Goal: Task Accomplishment & Management: Use online tool/utility

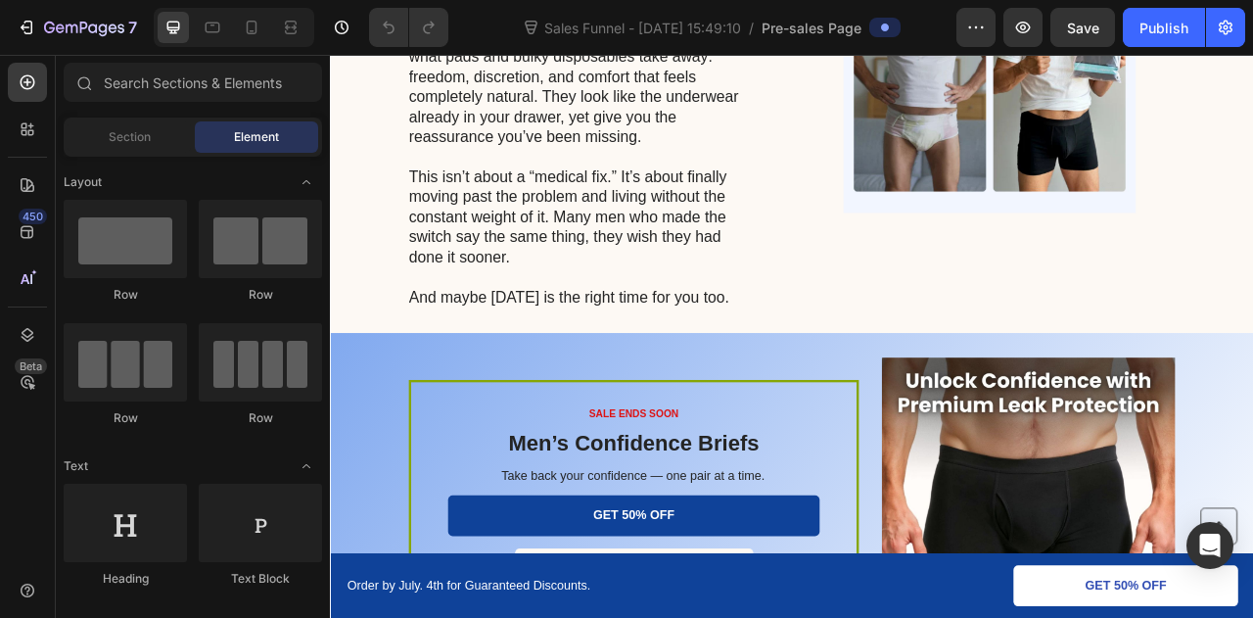
scroll to position [3211, 0]
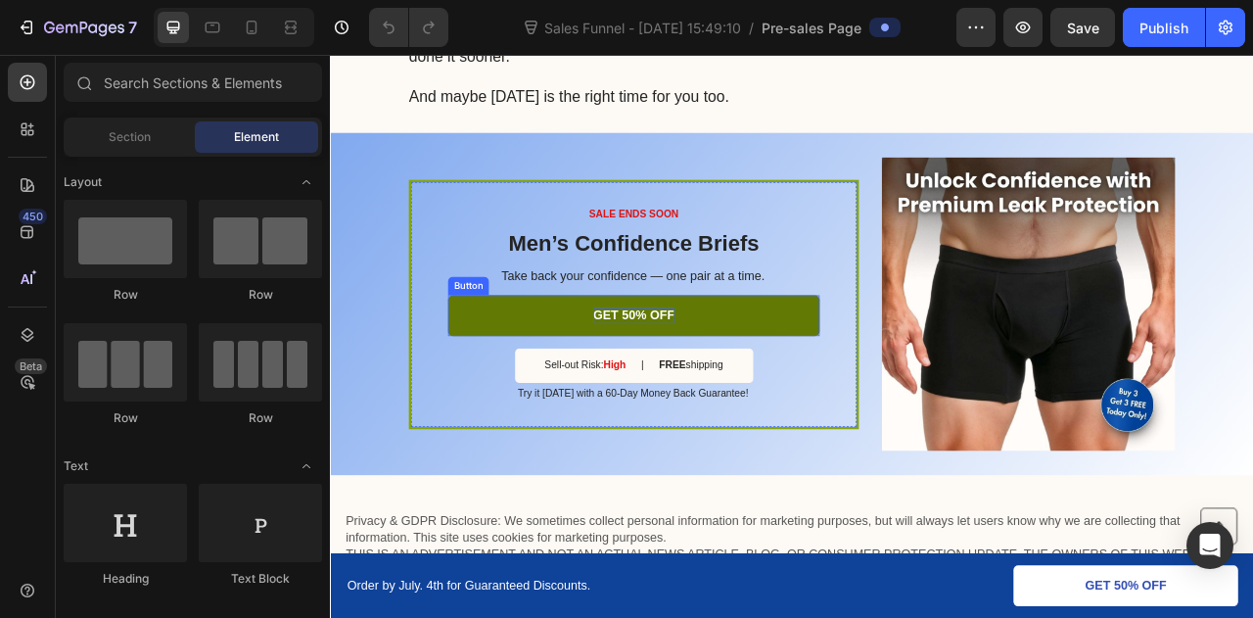
click at [727, 384] on p "GET 50% OFF" at bounding box center [717, 386] width 104 height 21
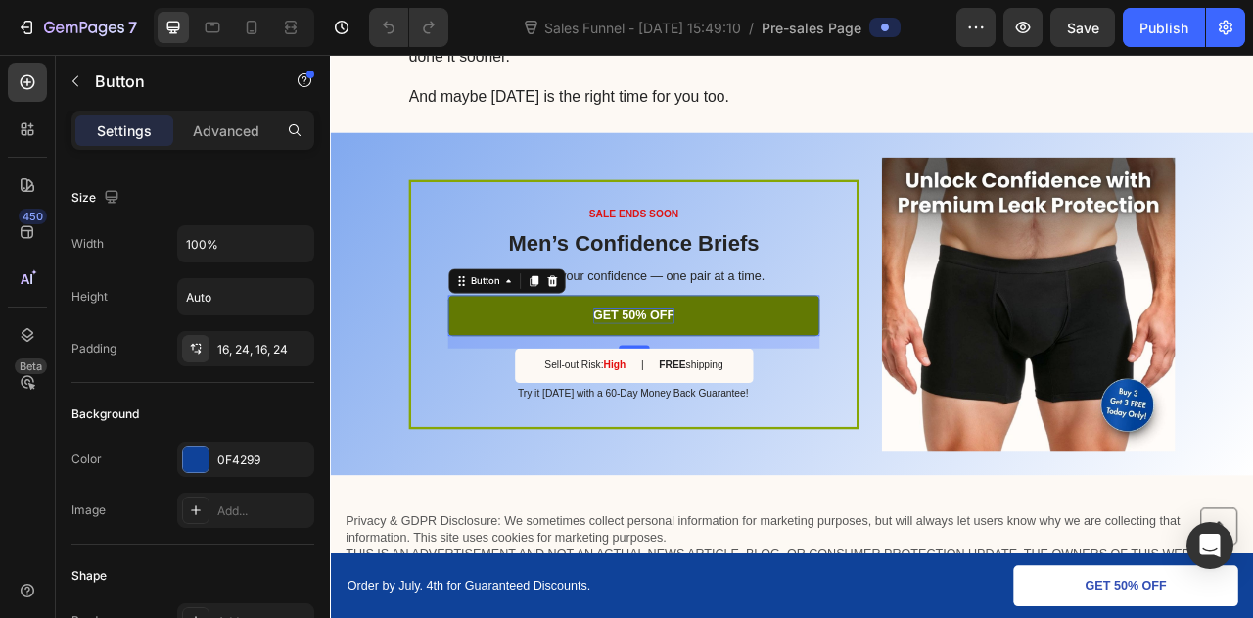
click at [702, 383] on p "GET 50% OFF" at bounding box center [717, 386] width 104 height 21
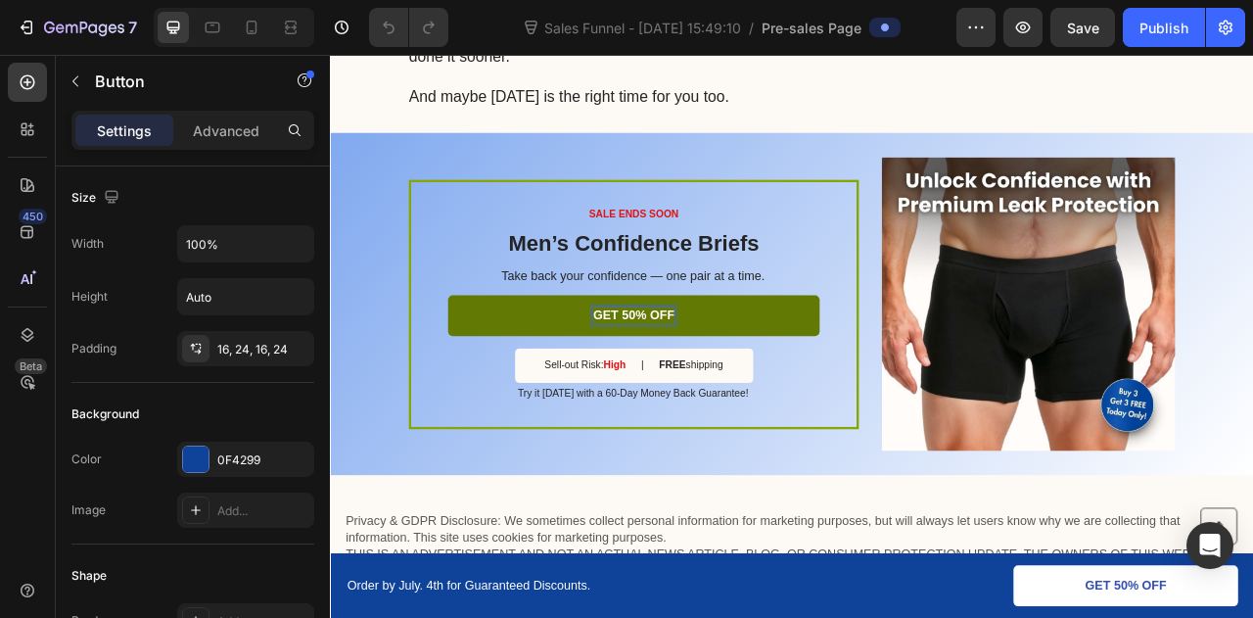
click at [702, 383] on p "GET 50% OFF" at bounding box center [717, 386] width 104 height 21
click at [702, 386] on p "Buy 1 get 1 for FREE" at bounding box center [715, 386] width 155 height 21
click at [673, 386] on p "Buy 1 get 1 for FREE" at bounding box center [715, 386] width 155 height 21
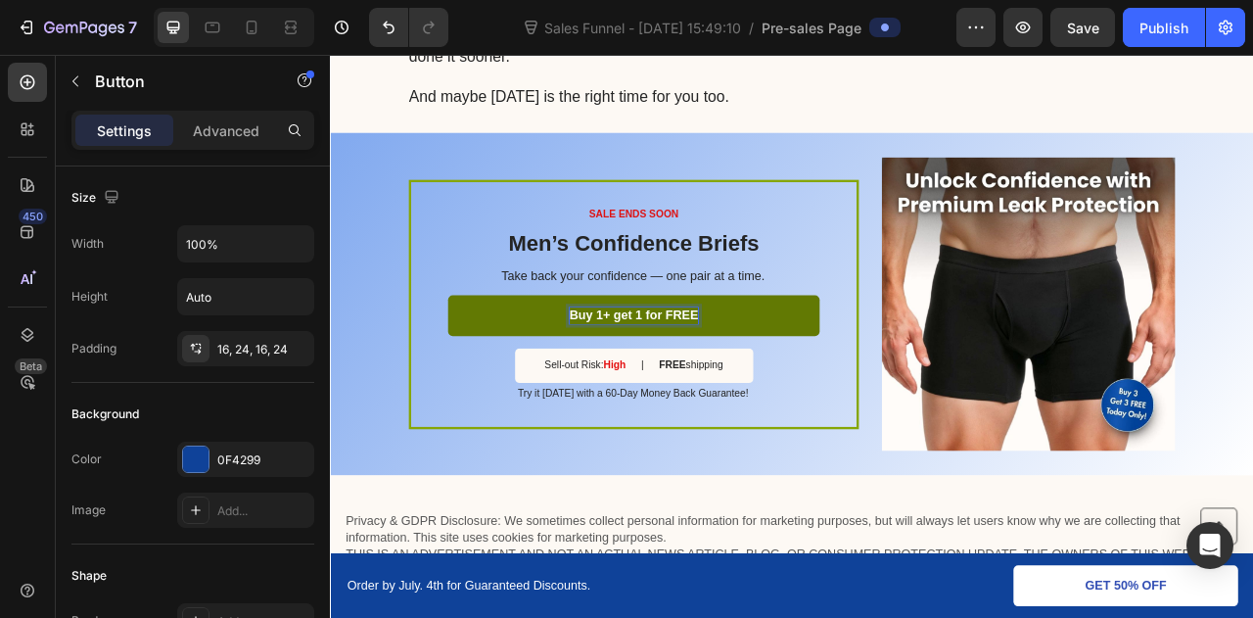
click at [672, 385] on p "Buy 1+ get 1 for FREE" at bounding box center [716, 386] width 164 height 21
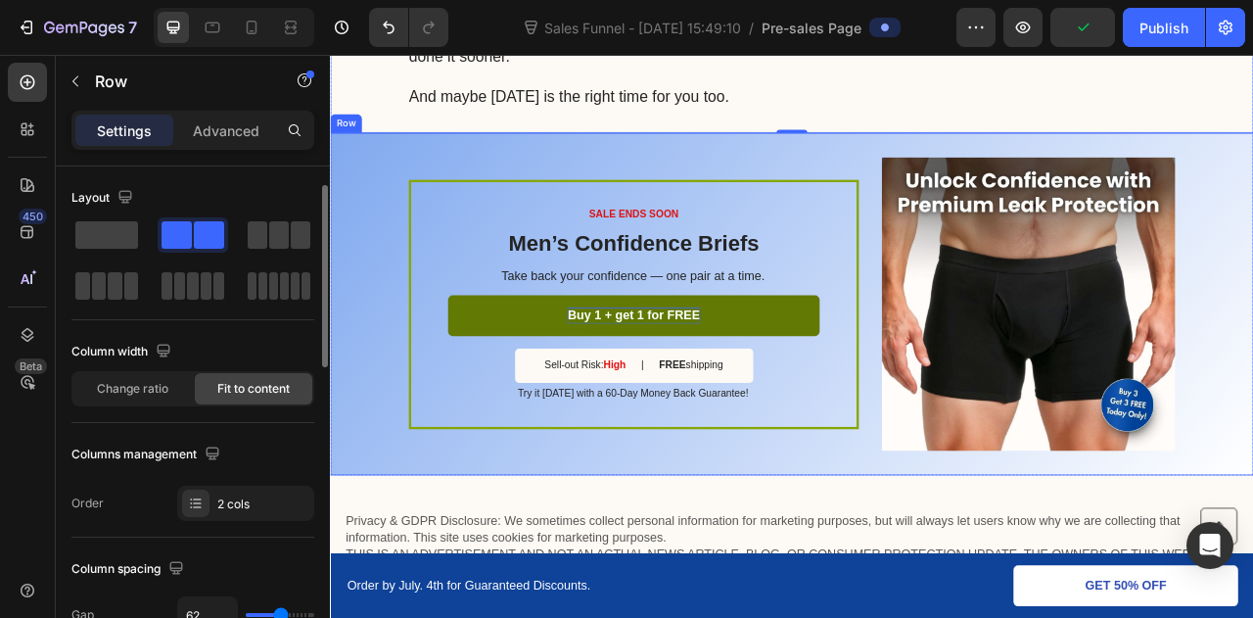
scroll to position [14, 0]
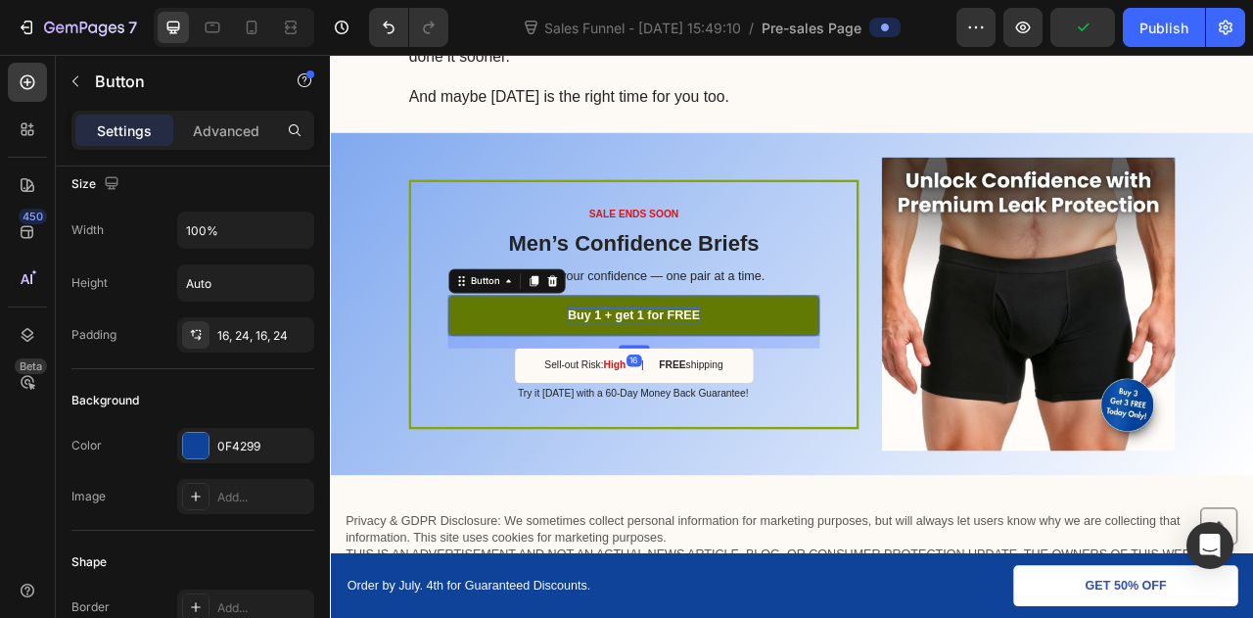
click at [557, 383] on link "Buy 1 + get 1 for FREE" at bounding box center [716, 386] width 473 height 52
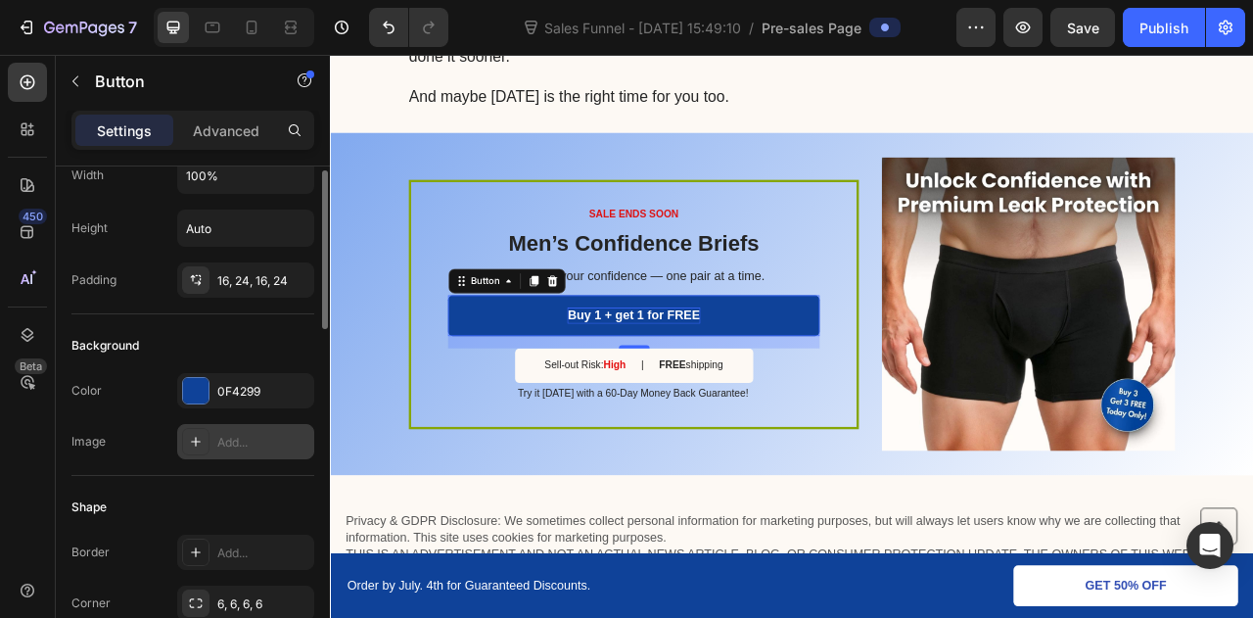
scroll to position [70, 0]
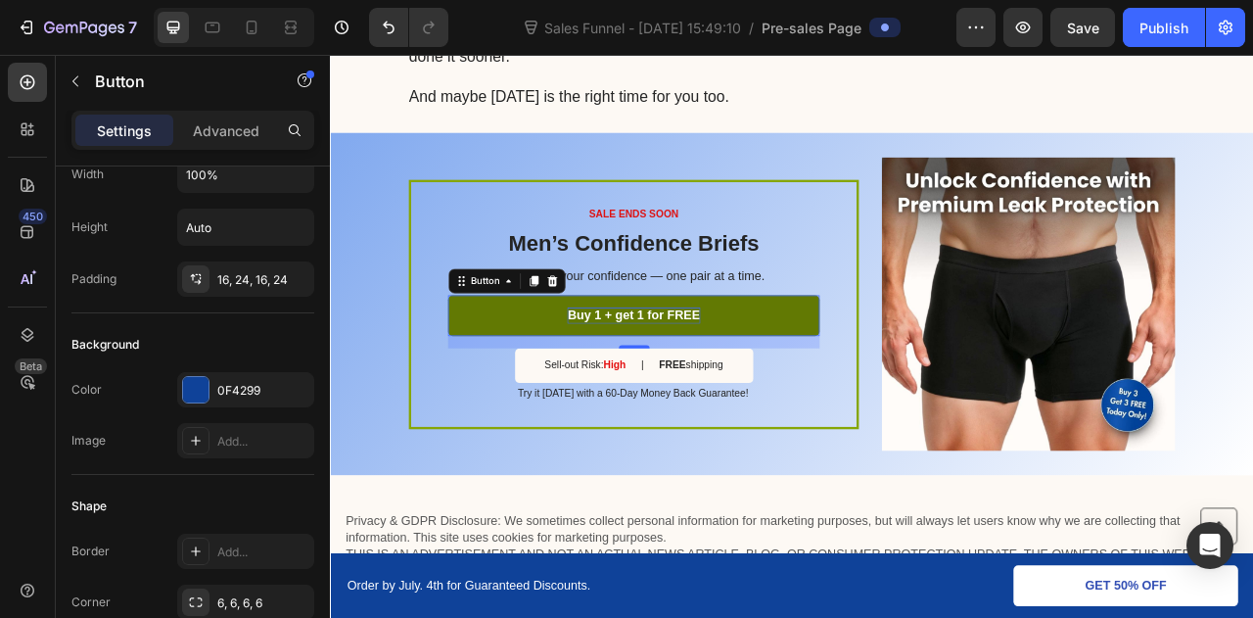
click at [551, 396] on link "Buy 1 + get 1 for FREE" at bounding box center [716, 386] width 473 height 52
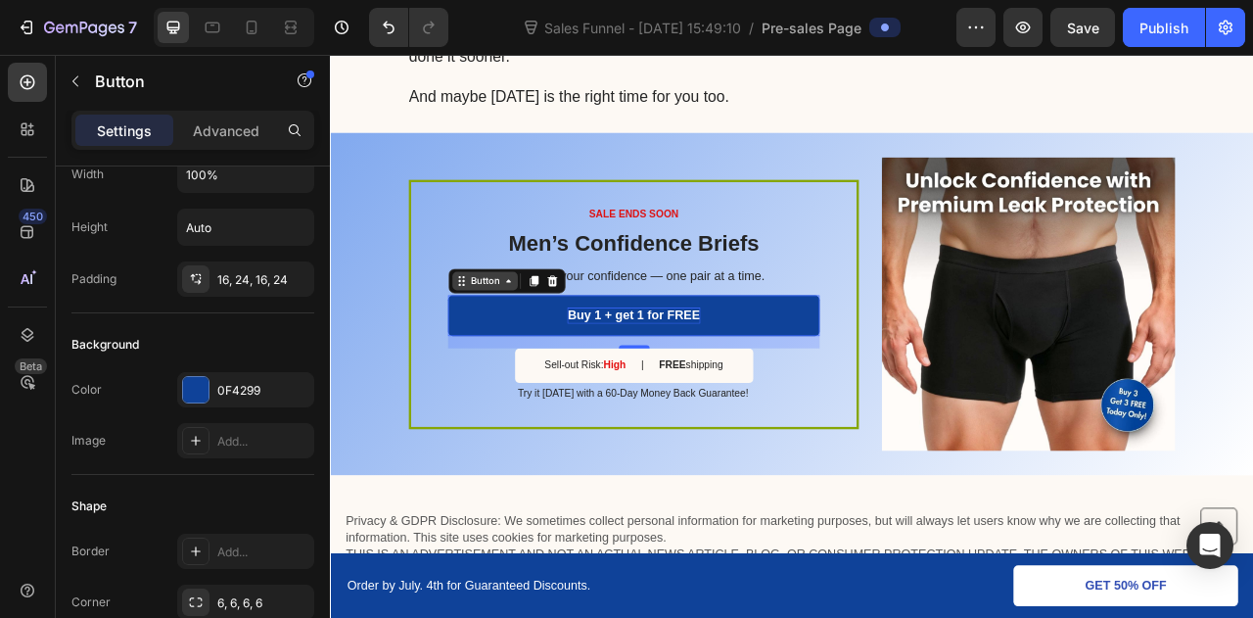
click at [538, 335] on div "Button" at bounding box center [526, 342] width 44 height 18
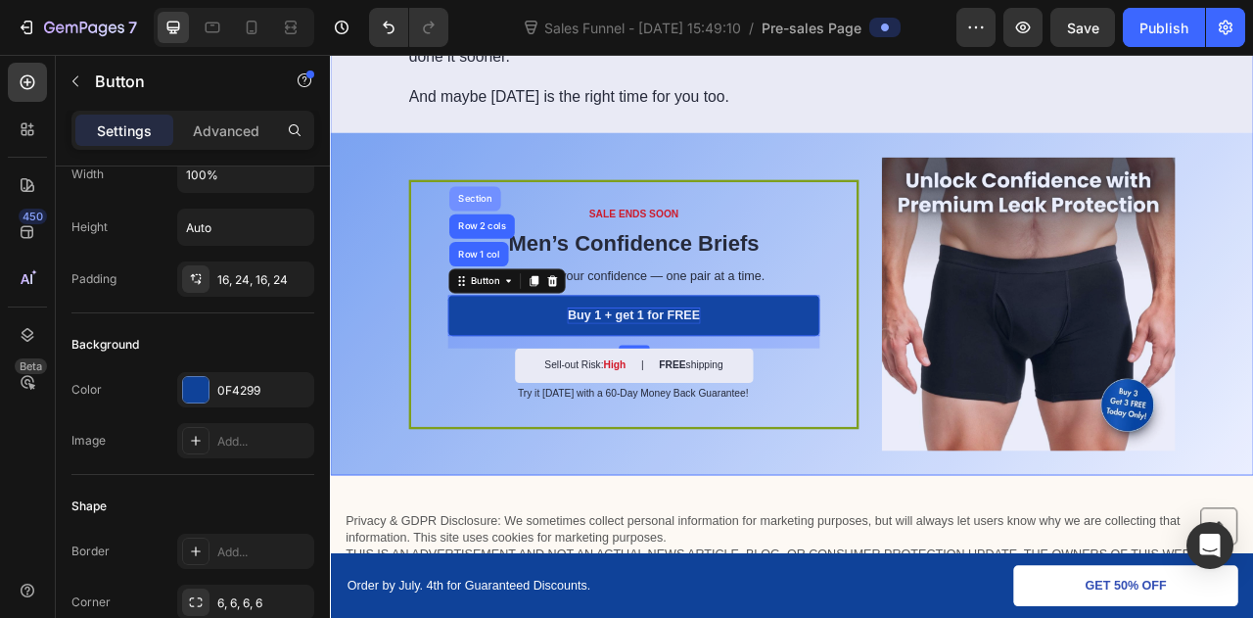
click at [503, 237] on div "Section" at bounding box center [514, 237] width 50 height 12
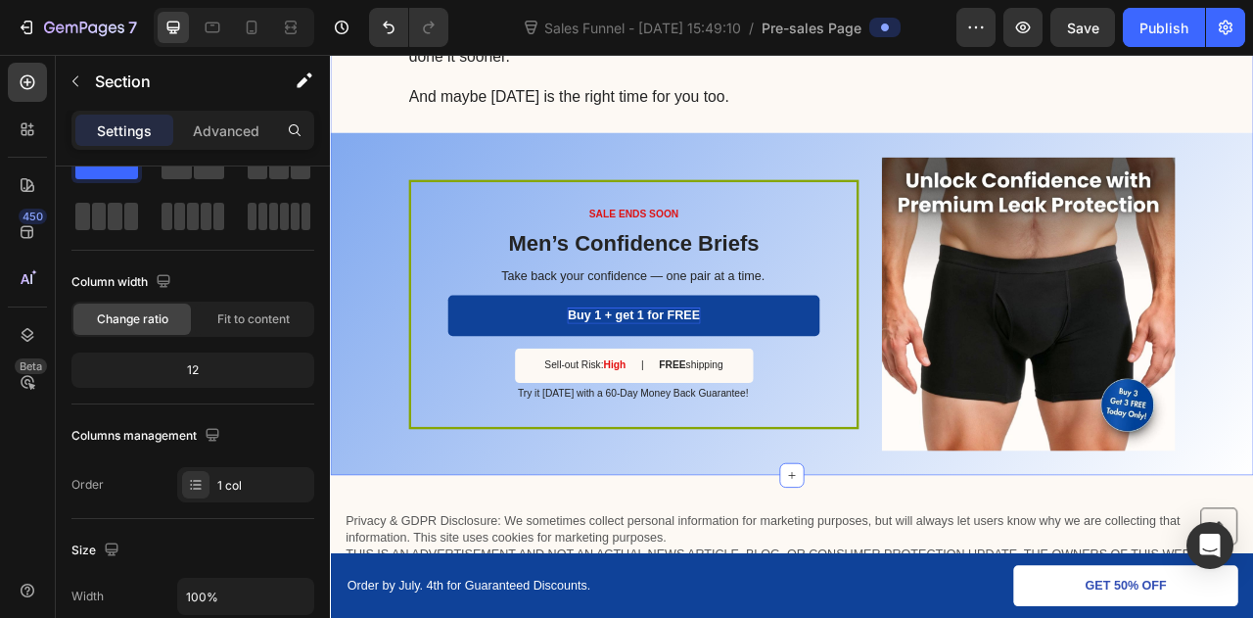
scroll to position [0, 0]
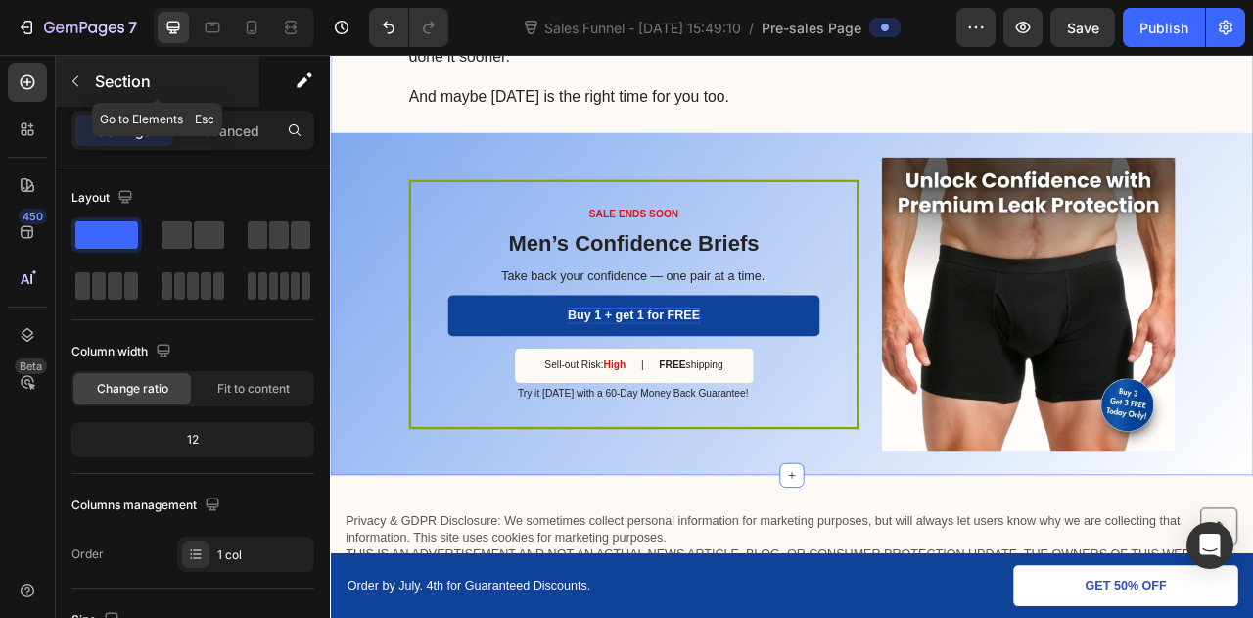
click at [84, 83] on button "button" at bounding box center [75, 81] width 31 height 31
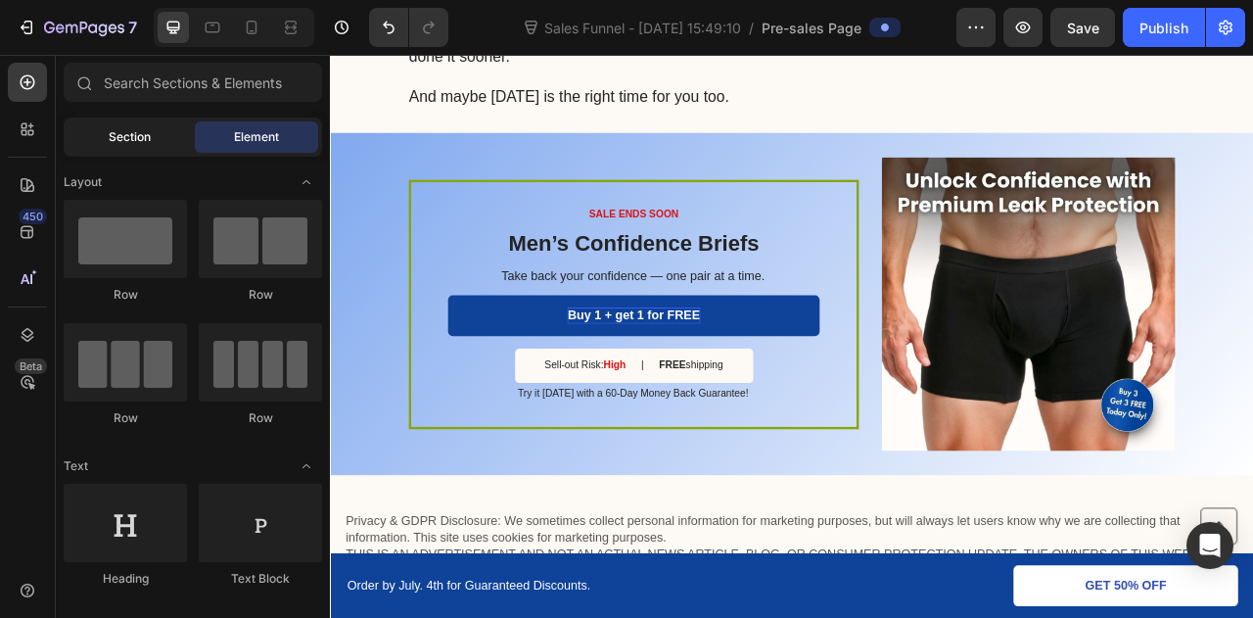
click at [154, 130] on div "Section" at bounding box center [129, 136] width 123 height 31
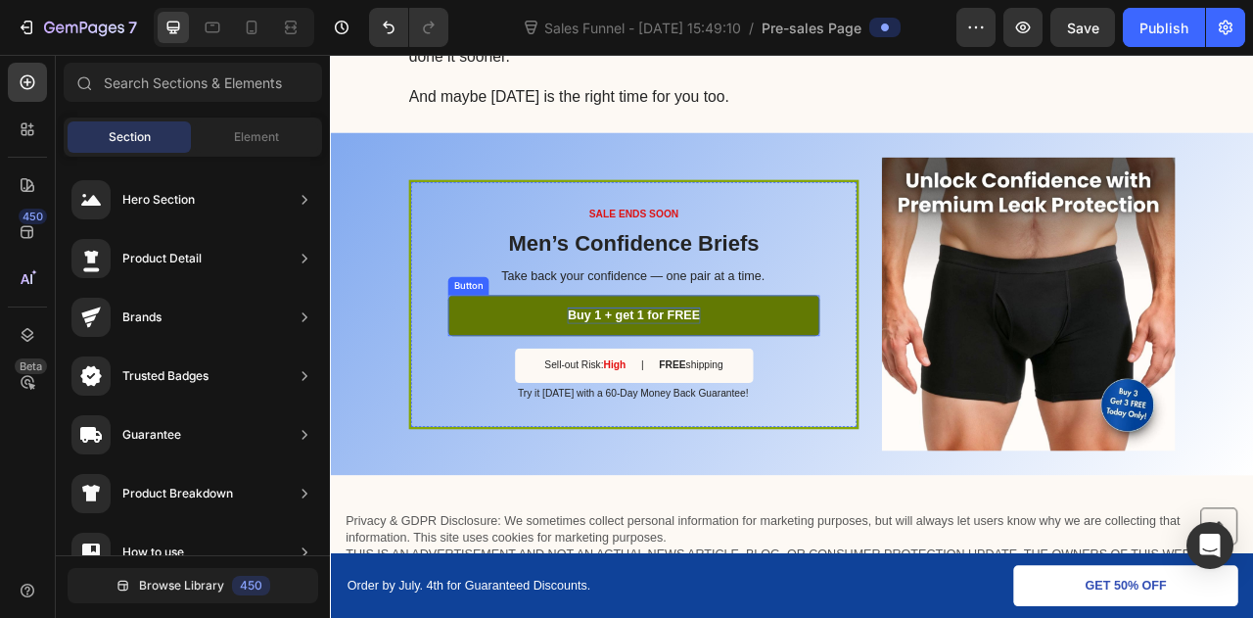
click at [881, 385] on link "Buy 1 + get 1 for FREE" at bounding box center [716, 386] width 473 height 52
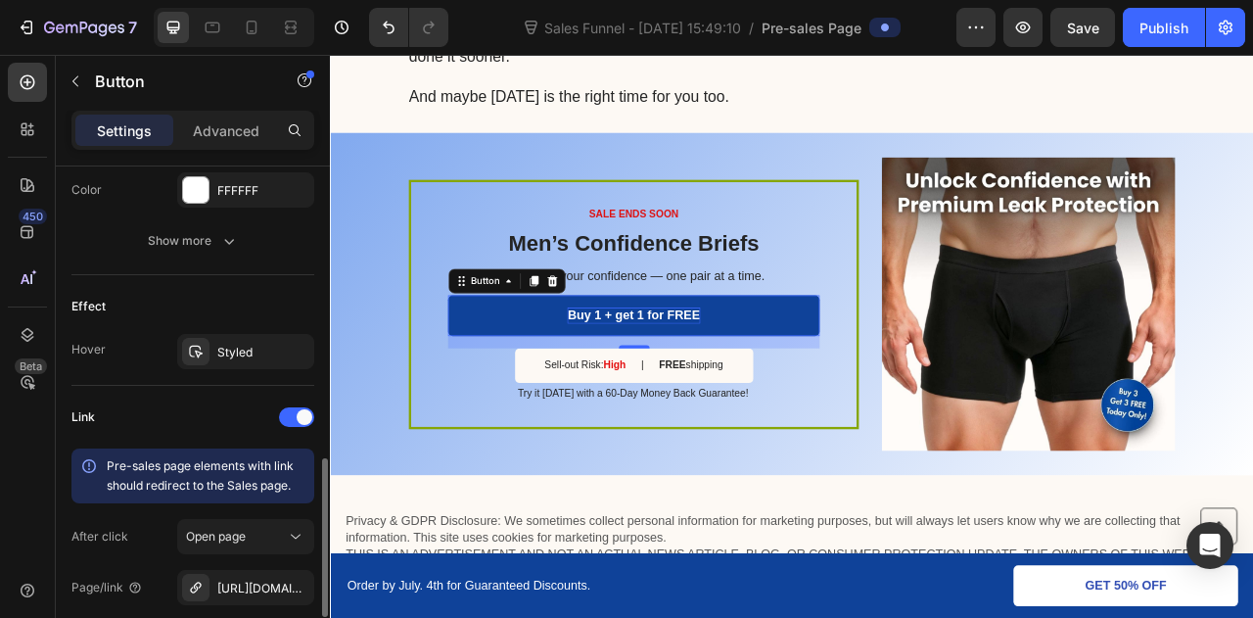
scroll to position [919, 0]
click at [214, 353] on div "Styled" at bounding box center [245, 352] width 137 height 35
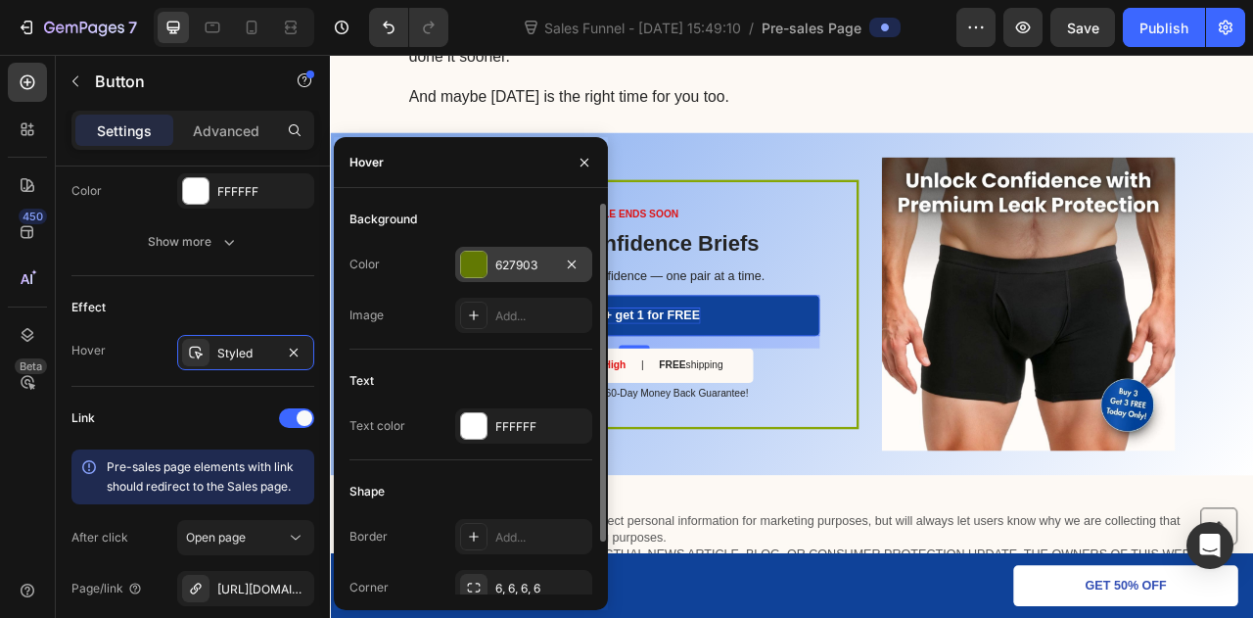
click at [526, 257] on div "627903" at bounding box center [523, 266] width 57 height 18
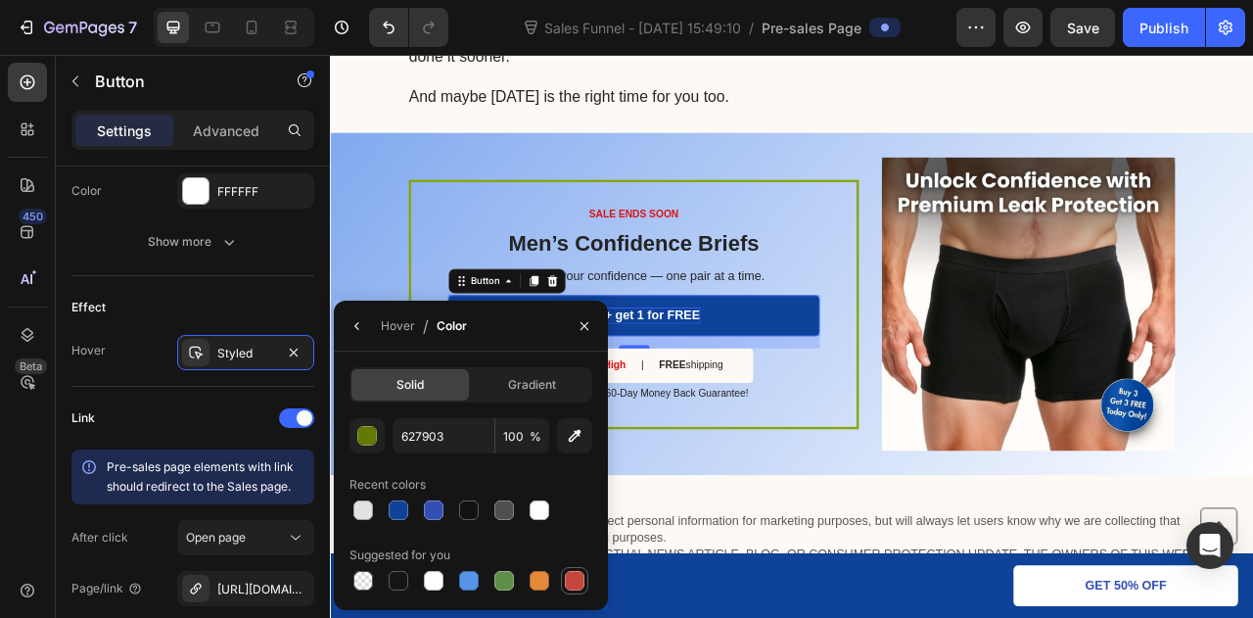
click at [580, 583] on div at bounding box center [575, 581] width 20 height 20
click at [398, 509] on div at bounding box center [399, 510] width 20 height 20
type input "0F4299"
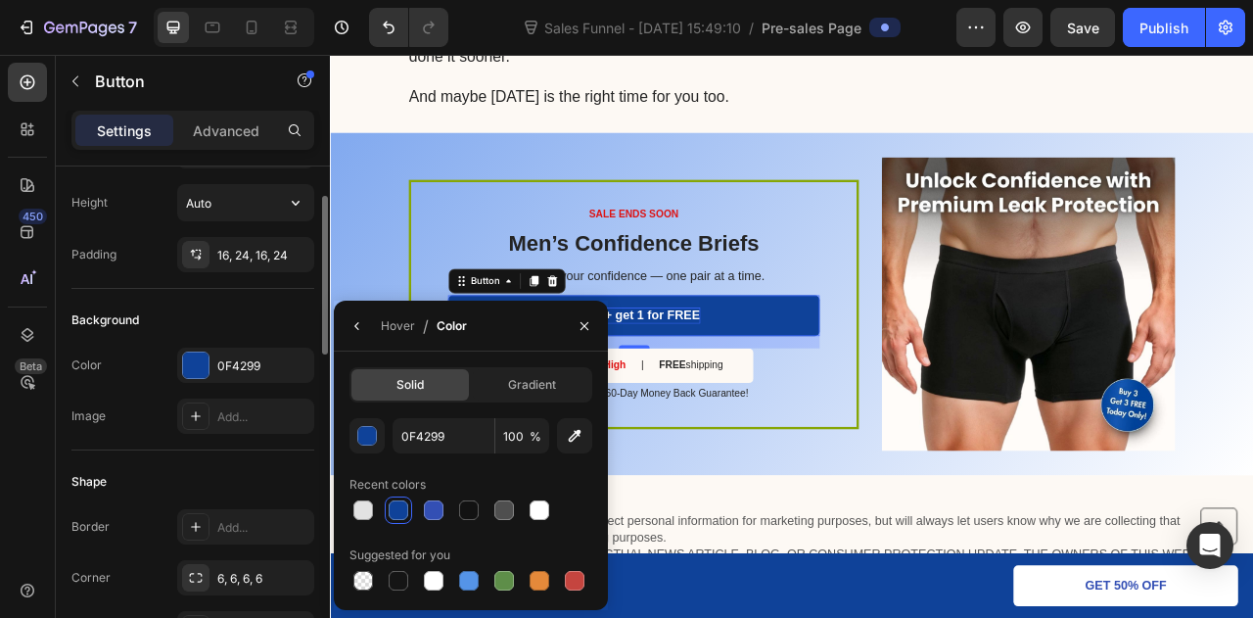
scroll to position [0, 0]
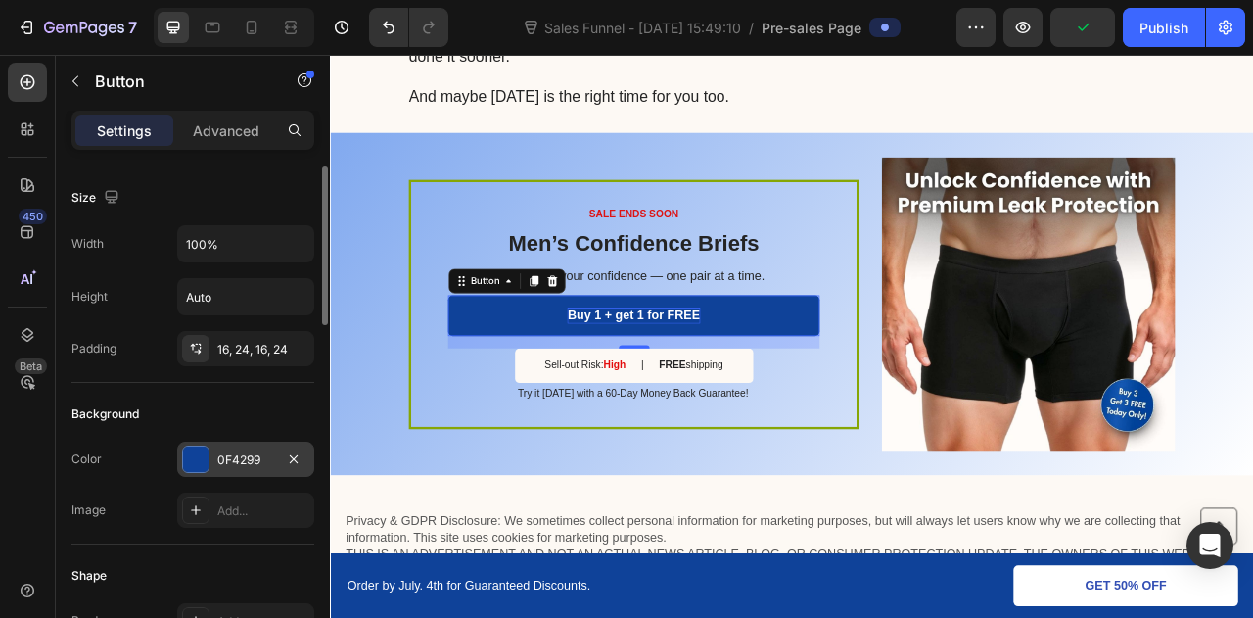
click at [225, 444] on div "0F4299" at bounding box center [245, 459] width 137 height 35
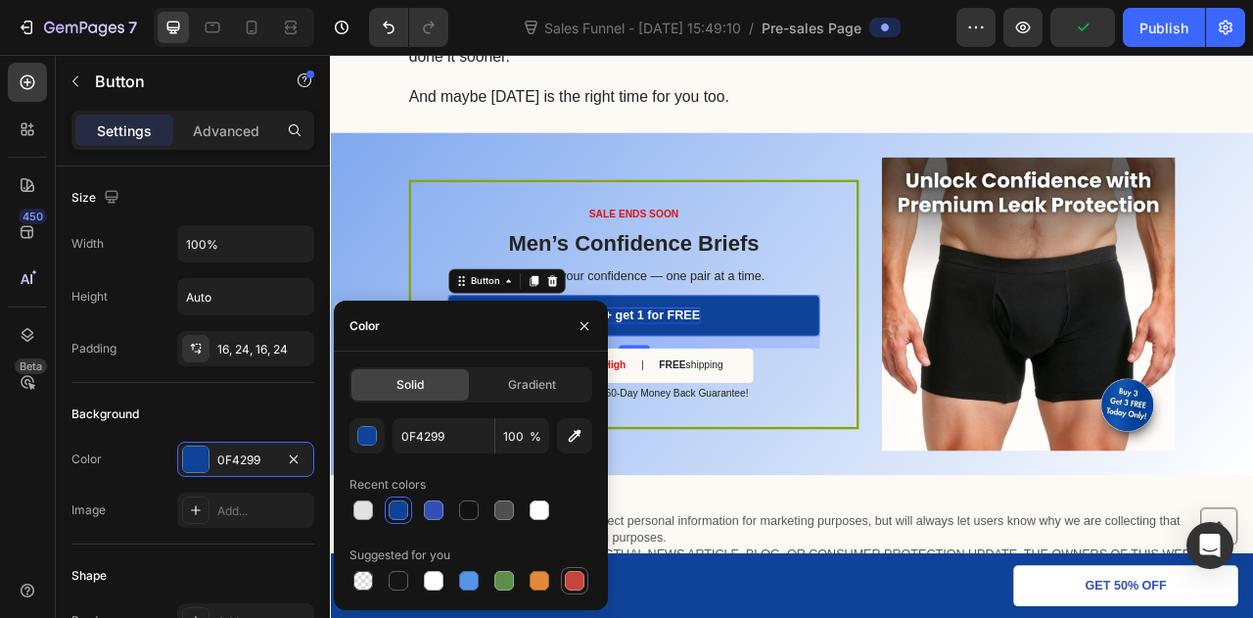
click at [581, 585] on div at bounding box center [575, 581] width 20 height 20
type input "C5453F"
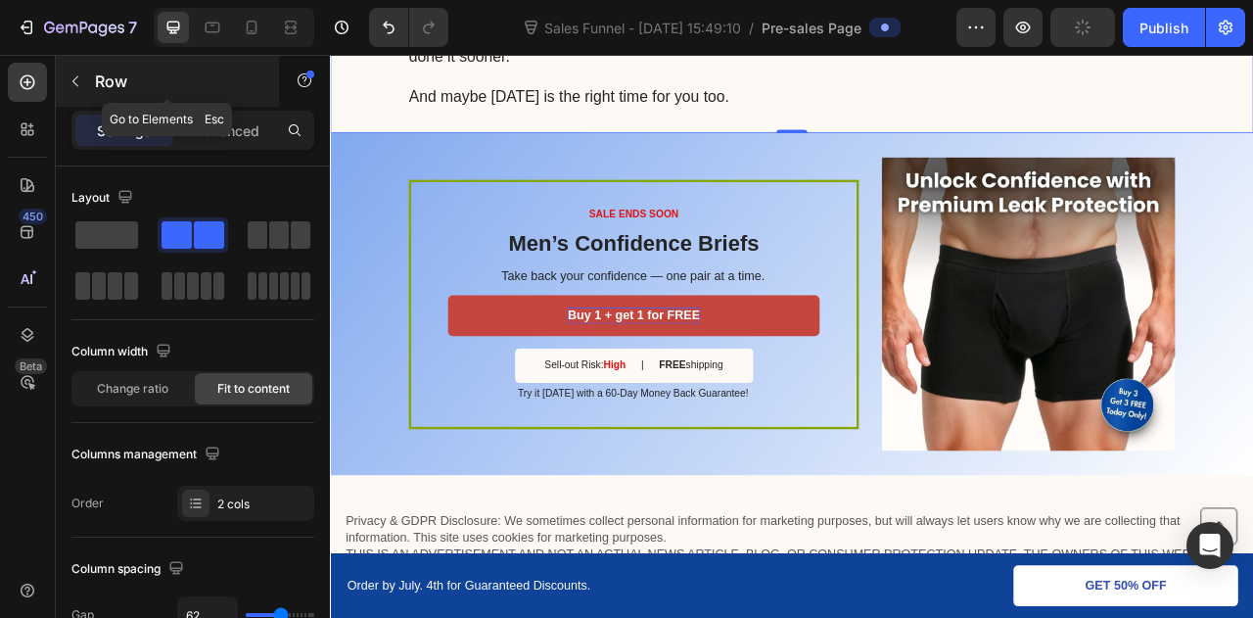
click at [70, 66] on button "button" at bounding box center [75, 81] width 31 height 31
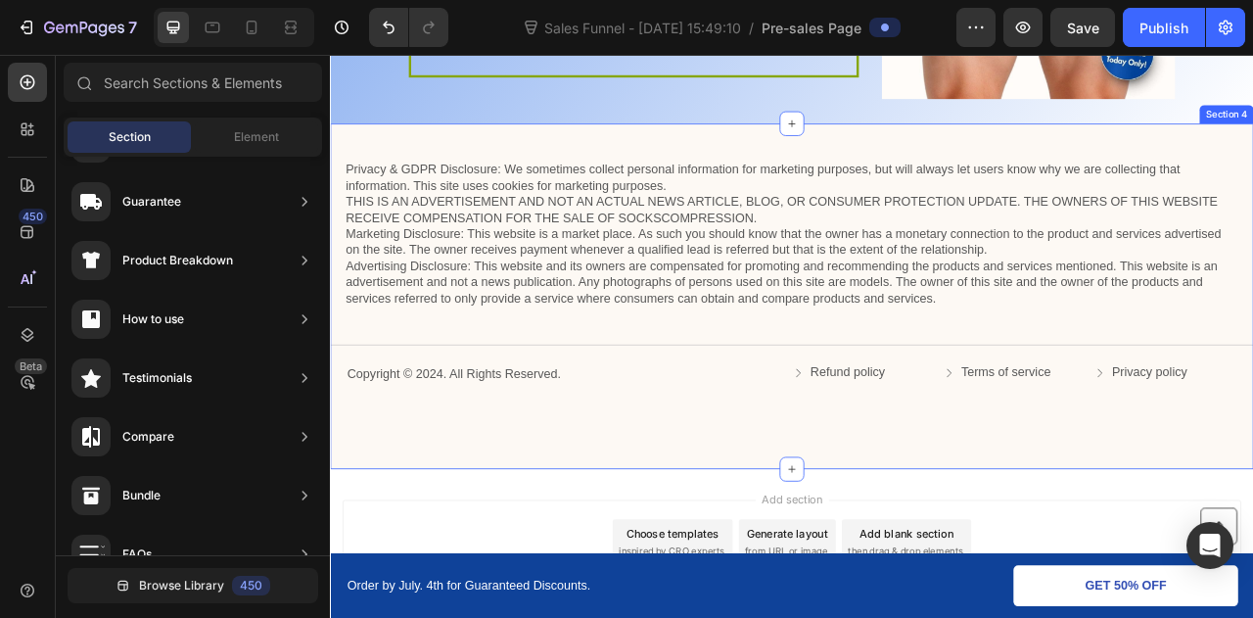
scroll to position [3660, 0]
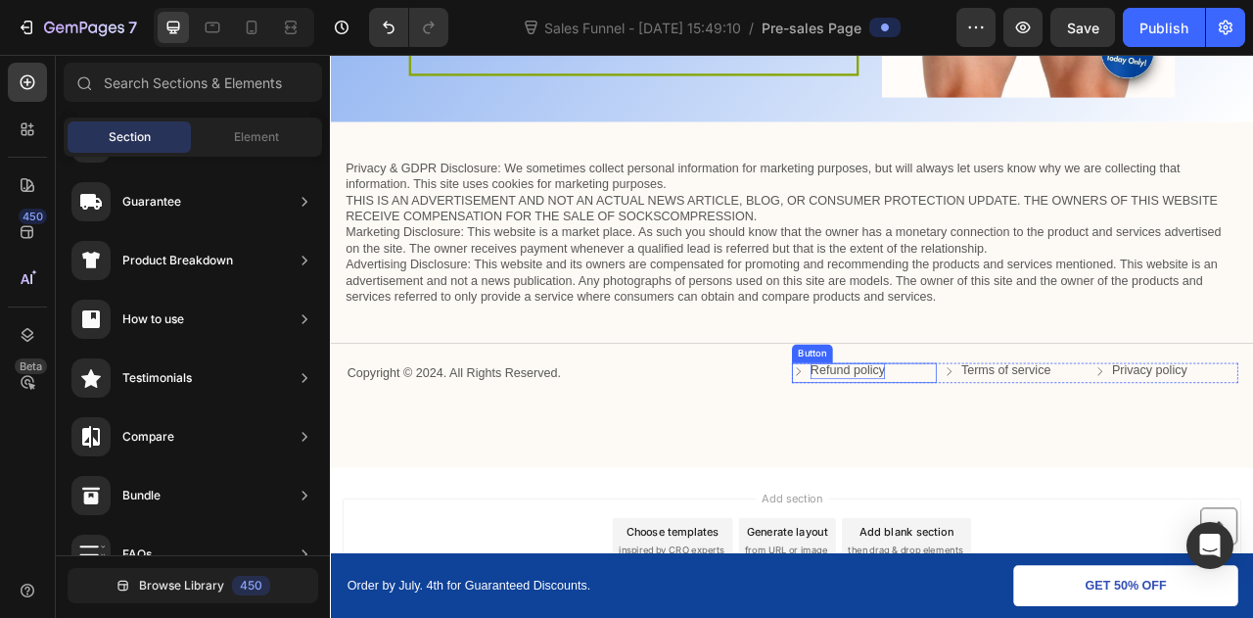
click at [976, 459] on p "Refund policy" at bounding box center [988, 456] width 95 height 21
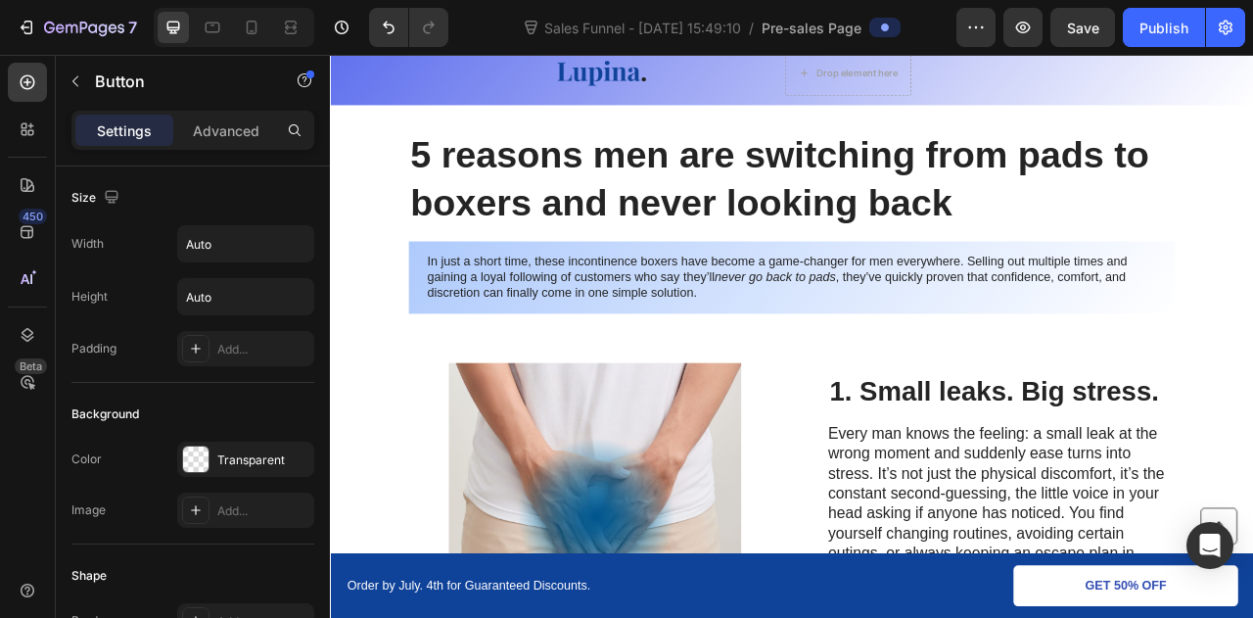
scroll to position [0, 0]
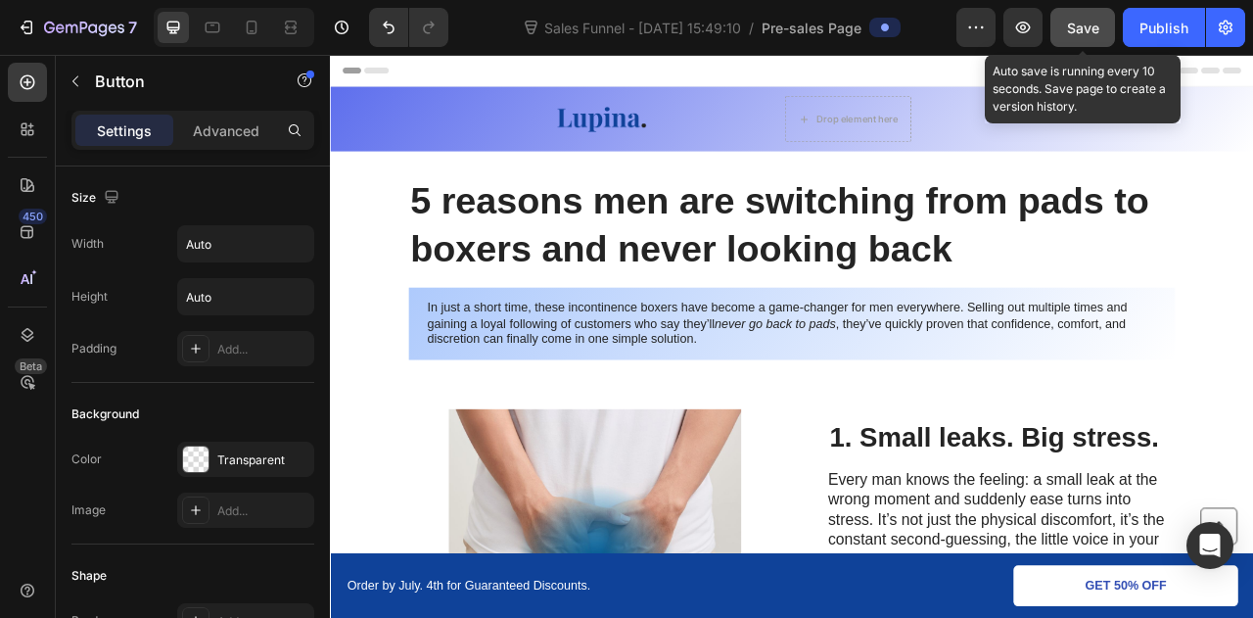
click at [1086, 21] on span "Save" at bounding box center [1083, 28] width 32 height 17
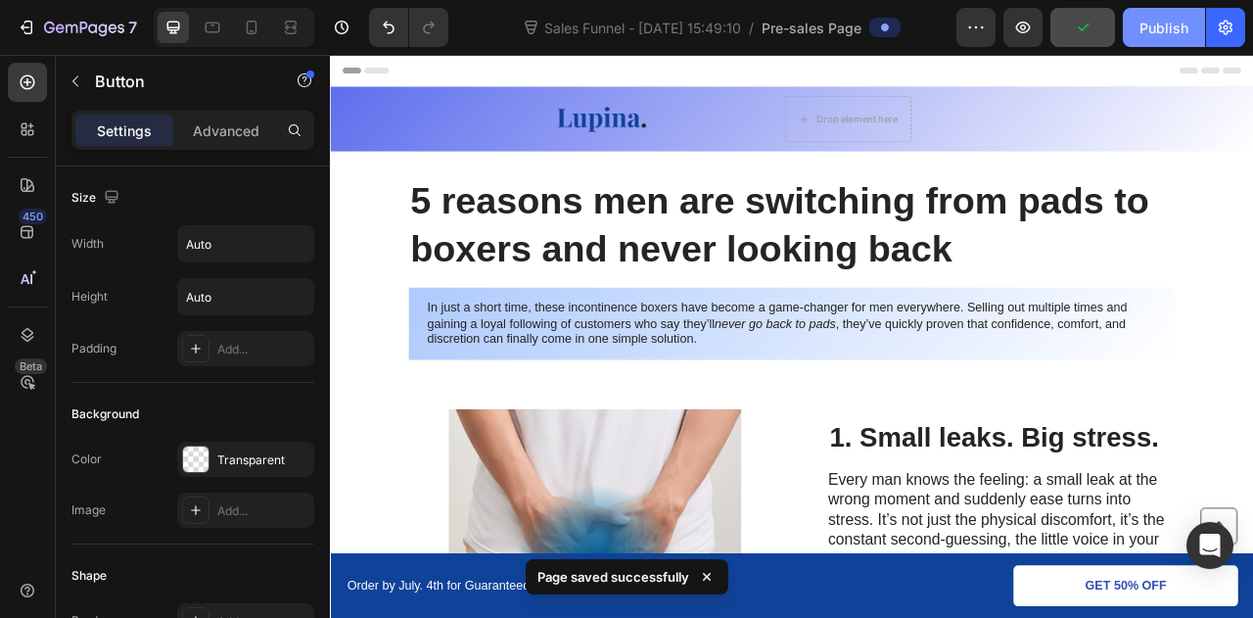
click at [1179, 19] on div "Publish" at bounding box center [1164, 28] width 49 height 21
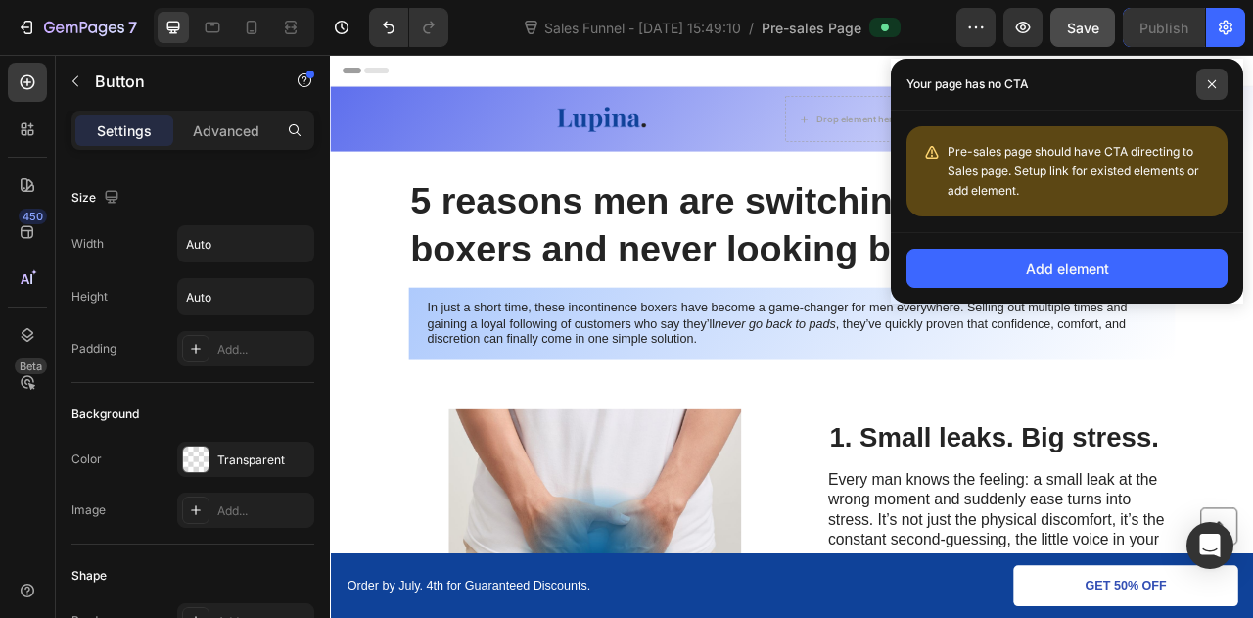
click at [1213, 87] on icon at bounding box center [1212, 84] width 10 height 10
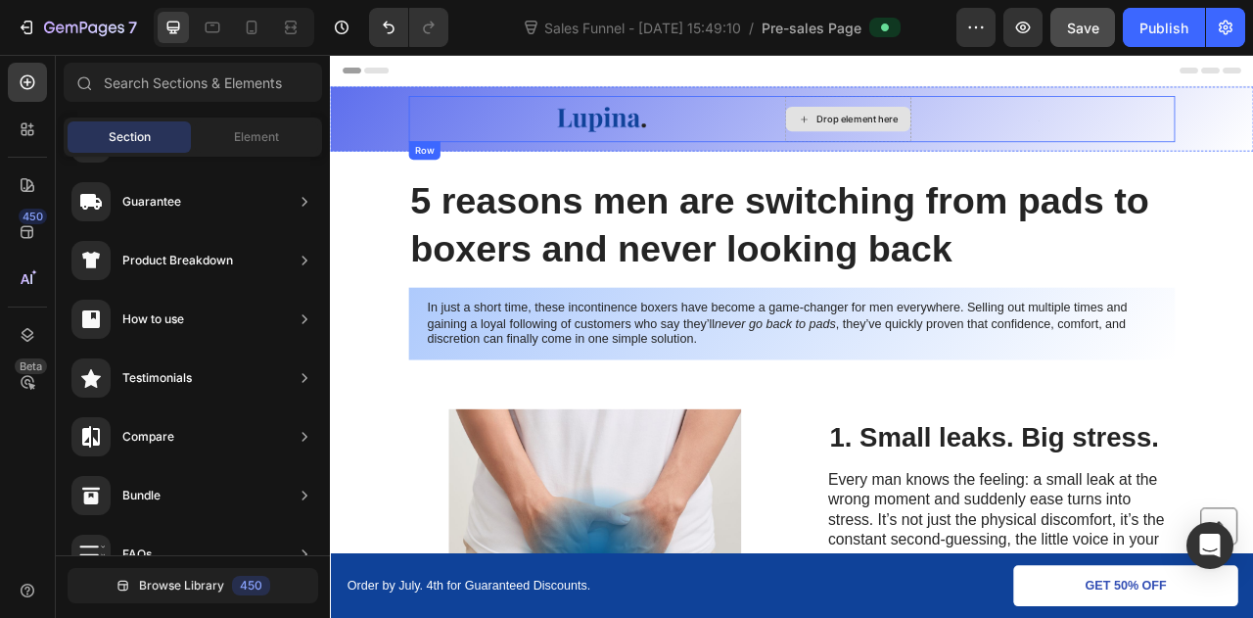
click at [949, 139] on div "Drop element here" at bounding box center [1001, 136] width 104 height 16
click at [217, 137] on div "Element" at bounding box center [256, 136] width 123 height 31
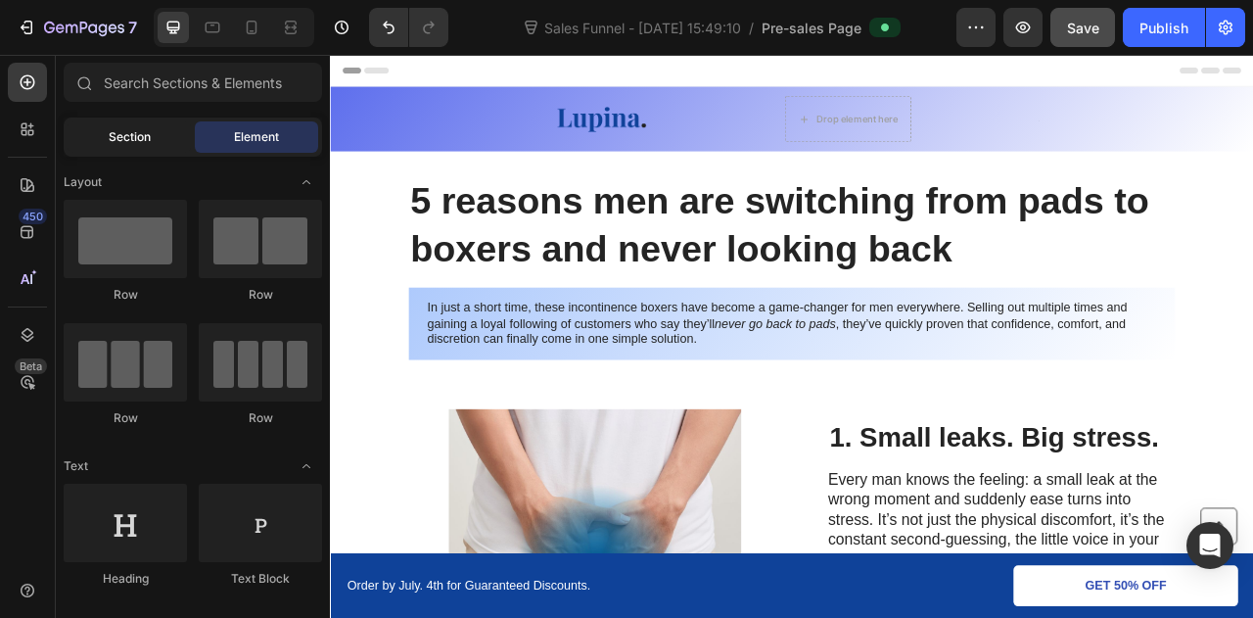
click at [141, 138] on span "Section" at bounding box center [130, 137] width 42 height 18
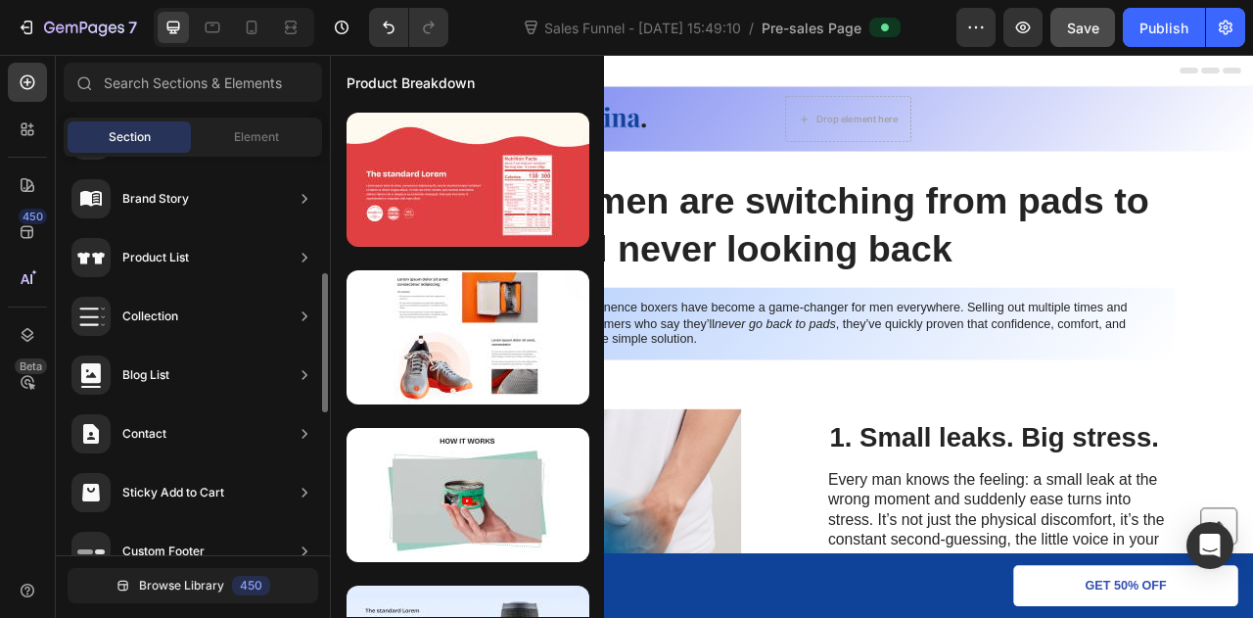
scroll to position [736, 0]
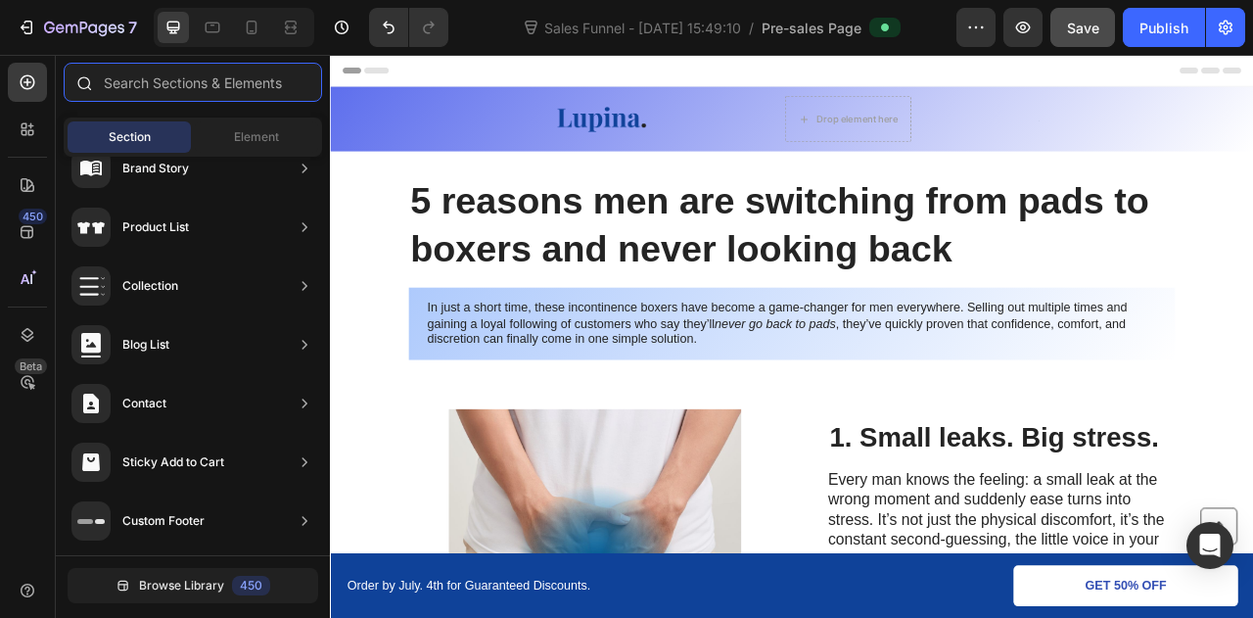
click at [169, 84] on input "text" at bounding box center [193, 82] width 258 height 39
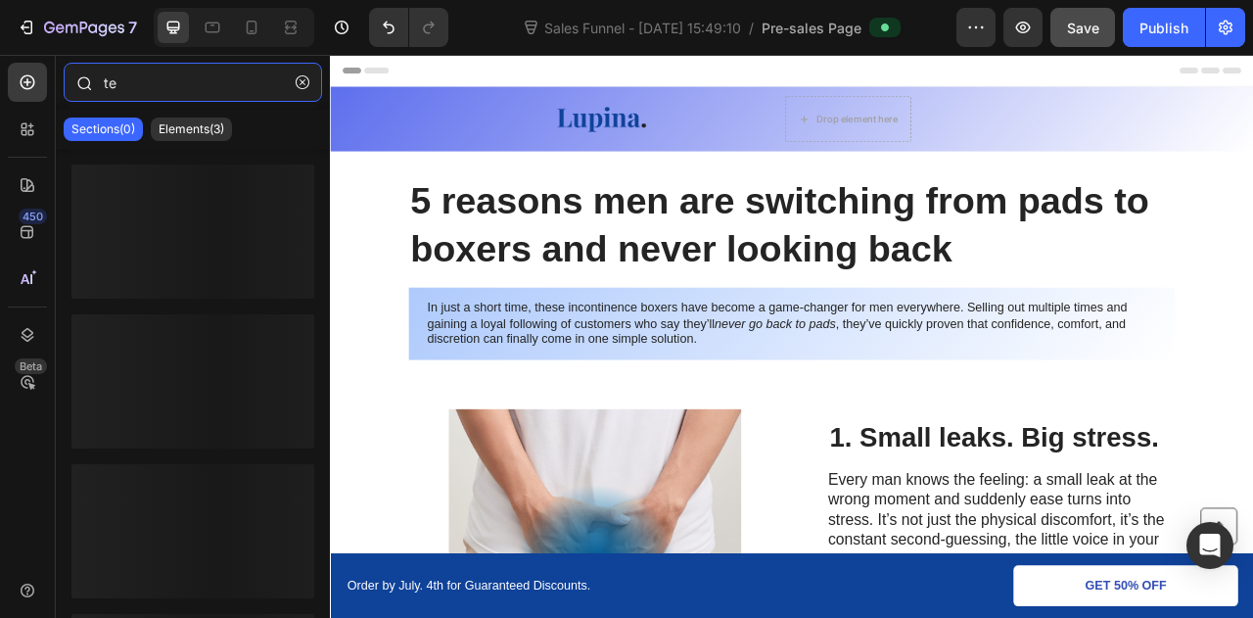
type input "t"
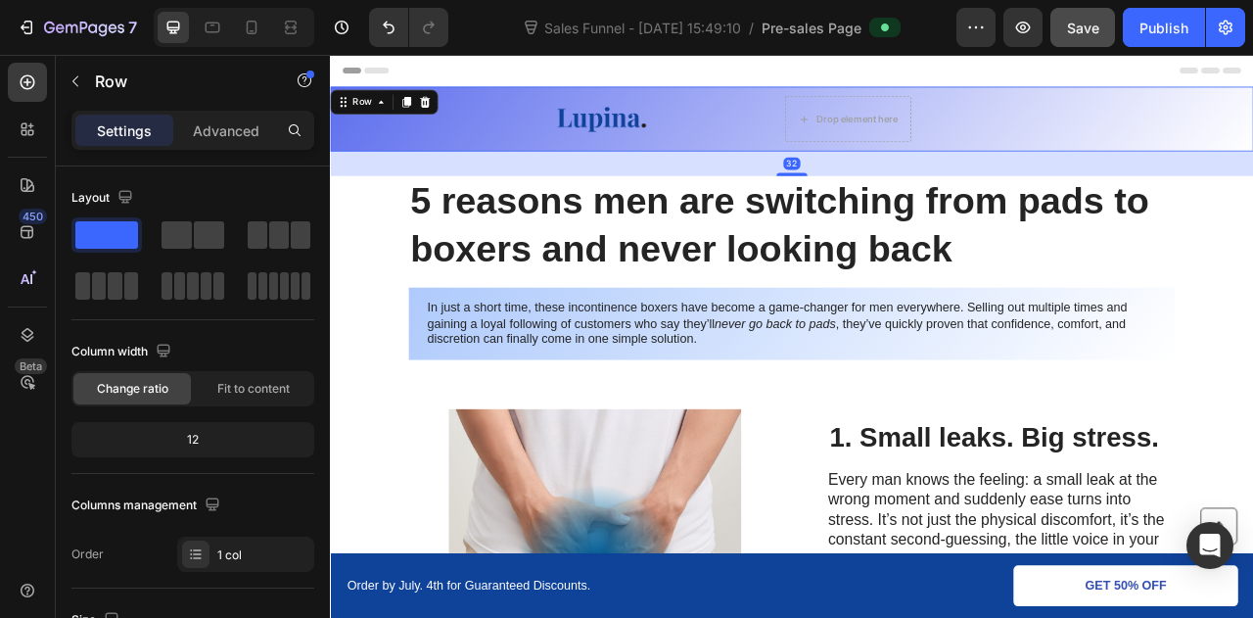
click at [808, 99] on div "Image Drop element here Text Block Row Row 32" at bounding box center [917, 136] width 1175 height 82
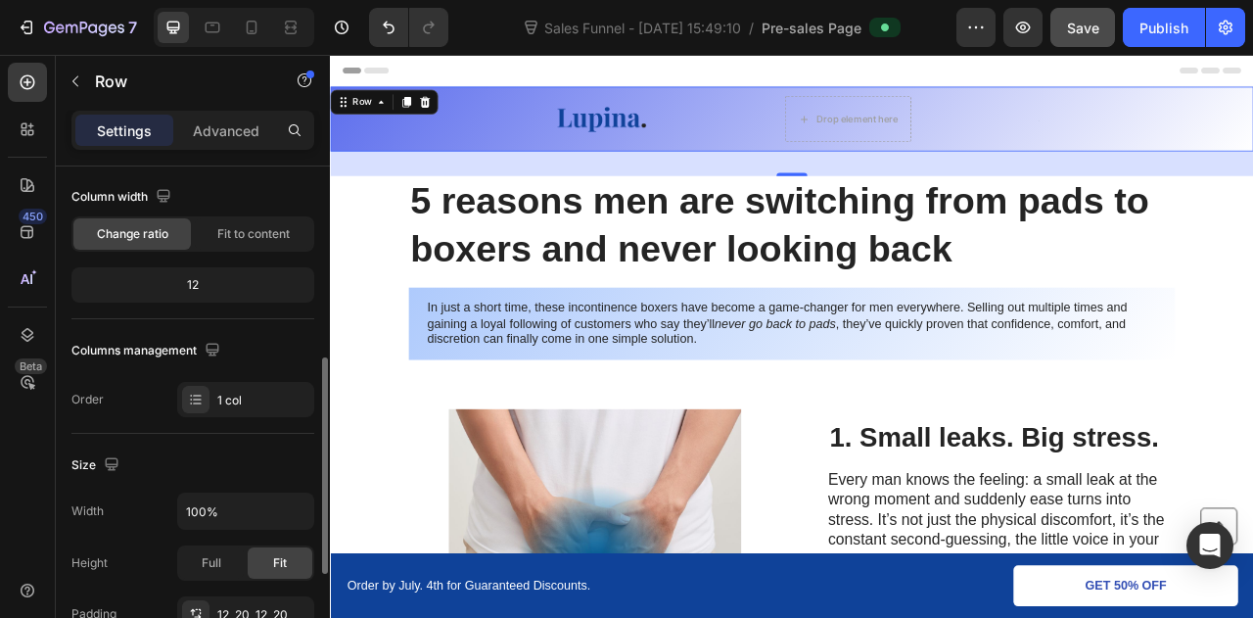
scroll to position [62, 0]
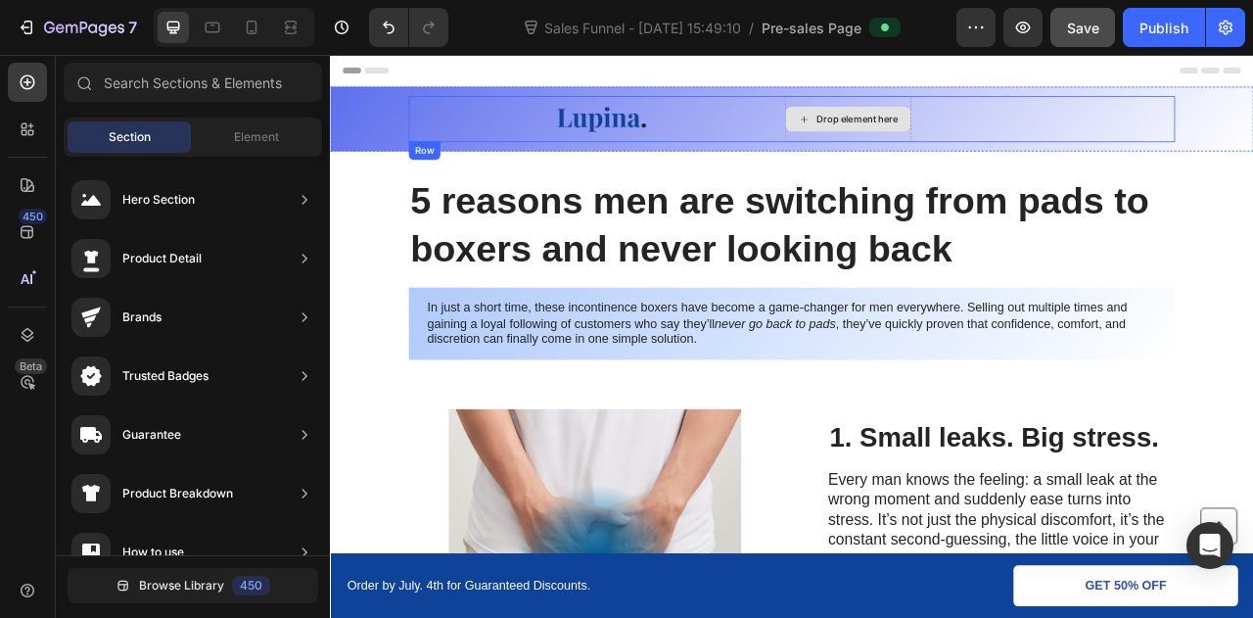
click at [997, 139] on div "Drop element here" at bounding box center [1001, 136] width 104 height 16
click at [976, 133] on div "Drop element here" at bounding box center [1001, 136] width 104 height 16
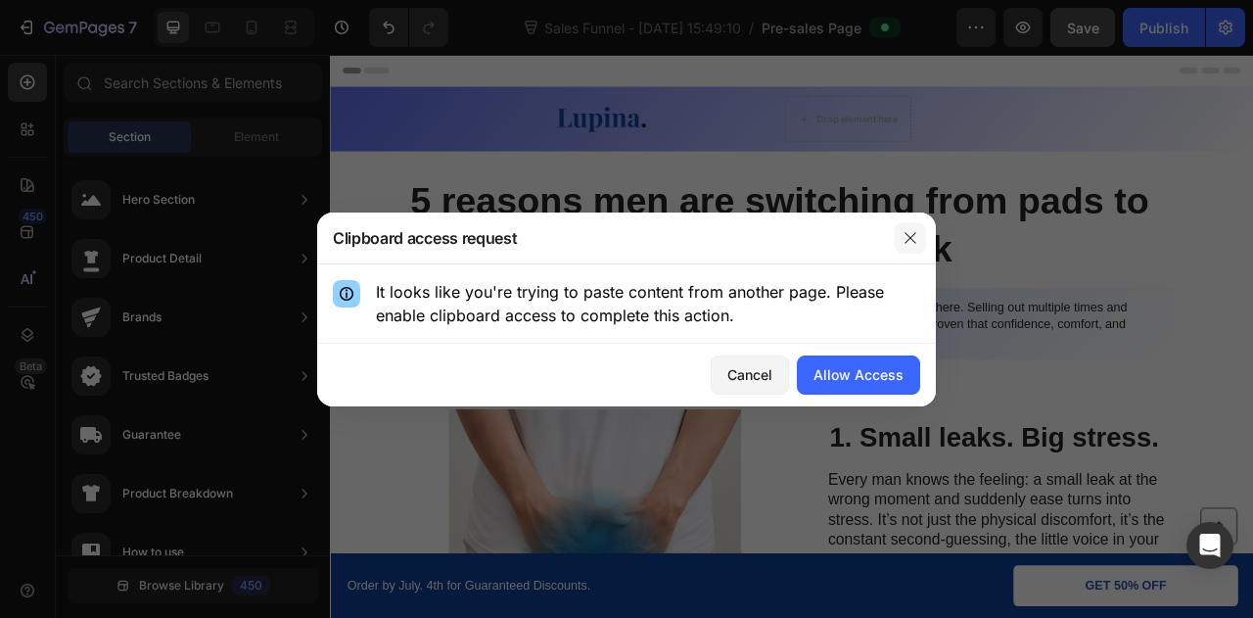
click at [913, 232] on icon "button" at bounding box center [911, 238] width 16 height 16
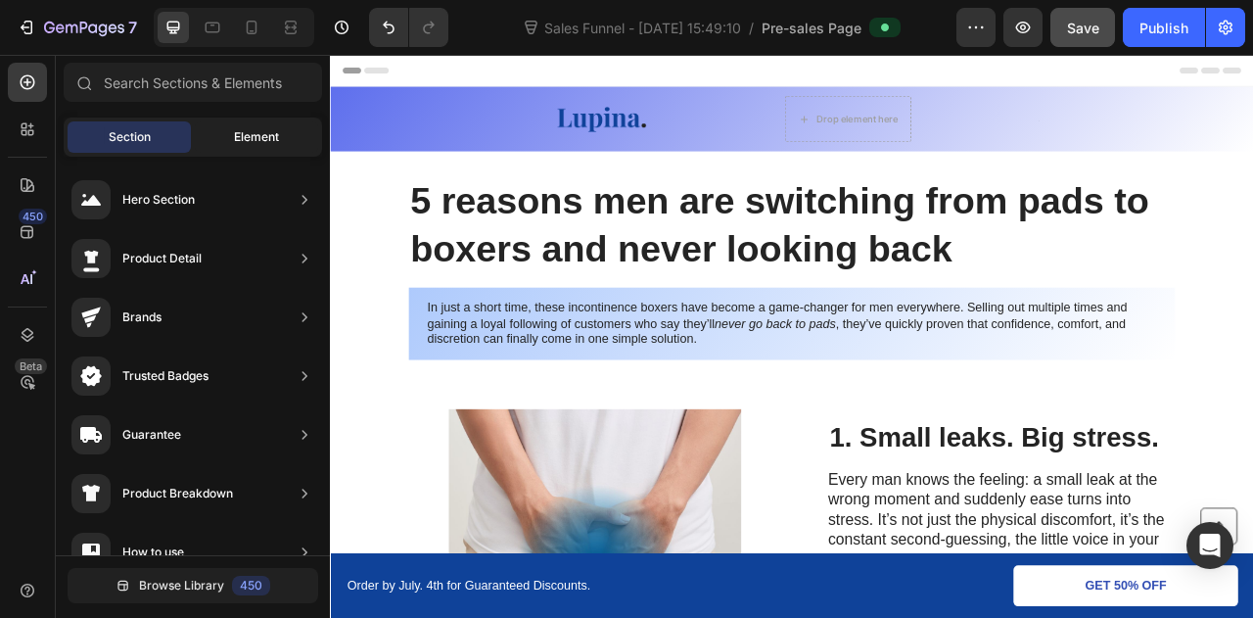
click at [225, 133] on div "Element" at bounding box center [256, 136] width 123 height 31
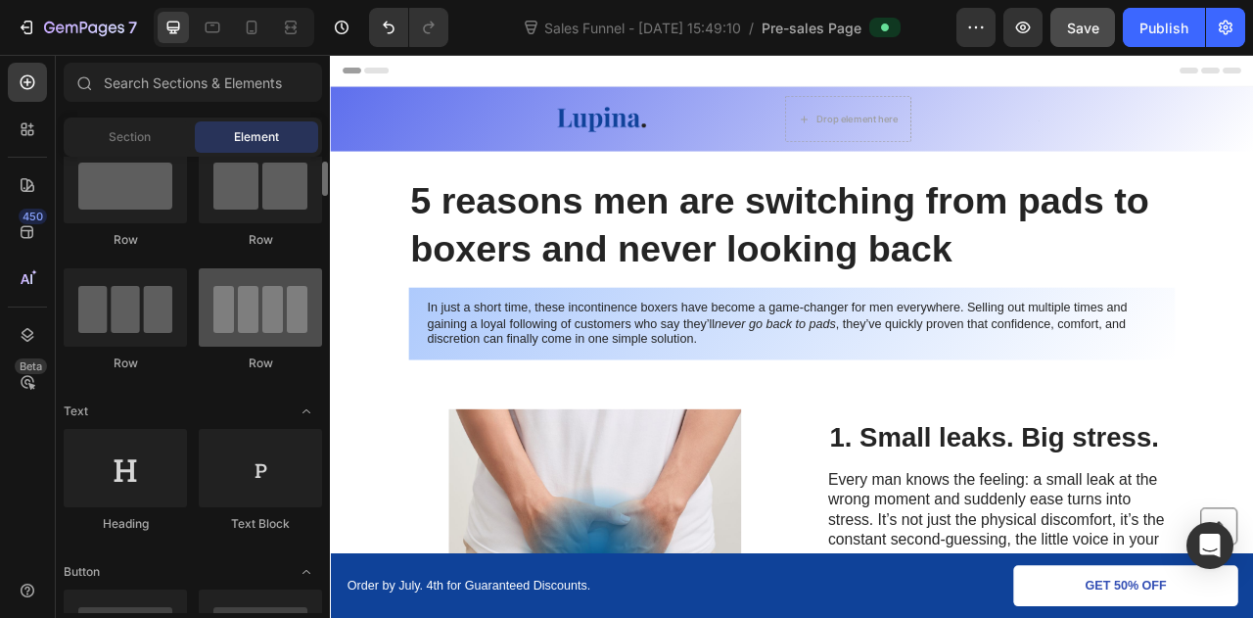
scroll to position [54, 0]
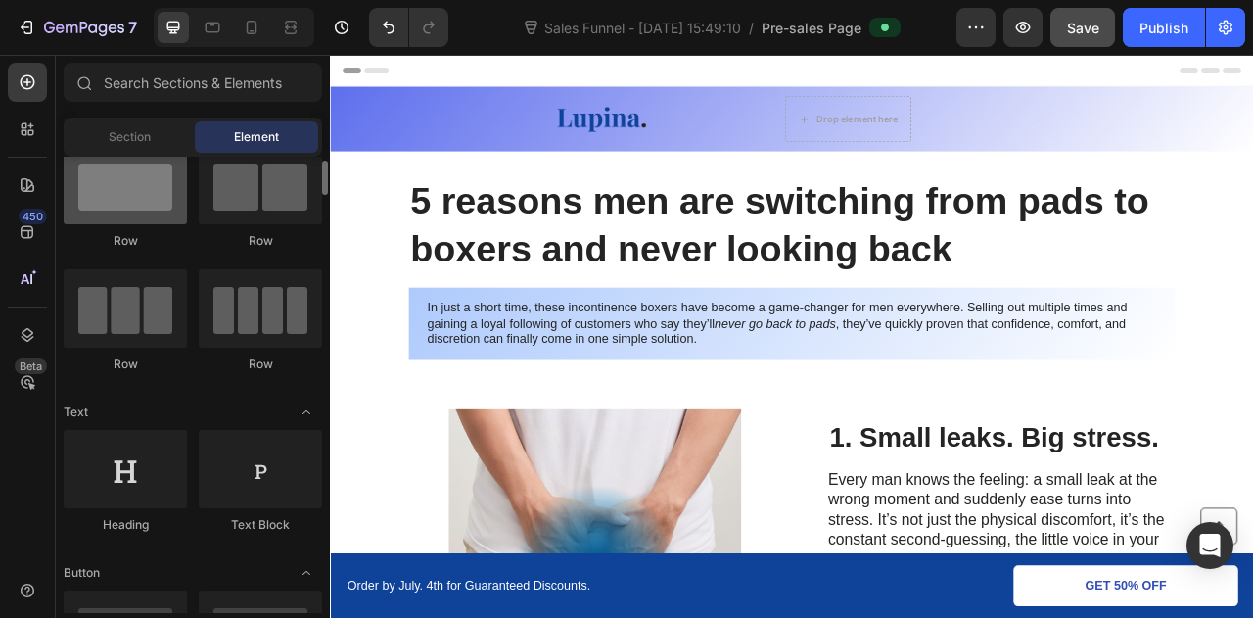
click at [126, 201] on div at bounding box center [125, 185] width 123 height 78
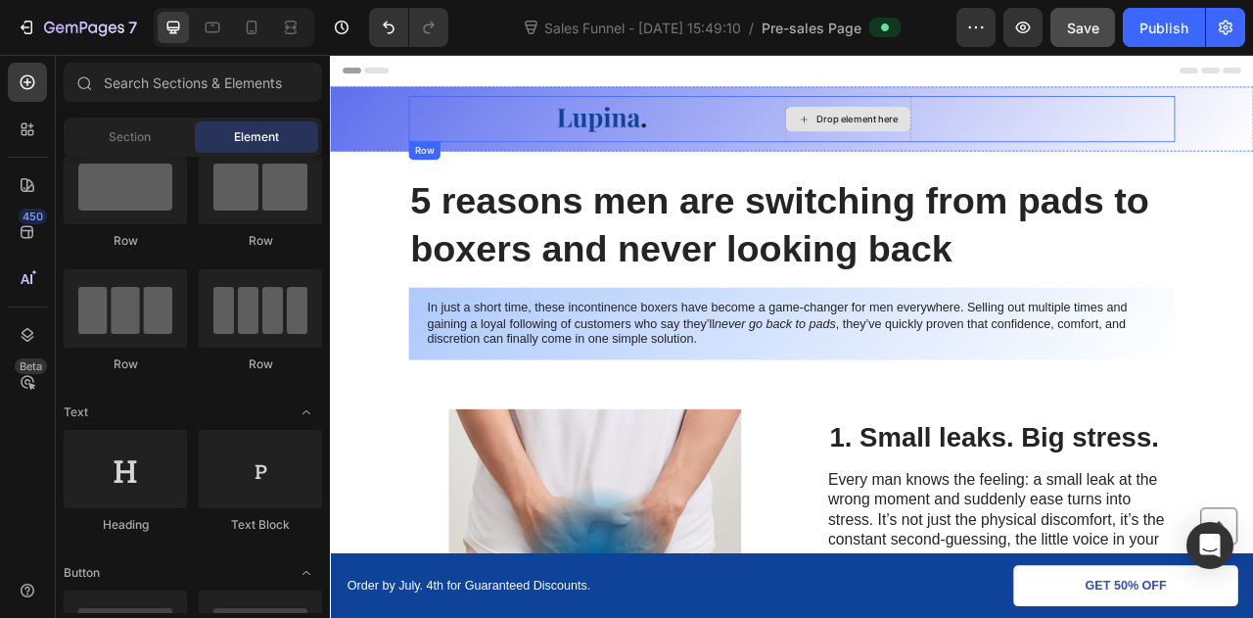
click at [956, 128] on div "Drop element here" at bounding box center [1001, 136] width 104 height 16
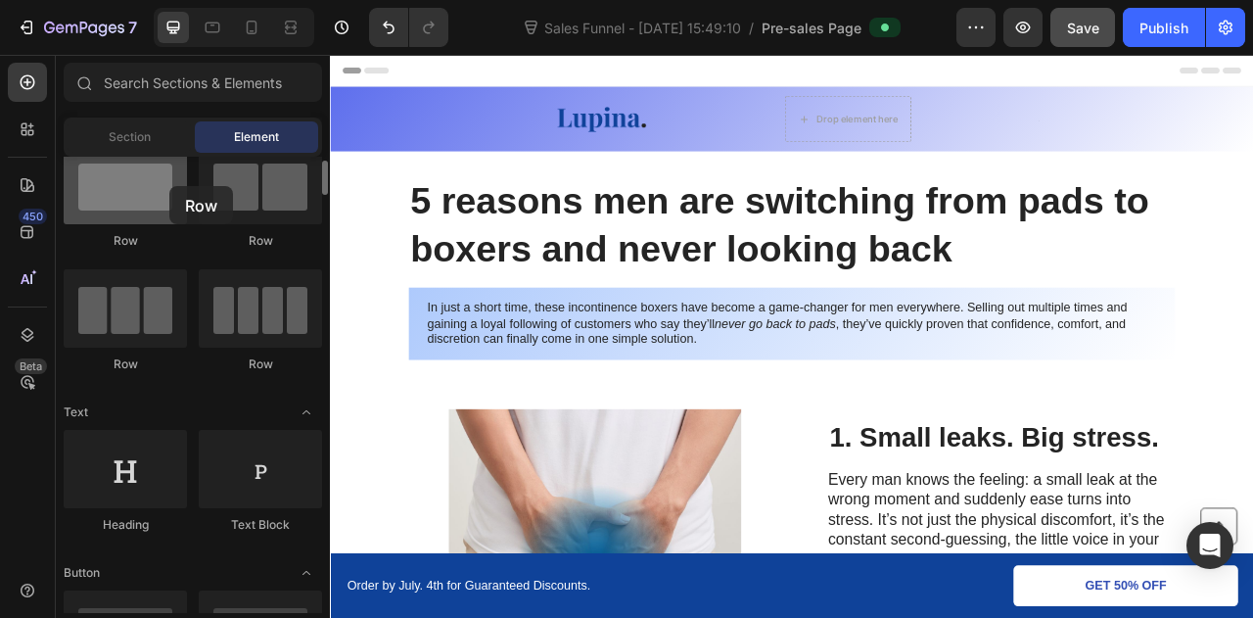
click at [169, 186] on div at bounding box center [125, 185] width 123 height 78
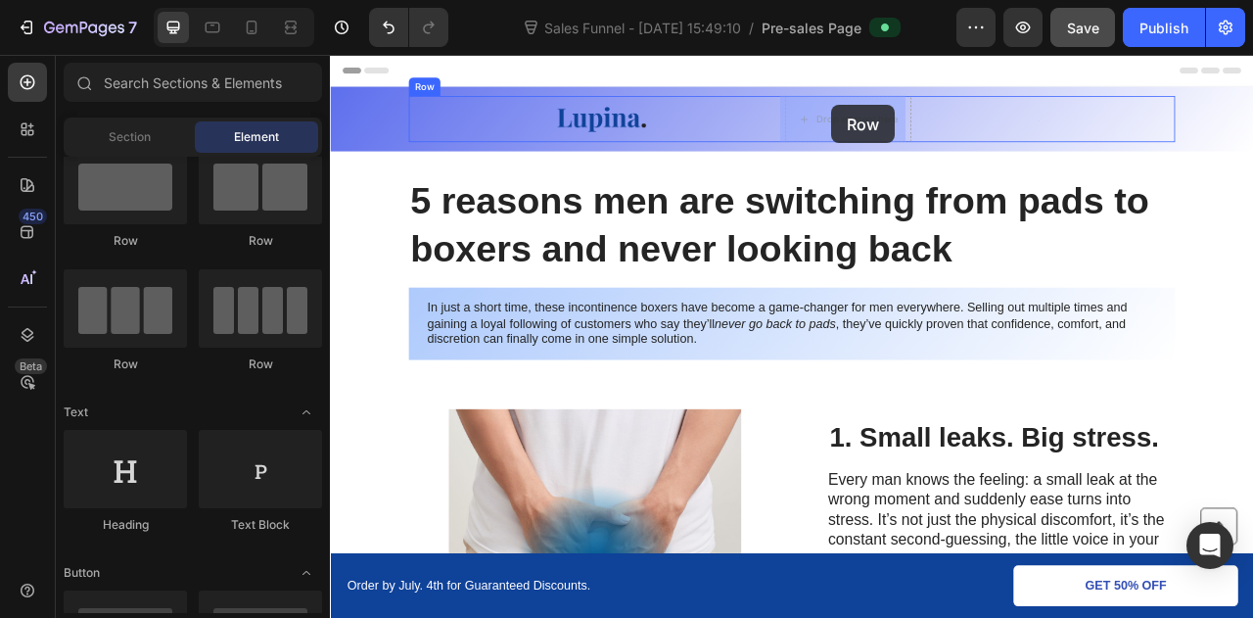
drag, startPoint x: 499, startPoint y: 241, endPoint x: 968, endPoint y: 118, distance: 484.7
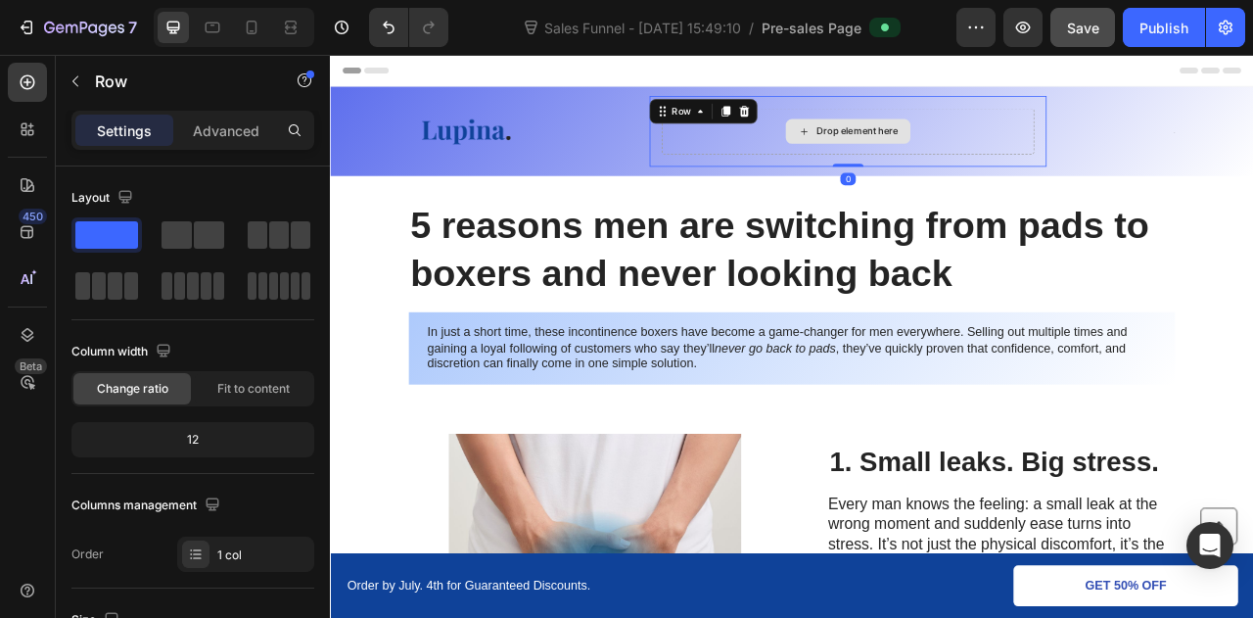
click at [857, 162] on div "Drop element here" at bounding box center [989, 151] width 474 height 59
click at [777, 126] on div "Row" at bounding box center [777, 126] width 32 height 18
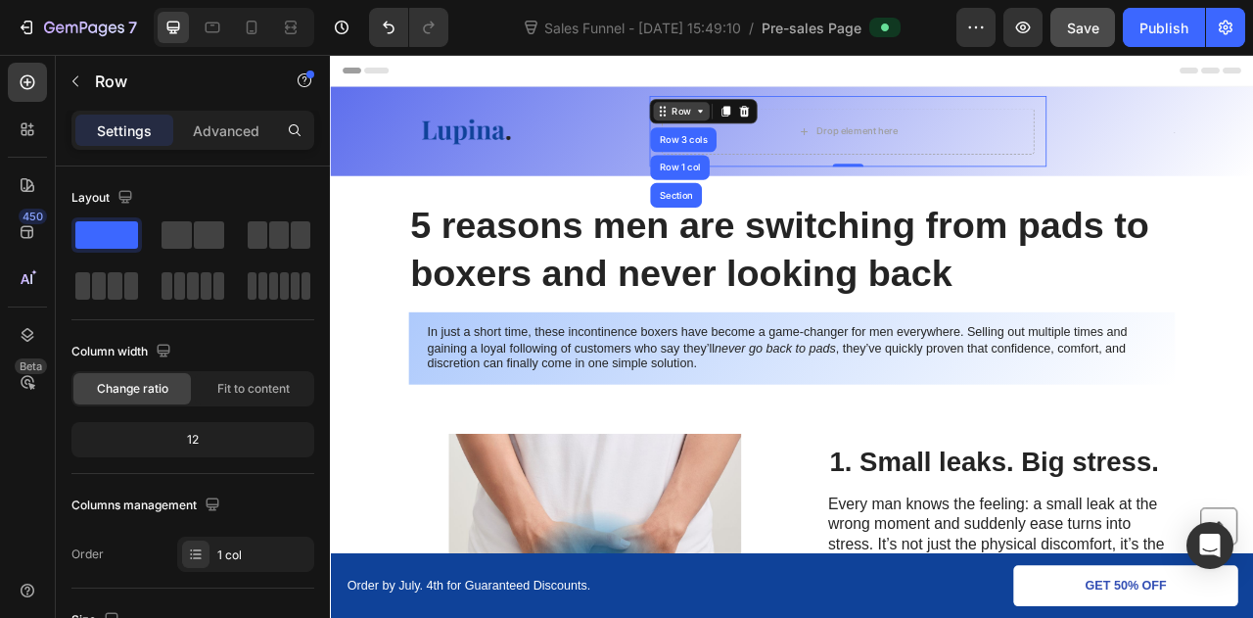
click at [777, 127] on div "Row" at bounding box center [777, 126] width 32 height 18
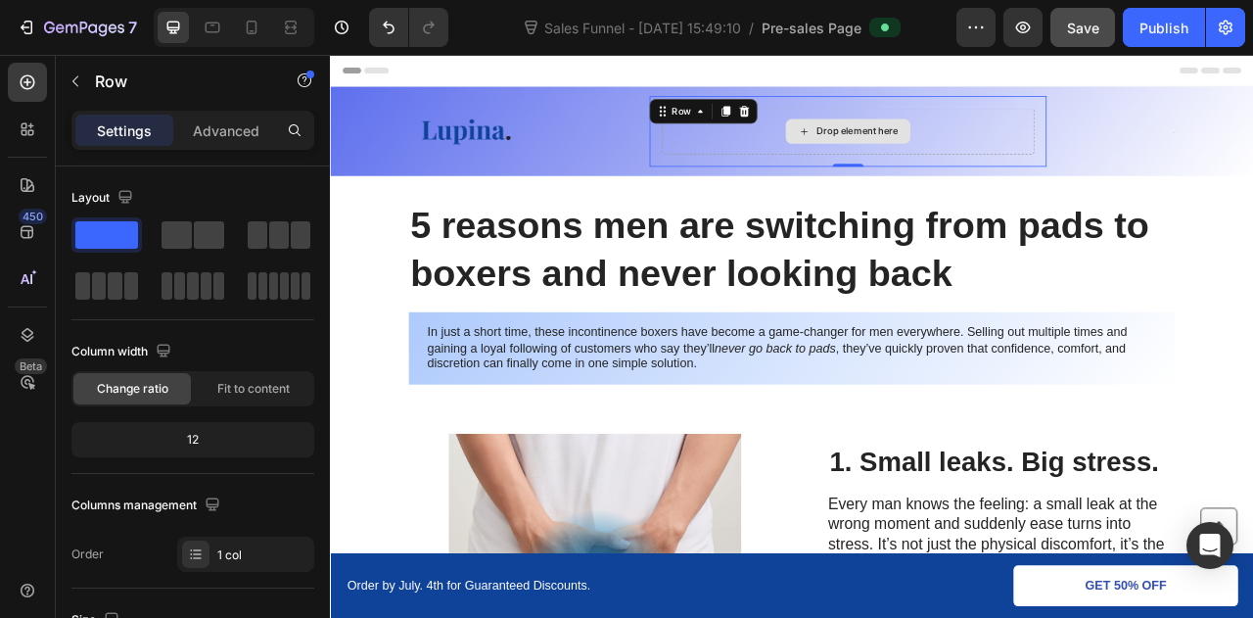
click at [779, 177] on div "Drop element here" at bounding box center [989, 151] width 474 height 59
click at [826, 161] on div "Drop element here" at bounding box center [989, 151] width 474 height 59
click at [949, 148] on div "Drop element here" at bounding box center [1001, 152] width 104 height 16
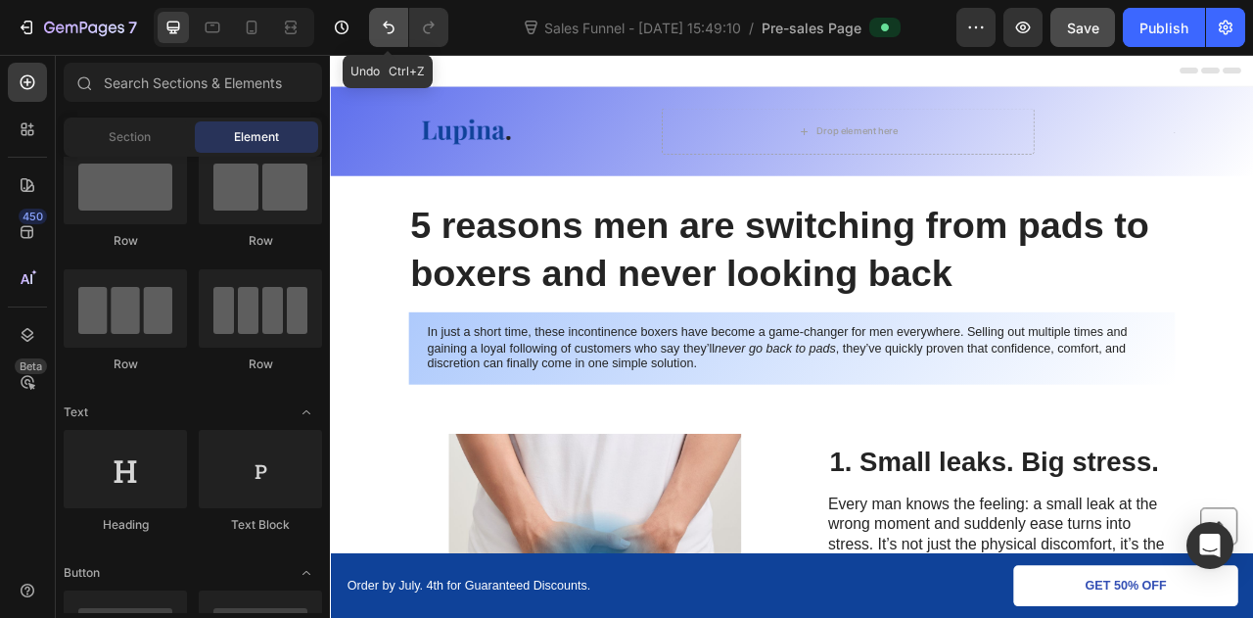
click at [383, 28] on icon "Undo/Redo" at bounding box center [389, 28] width 20 height 20
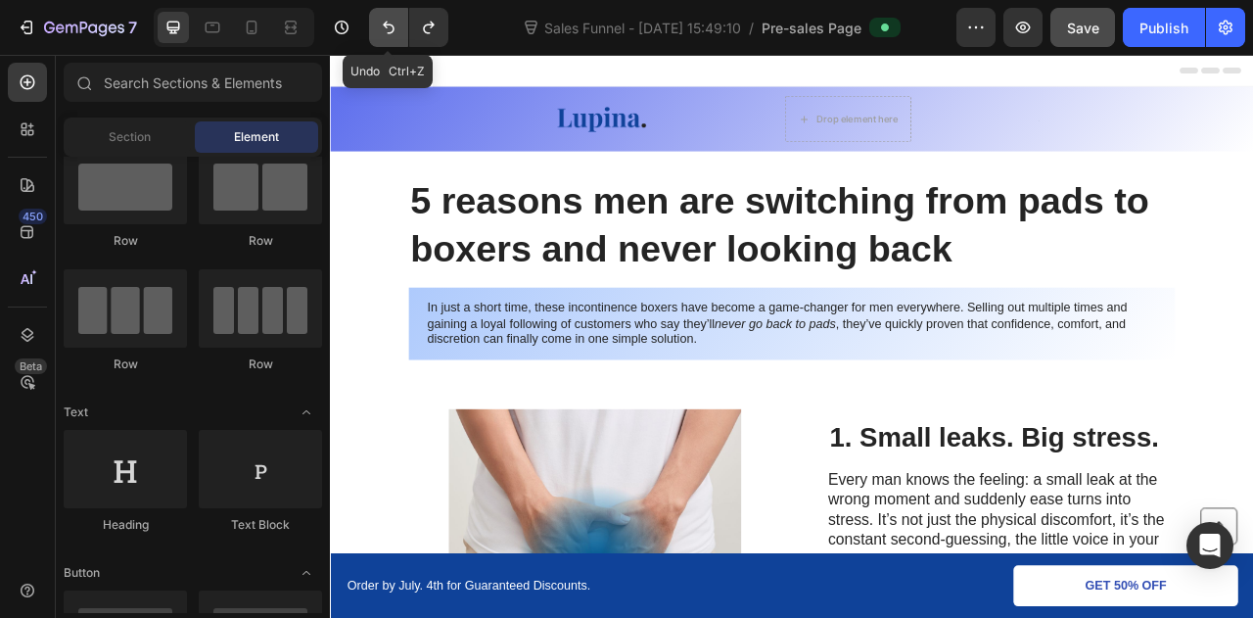
click at [383, 28] on icon "Undo/Redo" at bounding box center [389, 28] width 20 height 20
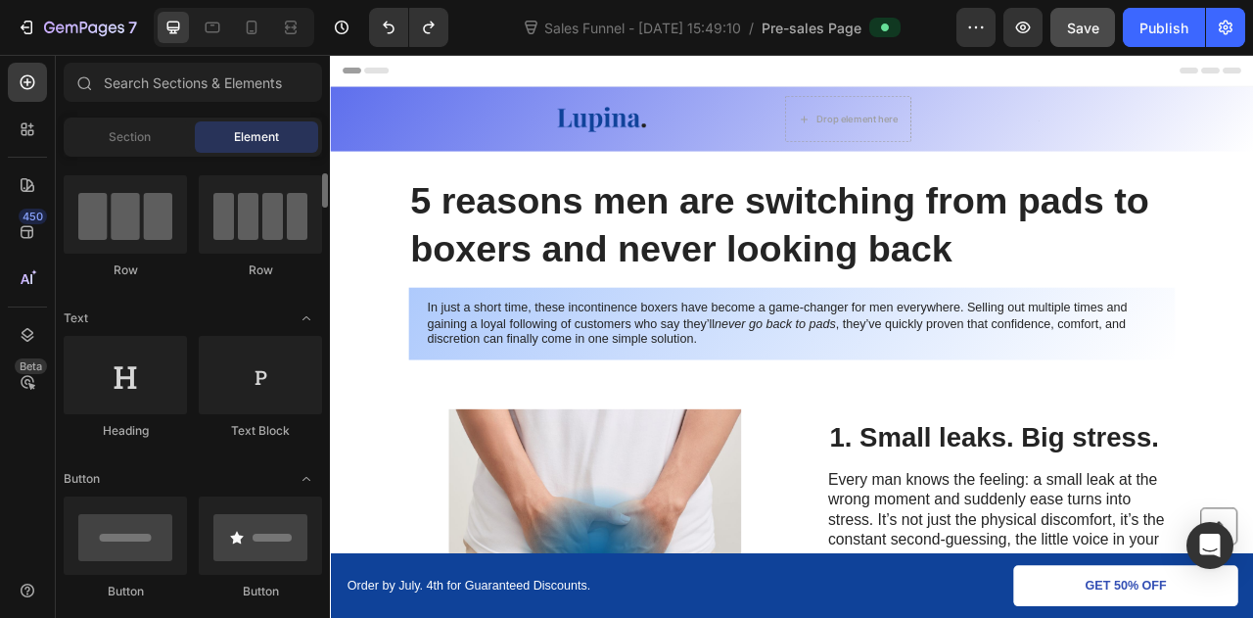
scroll to position [154, 0]
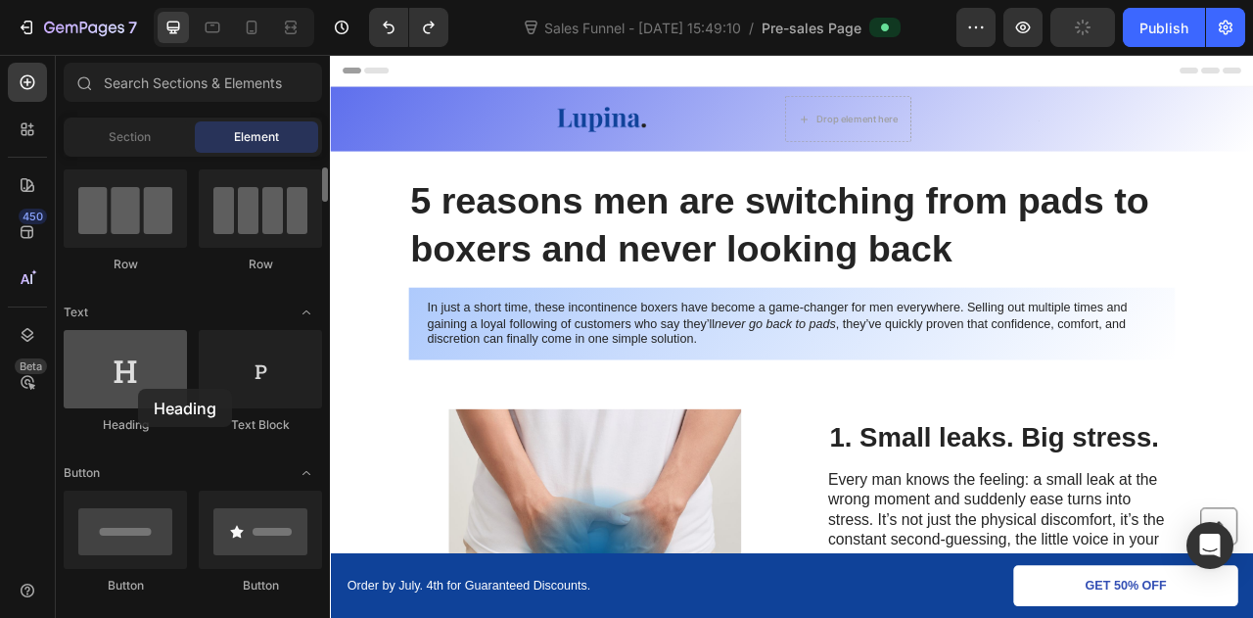
click at [138, 389] on div at bounding box center [125, 369] width 123 height 78
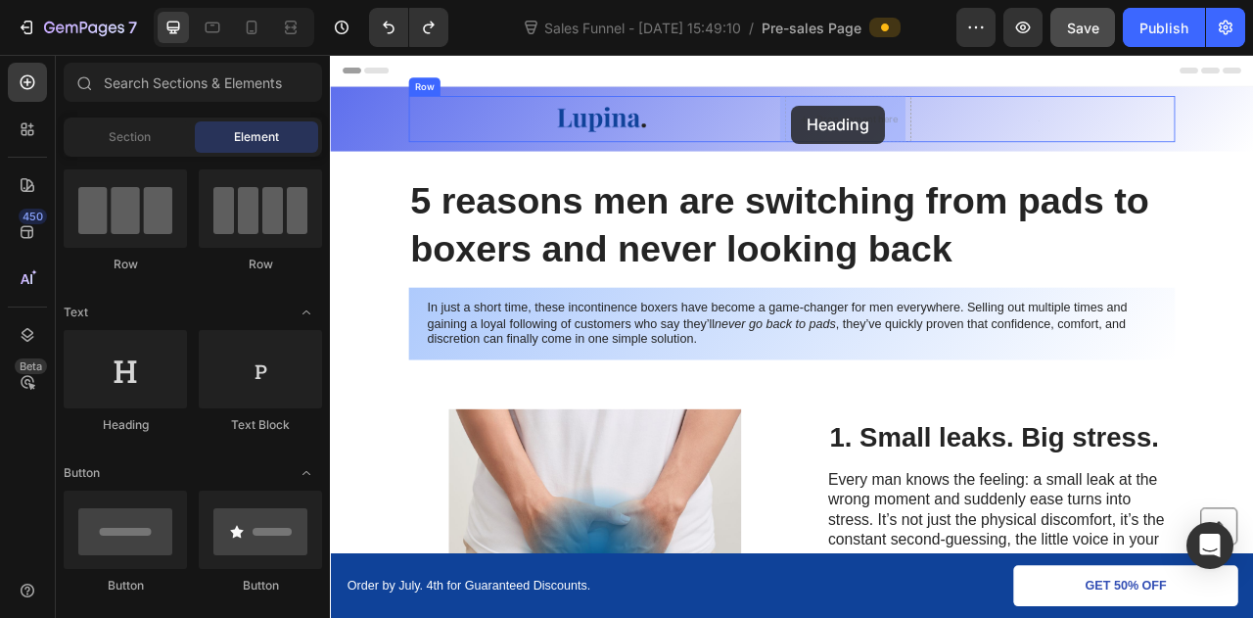
drag, startPoint x: 459, startPoint y: 460, endPoint x: 915, endPoint y: 117, distance: 570.6
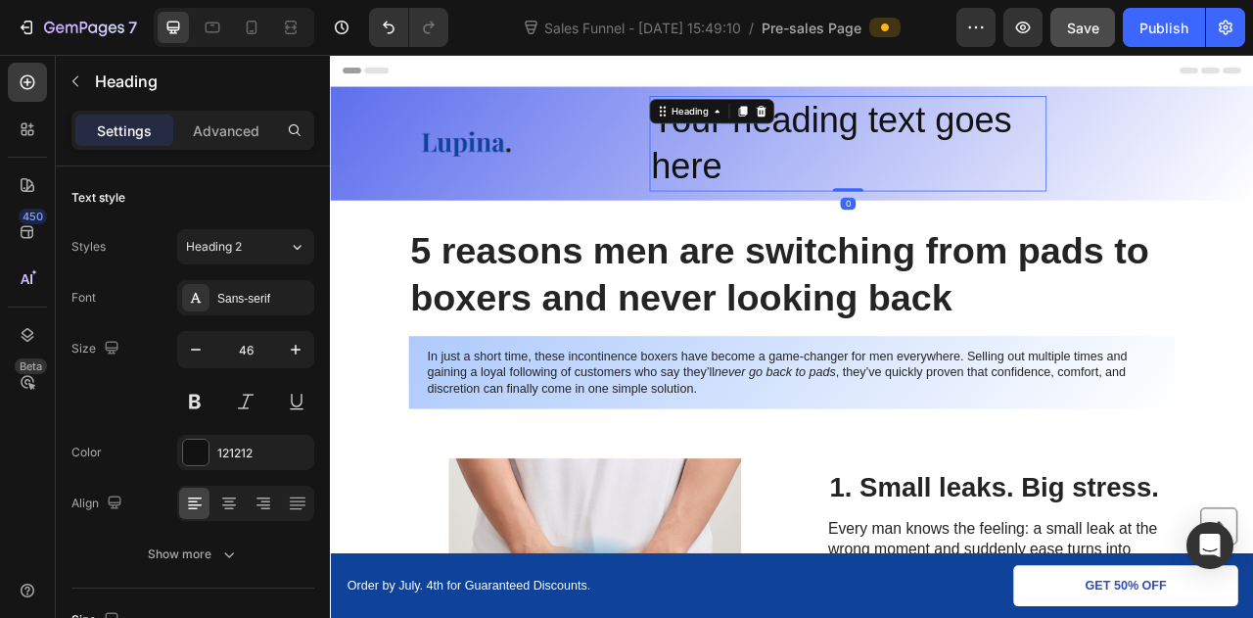
click at [882, 150] on h2 "Your heading text goes here" at bounding box center [988, 167] width 505 height 121
click at [388, 26] on icon "Undo/Redo" at bounding box center [389, 28] width 20 height 20
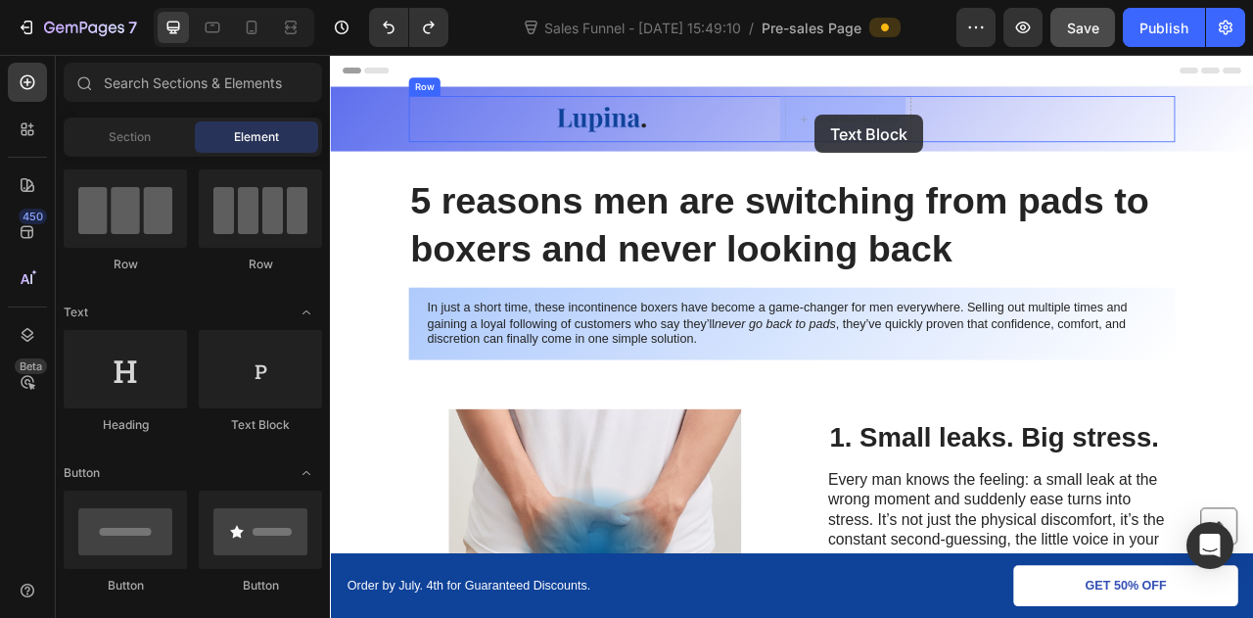
drag, startPoint x: 583, startPoint y: 456, endPoint x: 943, endPoint y: 129, distance: 486.6
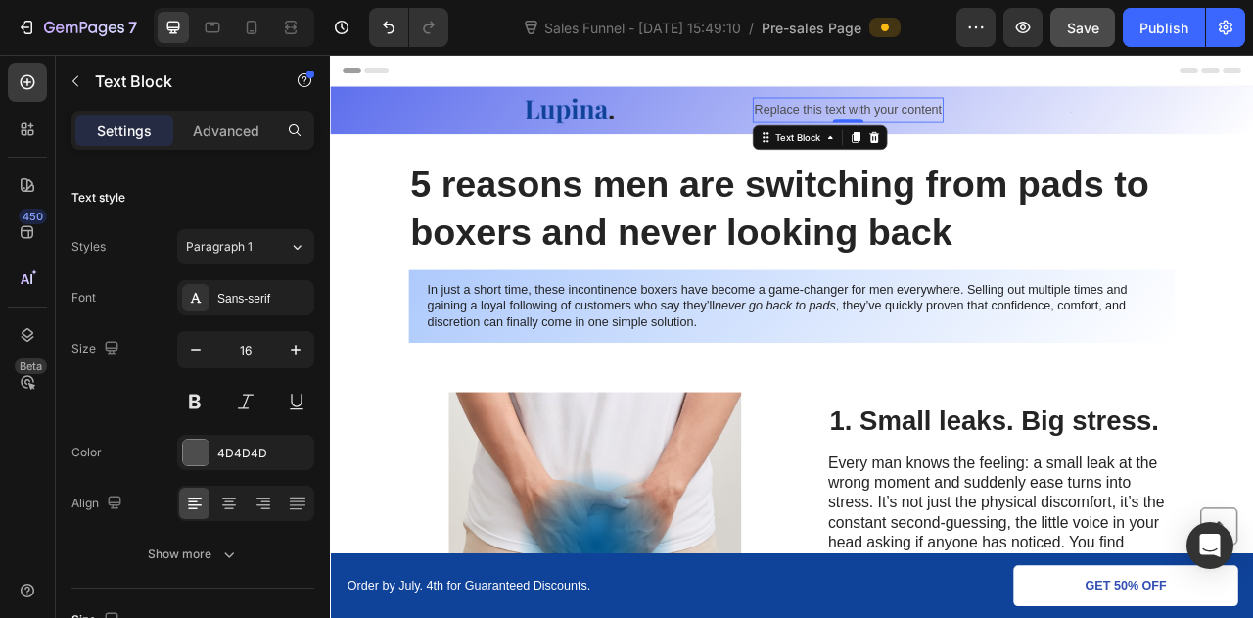
click at [929, 132] on div "Replace this text with your content" at bounding box center [989, 125] width 243 height 32
click at [929, 132] on p "Replace this text with your content" at bounding box center [988, 125] width 239 height 28
click at [1034, 109] on div "Feel better or it's free — Shop Now" at bounding box center [988, 125] width 214 height 33
click at [1035, 118] on u "Shop Now" at bounding box center [1055, 124] width 76 height 17
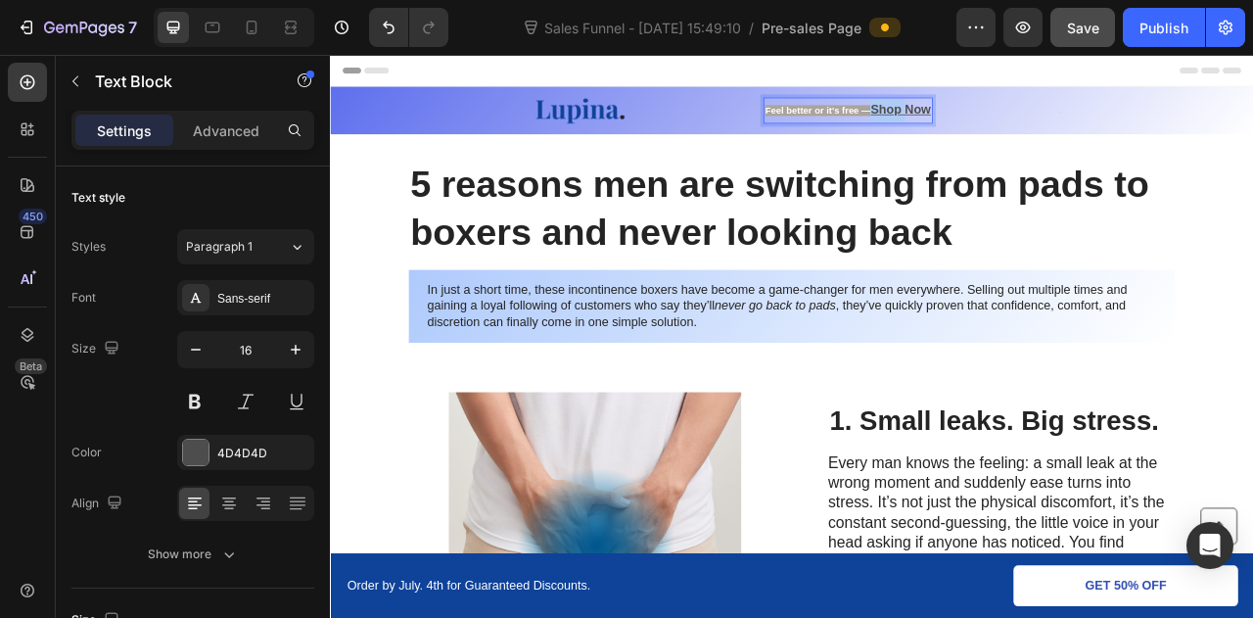
click at [1035, 118] on u "Shop Now" at bounding box center [1055, 124] width 76 height 17
click at [1081, 124] on u "Shop Now" at bounding box center [1055, 124] width 76 height 17
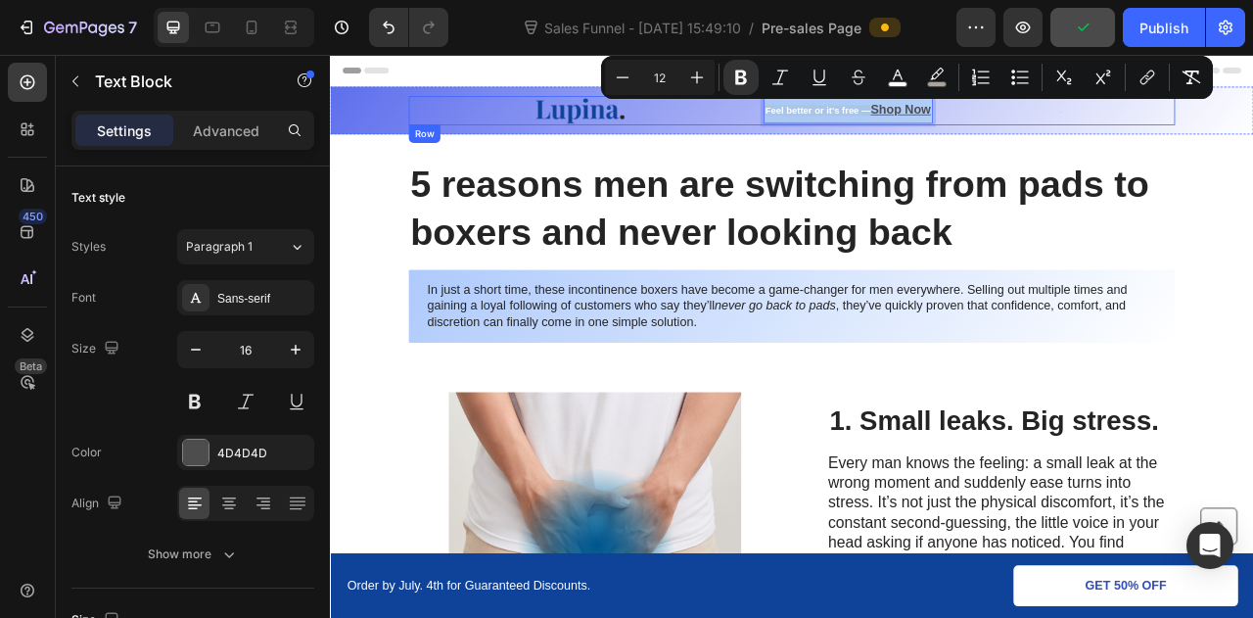
drag, startPoint x: 1088, startPoint y: 124, endPoint x: 869, endPoint y: 130, distance: 218.4
click at [869, 130] on div "Image Feel better or it's free — Shop Now Text Block 0 Text Block Row" at bounding box center [917, 125] width 975 height 37
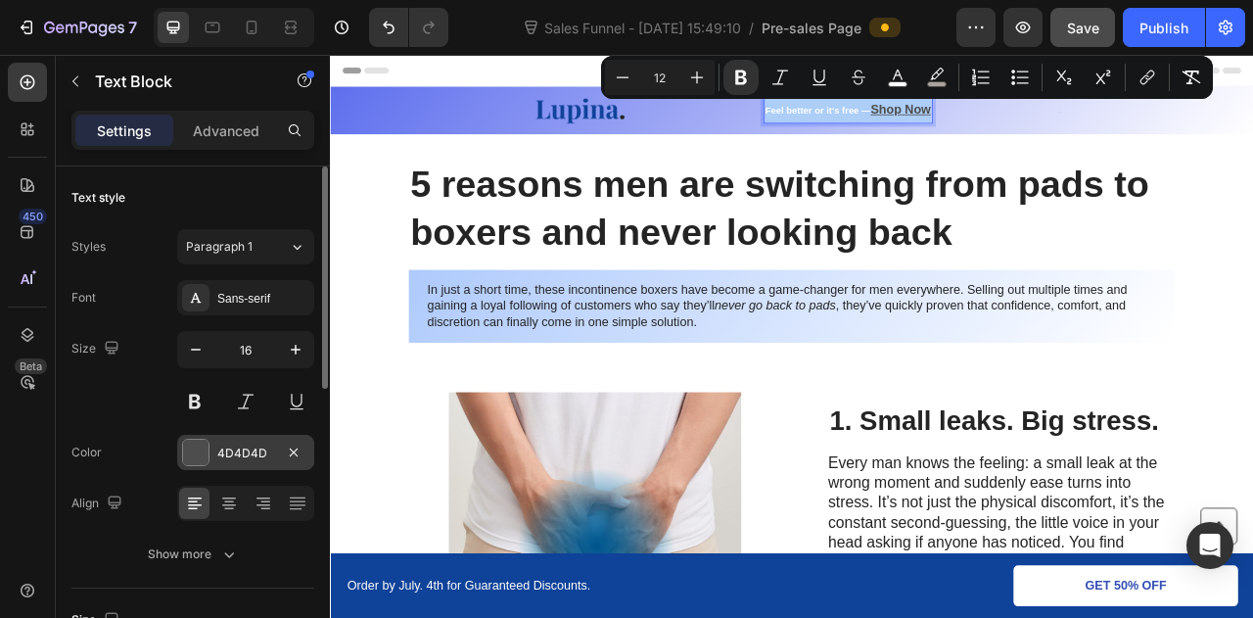
click at [217, 440] on div "4D4D4D" at bounding box center [245, 452] width 137 height 35
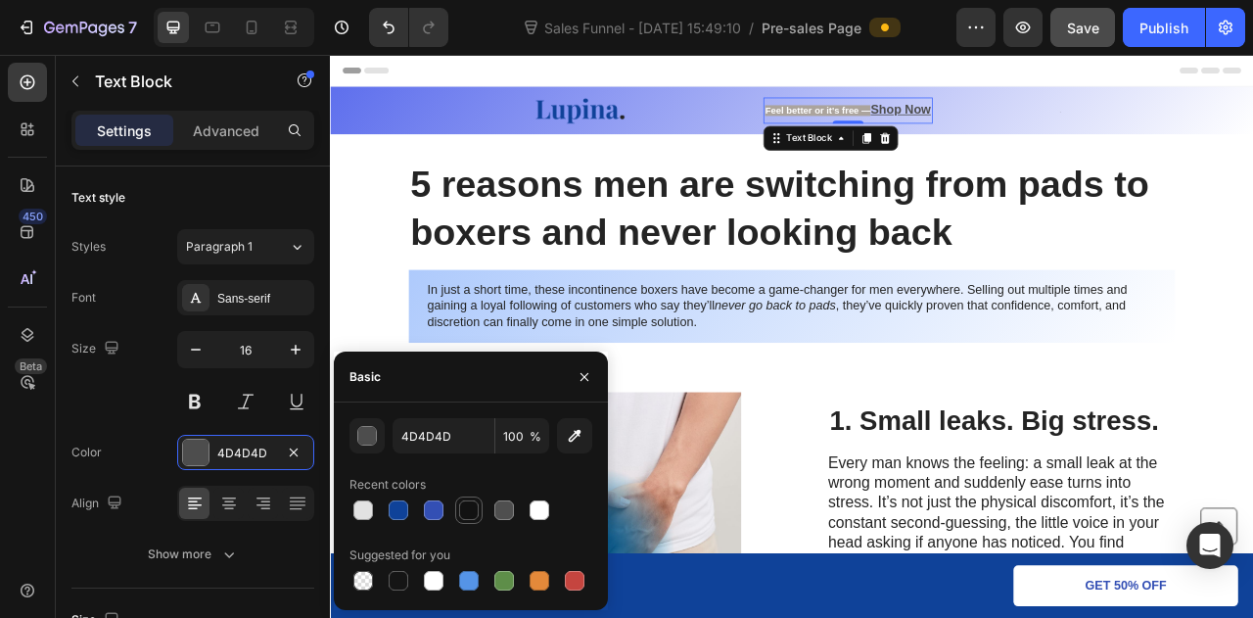
click at [462, 504] on div at bounding box center [469, 510] width 20 height 20
type input "121212"
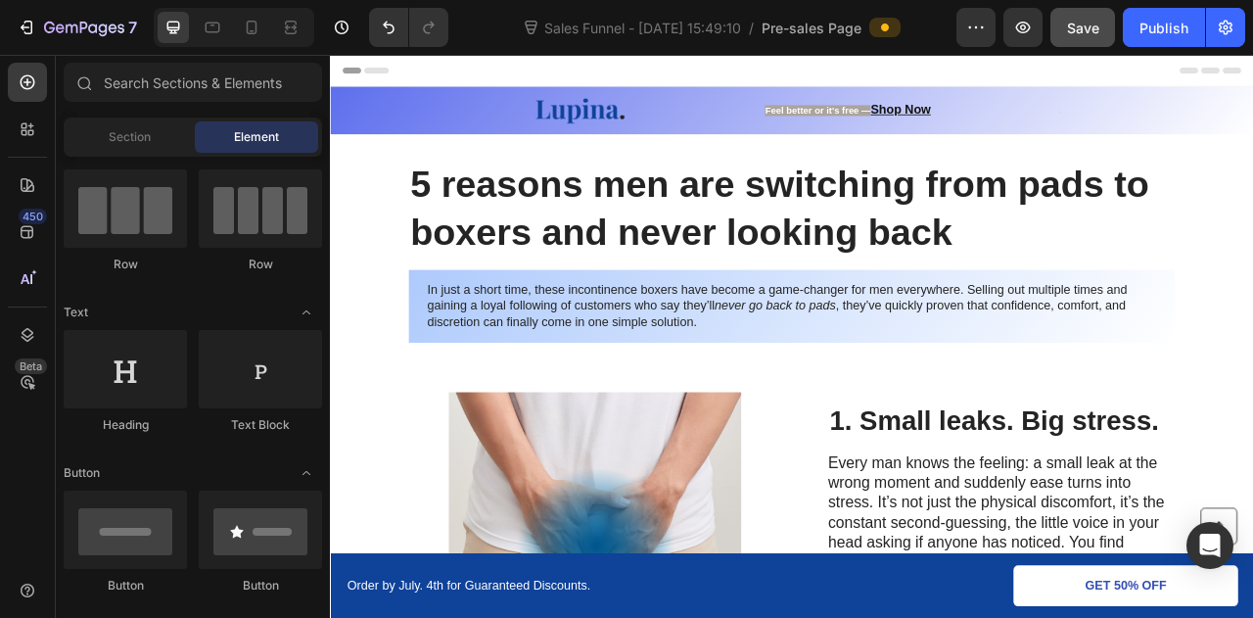
click at [798, 77] on div "Header" at bounding box center [918, 74] width 1144 height 39
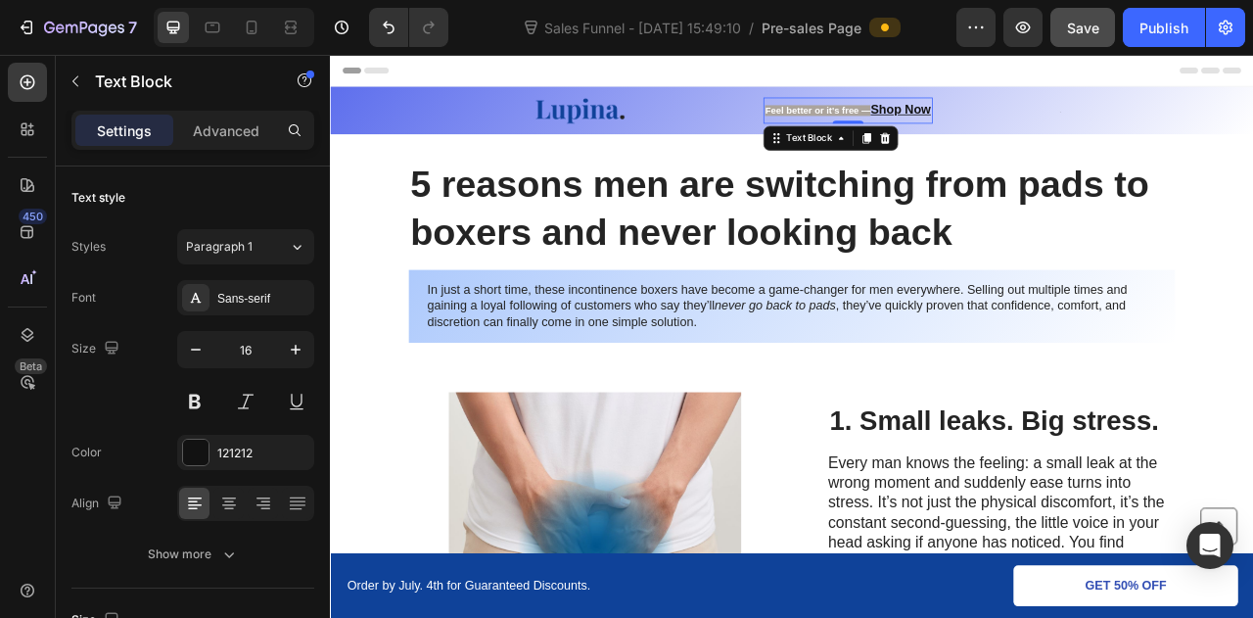
click at [895, 122] on strong "Feel better or it's free —" at bounding box center [950, 125] width 134 height 14
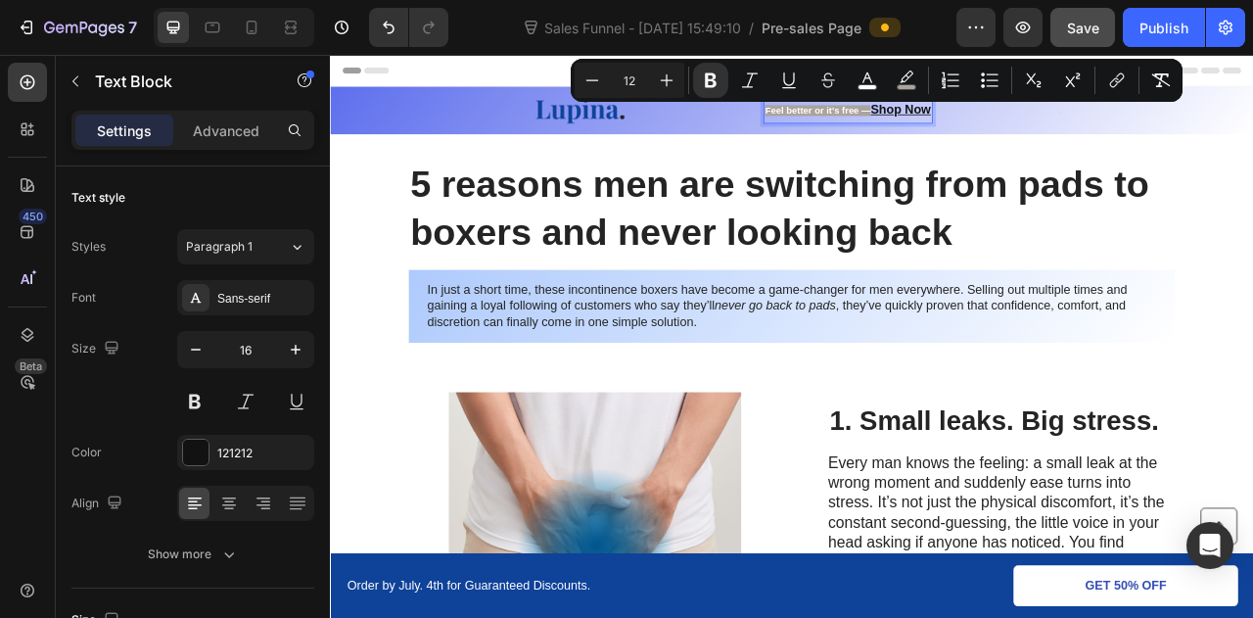
drag, startPoint x: 872, startPoint y: 128, endPoint x: 1013, endPoint y: 130, distance: 141.0
click at [1013, 130] on div "Feel better or it's free — Shop Now" at bounding box center [988, 125] width 214 height 33
click at [206, 449] on div at bounding box center [195, 452] width 25 height 25
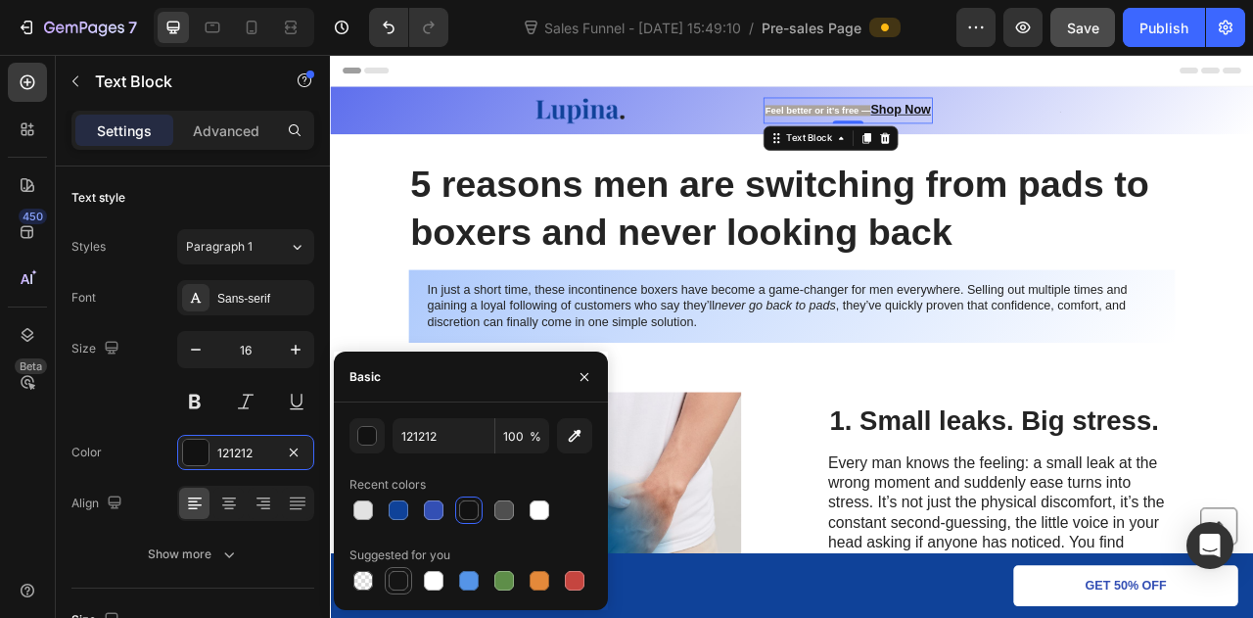
click at [401, 579] on div at bounding box center [399, 581] width 20 height 20
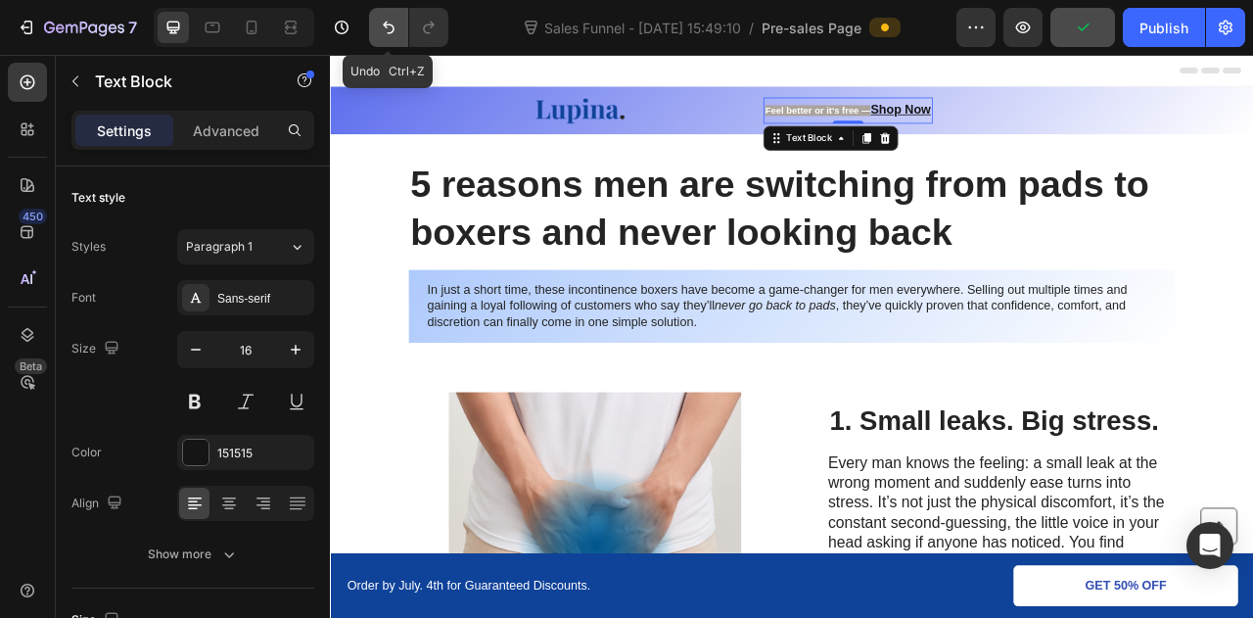
click at [377, 12] on button "Undo/Redo" at bounding box center [388, 27] width 39 height 39
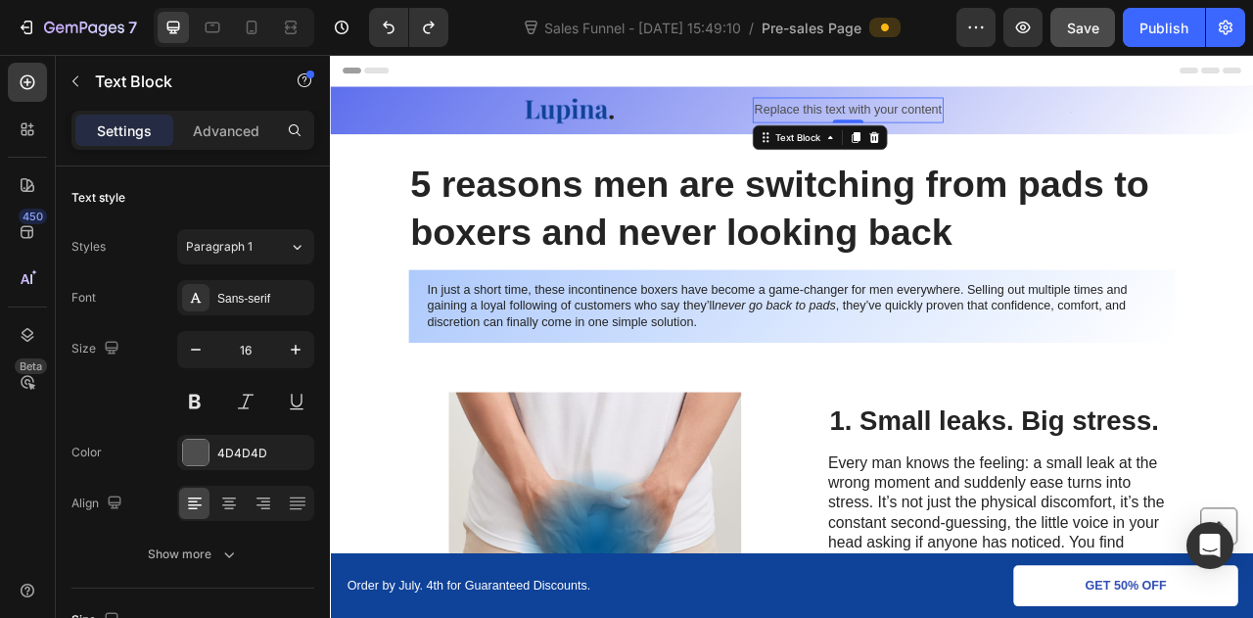
click at [1045, 125] on div "Replace this text with your content" at bounding box center [989, 125] width 243 height 32
click at [1045, 125] on p "Replace this text with your content" at bounding box center [988, 125] width 239 height 28
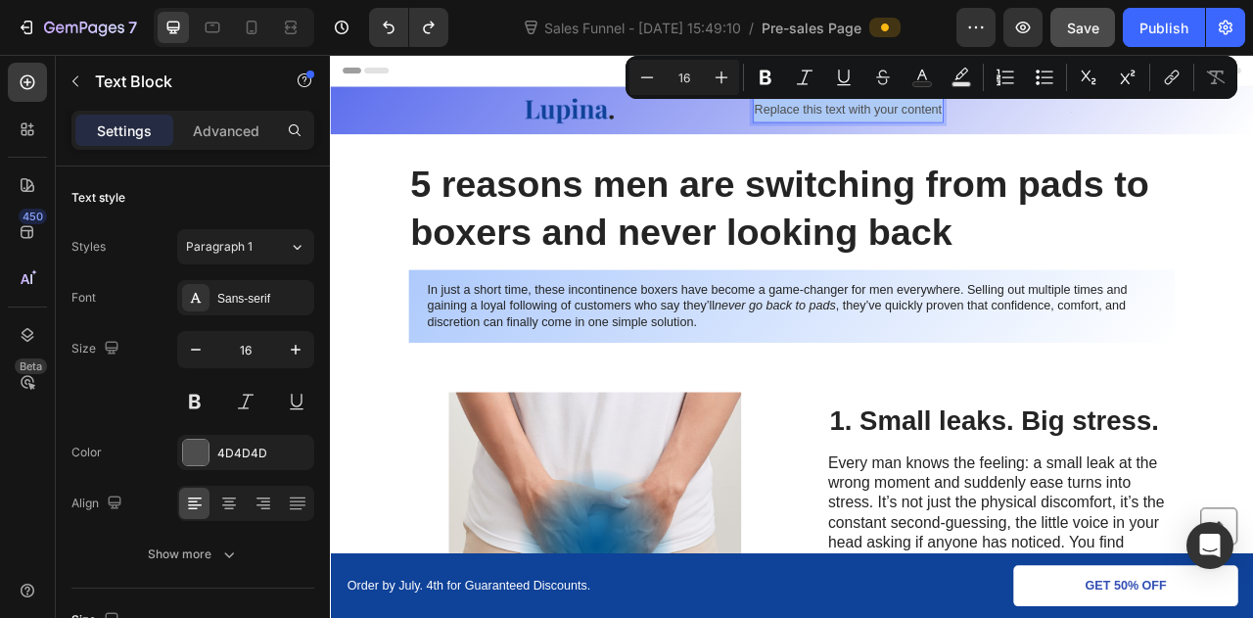
click at [1045, 125] on p "Replace this text with your content" at bounding box center [988, 125] width 239 height 28
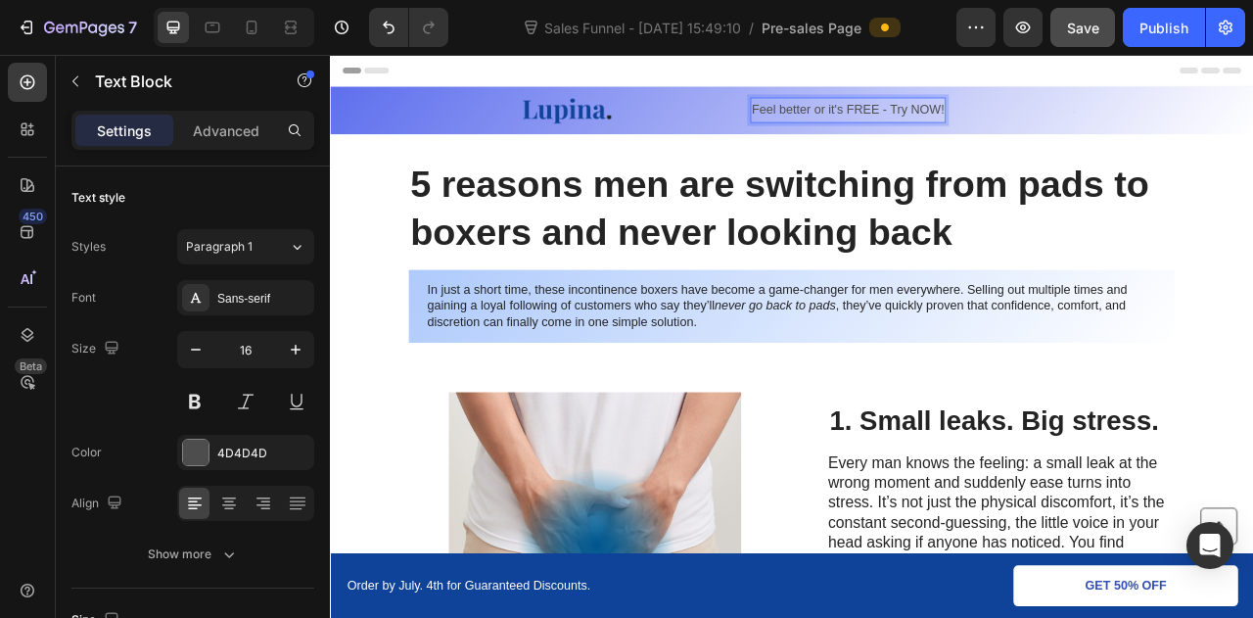
click at [1051, 125] on p "Feel better or it's FREE - Try NOW!" at bounding box center [989, 125] width 245 height 28
drag, startPoint x: 1014, startPoint y: 122, endPoint x: 858, endPoint y: 126, distance: 156.7
click at [862, 126] on p "Feel better or it's FREE - TRY NOW!" at bounding box center [989, 125] width 254 height 28
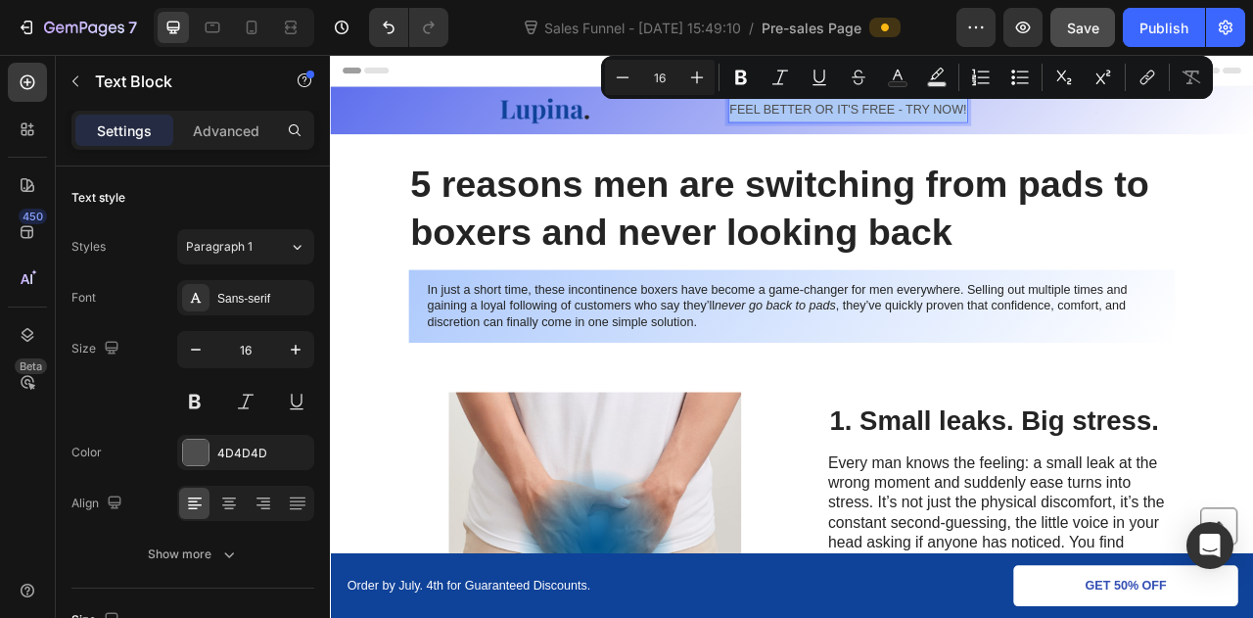
drag, startPoint x: 1132, startPoint y: 124, endPoint x: 834, endPoint y: 132, distance: 297.8
click at [836, 132] on div "FEEL BETTER OR IT'S FREE - TRY NOW!" at bounding box center [988, 125] width 305 height 32
click at [211, 449] on div "4D4D4D" at bounding box center [245, 452] width 137 height 35
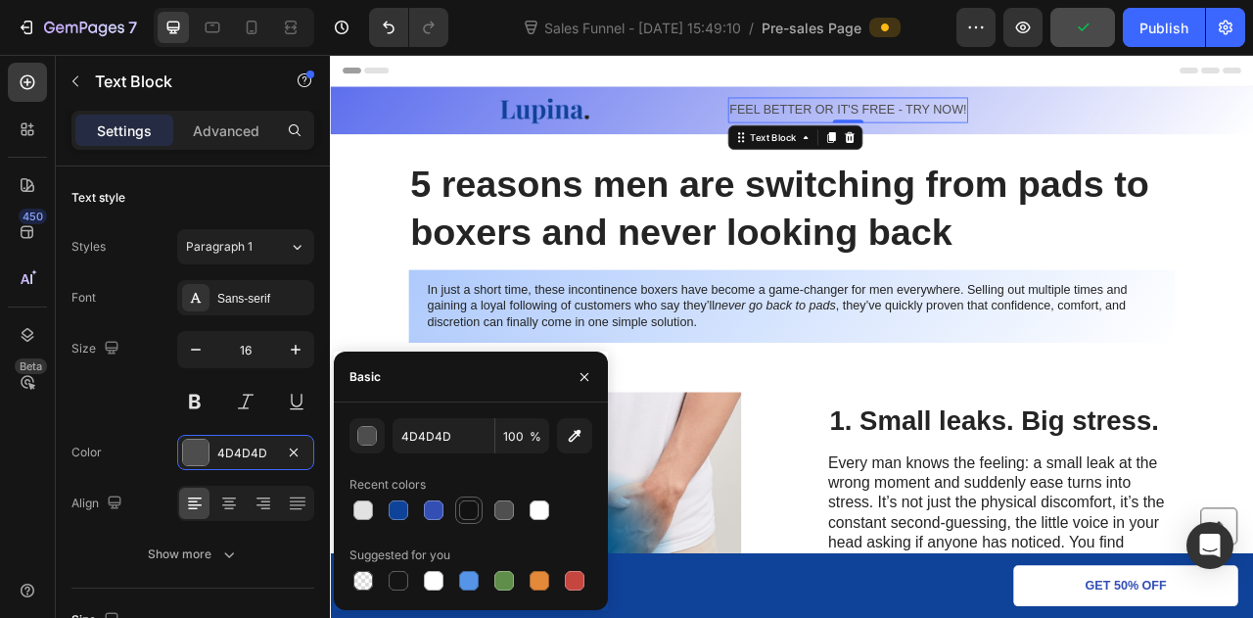
click at [464, 504] on div at bounding box center [469, 510] width 20 height 20
type input "121212"
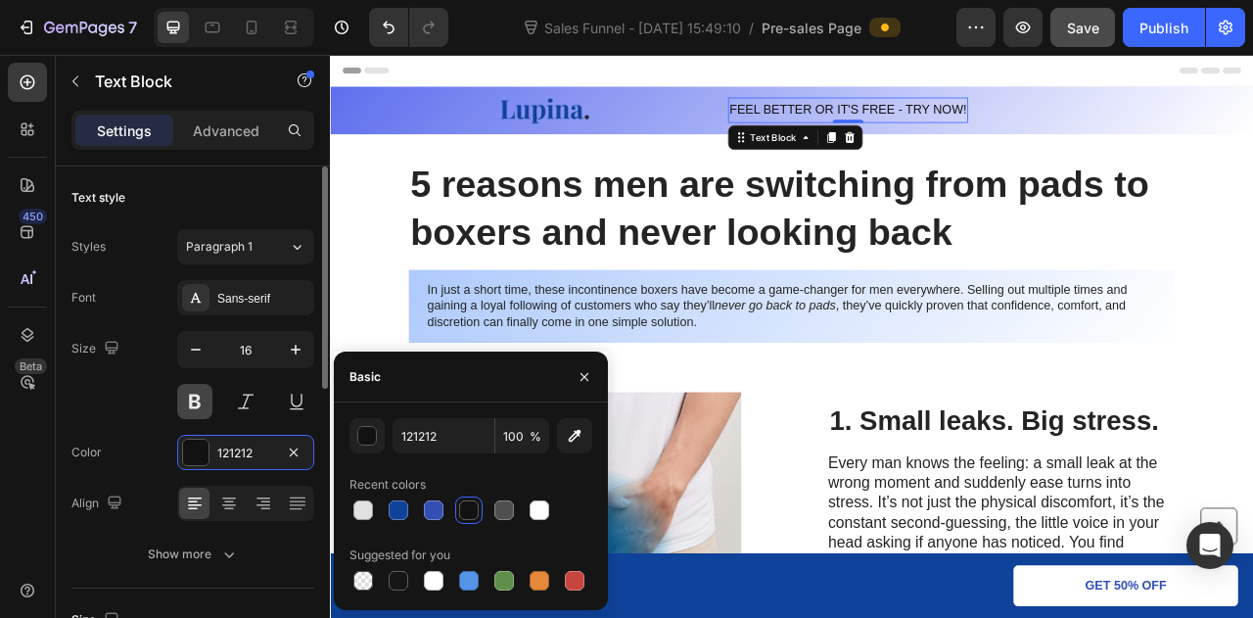
click at [199, 402] on button at bounding box center [194, 401] width 35 height 35
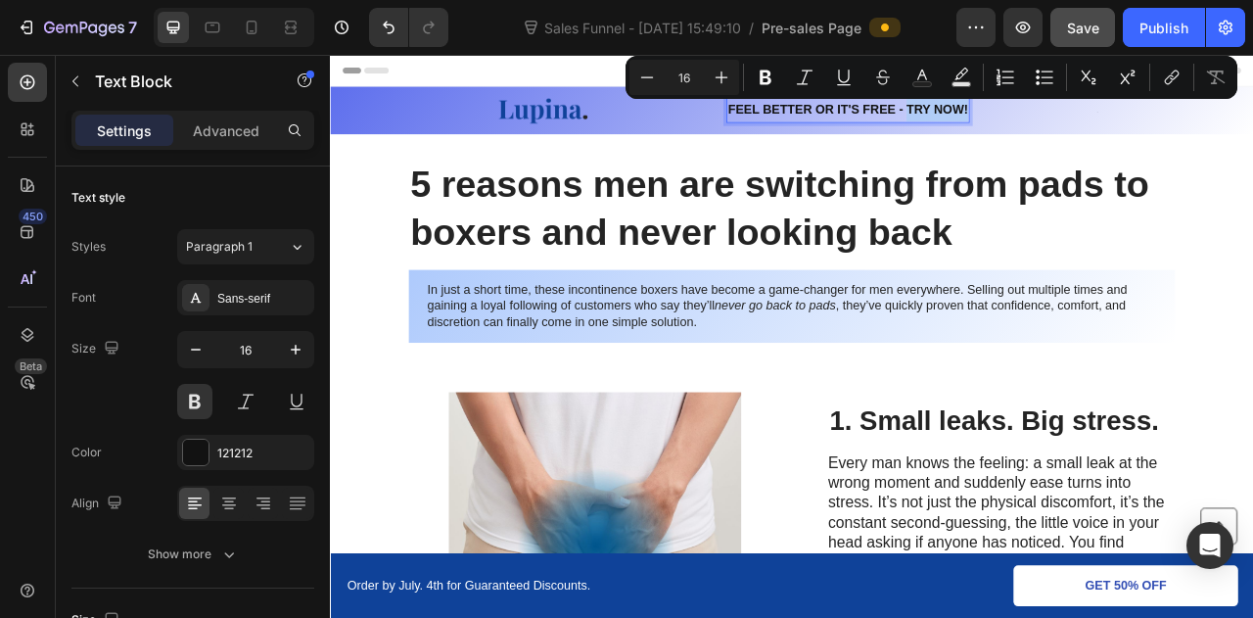
drag, startPoint x: 1056, startPoint y: 124, endPoint x: 1136, endPoint y: 128, distance: 80.4
click at [1136, 128] on div "Image FEEL BETTER OR IT'S FREE - TRY NOW! Text Block 0 Text Block Row" at bounding box center [917, 125] width 975 height 37
click at [292, 403] on button at bounding box center [296, 401] width 35 height 35
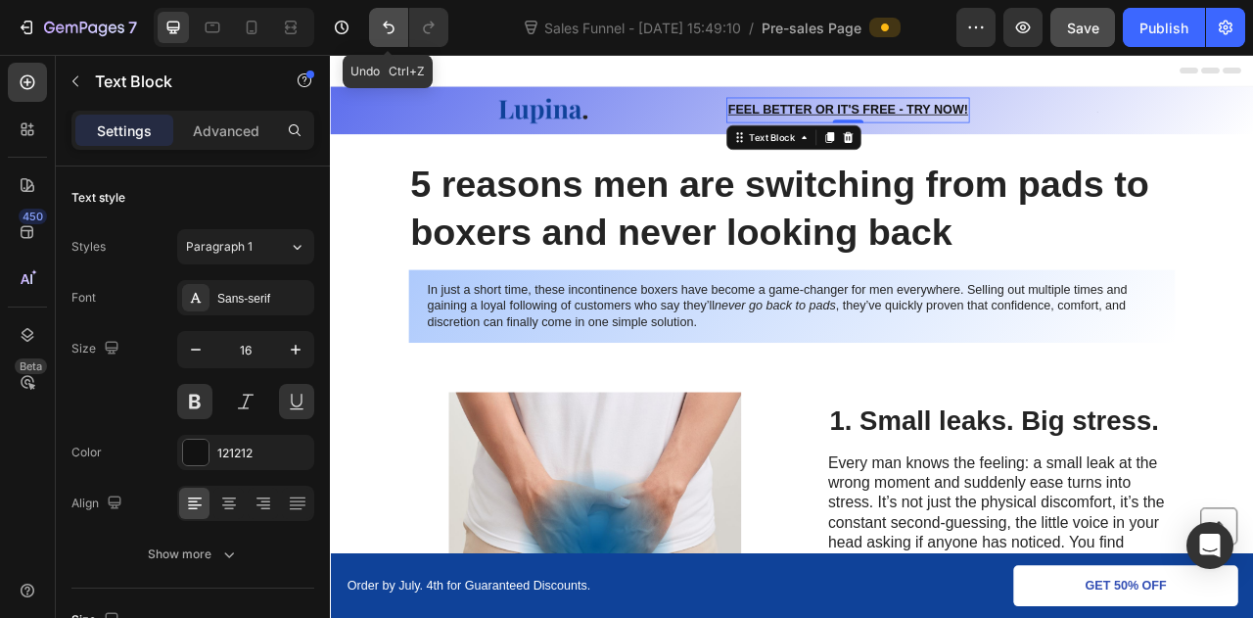
click at [400, 20] on button "Undo/Redo" at bounding box center [388, 27] width 39 height 39
click at [1060, 123] on p "FEEL BETTER OR IT'S FREE - TRY NOW!" at bounding box center [988, 125] width 305 height 28
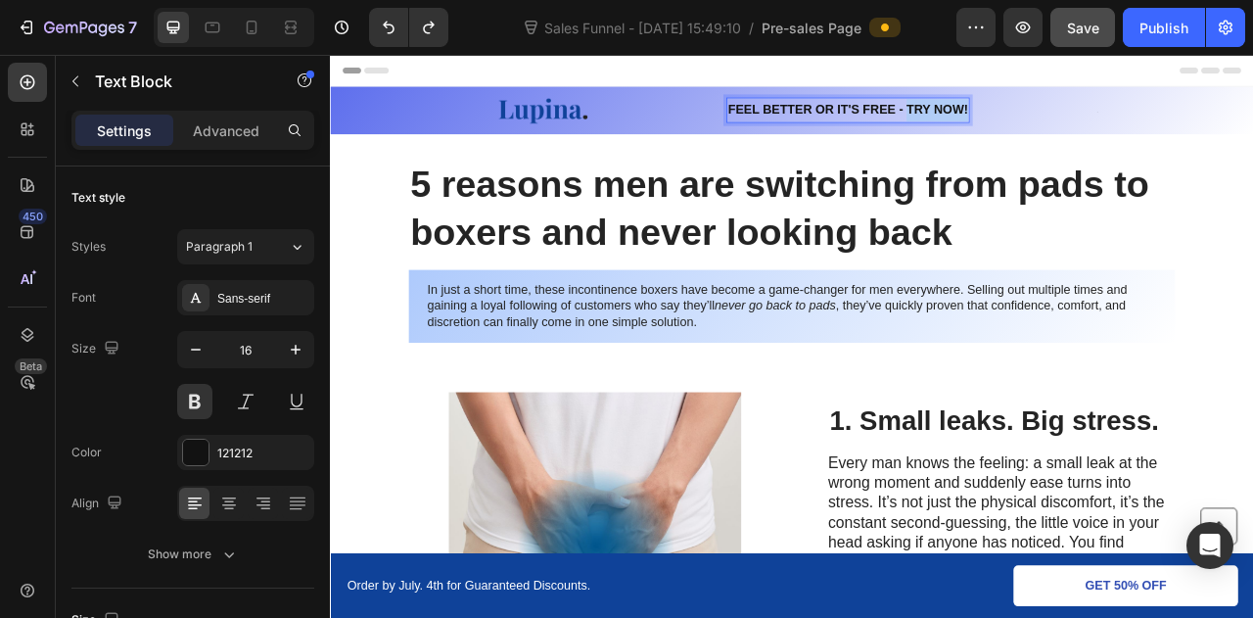
drag, startPoint x: 1057, startPoint y: 123, endPoint x: 1132, endPoint y: 124, distance: 74.4
click at [1132, 124] on p "FEEL BETTER OR IT'S FREE - TRY NOW!" at bounding box center [988, 125] width 305 height 28
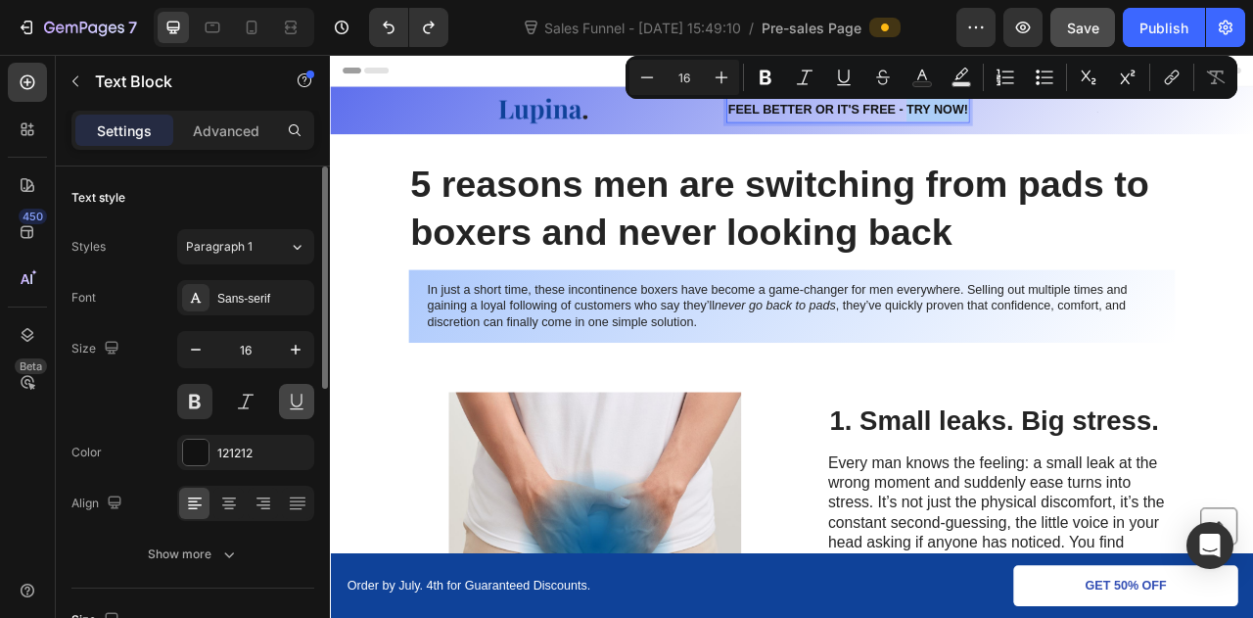
click at [292, 410] on button at bounding box center [296, 401] width 35 height 35
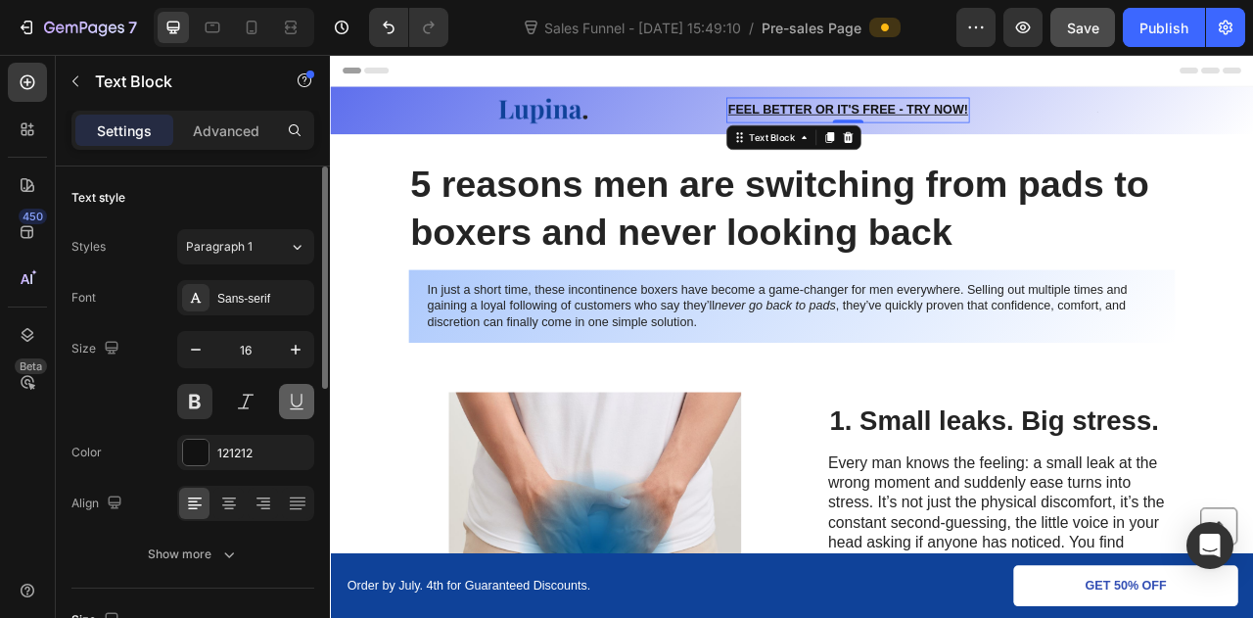
click at [292, 410] on button at bounding box center [296, 401] width 35 height 35
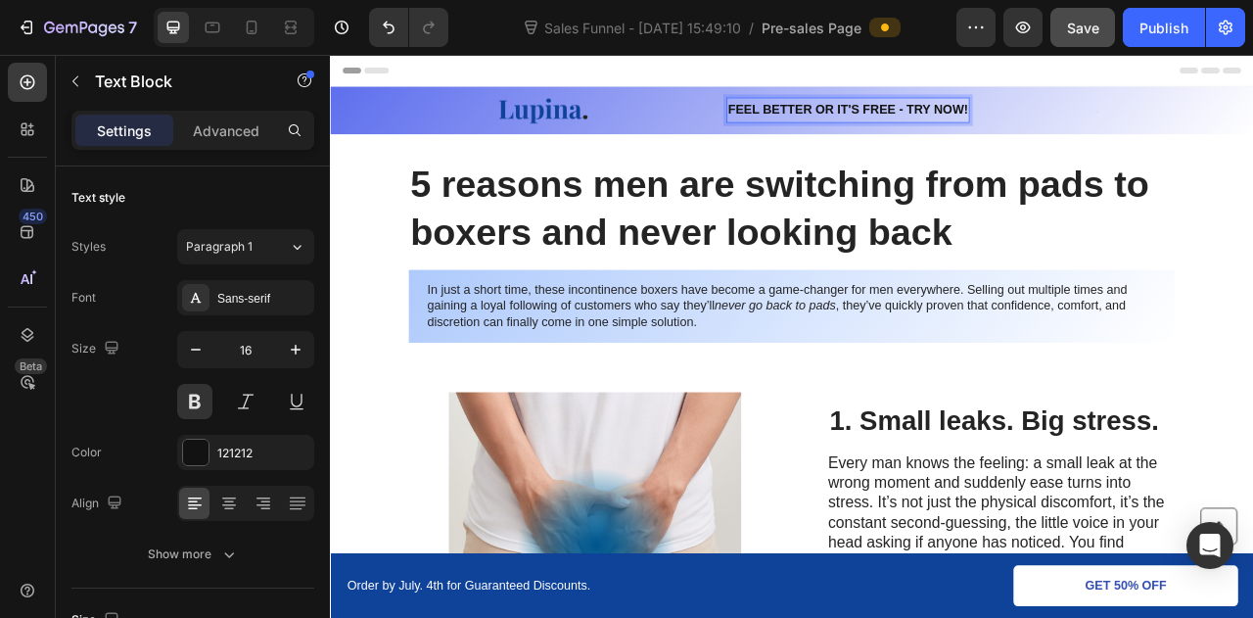
click at [1053, 122] on p "FEEL BETTER OR IT'S FREE - TRY NOW!" at bounding box center [988, 125] width 305 height 28
drag, startPoint x: 1059, startPoint y: 122, endPoint x: 1120, endPoint y: 117, distance: 60.9
click at [1120, 117] on p "FEEL BETTER OR IT'S FREE - TRY NOW!" at bounding box center [988, 125] width 305 height 28
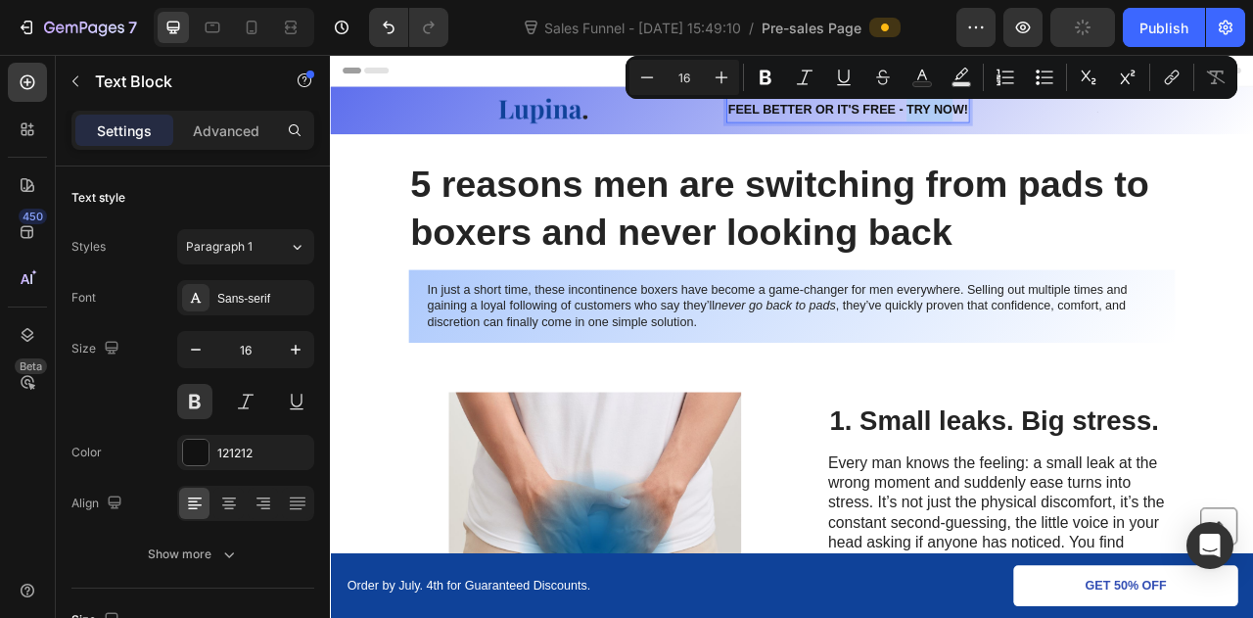
click at [1116, 117] on p "FEEL BETTER OR IT'S FREE - TRY NOW!" at bounding box center [988, 125] width 305 height 28
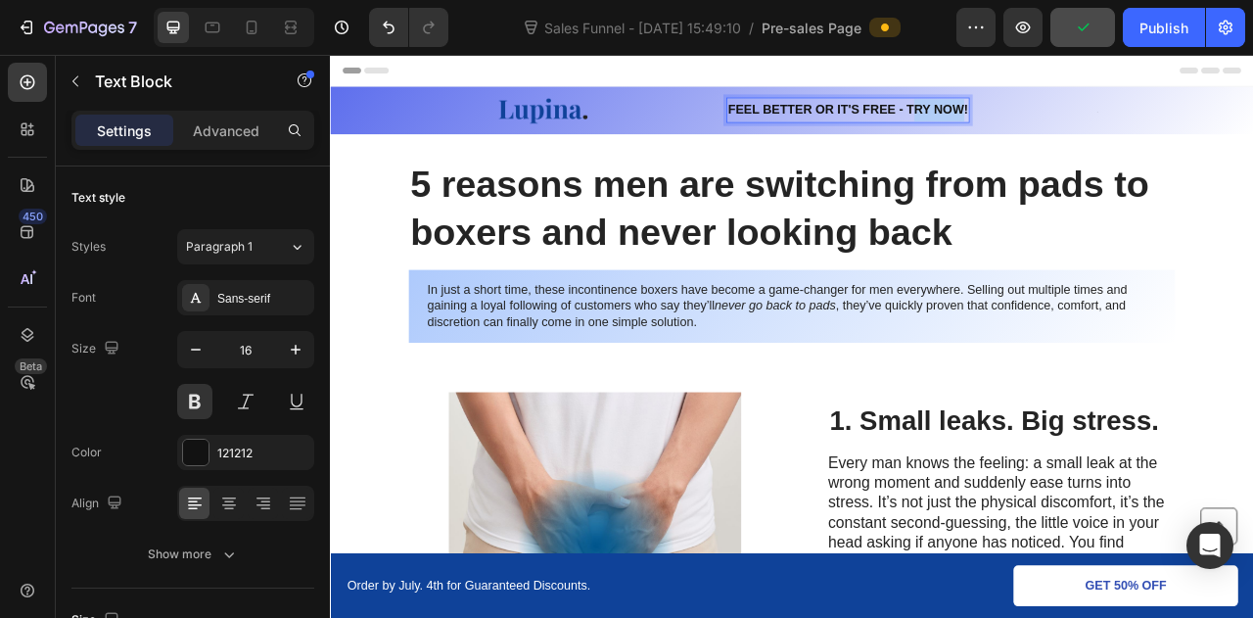
drag, startPoint x: 1132, startPoint y: 128, endPoint x: 1063, endPoint y: 130, distance: 68.6
click at [1063, 130] on p "FEEL BETTER OR IT'S FREE - TRY NOW!" at bounding box center [988, 125] width 305 height 28
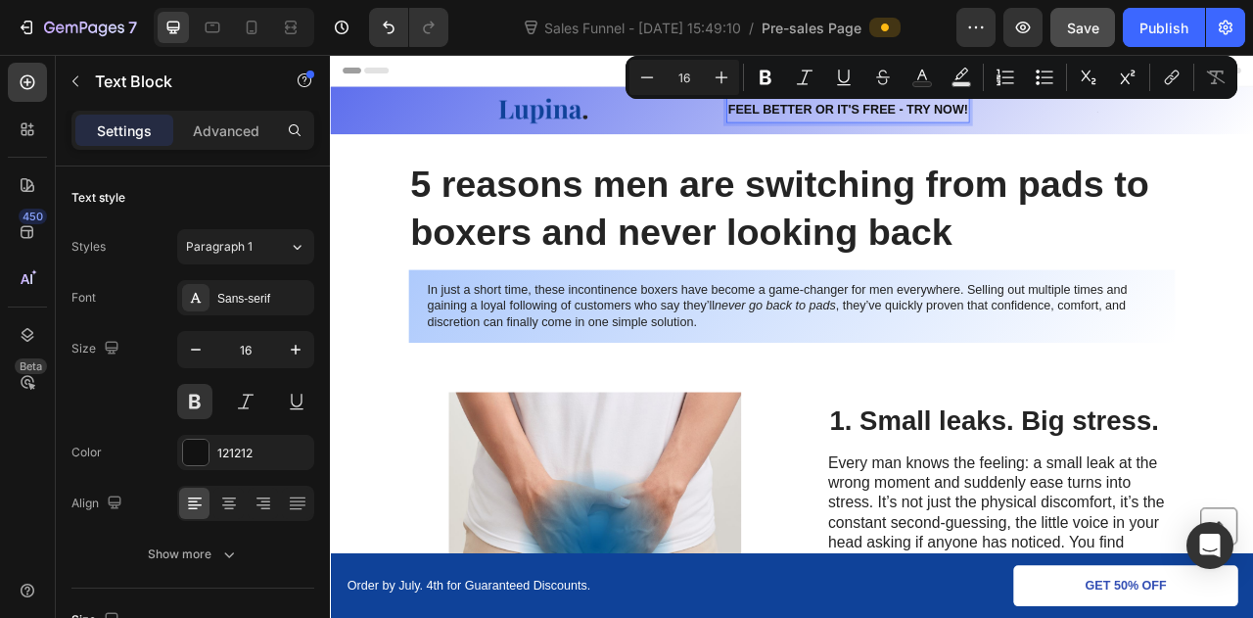
click at [1052, 126] on p "FEEL BETTER OR IT'S FREE - TRY NOW!" at bounding box center [988, 125] width 305 height 28
drag, startPoint x: 1056, startPoint y: 125, endPoint x: 1167, endPoint y: 122, distance: 111.7
click at [1167, 122] on div "Image FEEL BETTER OR IT'S FREE - TRY NOW! Text Block 0 Text Block Row" at bounding box center [917, 125] width 975 height 37
click at [842, 72] on icon "Editor contextual toolbar" at bounding box center [844, 78] width 20 height 20
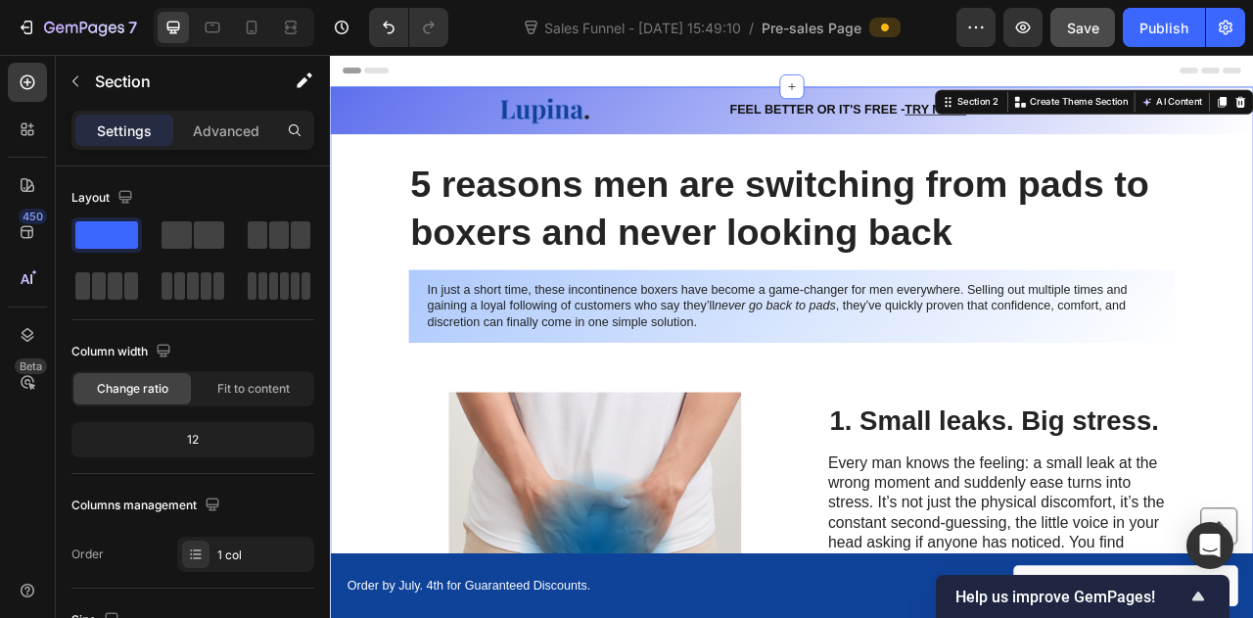
click at [987, 61] on div "Header" at bounding box center [918, 74] width 1144 height 39
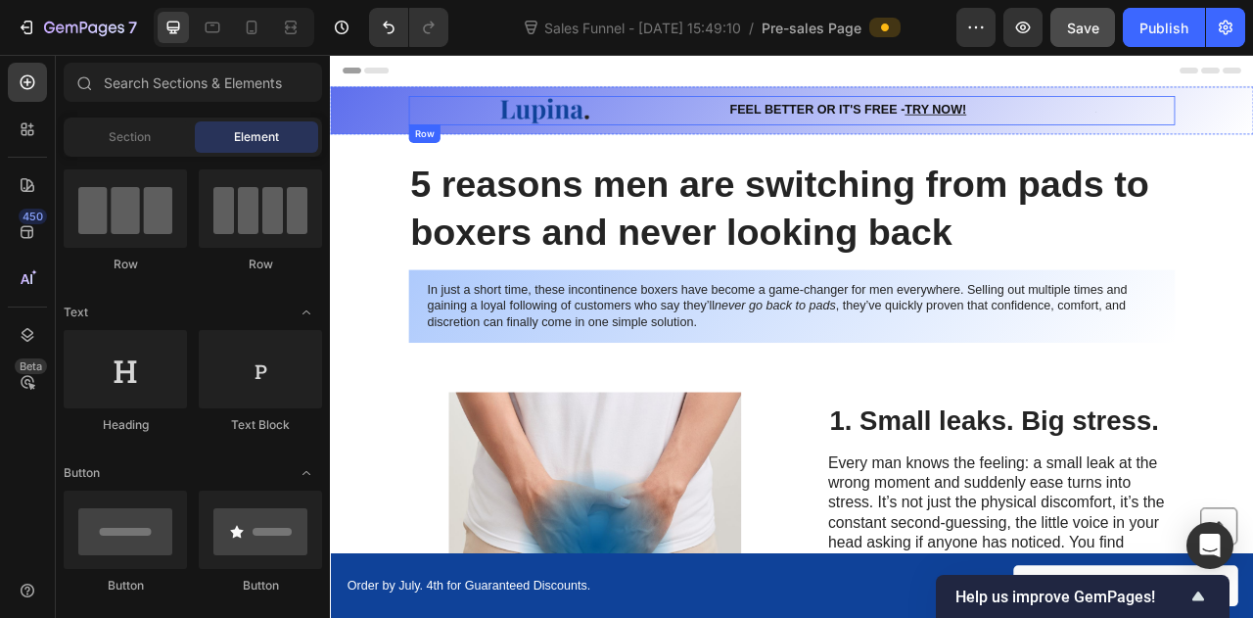
click at [794, 118] on div "Image FEEL BETTER OR IT'S FREE - TRY NOW! Text Block Text Block Row" at bounding box center [917, 125] width 975 height 37
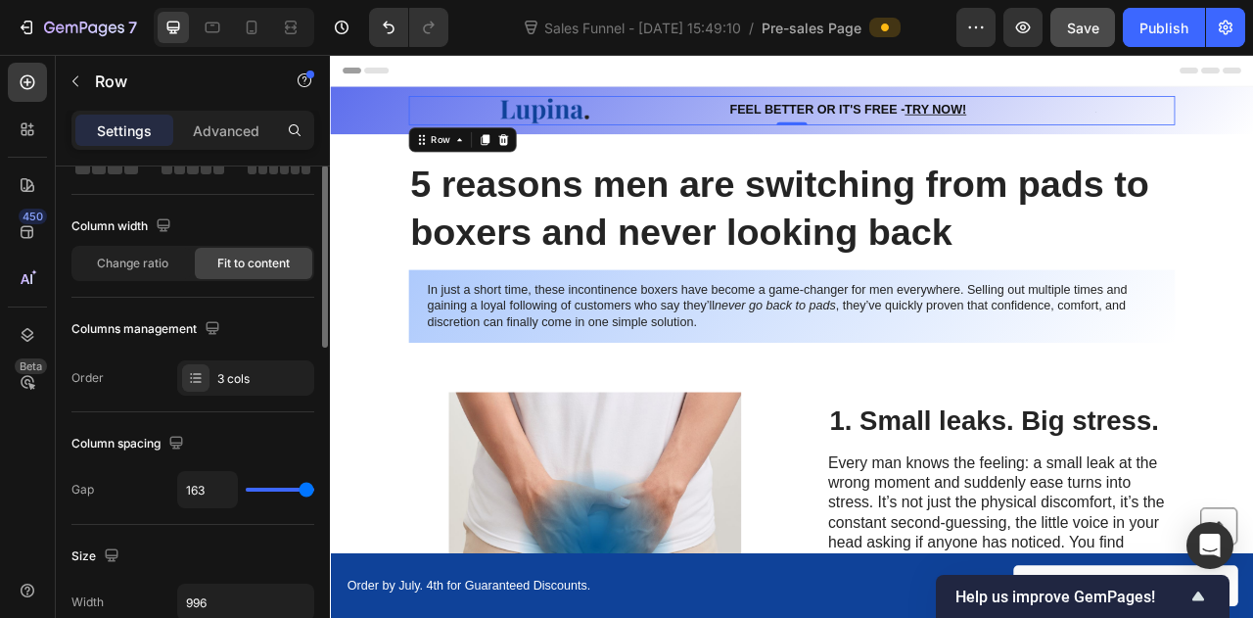
scroll to position [0, 0]
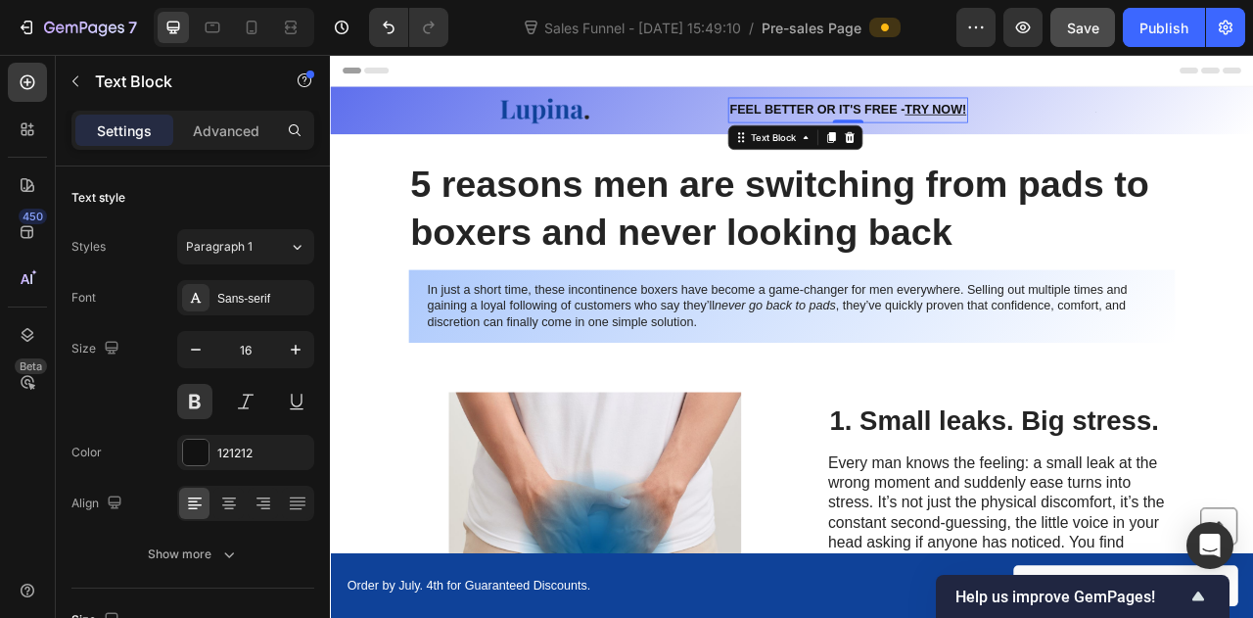
click at [895, 118] on p "FEEL BETTER OR IT'S FREE - TRY NOW!" at bounding box center [989, 125] width 302 height 28
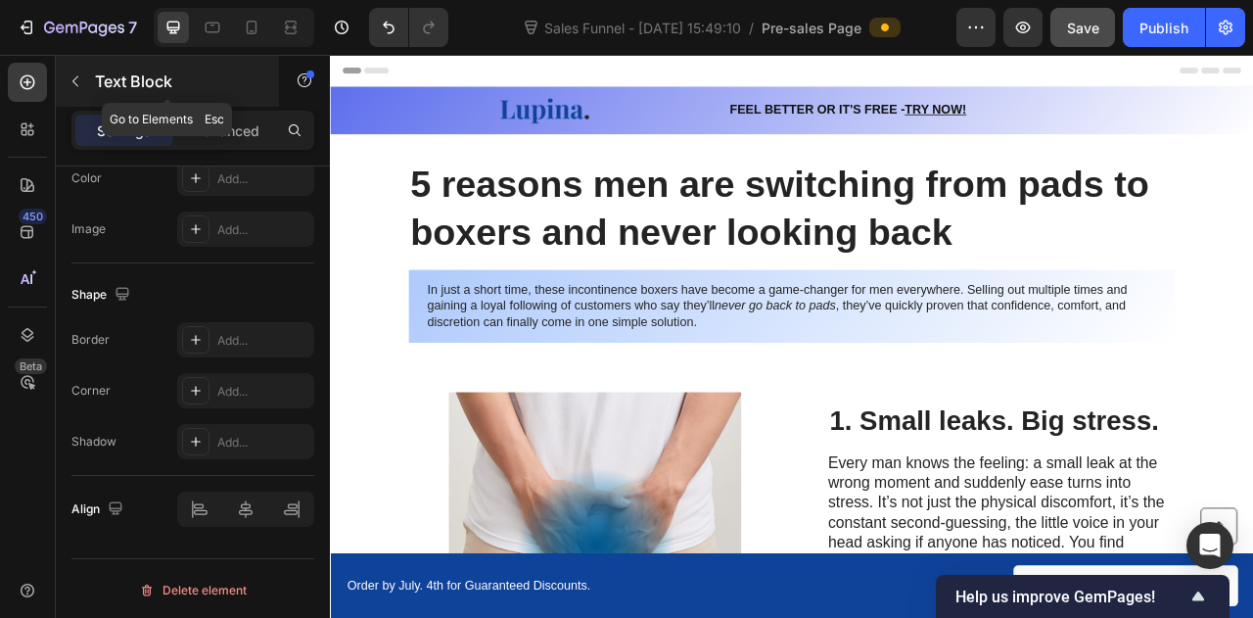
click at [90, 76] on button "button" at bounding box center [75, 81] width 31 height 31
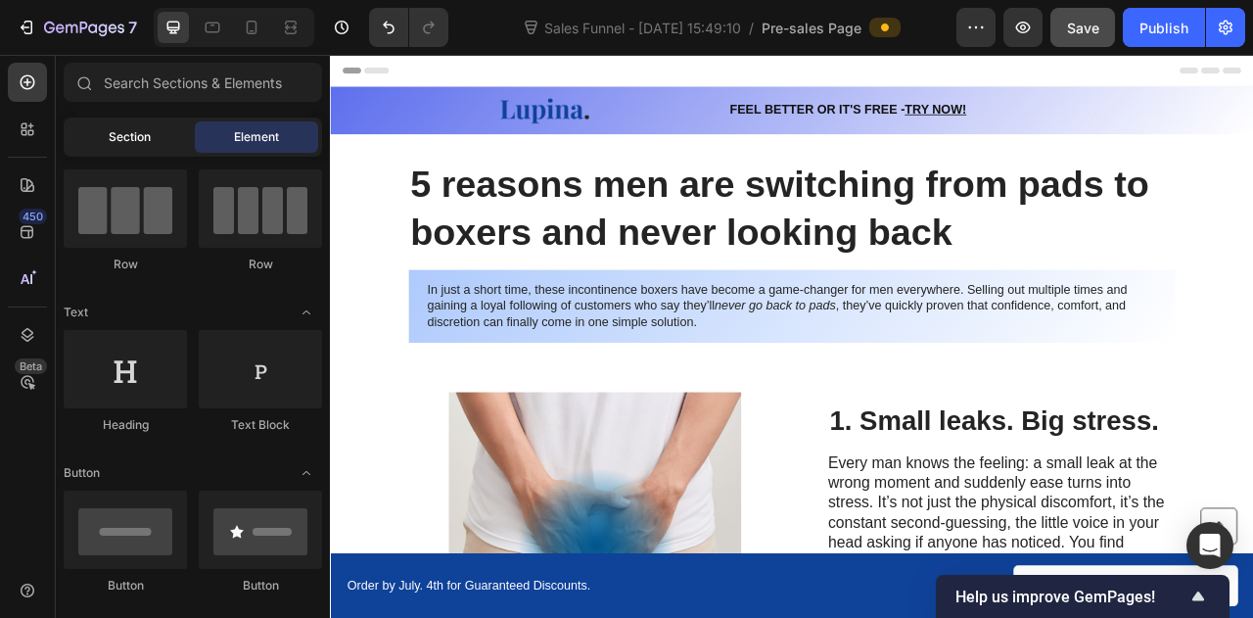
click at [123, 122] on div "Section" at bounding box center [129, 136] width 123 height 31
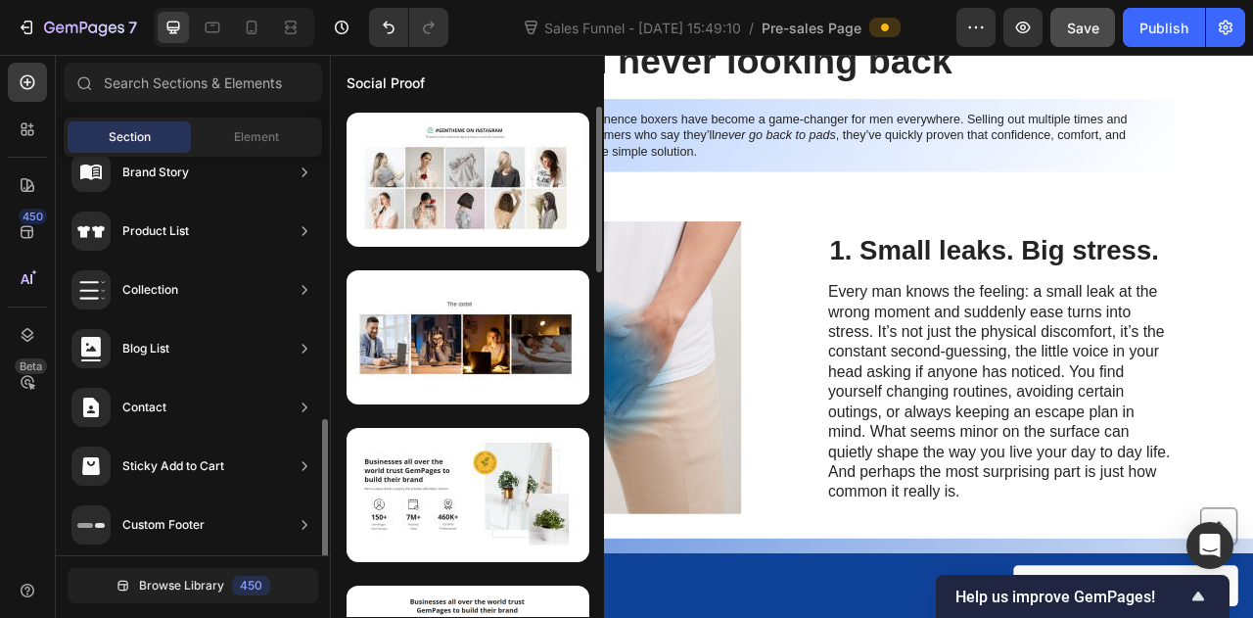
scroll to position [736, 0]
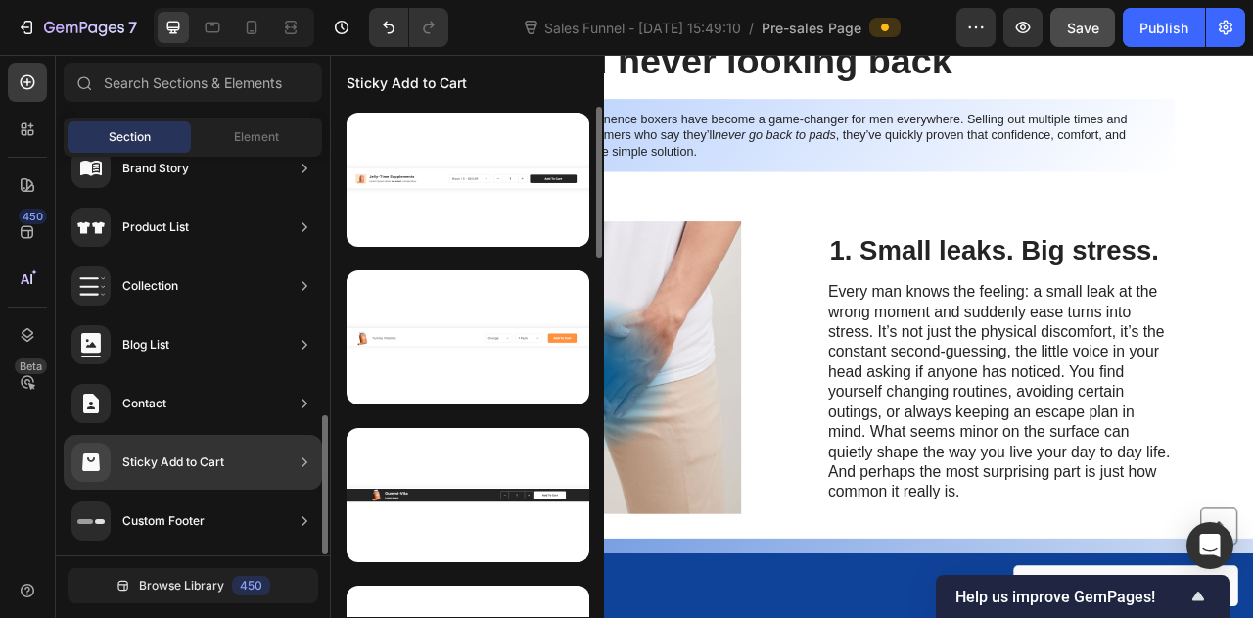
click at [143, 462] on div "Sticky Add to Cart" at bounding box center [173, 462] width 102 height 20
click at [304, 449] on div at bounding box center [305, 462] width 20 height 39
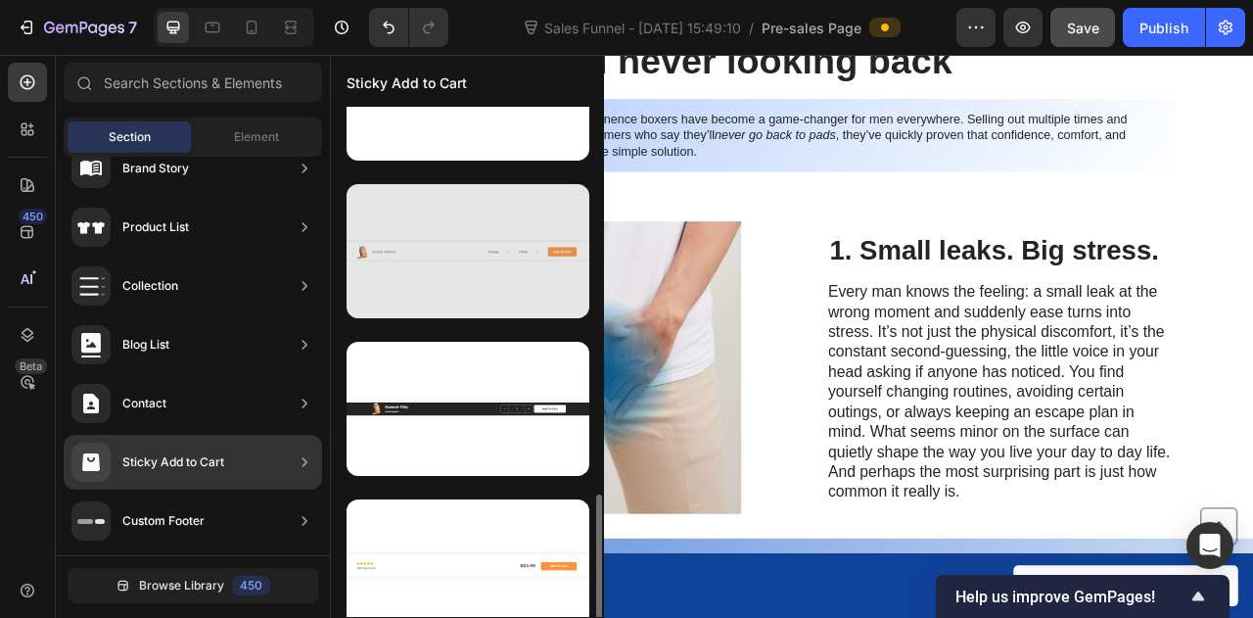
scroll to position [0, 0]
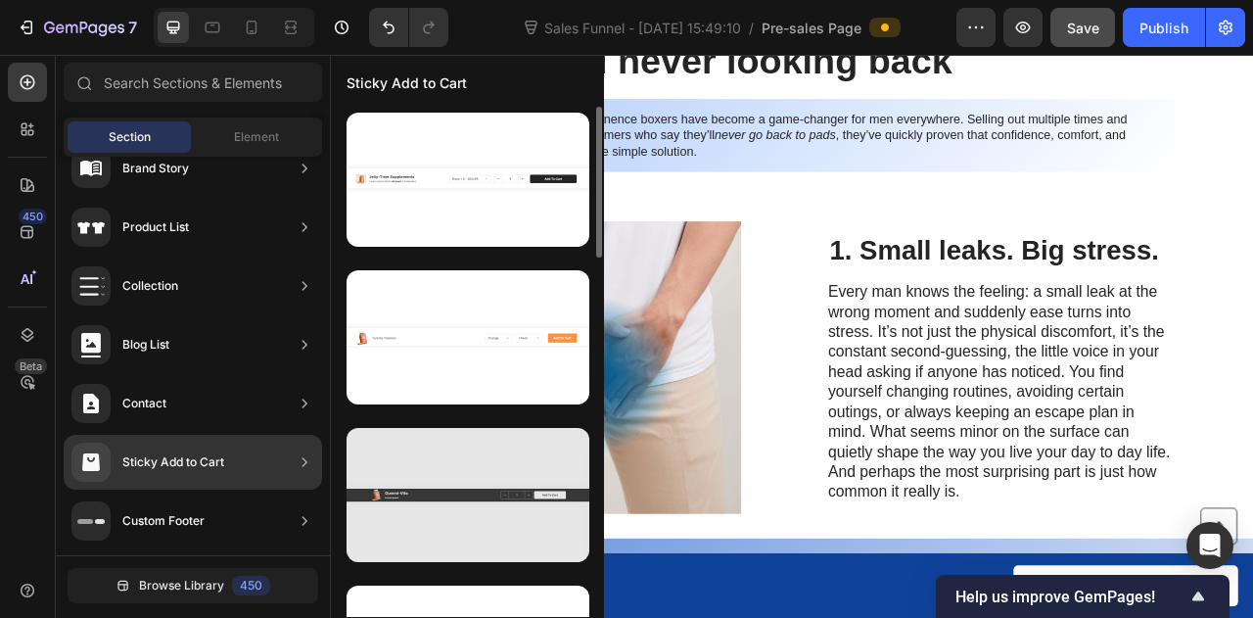
click at [446, 487] on div at bounding box center [468, 495] width 243 height 134
click at [475, 486] on div at bounding box center [468, 495] width 243 height 134
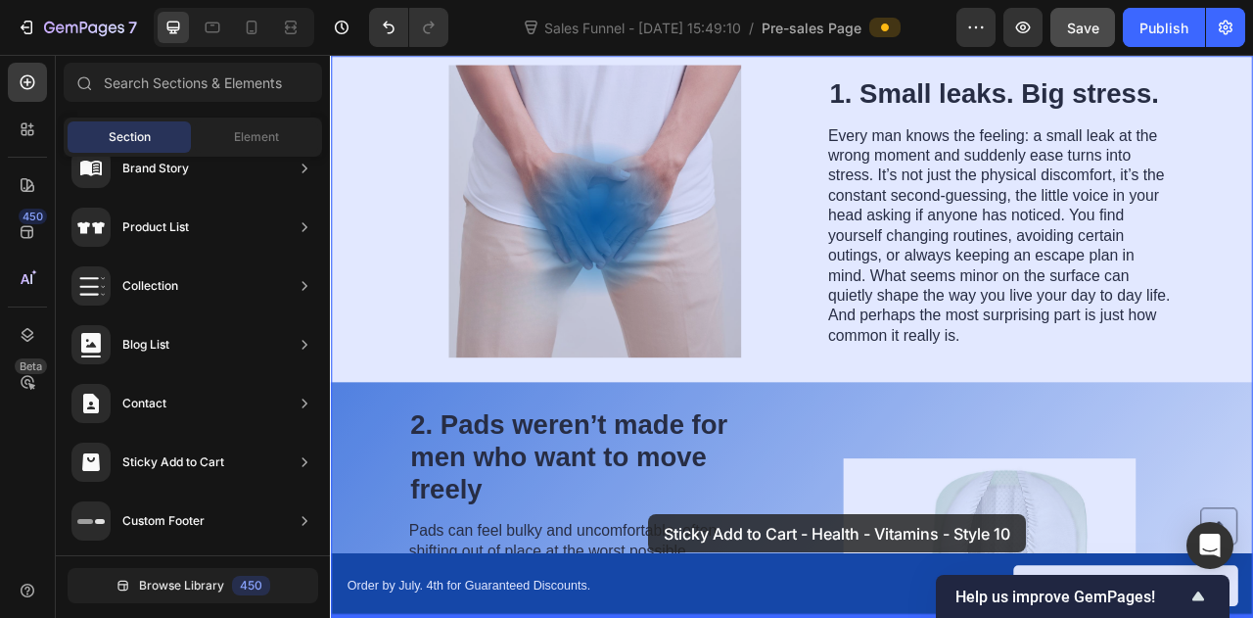
drag, startPoint x: 805, startPoint y: 540, endPoint x: 728, endPoint y: 635, distance: 121.9
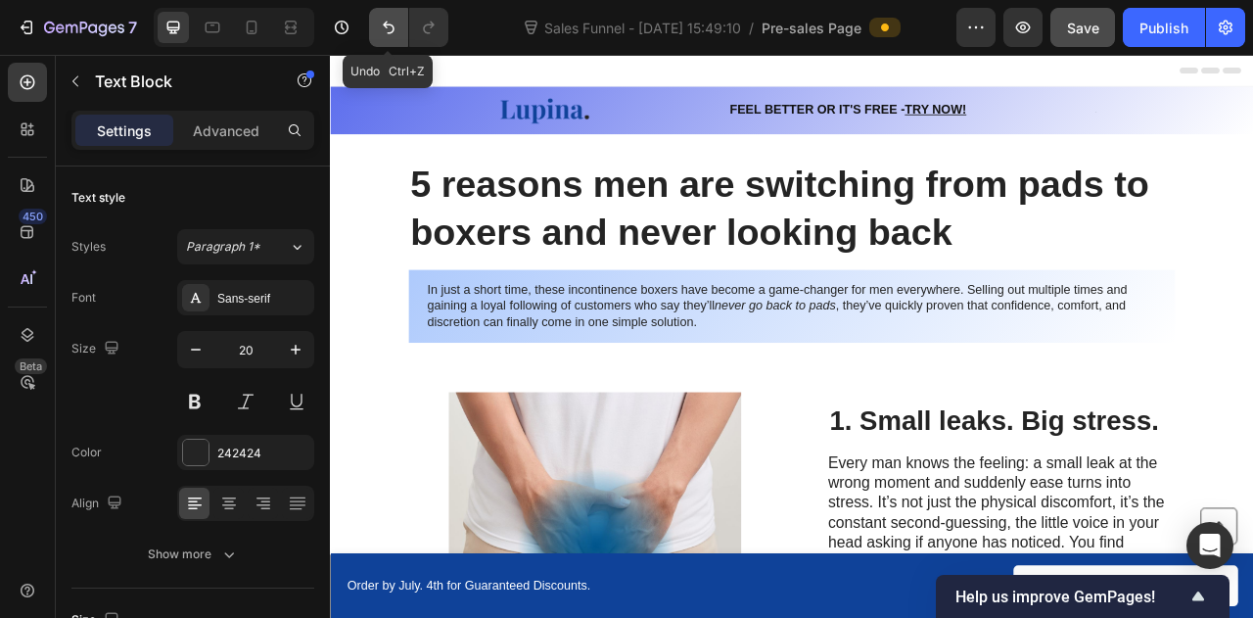
click at [382, 23] on icon "Undo/Redo" at bounding box center [389, 28] width 20 height 20
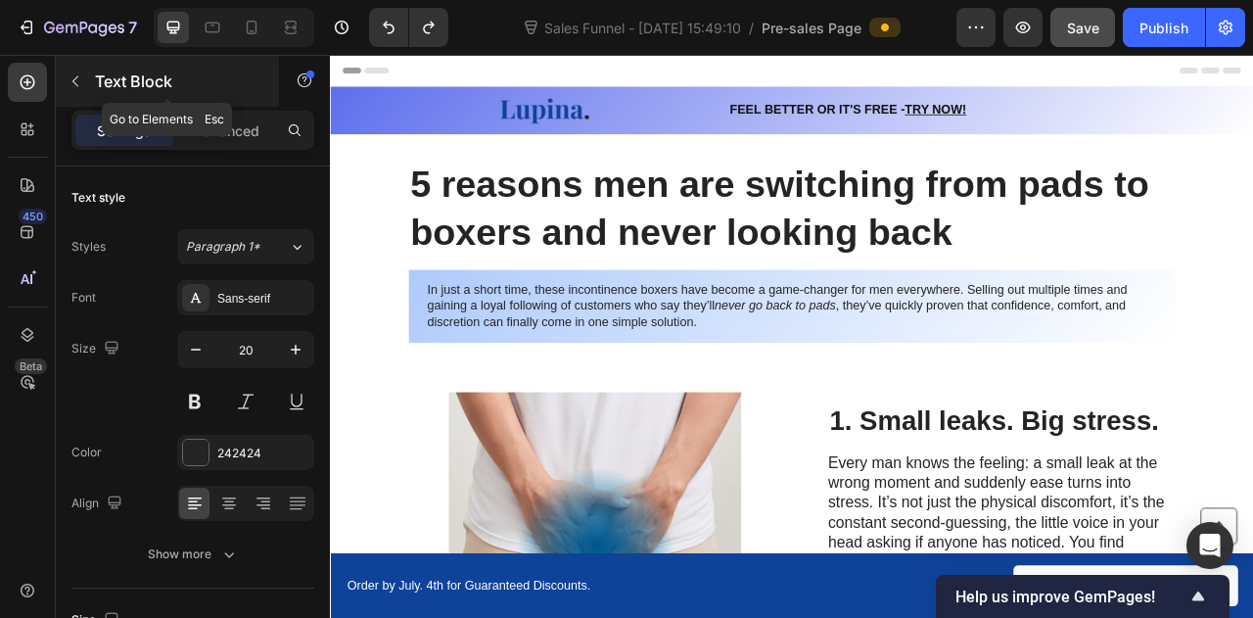
click at [75, 79] on icon "button" at bounding box center [76, 81] width 16 height 16
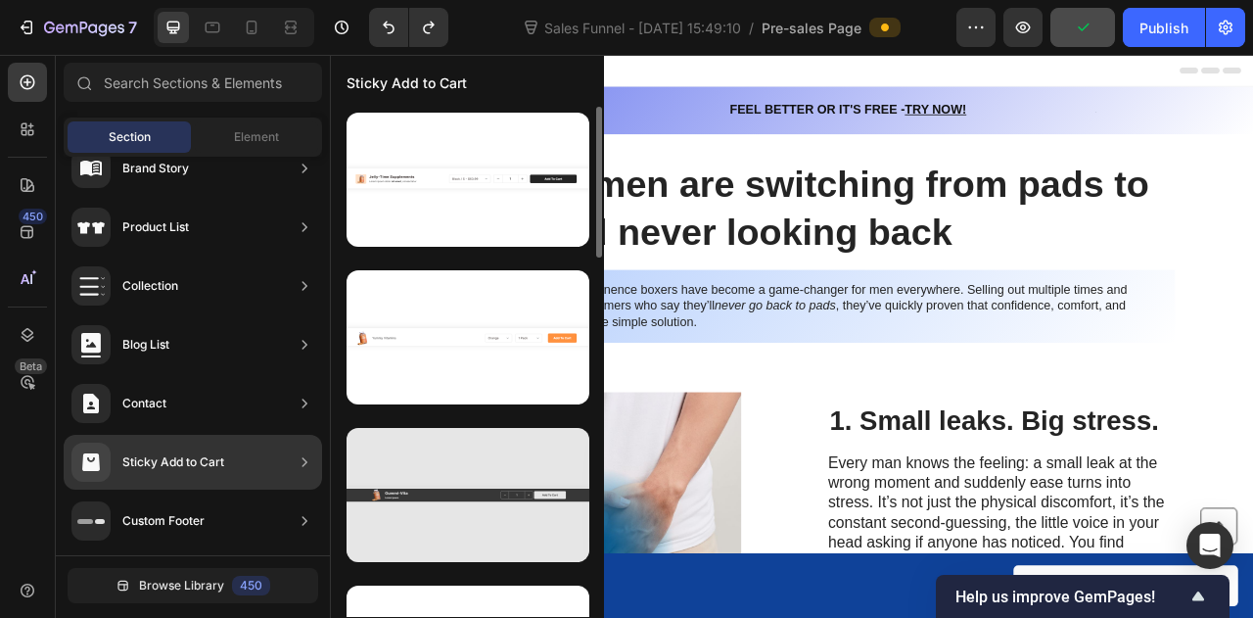
click at [435, 463] on div at bounding box center [468, 495] width 243 height 134
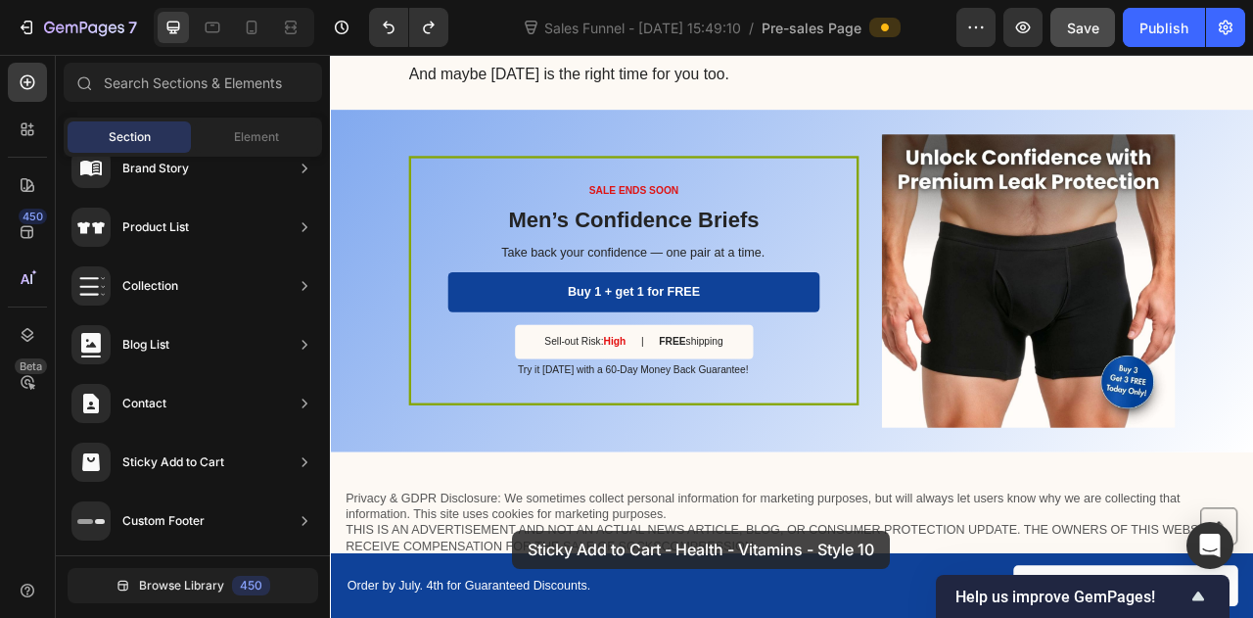
scroll to position [3725, 0]
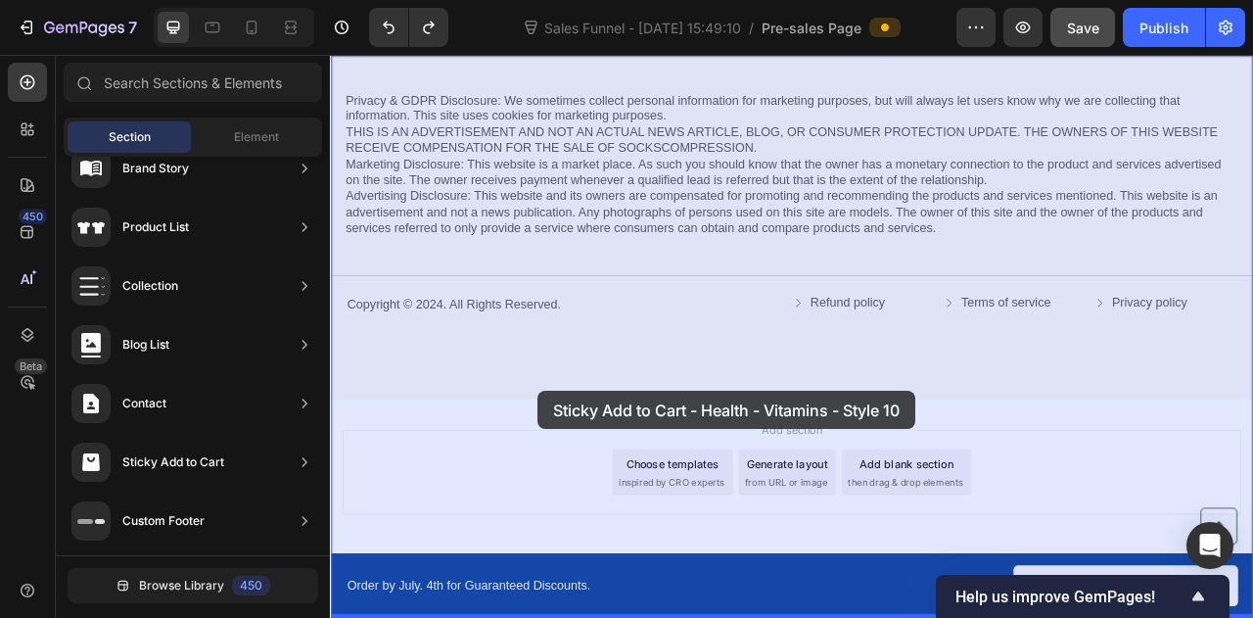
drag, startPoint x: 765, startPoint y: 518, endPoint x: 594, endPoint y: 481, distance: 174.4
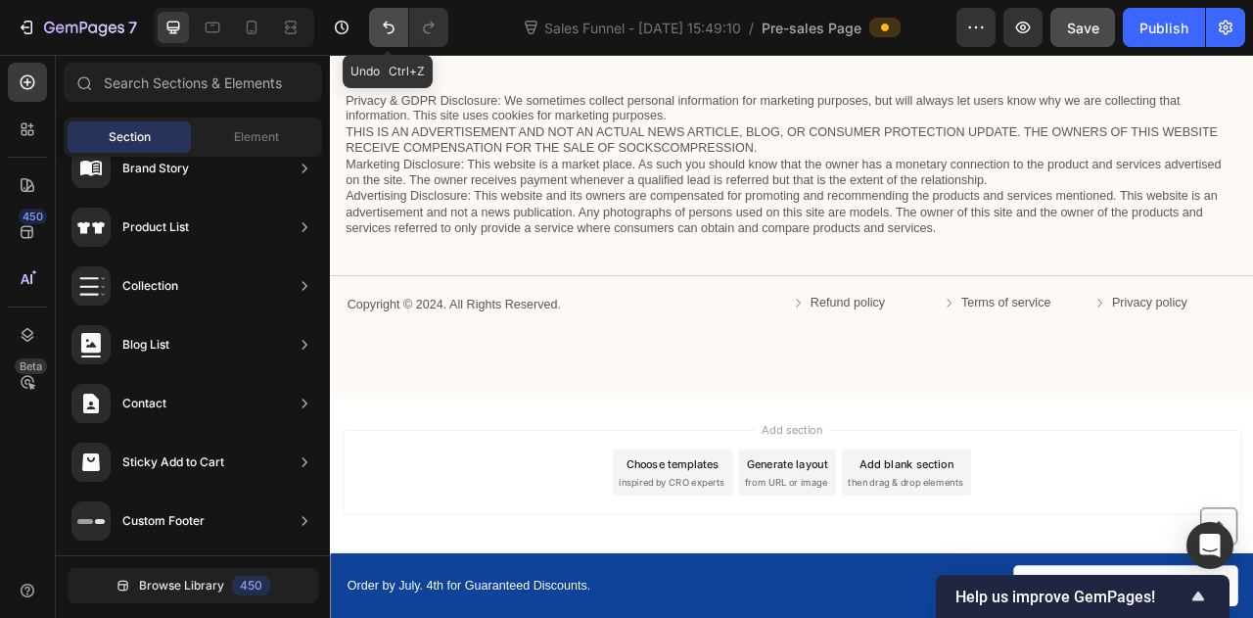
click at [386, 24] on icon "Undo/Redo" at bounding box center [389, 28] width 12 height 13
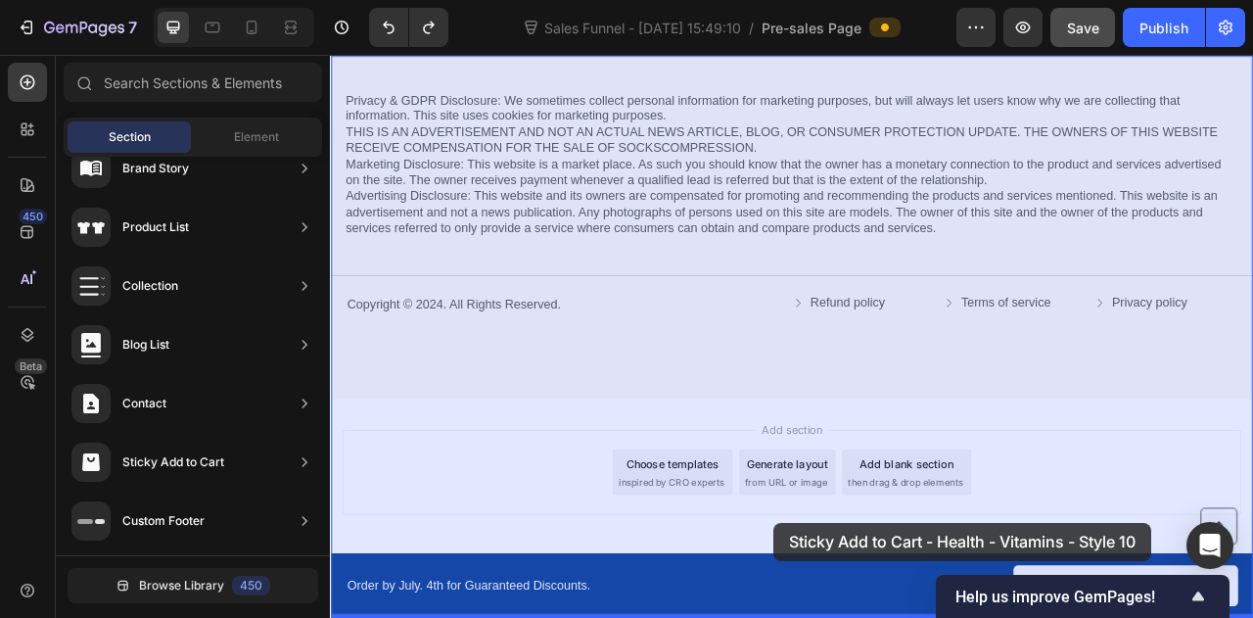
drag, startPoint x: 860, startPoint y: 530, endPoint x: 891, endPoint y: 649, distance: 123.5
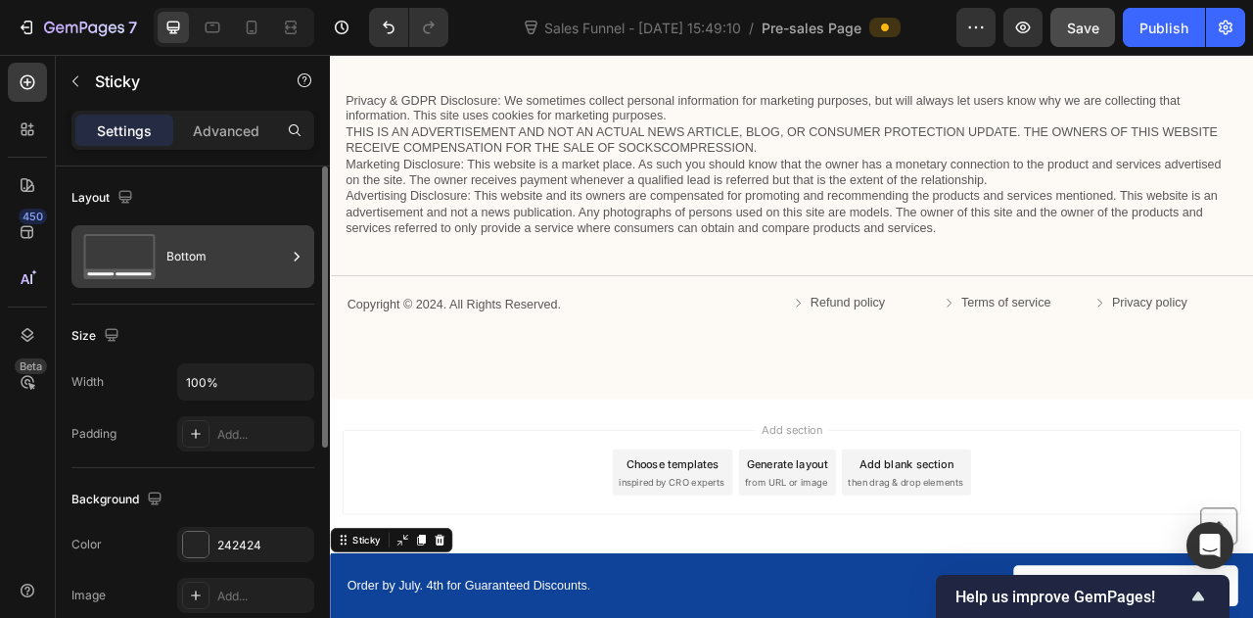
click at [189, 277] on div "Bottom" at bounding box center [225, 256] width 119 height 45
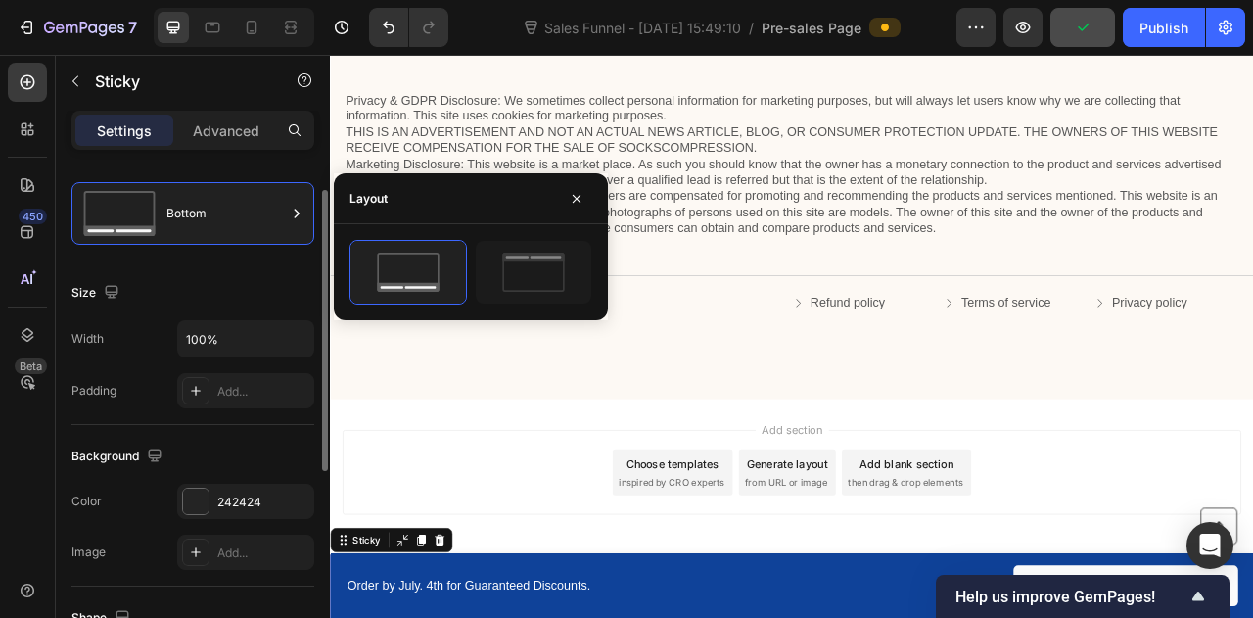
scroll to position [42, 0]
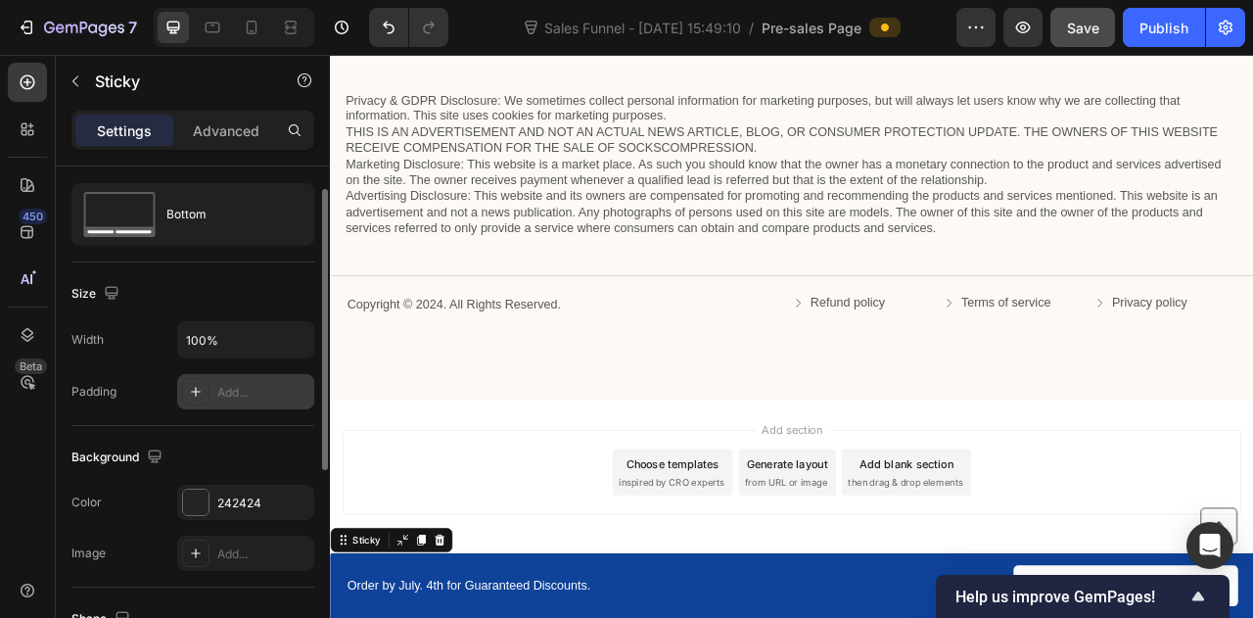
click at [221, 389] on div "Add..." at bounding box center [263, 393] width 92 height 18
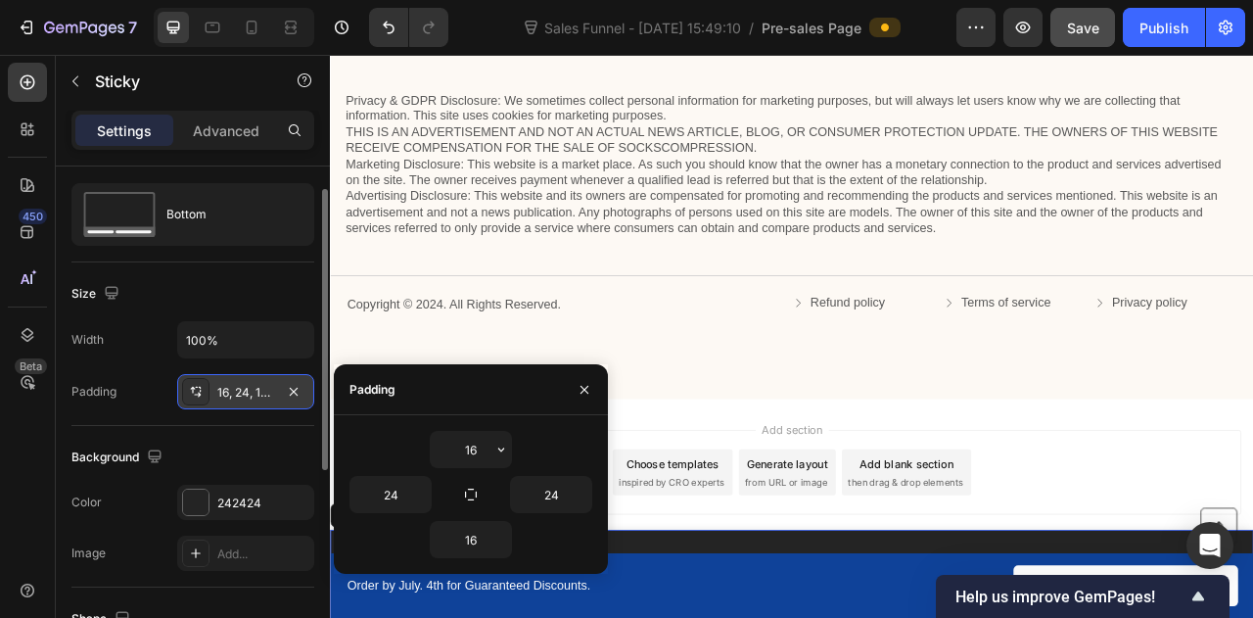
click at [222, 388] on div "16, 24, 16, 24" at bounding box center [245, 393] width 57 height 18
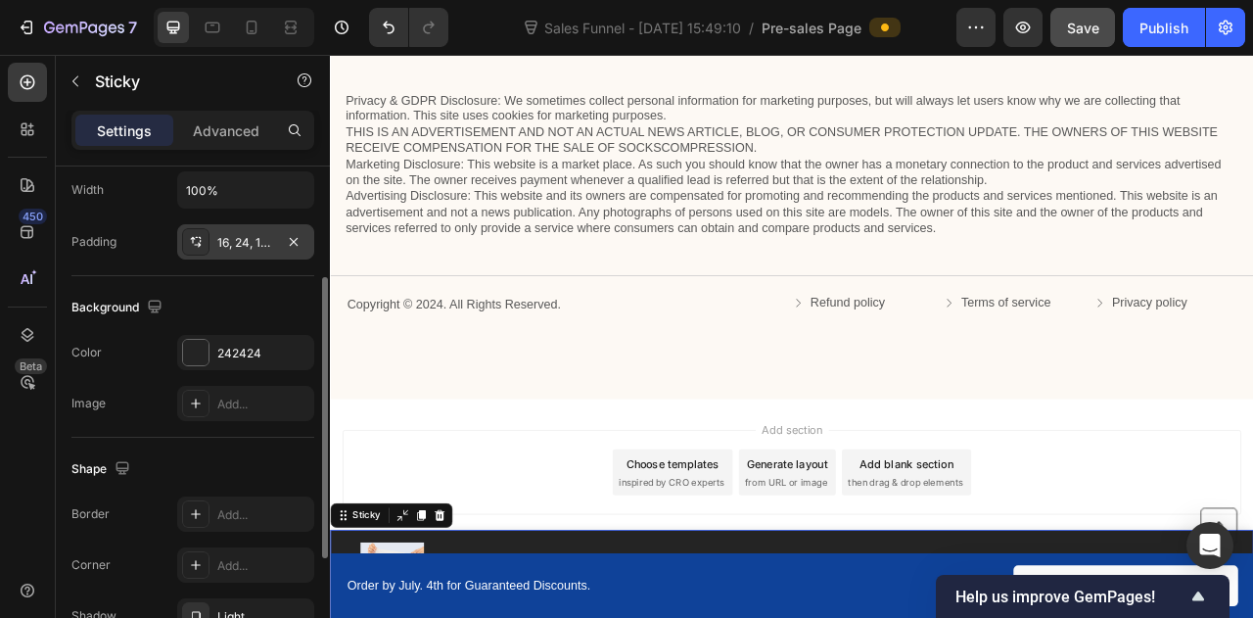
scroll to position [196, 0]
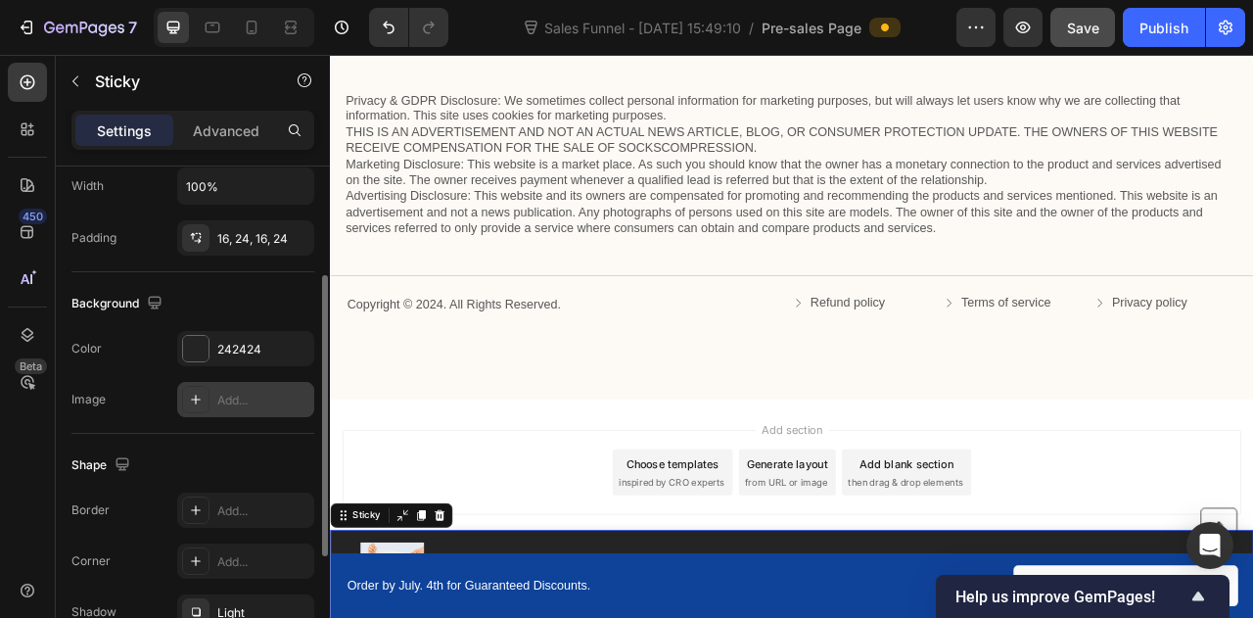
click at [223, 392] on div "Add..." at bounding box center [263, 401] width 92 height 18
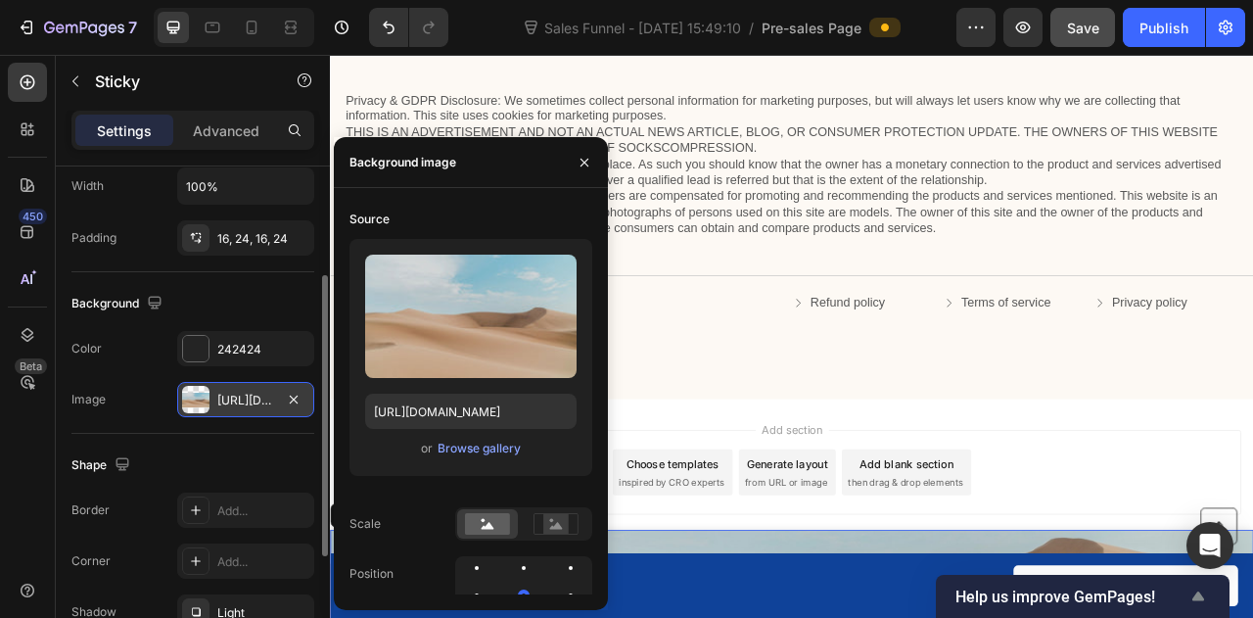
click at [1197, 593] on icon "Show survey - Help us improve GemPages!" at bounding box center [1199, 595] width 12 height 9
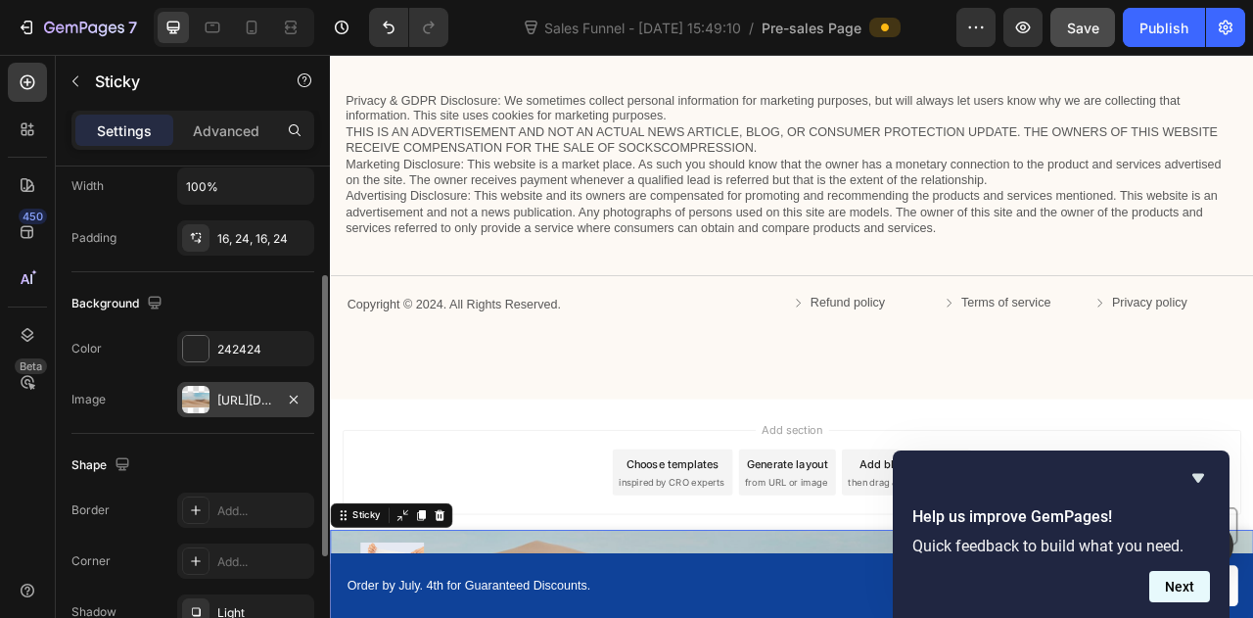
click at [1160, 584] on button "Next" at bounding box center [1180, 586] width 61 height 31
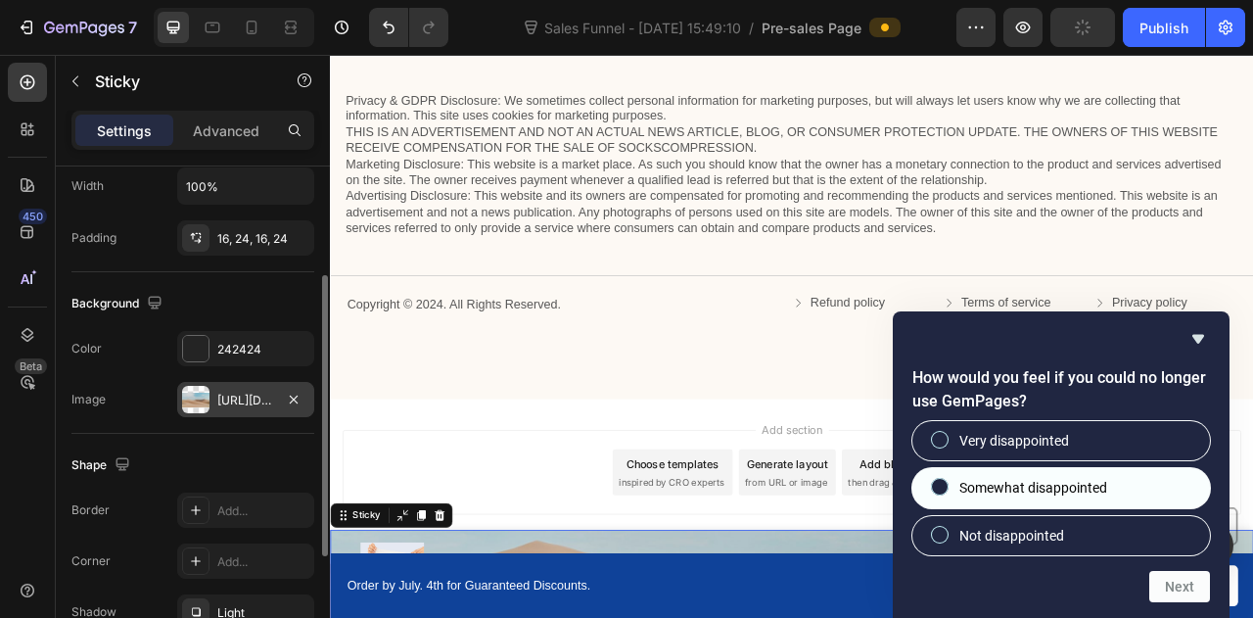
click at [1035, 476] on label "Somewhat disappointed" at bounding box center [1062, 487] width 298 height 39
click at [947, 481] on input "Somewhat disappointed" at bounding box center [940, 487] width 13 height 13
radio input "true"
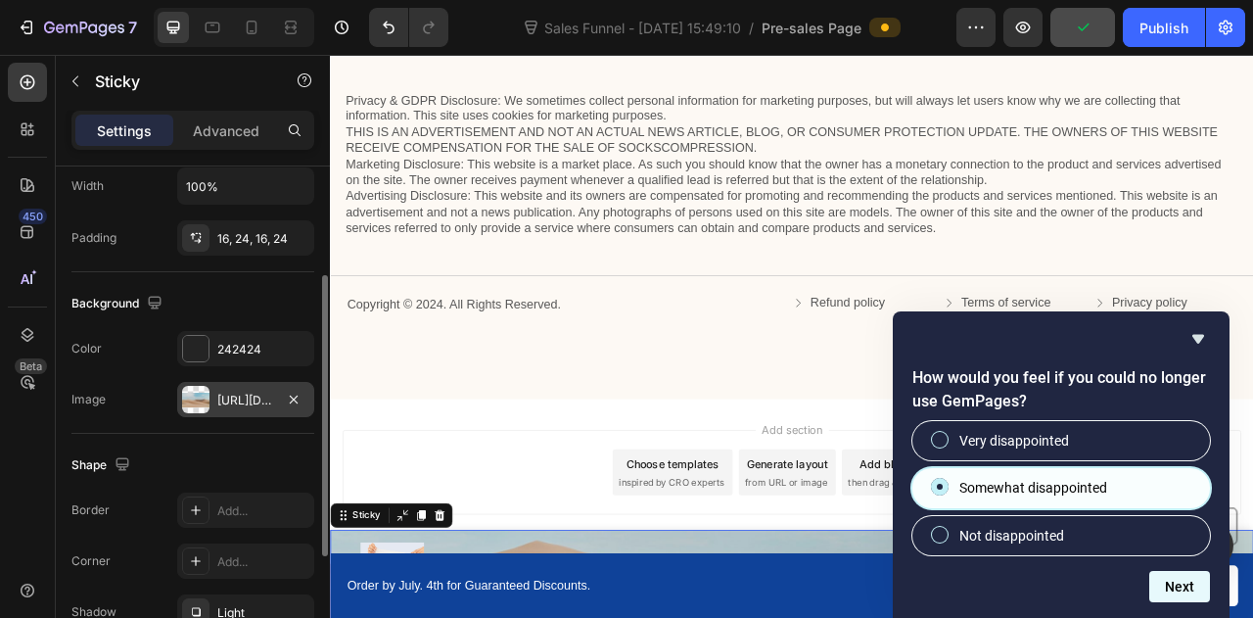
click at [1186, 577] on button "Next" at bounding box center [1180, 586] width 61 height 31
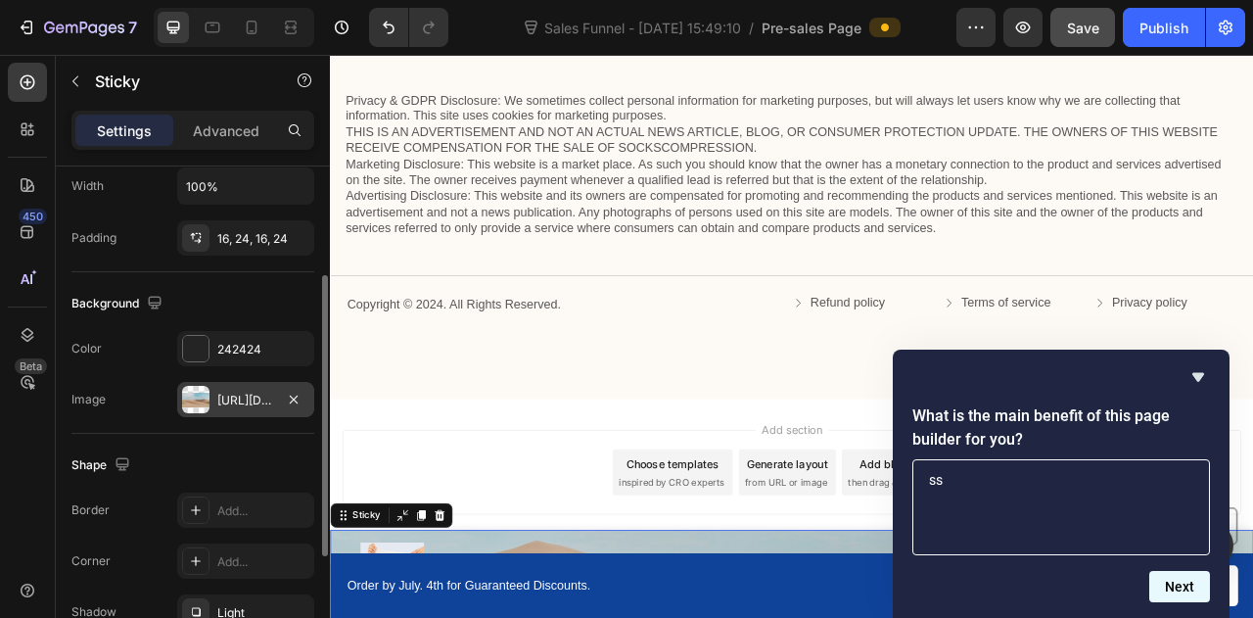
type textarea "ss"
click at [1195, 602] on div "What is the main benefit of this page builder for you? ss Next" at bounding box center [1061, 484] width 337 height 268
click at [1177, 583] on button "Next" at bounding box center [1180, 586] width 61 height 31
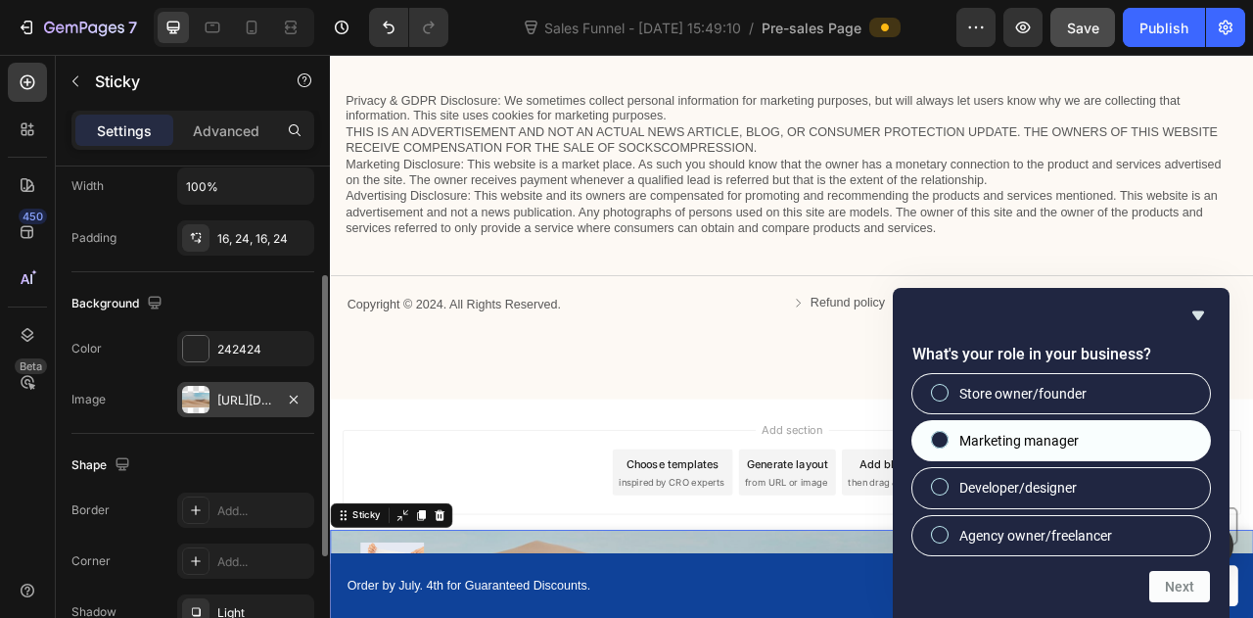
click at [1083, 453] on label "Marketing manager" at bounding box center [1062, 440] width 298 height 39
click at [947, 446] on input "Marketing manager" at bounding box center [940, 440] width 13 height 13
radio input "true"
click at [1167, 581] on button "Next" at bounding box center [1180, 586] width 61 height 31
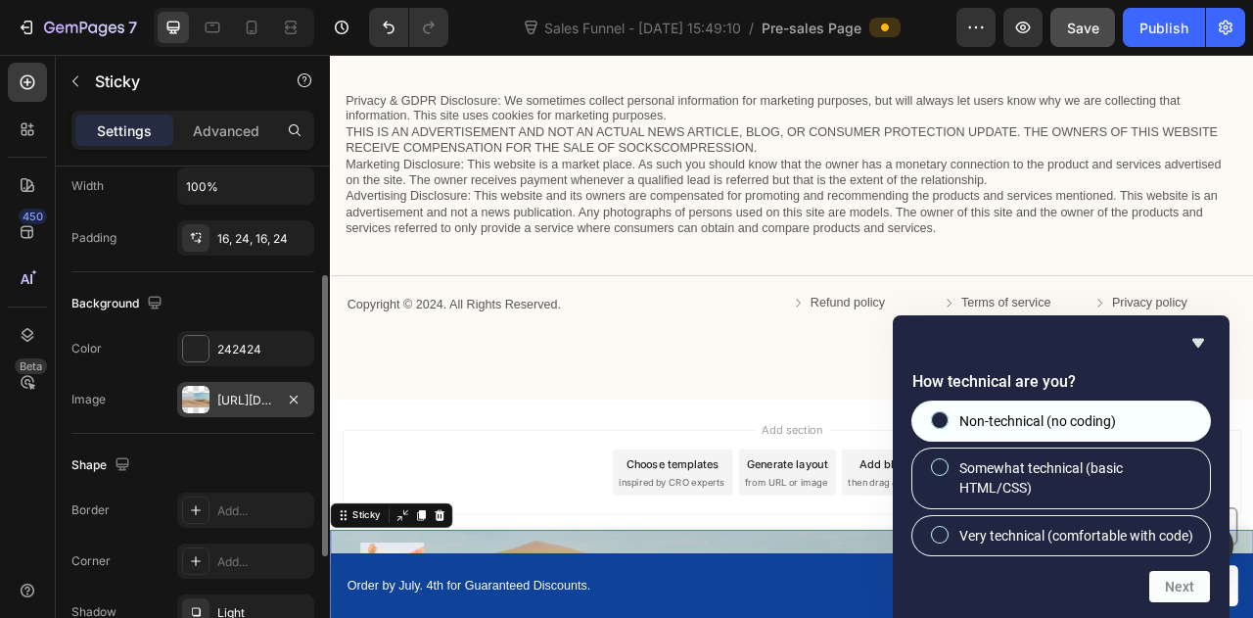
click at [1072, 401] on label "Non-technical (no coding)" at bounding box center [1062, 420] width 298 height 39
click at [947, 413] on input "Non-technical (no coding)" at bounding box center [940, 419] width 13 height 13
radio input "true"
click at [1183, 585] on button "Next" at bounding box center [1180, 586] width 61 height 31
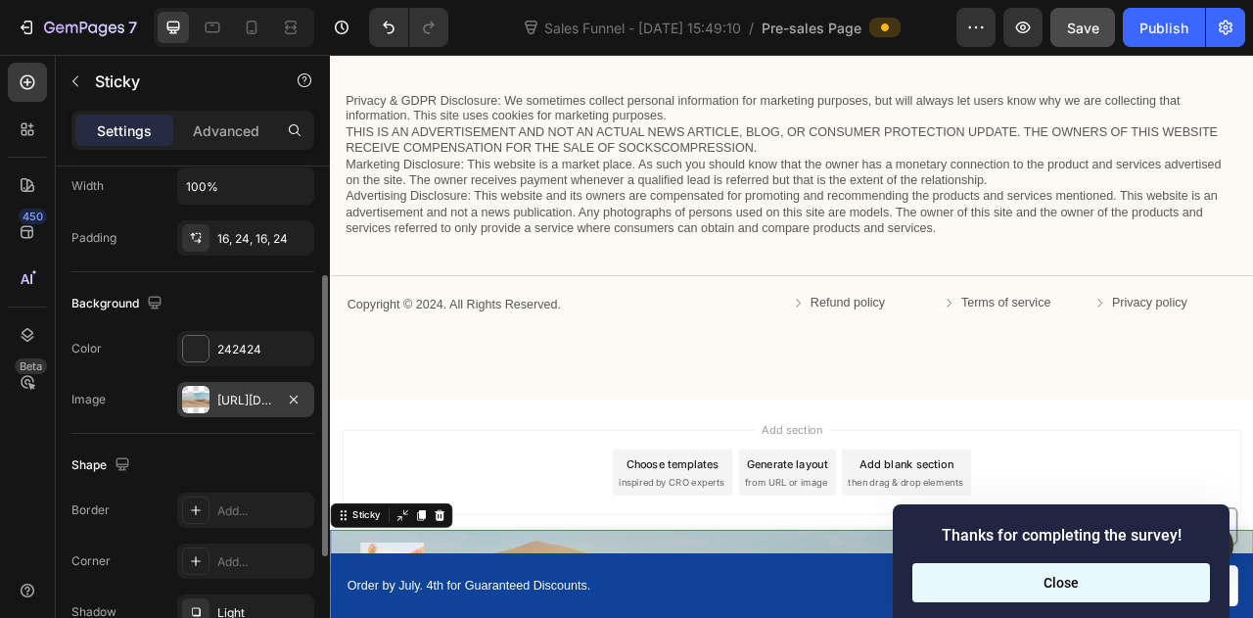
click at [1133, 568] on button "Close" at bounding box center [1062, 582] width 298 height 39
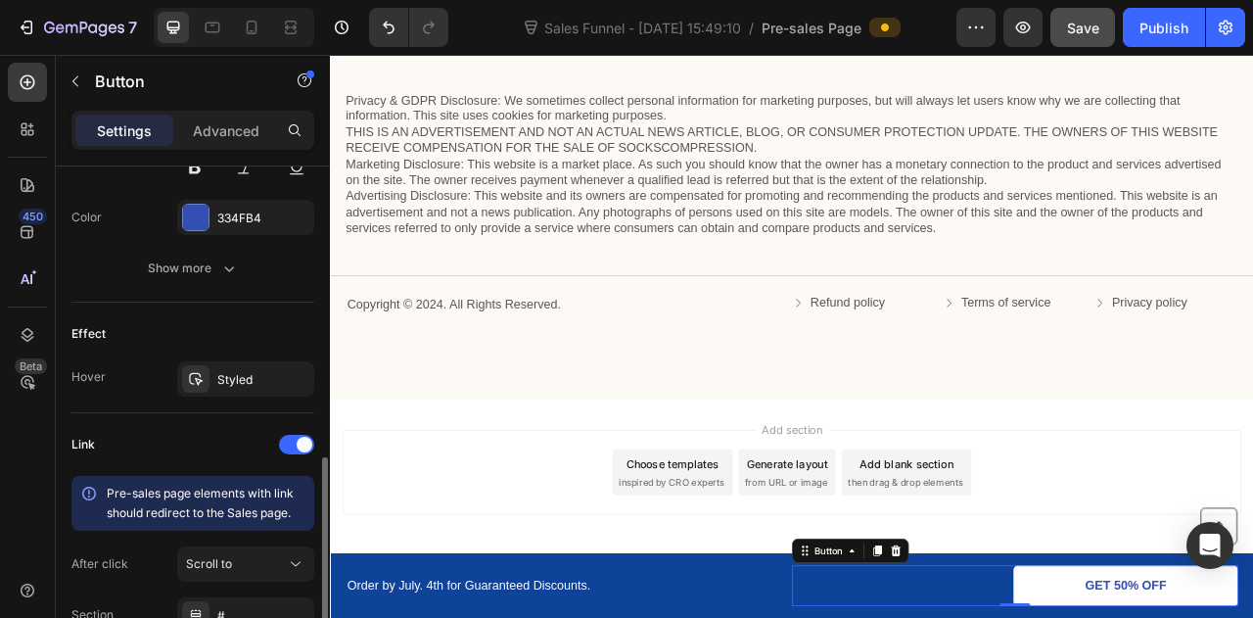
scroll to position [895, 0]
click at [233, 369] on div "Styled" at bounding box center [245, 378] width 57 height 18
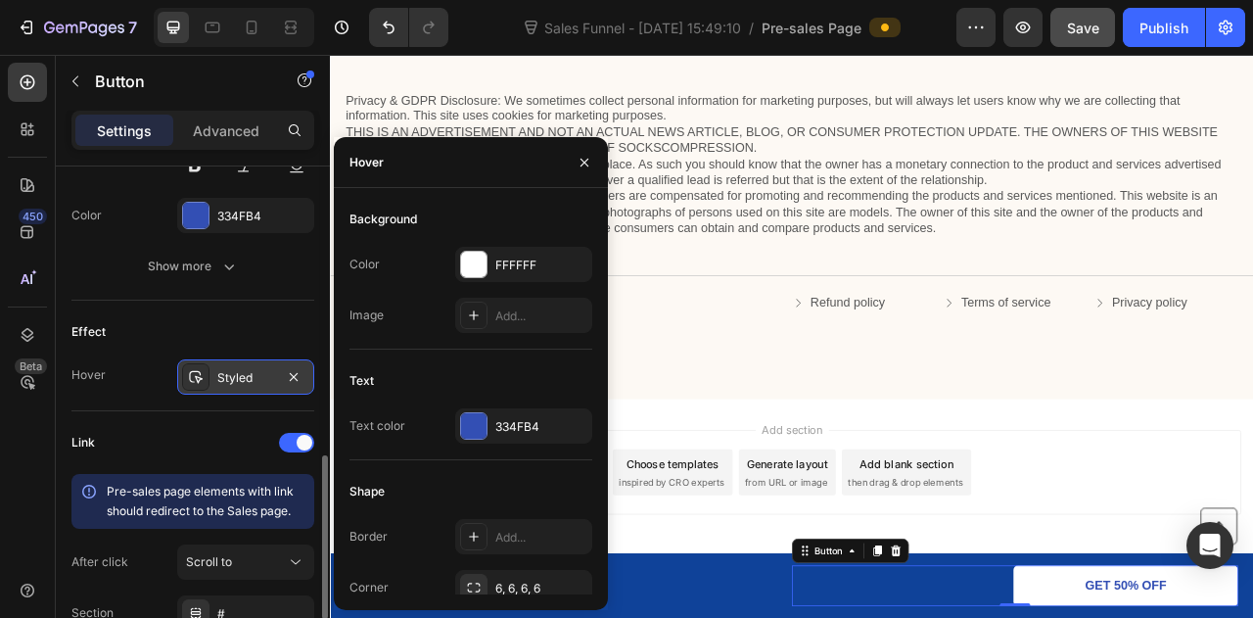
click at [233, 369] on div "Styled" at bounding box center [245, 378] width 57 height 18
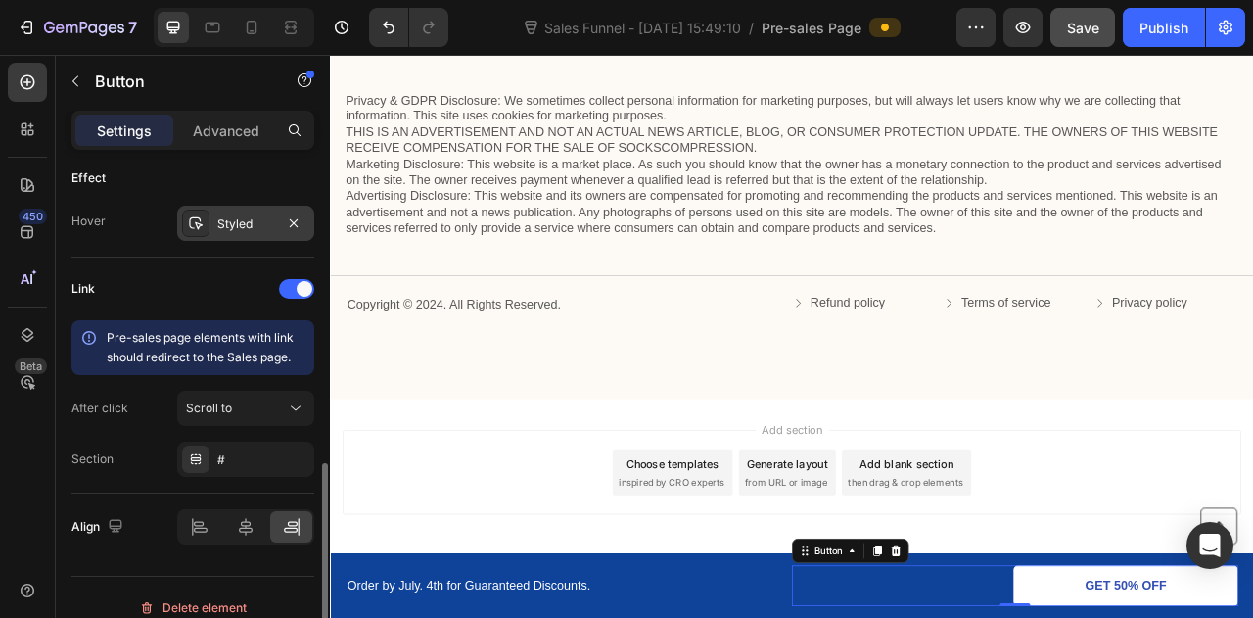
scroll to position [1064, 0]
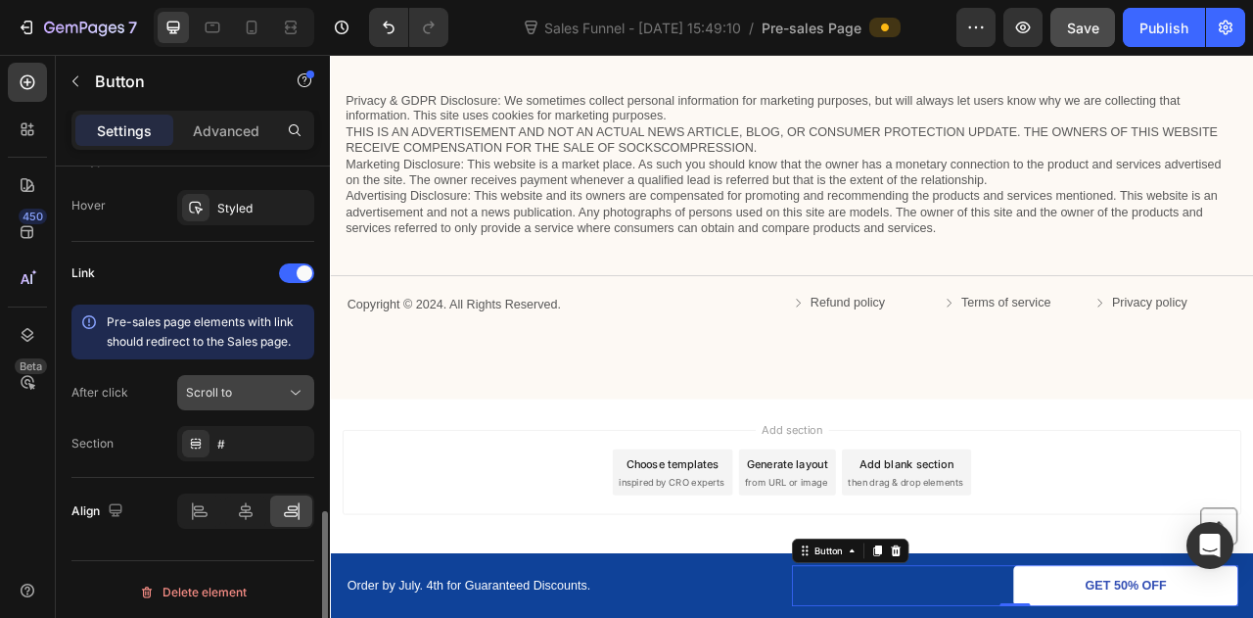
click at [233, 386] on div "Scroll to" at bounding box center [236, 393] width 100 height 18
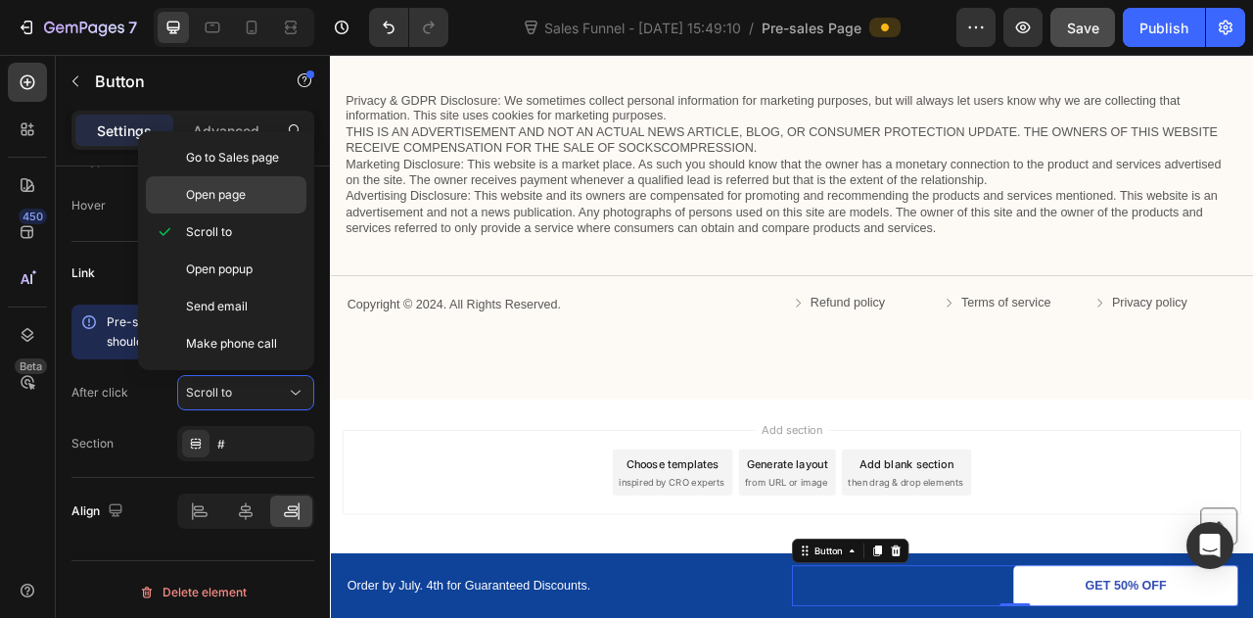
click at [242, 181] on div "Open page" at bounding box center [226, 194] width 161 height 37
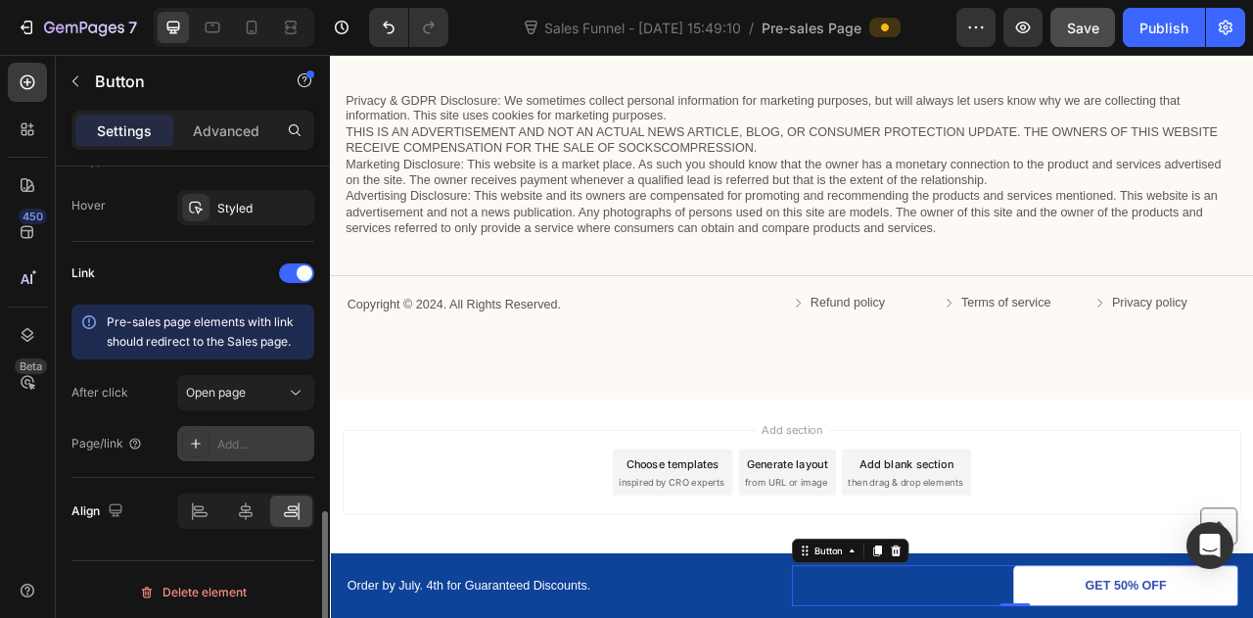
click at [247, 429] on div "Add..." at bounding box center [245, 443] width 137 height 35
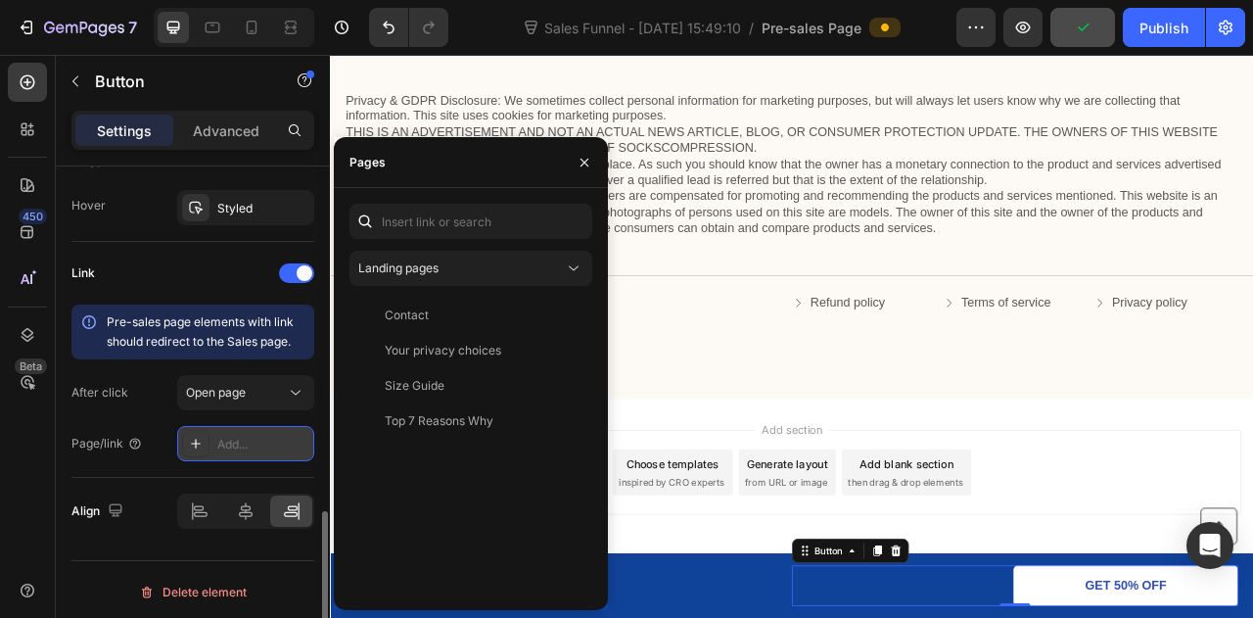
click at [249, 426] on div "Add..." at bounding box center [245, 443] width 137 height 35
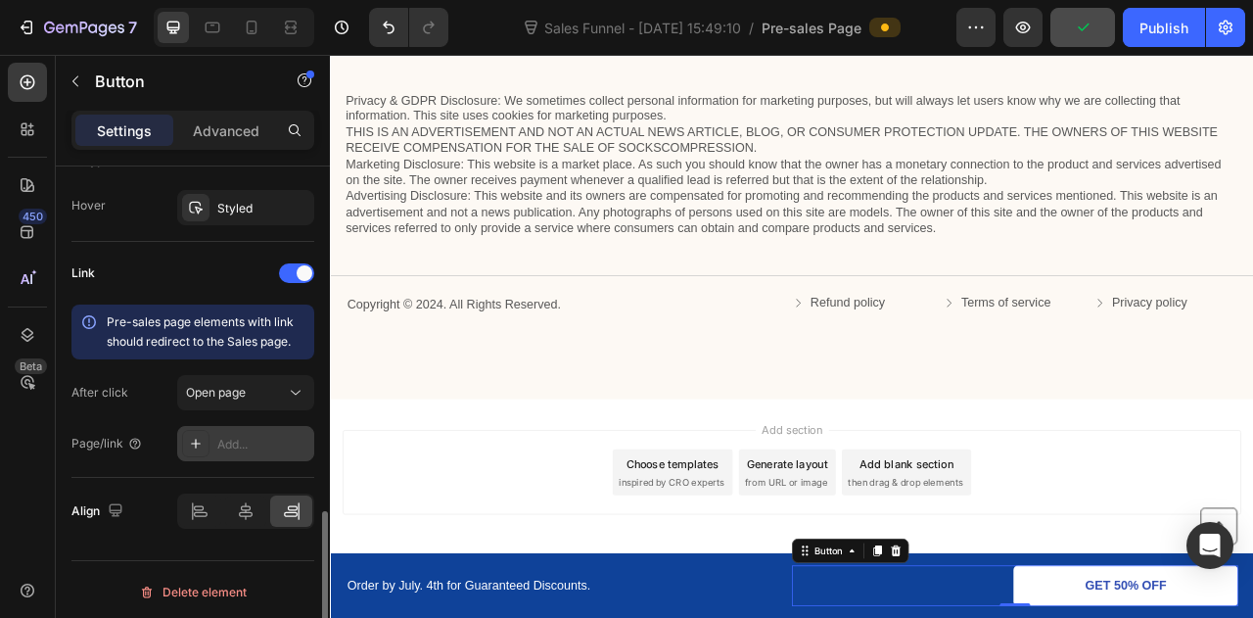
click at [249, 426] on div "Add..." at bounding box center [245, 443] width 137 height 35
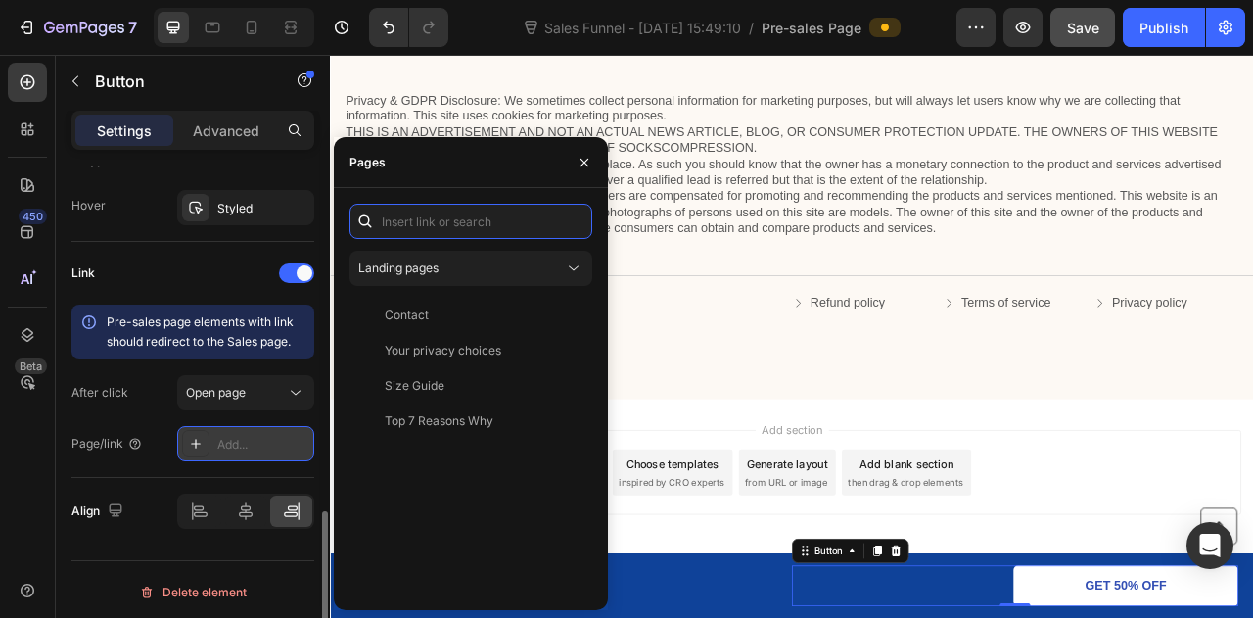
paste input "[URL][DOMAIN_NAME]"
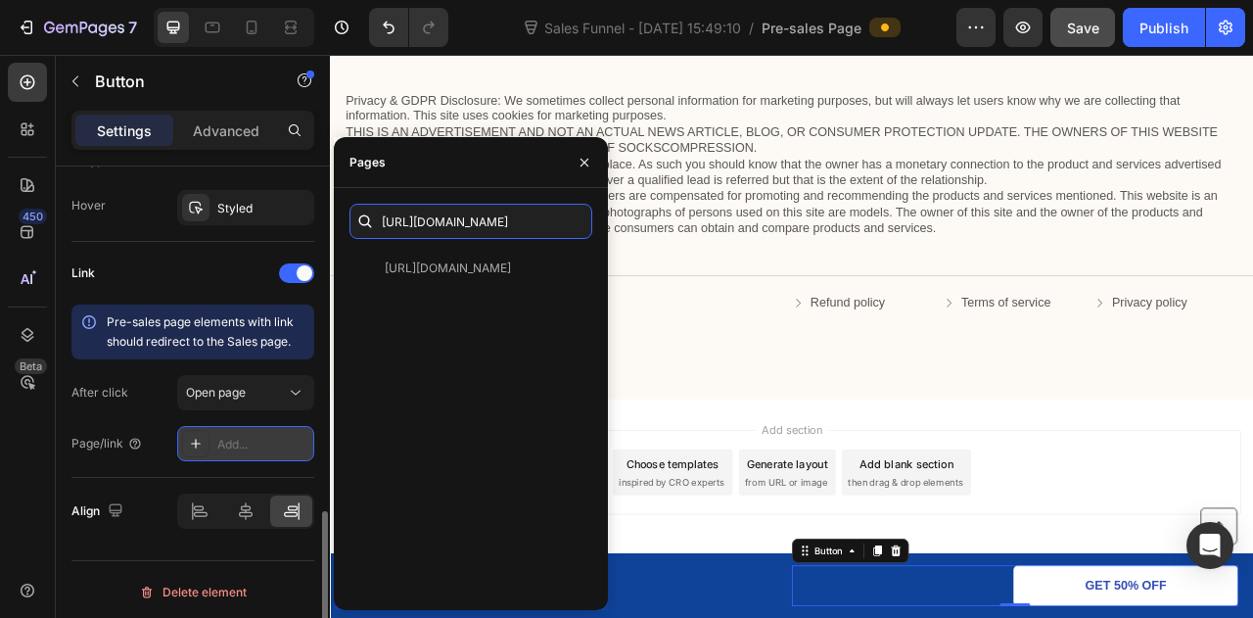
type input "[URL][DOMAIN_NAME]"
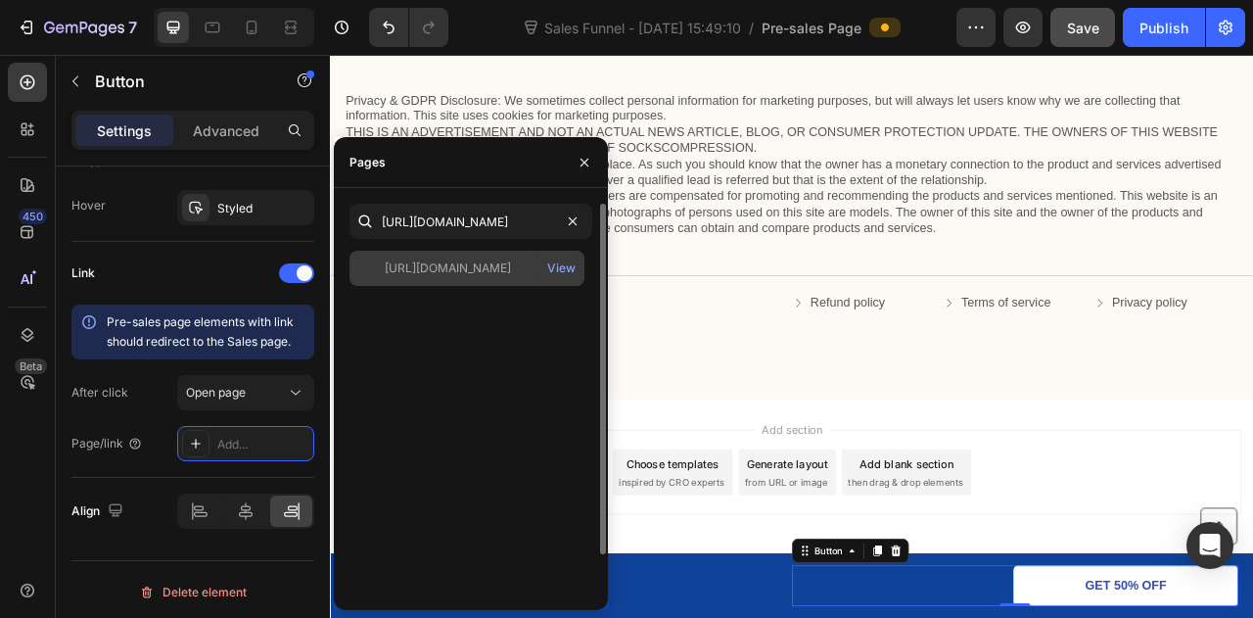
scroll to position [0, 0]
click at [428, 269] on div "[URL][DOMAIN_NAME]" at bounding box center [448, 268] width 126 height 18
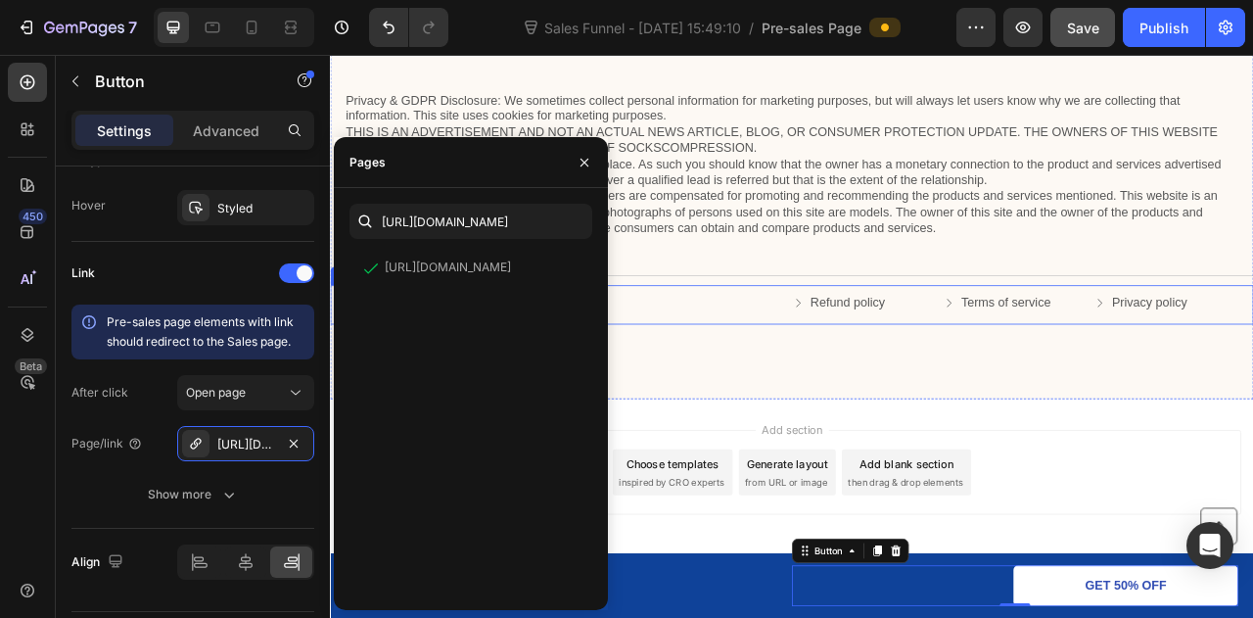
click at [769, 394] on div "Copyright © 2024. All Rights Reserved. Text Block Refund policy Button Terms of…" at bounding box center [917, 373] width 1175 height 50
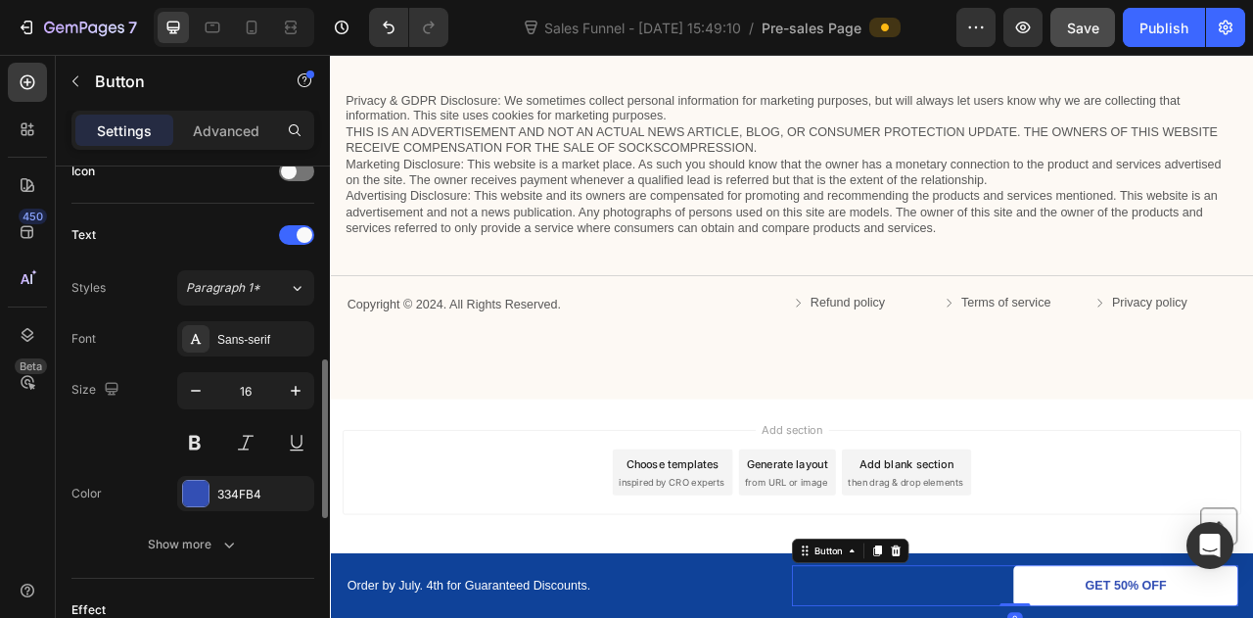
scroll to position [999, 0]
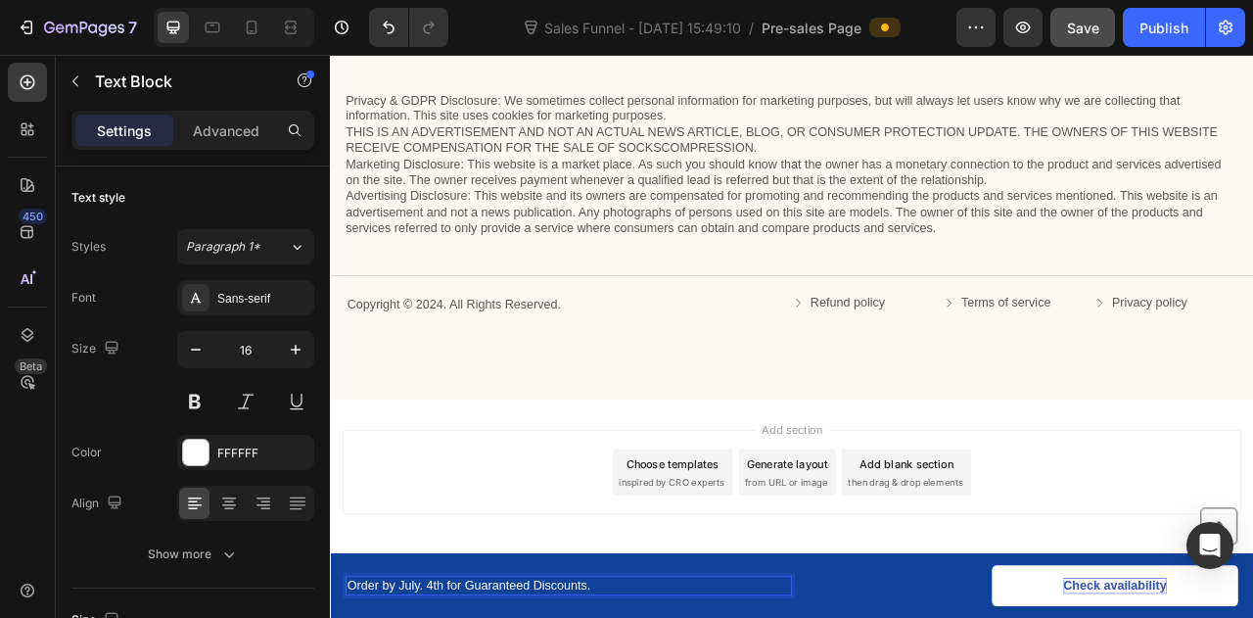
click at [481, 471] on div "Privacy & GDPR Disclosure: We sometimes collect personal information for market…" at bounding box center [917, 274] width 1175 height 440
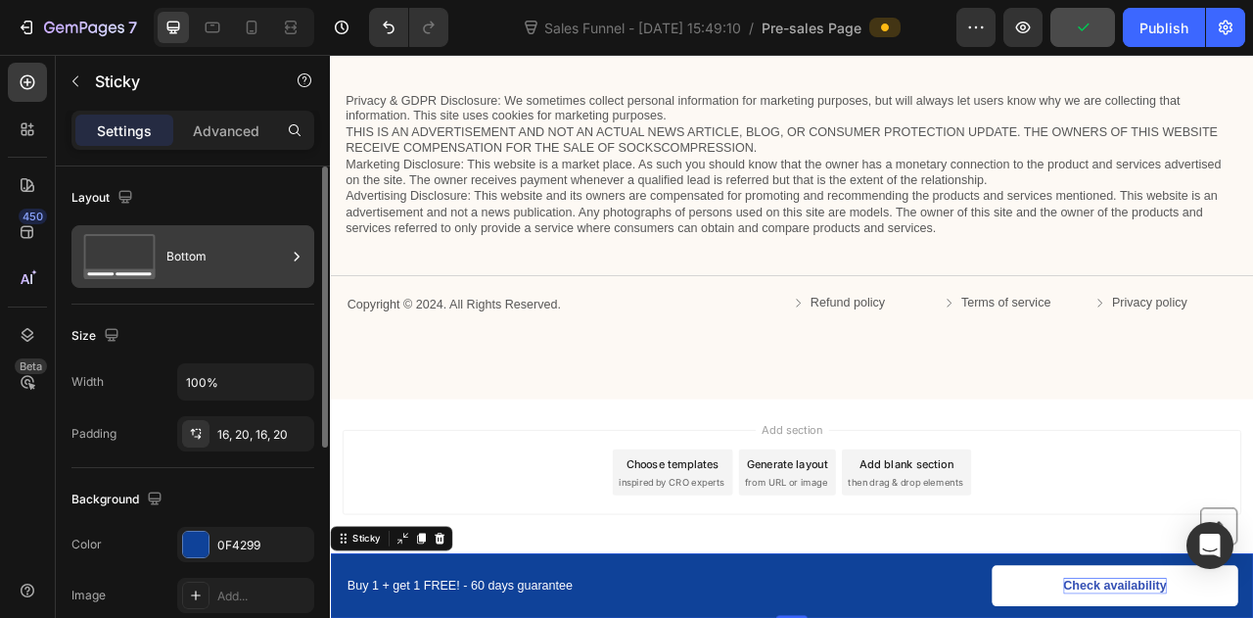
click at [163, 271] on div "Bottom" at bounding box center [192, 256] width 243 height 63
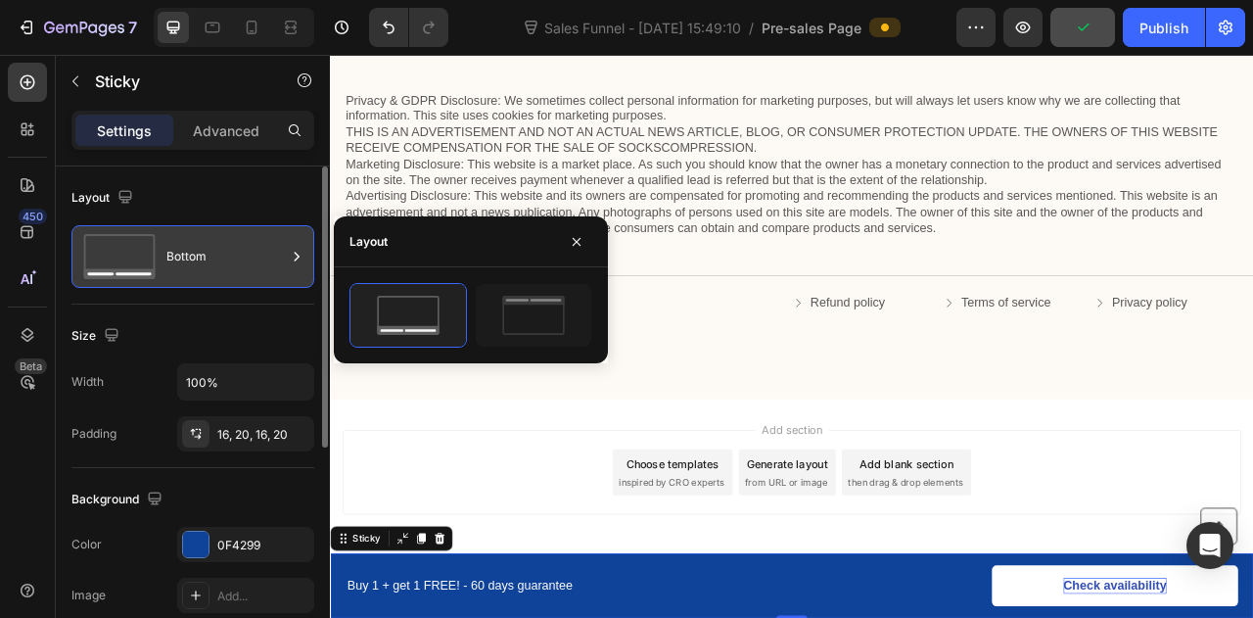
click at [163, 271] on div "Bottom" at bounding box center [192, 256] width 243 height 63
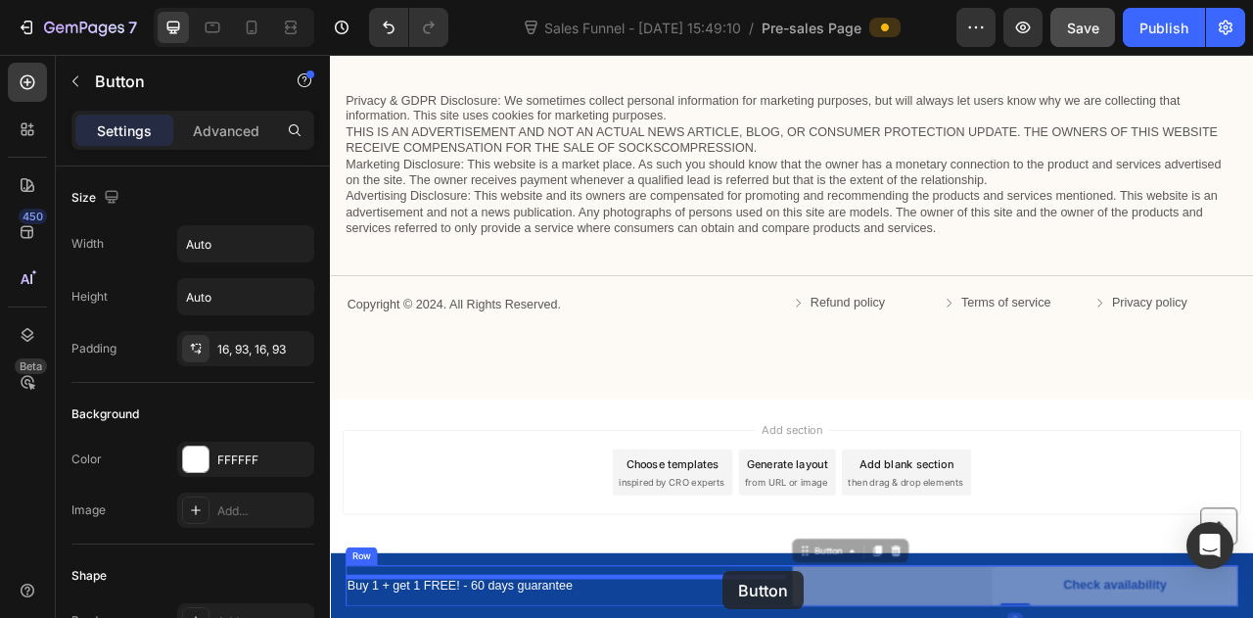
drag, startPoint x: 1238, startPoint y: 718, endPoint x: 830, endPoint y: 712, distance: 407.4
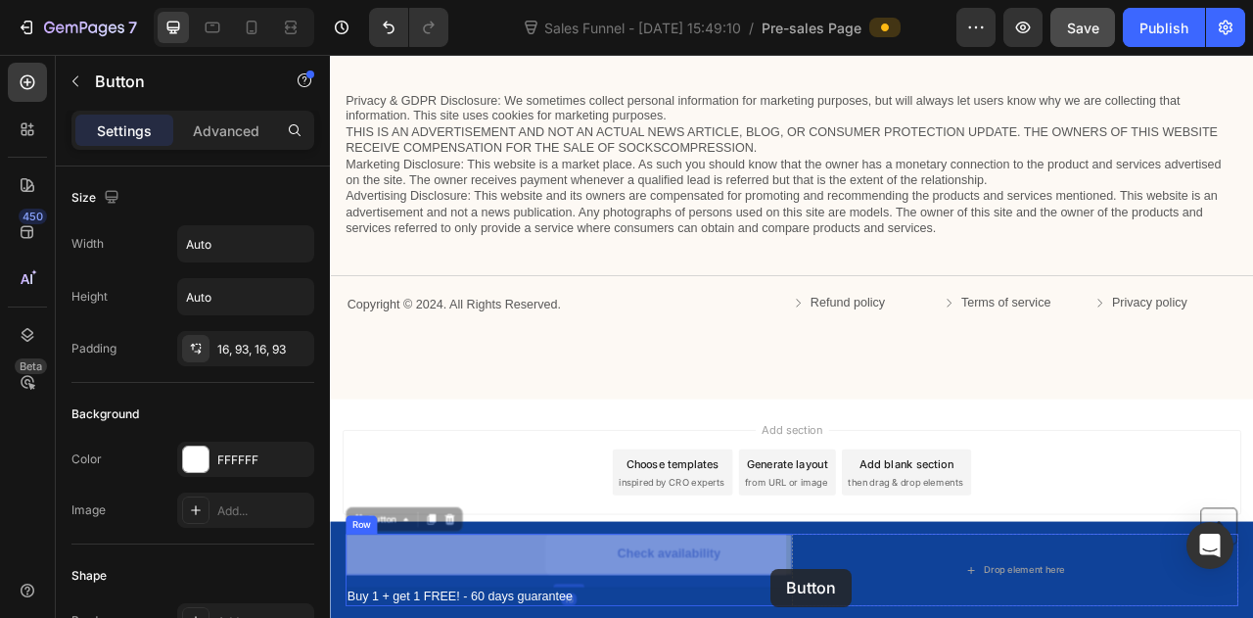
drag, startPoint x: 820, startPoint y: 698, endPoint x: 879, endPoint y: 709, distance: 60.7
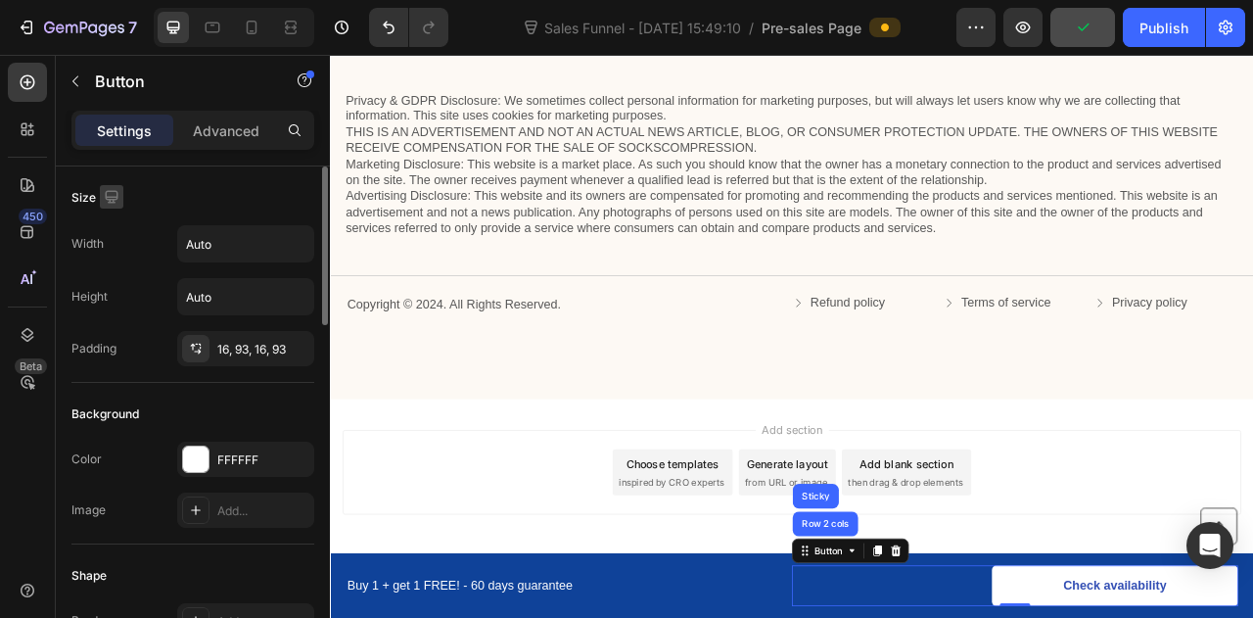
click at [106, 195] on icon "button" at bounding box center [112, 197] width 20 height 20
click at [113, 295] on icon "button" at bounding box center [116, 299] width 20 height 20
type input "100%"
type input "14"
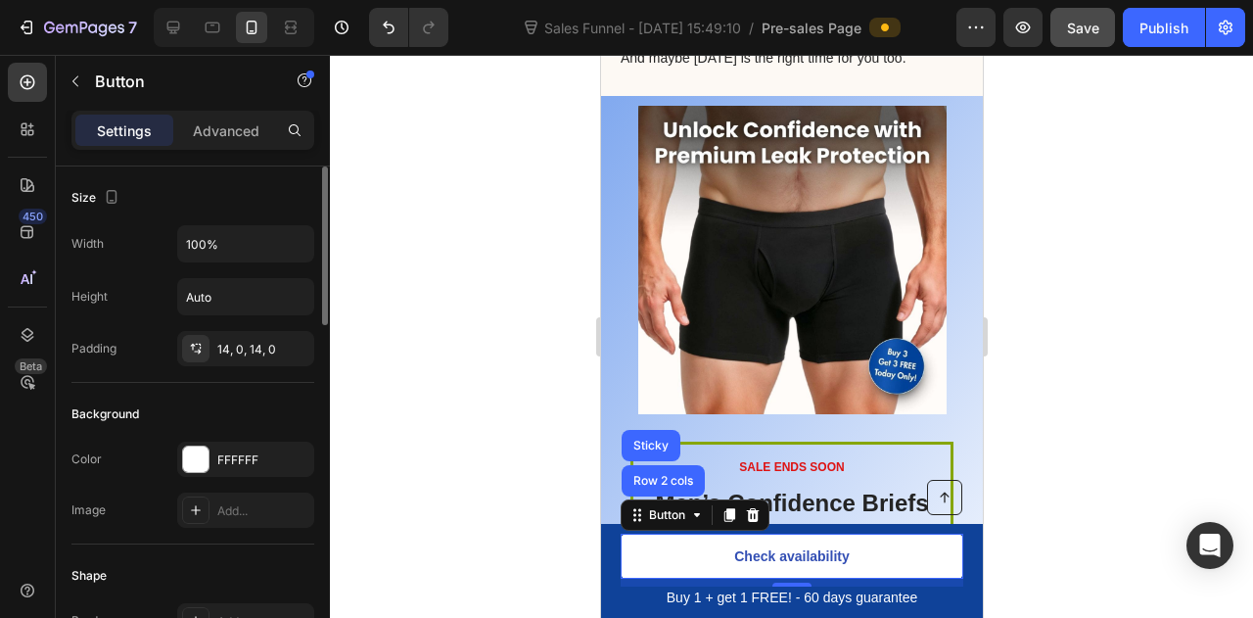
scroll to position [4083, 0]
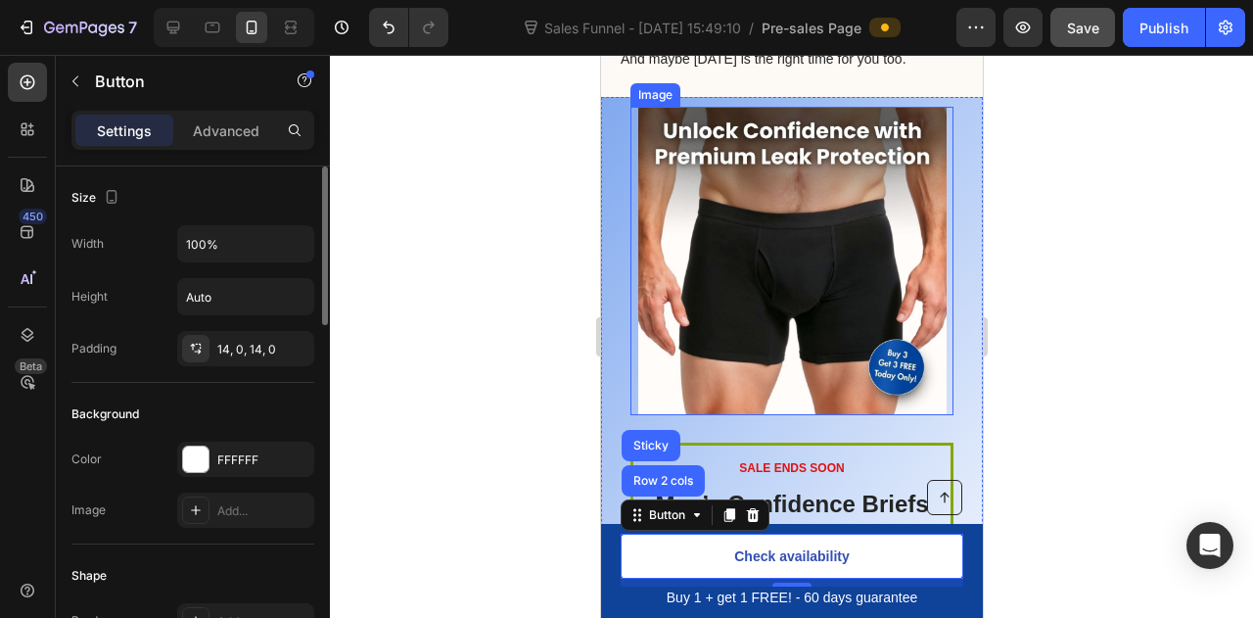
click at [728, 253] on img at bounding box center [791, 261] width 308 height 308
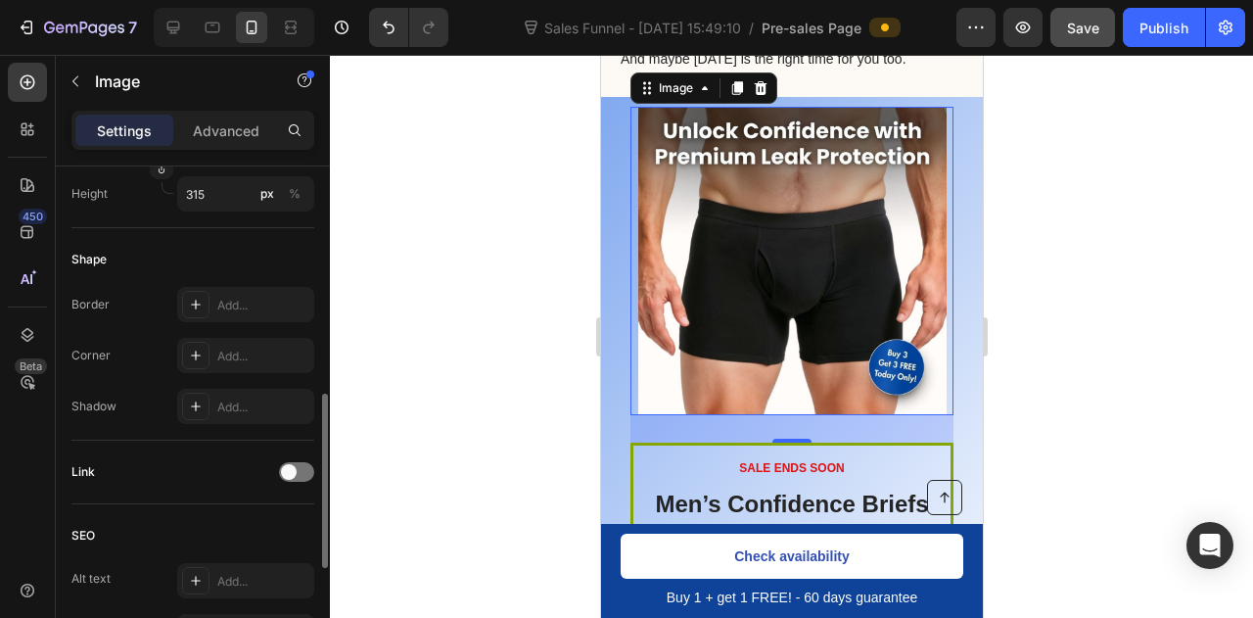
scroll to position [667, 0]
click at [290, 465] on span at bounding box center [289, 471] width 16 height 16
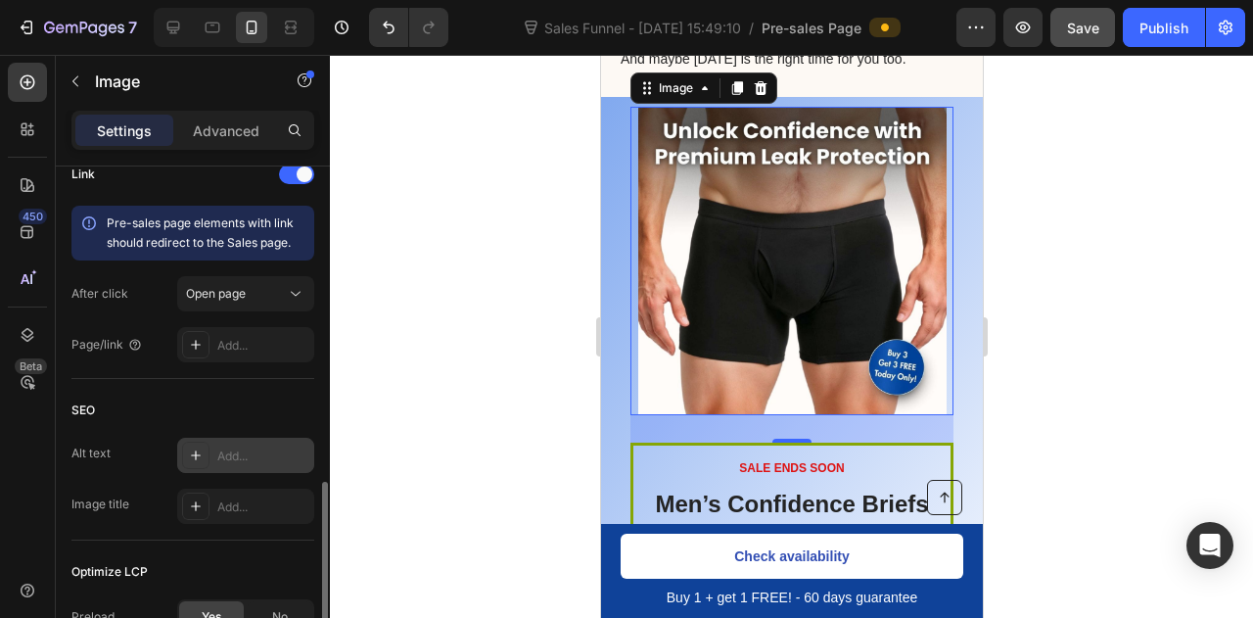
scroll to position [977, 0]
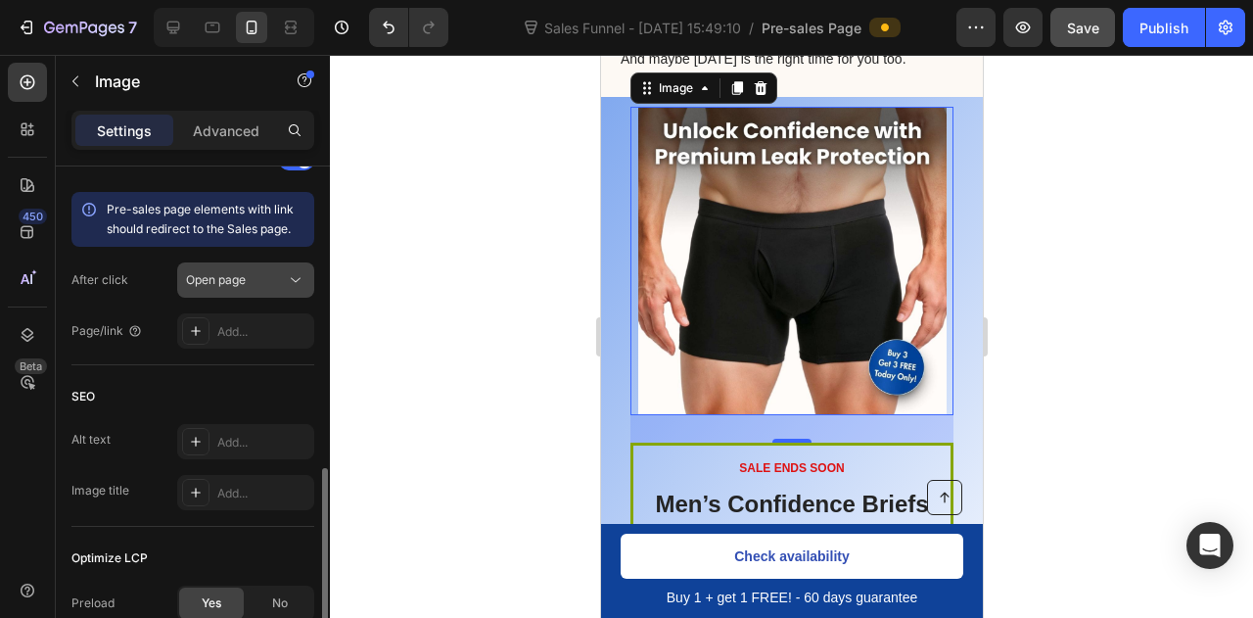
click at [227, 264] on button "Open page" at bounding box center [245, 279] width 137 height 35
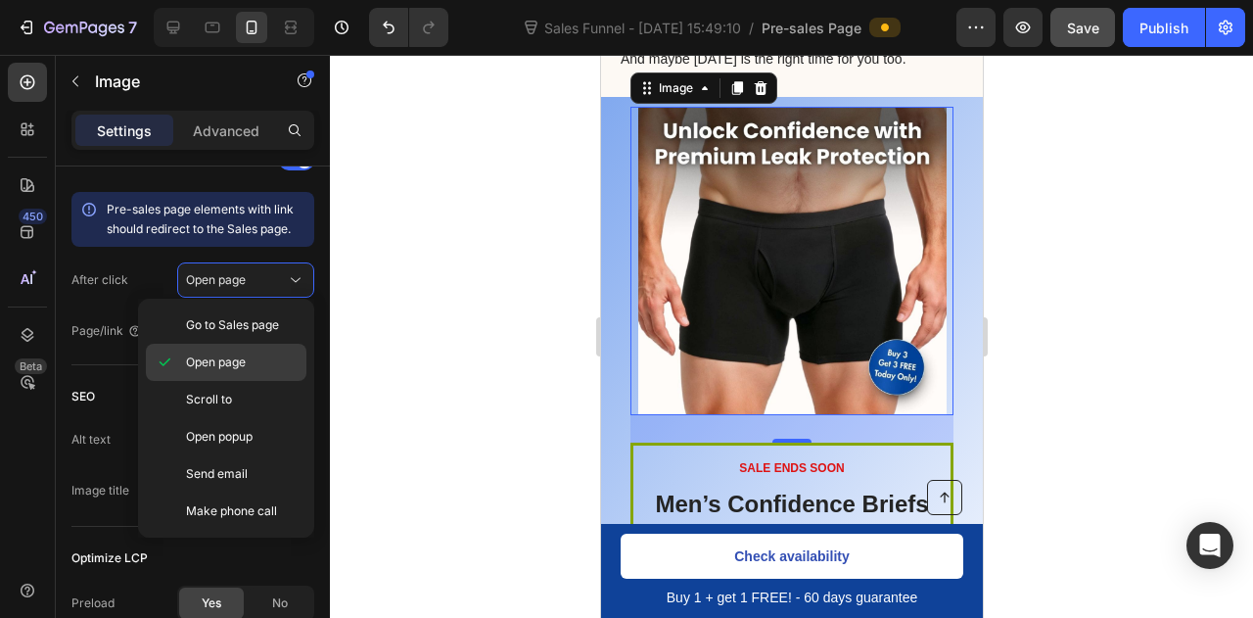
click at [222, 353] on span "Open page" at bounding box center [216, 362] width 60 height 18
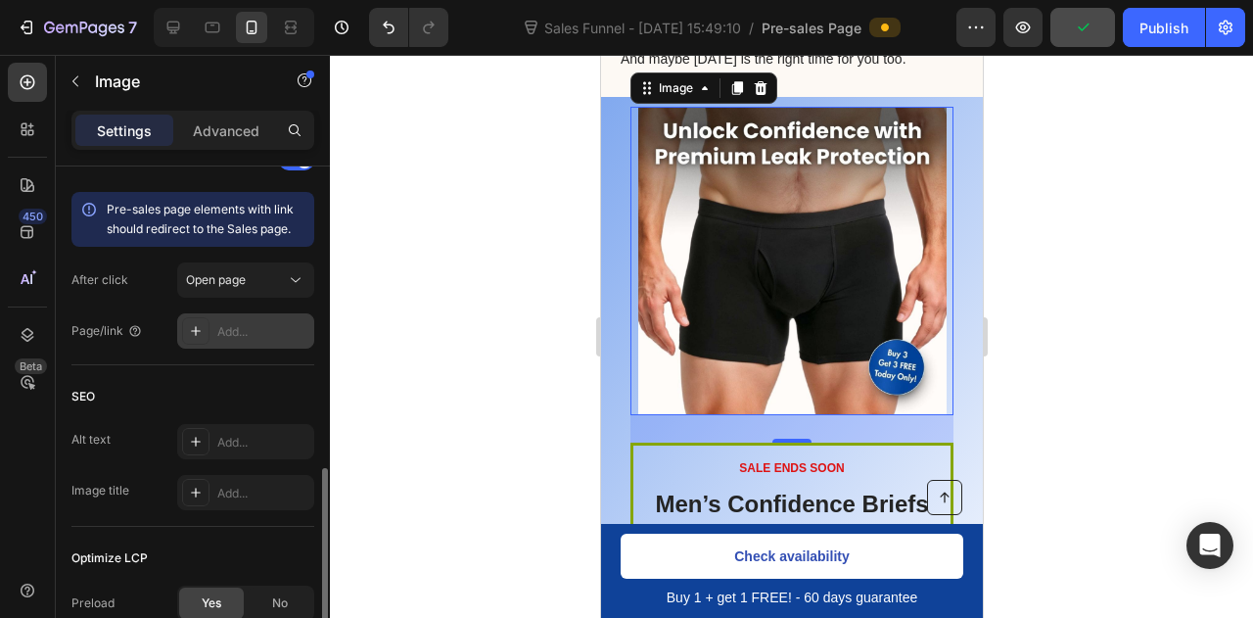
click at [249, 327] on div "Add..." at bounding box center [263, 332] width 92 height 18
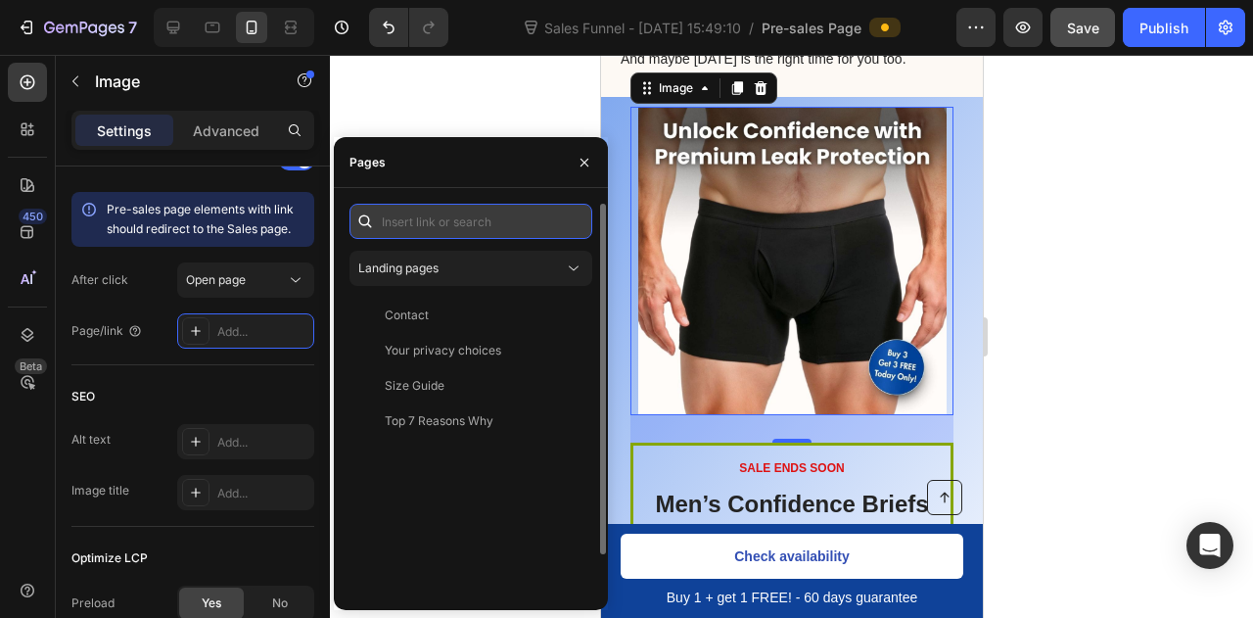
click at [423, 230] on input "text" at bounding box center [471, 221] width 243 height 35
paste input "[URL][DOMAIN_NAME]"
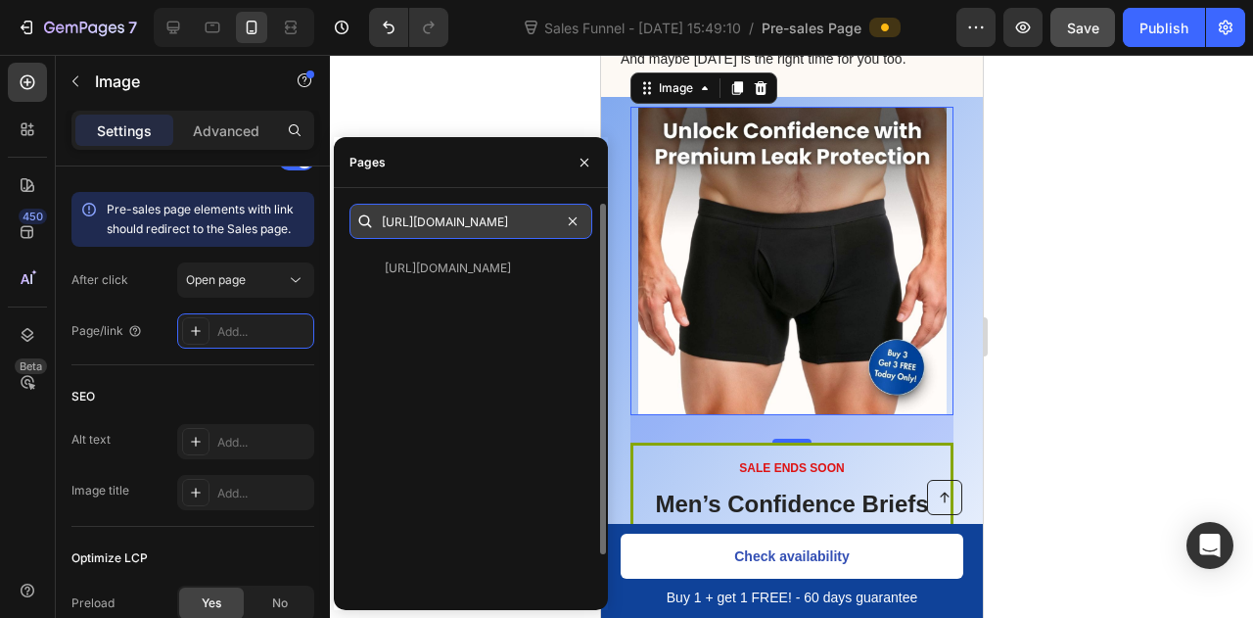
type input "[URL][DOMAIN_NAME]"
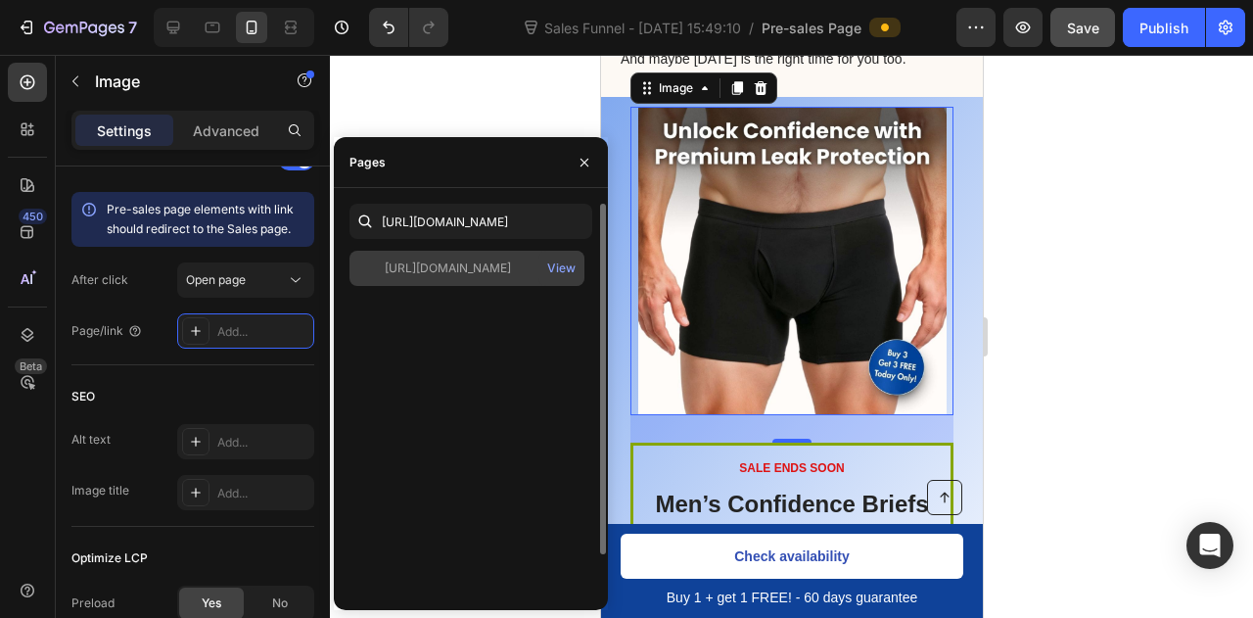
click at [447, 265] on div "[URL][DOMAIN_NAME]" at bounding box center [448, 268] width 126 height 18
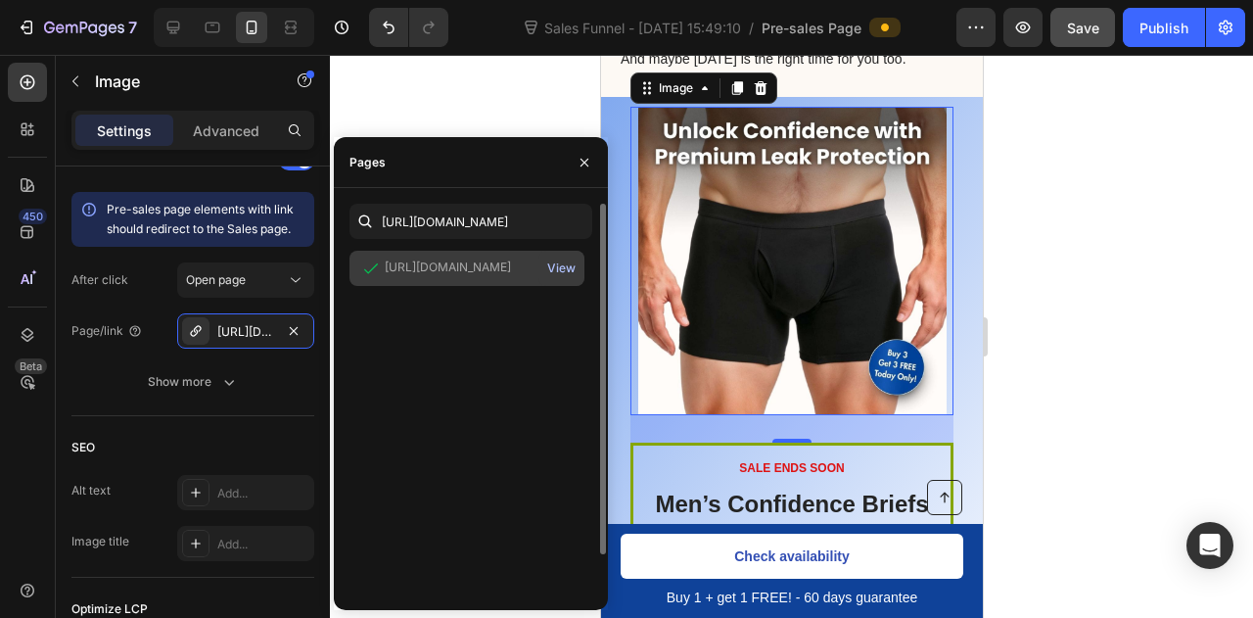
click at [560, 267] on div "View" at bounding box center [561, 268] width 28 height 18
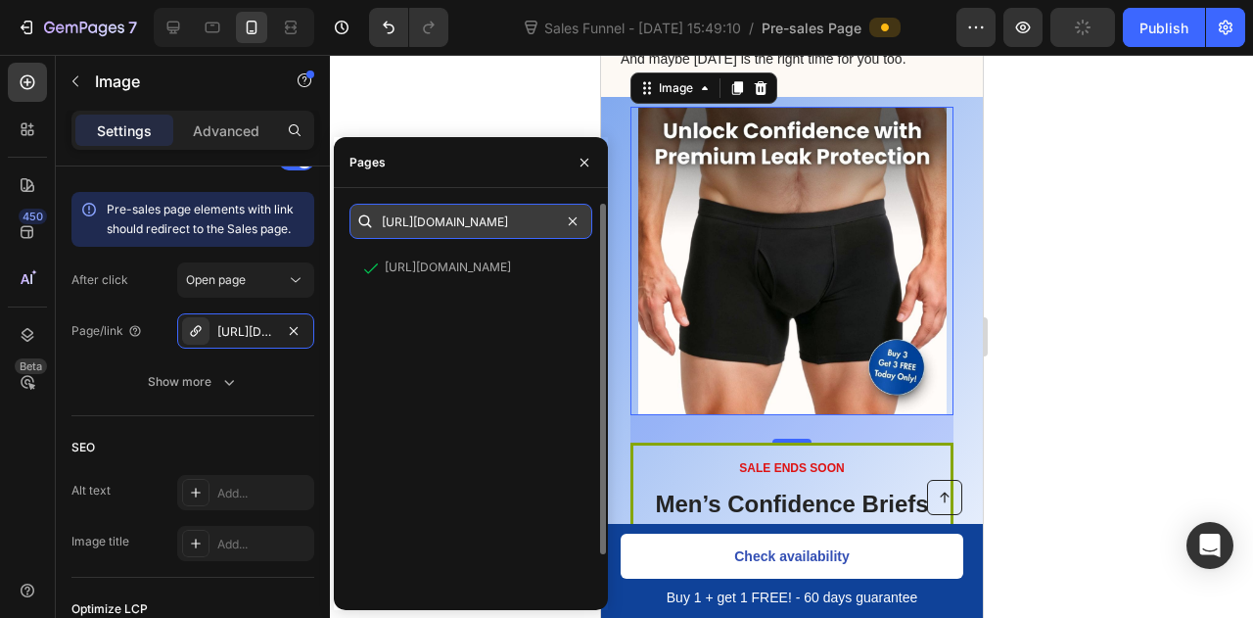
click at [498, 234] on input "[URL][DOMAIN_NAME]" at bounding box center [471, 221] width 243 height 35
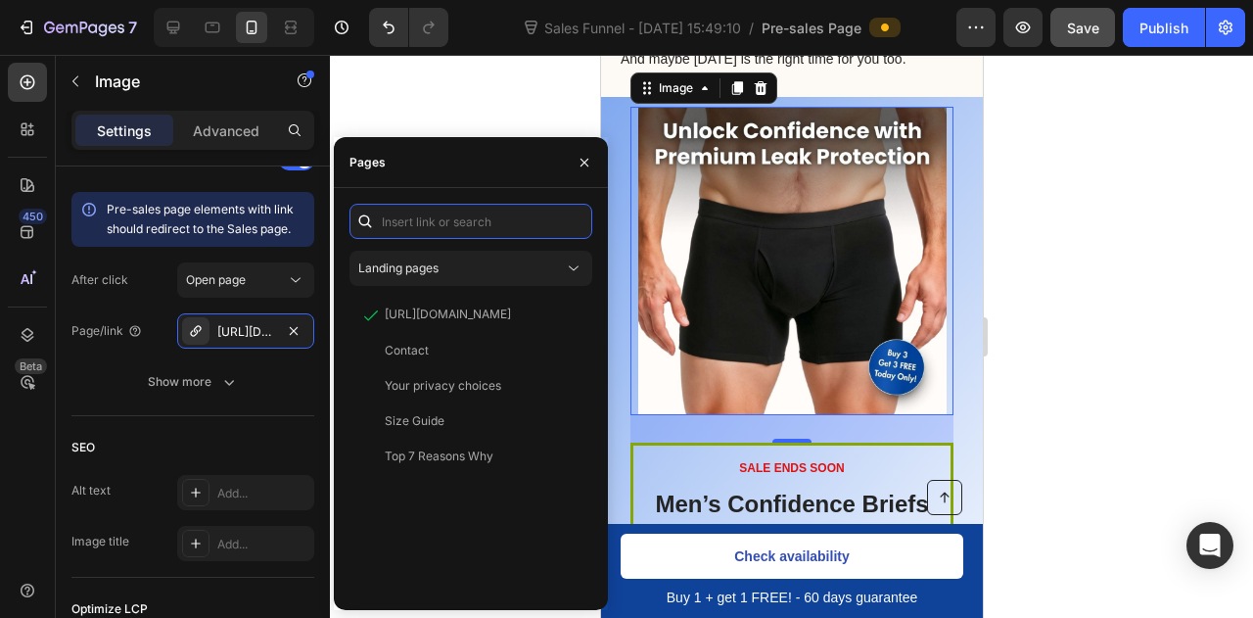
paste input "[URL][DOMAIN_NAME]"
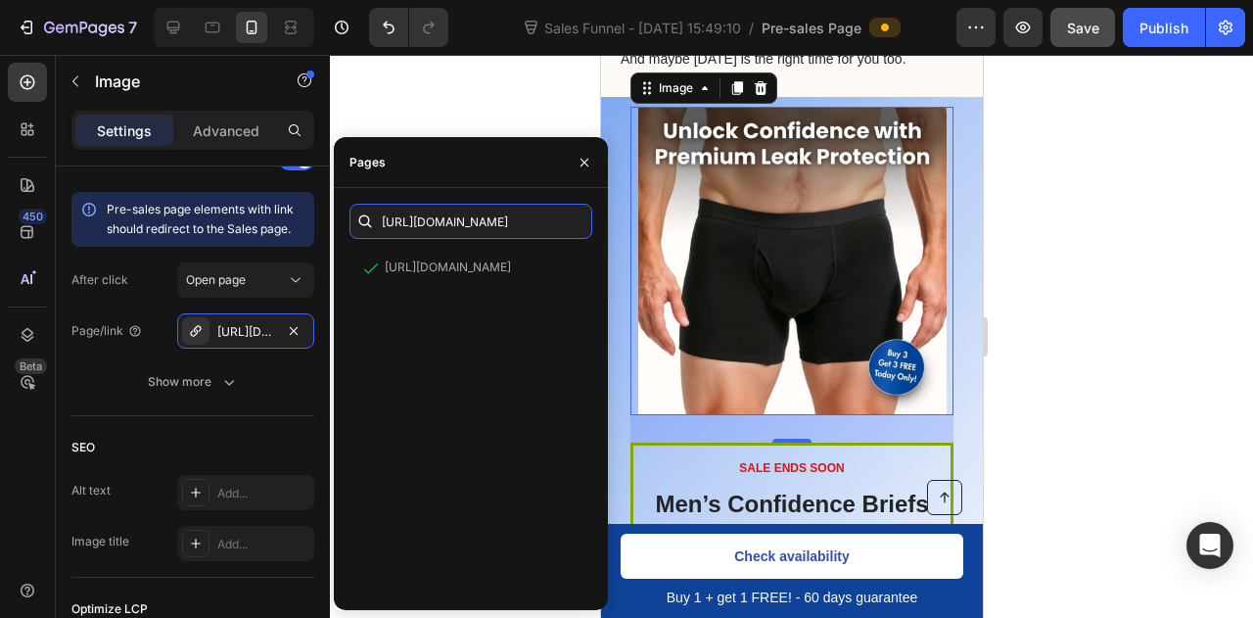
type input "[URL][DOMAIN_NAME]"
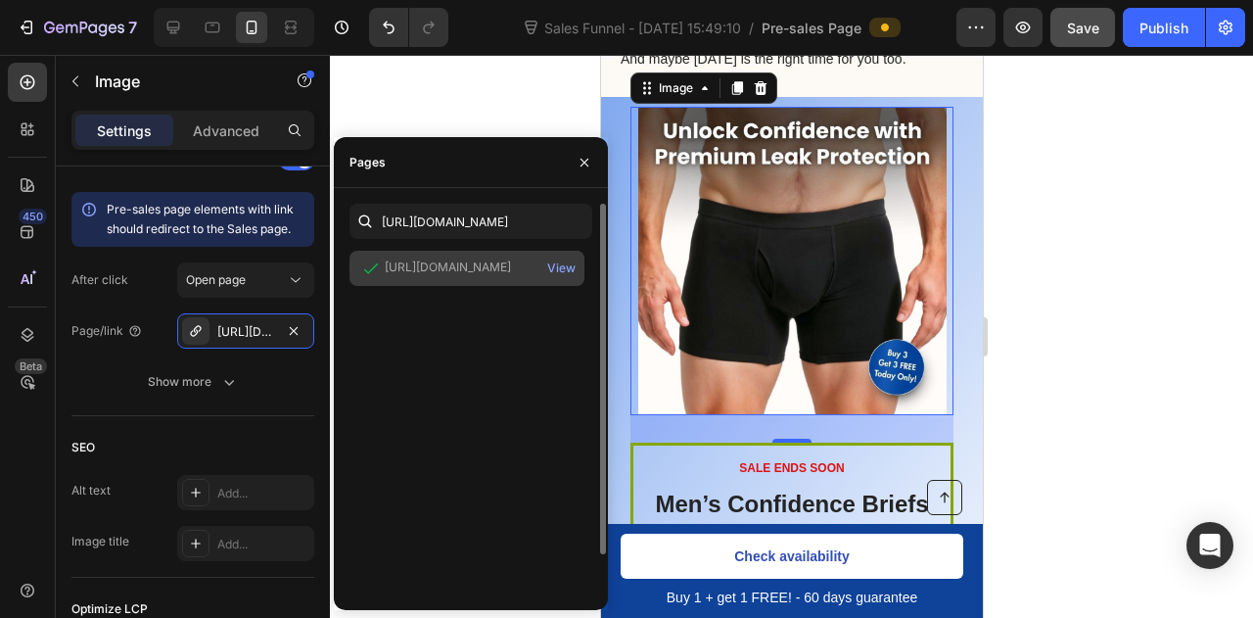
scroll to position [0, 0]
click at [458, 271] on div "[URL][DOMAIN_NAME]" at bounding box center [448, 267] width 126 height 18
click at [554, 267] on div "View" at bounding box center [561, 268] width 28 height 18
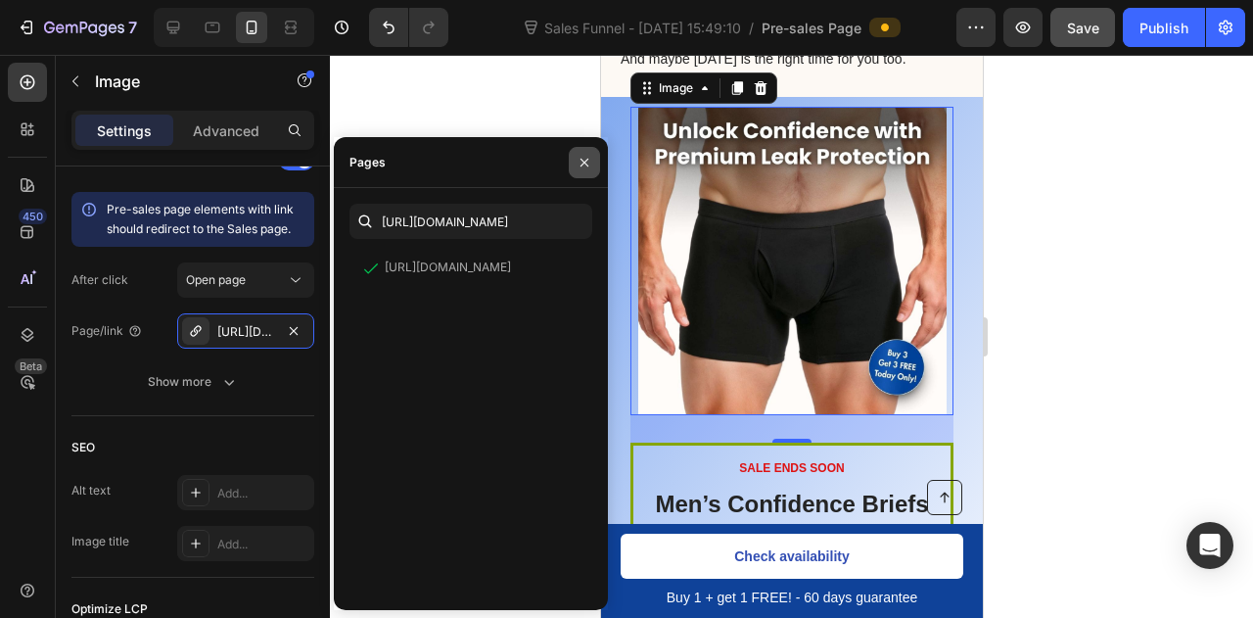
click at [582, 158] on icon "button" at bounding box center [585, 163] width 16 height 16
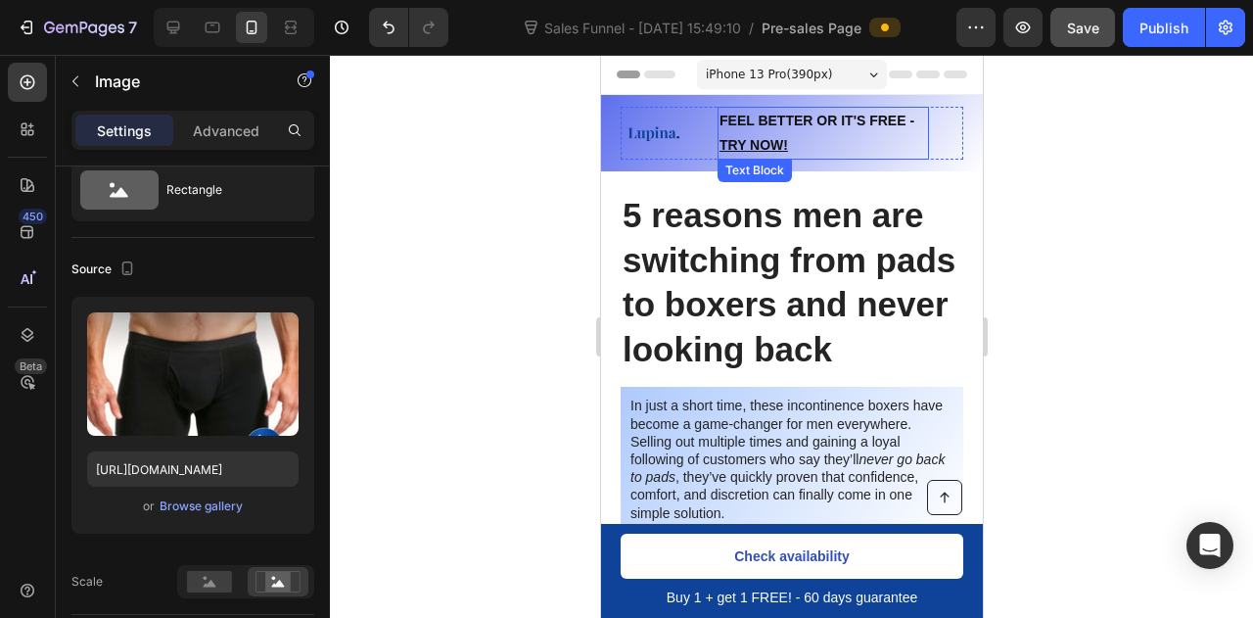
click at [800, 132] on p "FEEL BETTER OR IT'S FREE - TRY NOW!" at bounding box center [823, 133] width 208 height 49
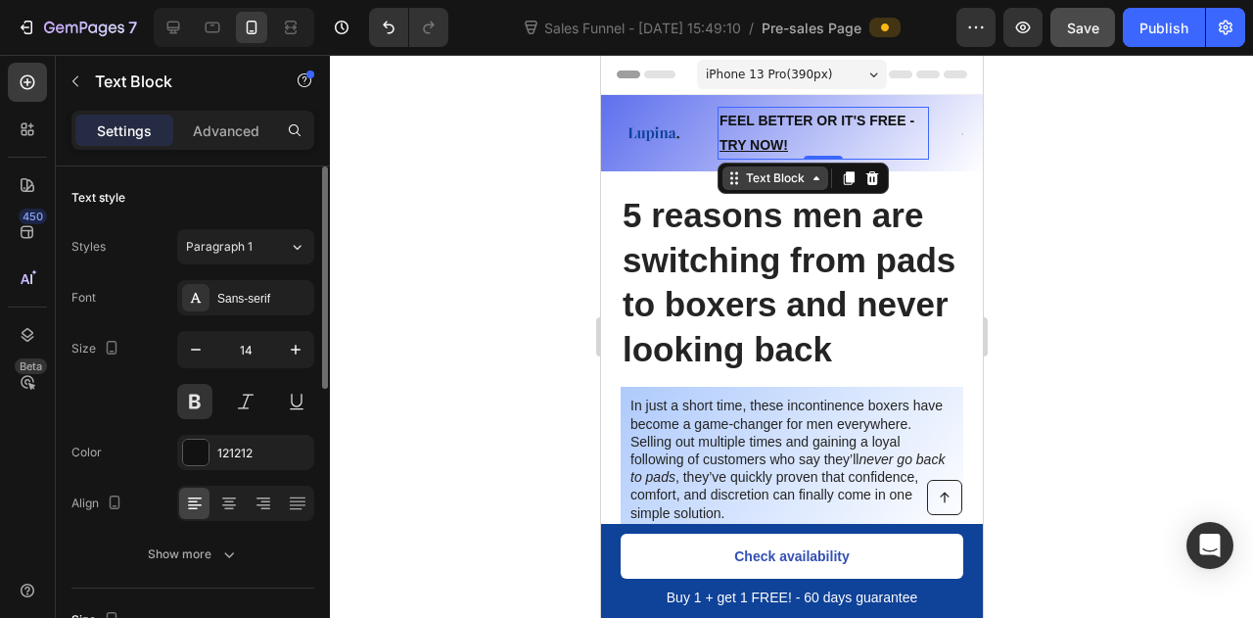
click at [800, 184] on div "Text Block" at bounding box center [774, 178] width 67 height 18
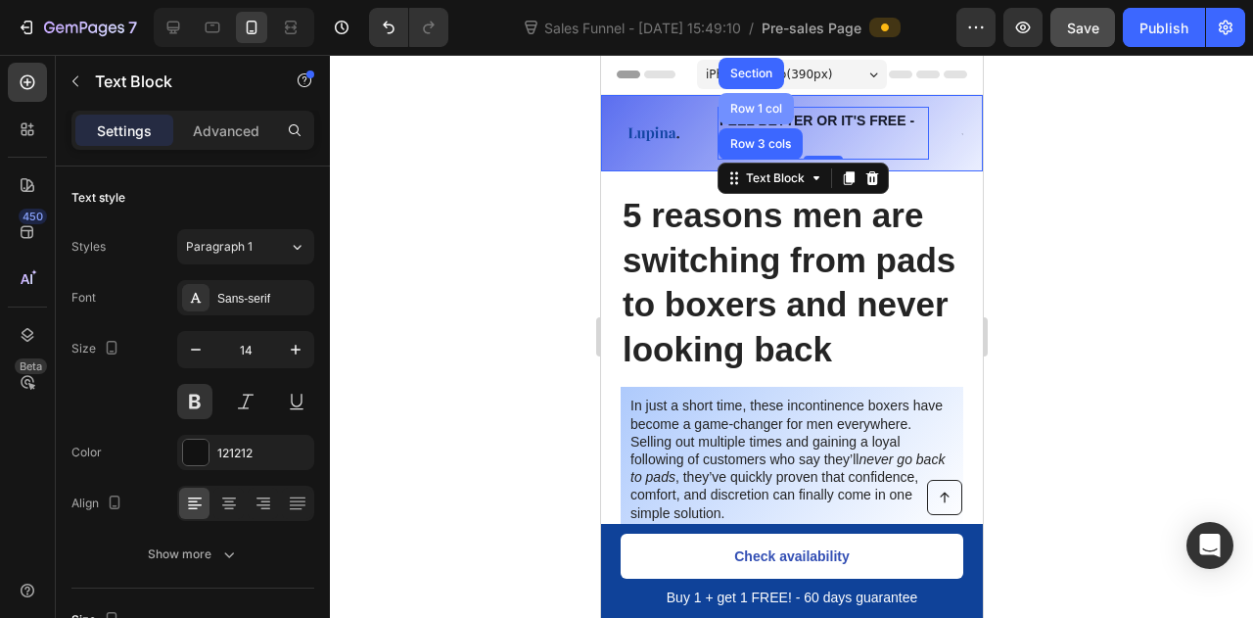
click at [754, 105] on div "Row 1 col" at bounding box center [756, 109] width 60 height 12
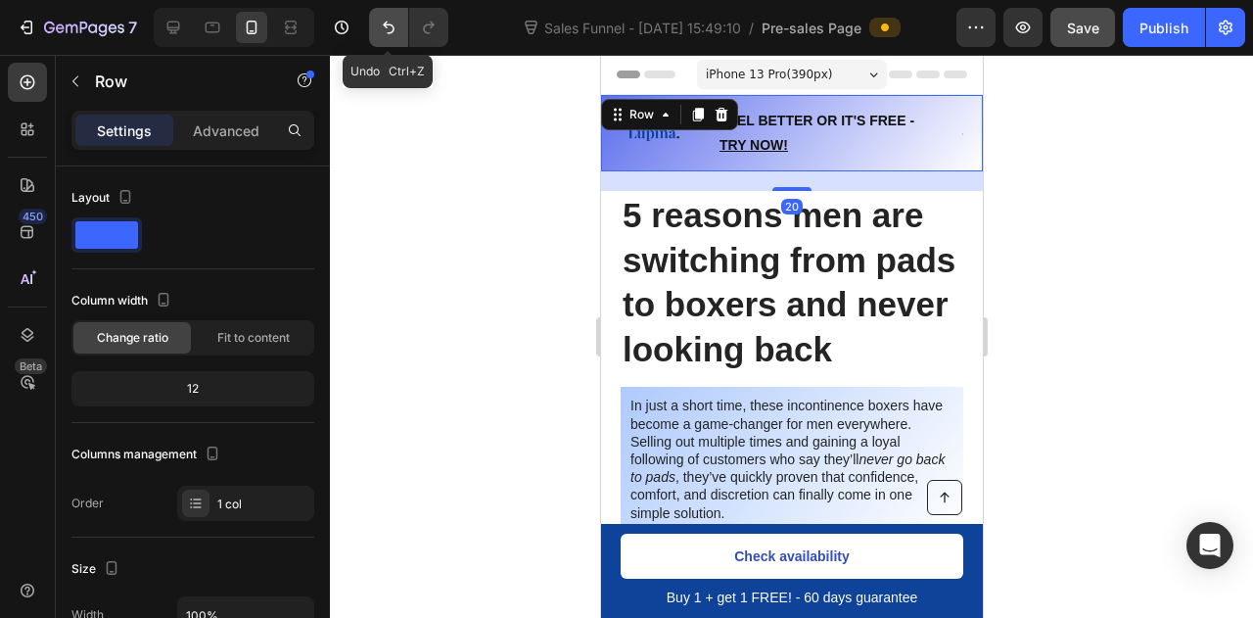
click at [379, 26] on icon "Undo/Redo" at bounding box center [389, 28] width 20 height 20
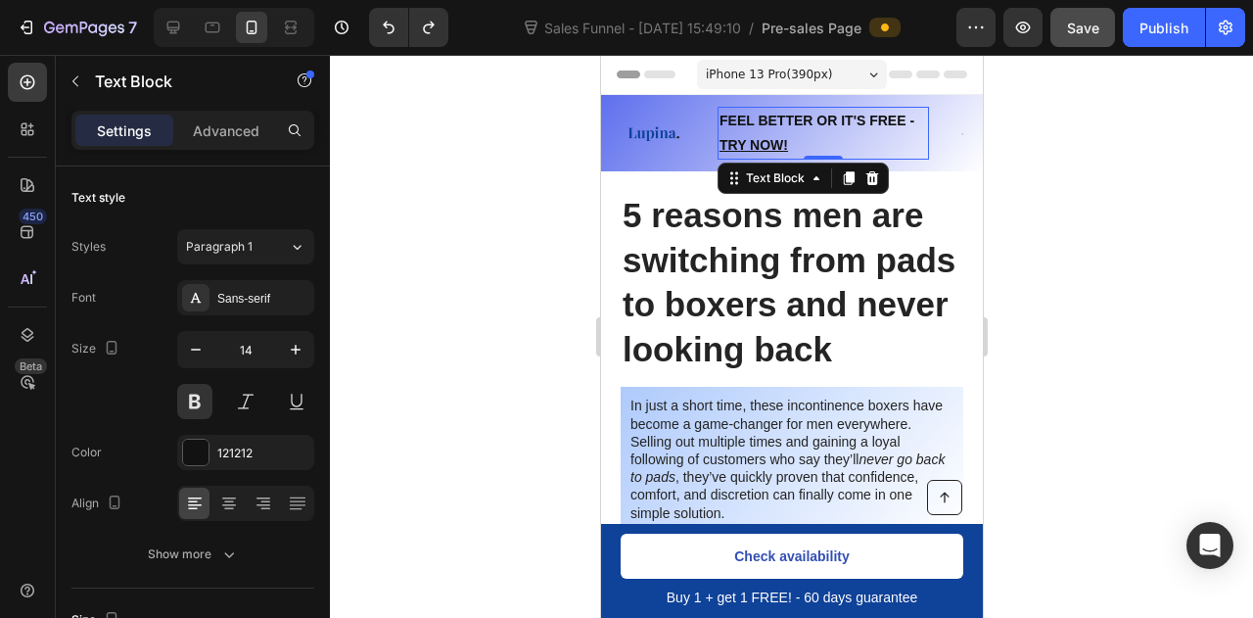
click at [781, 123] on p "FEEL BETTER OR IT'S FREE - TRY NOW!" at bounding box center [823, 133] width 208 height 49
click at [762, 146] on u "TRY NOW!" at bounding box center [753, 145] width 69 height 16
click at [1171, 265] on div at bounding box center [791, 336] width 923 height 563
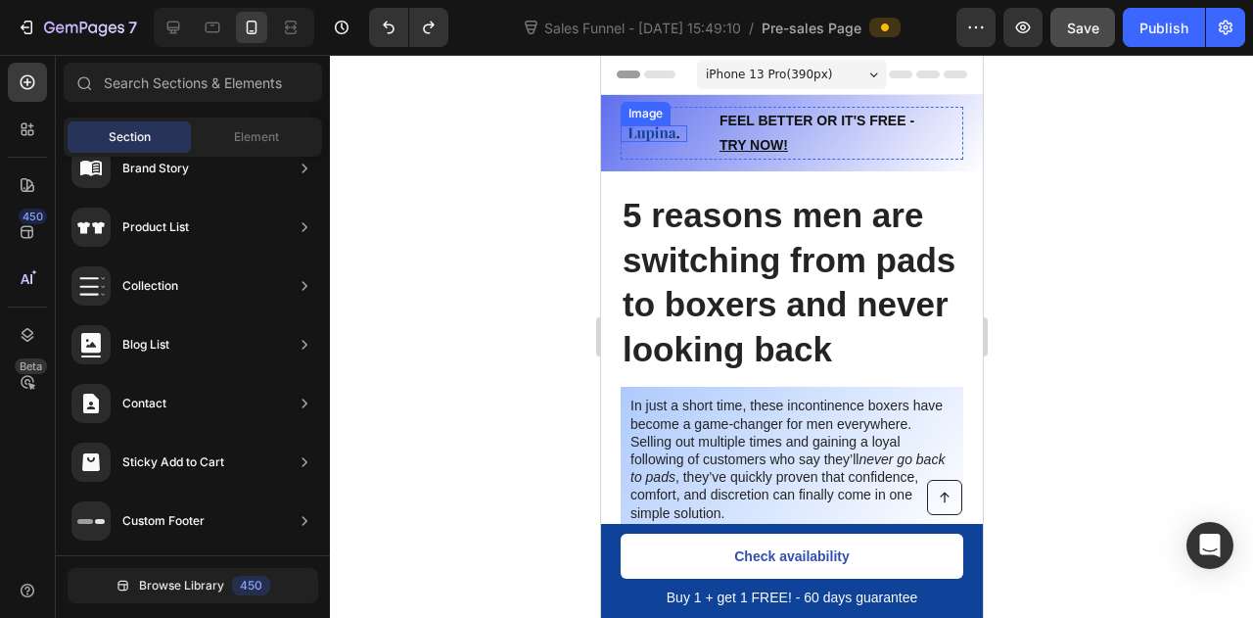
click at [633, 126] on img at bounding box center [653, 133] width 67 height 17
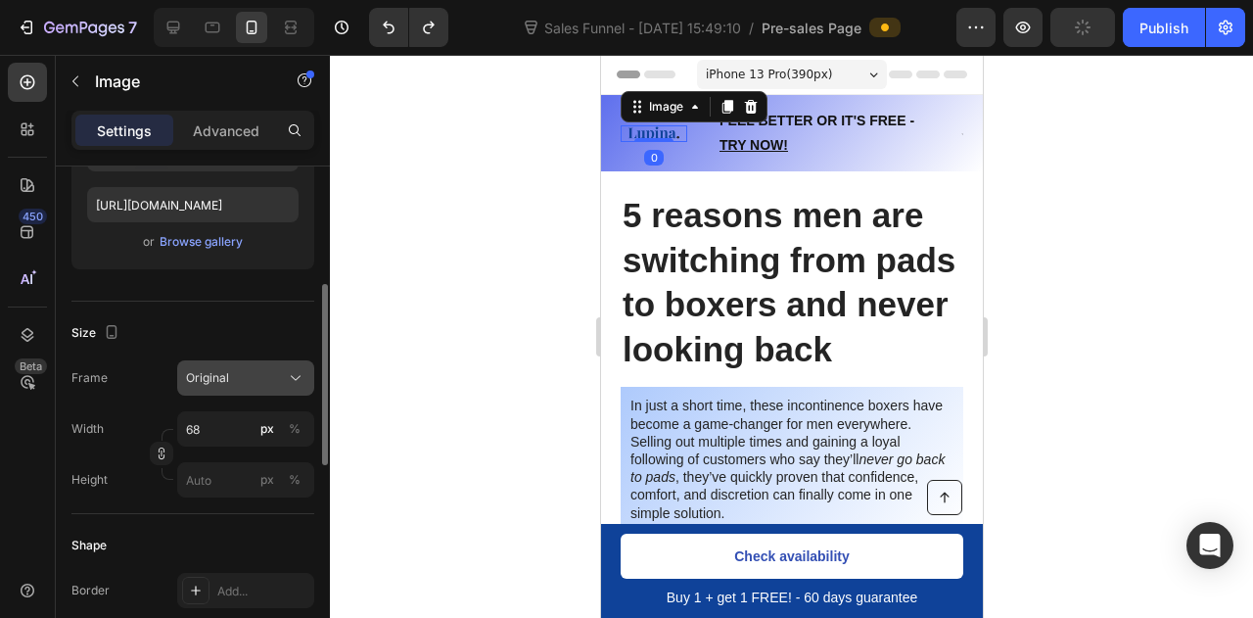
scroll to position [332, 0]
click at [219, 432] on input "68" at bounding box center [245, 427] width 137 height 35
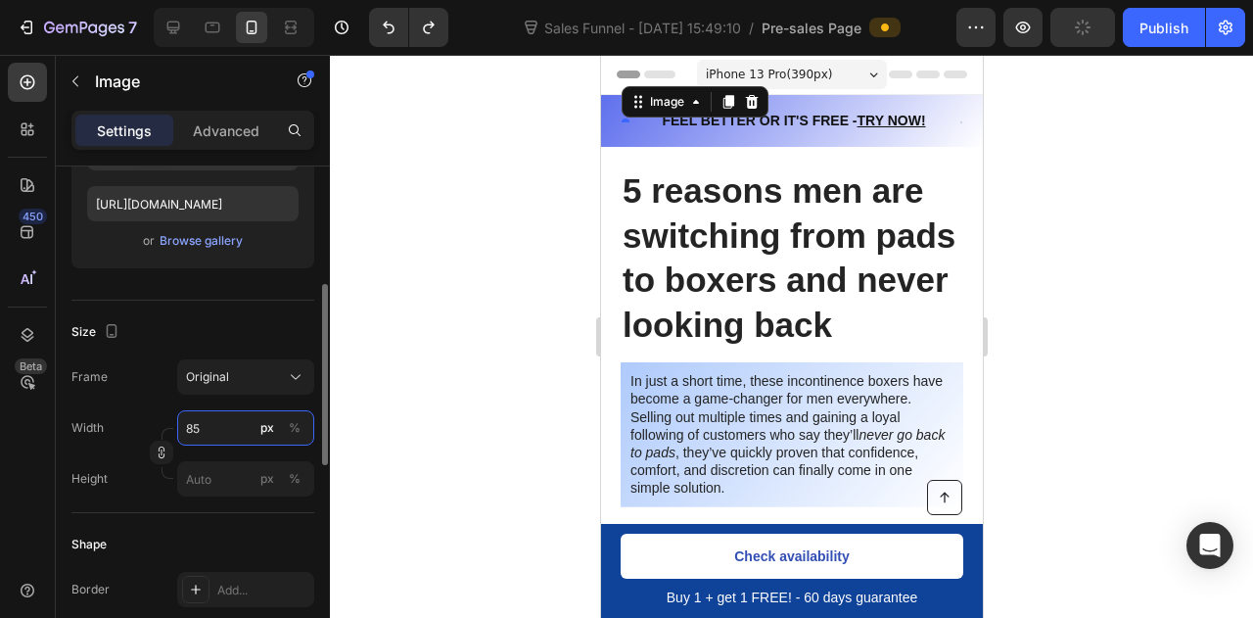
type input "85"
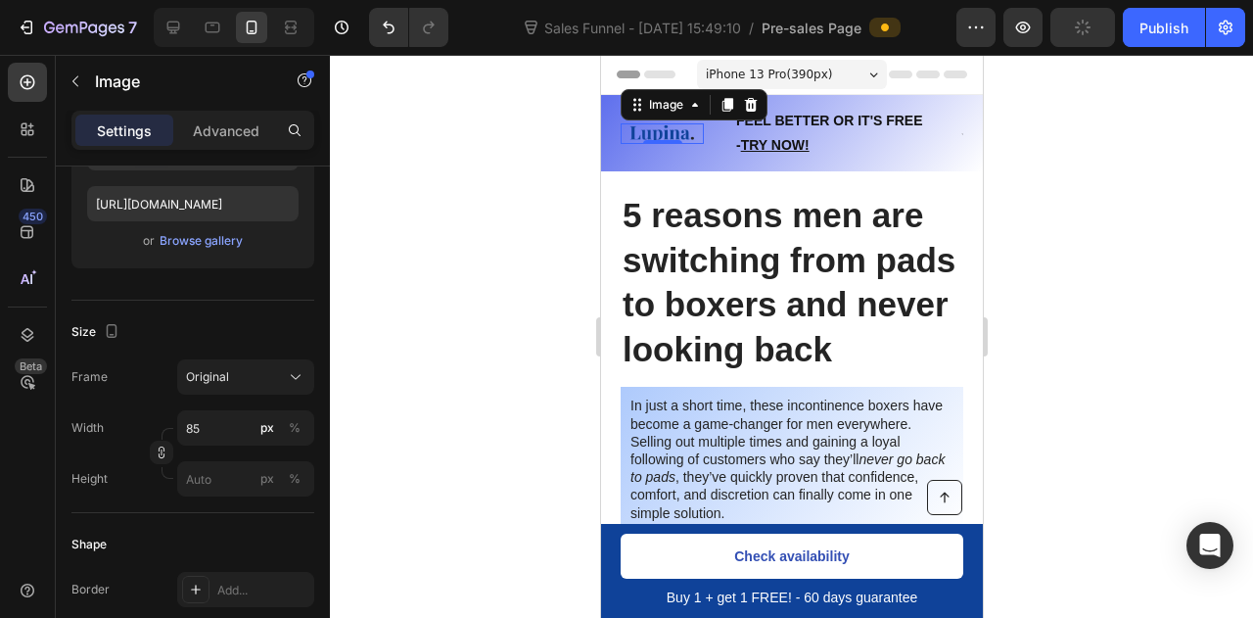
click at [1084, 244] on div at bounding box center [791, 336] width 923 height 563
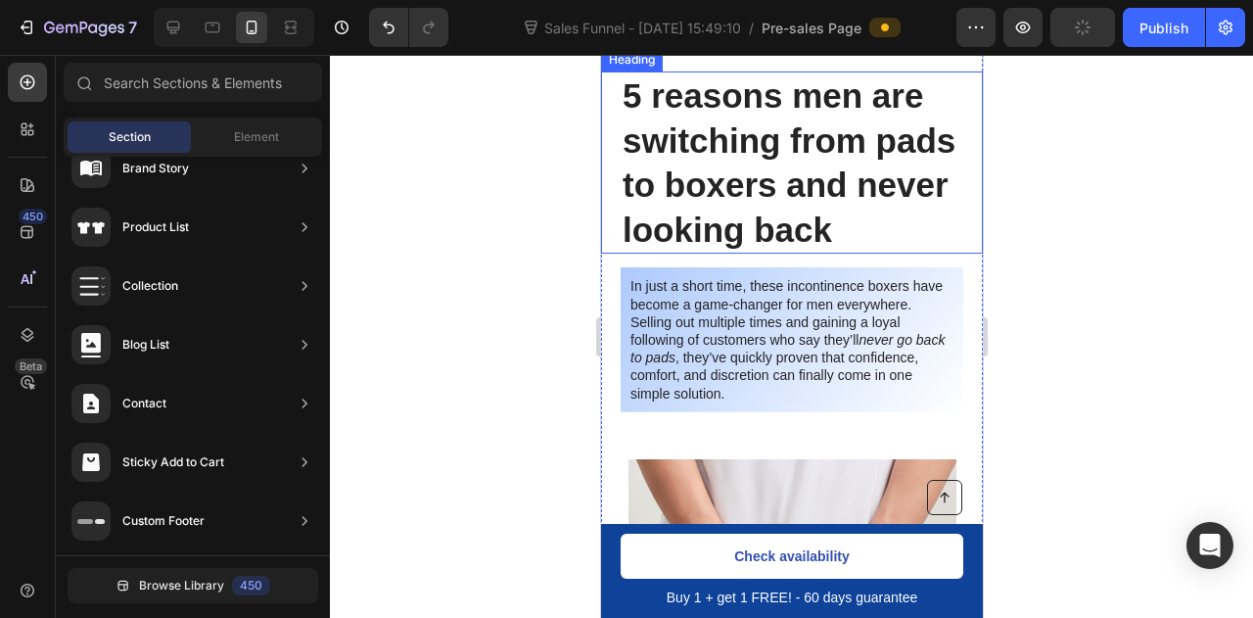
scroll to position [69, 0]
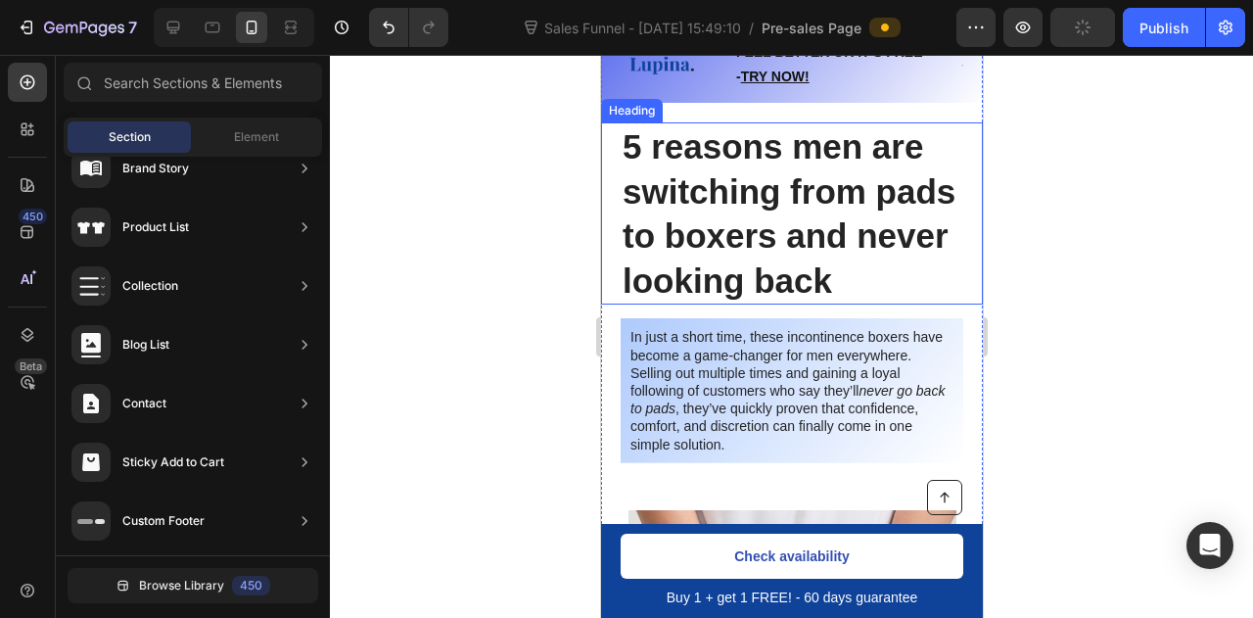
click at [797, 200] on strong "5 reasons men are switching from pads to boxers and never looking back" at bounding box center [788, 213] width 333 height 172
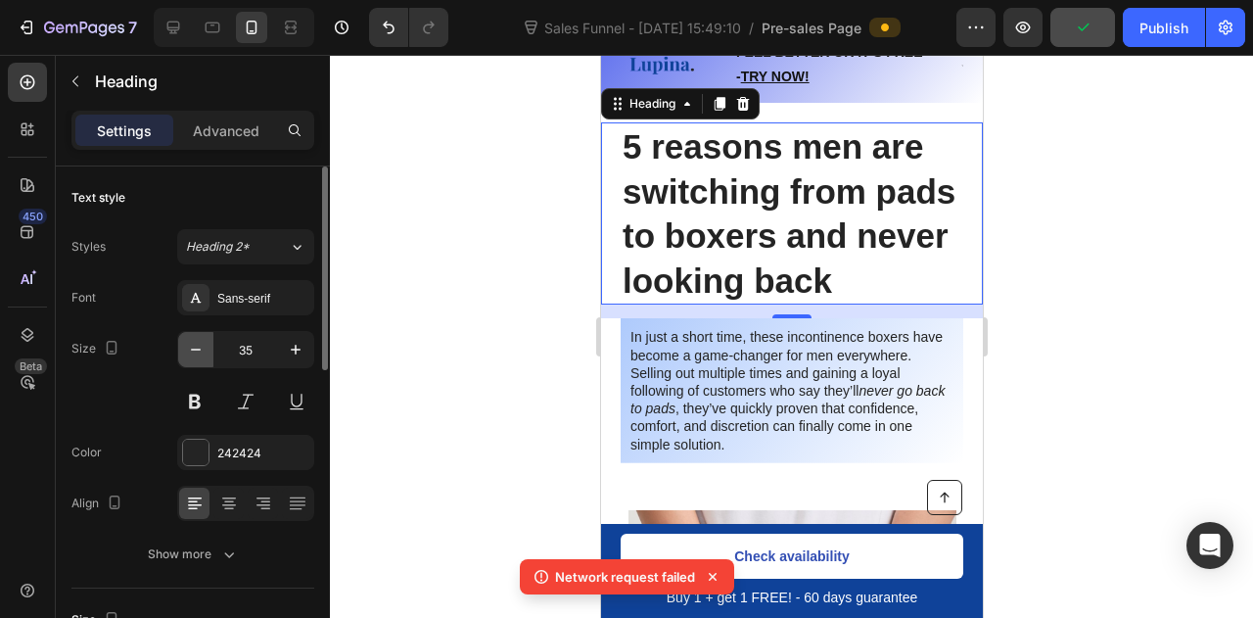
click at [204, 352] on icon "button" at bounding box center [196, 350] width 20 height 20
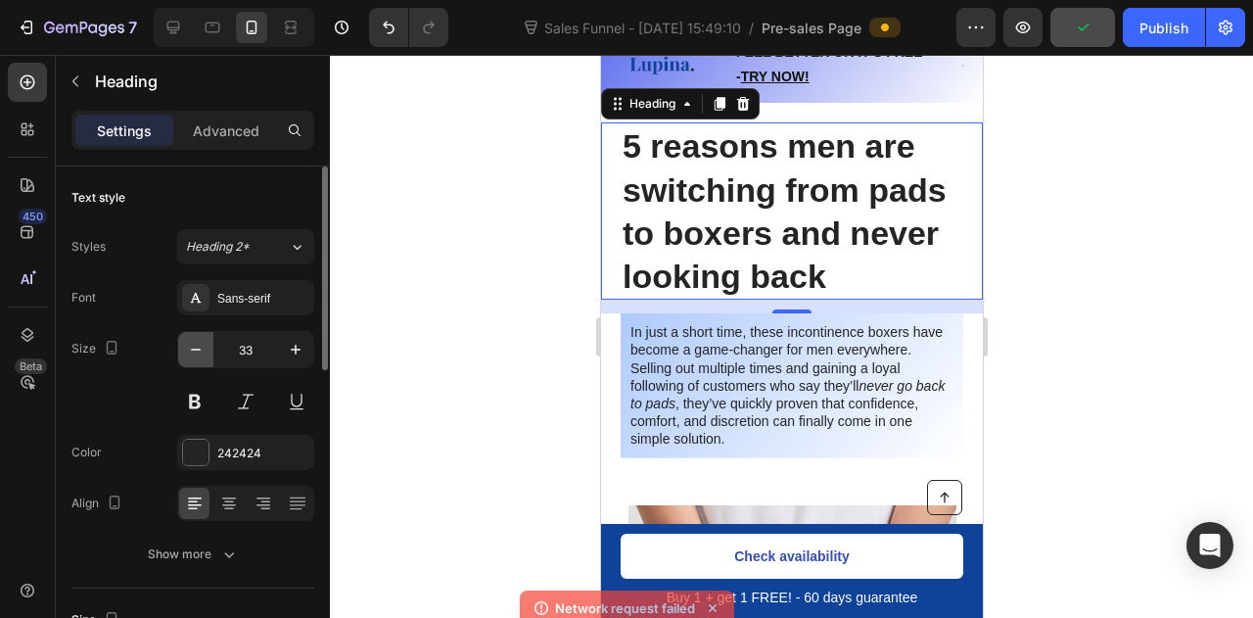
click at [204, 352] on icon "button" at bounding box center [196, 350] width 20 height 20
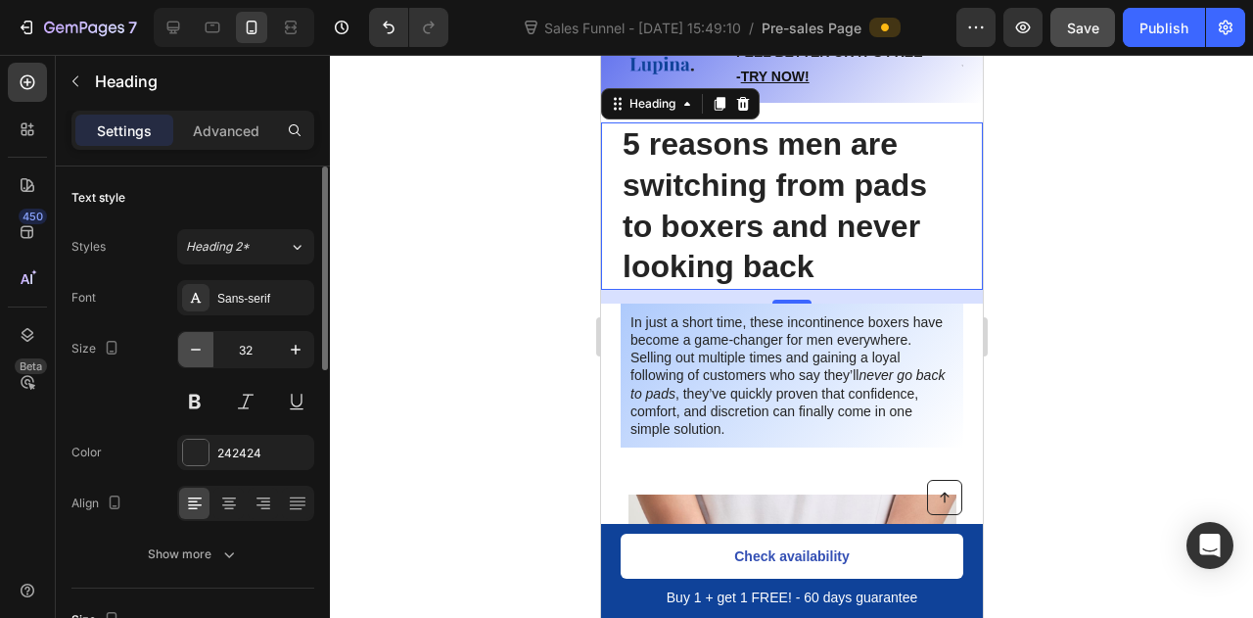
click at [204, 352] on icon "button" at bounding box center [196, 350] width 20 height 20
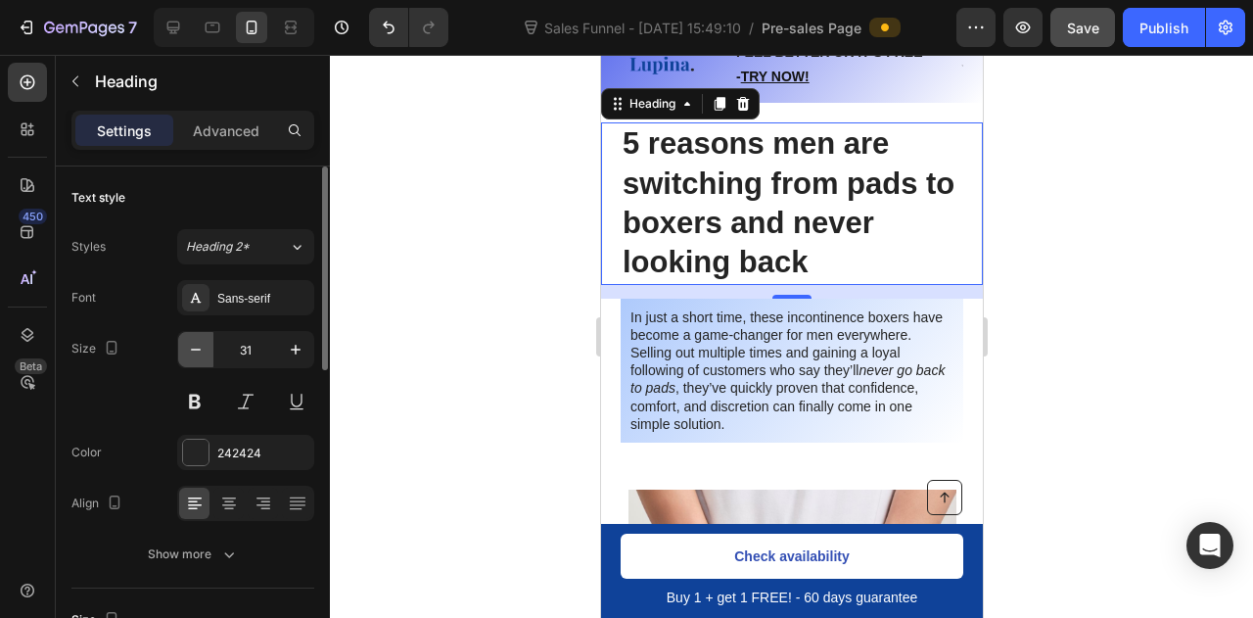
type input "30"
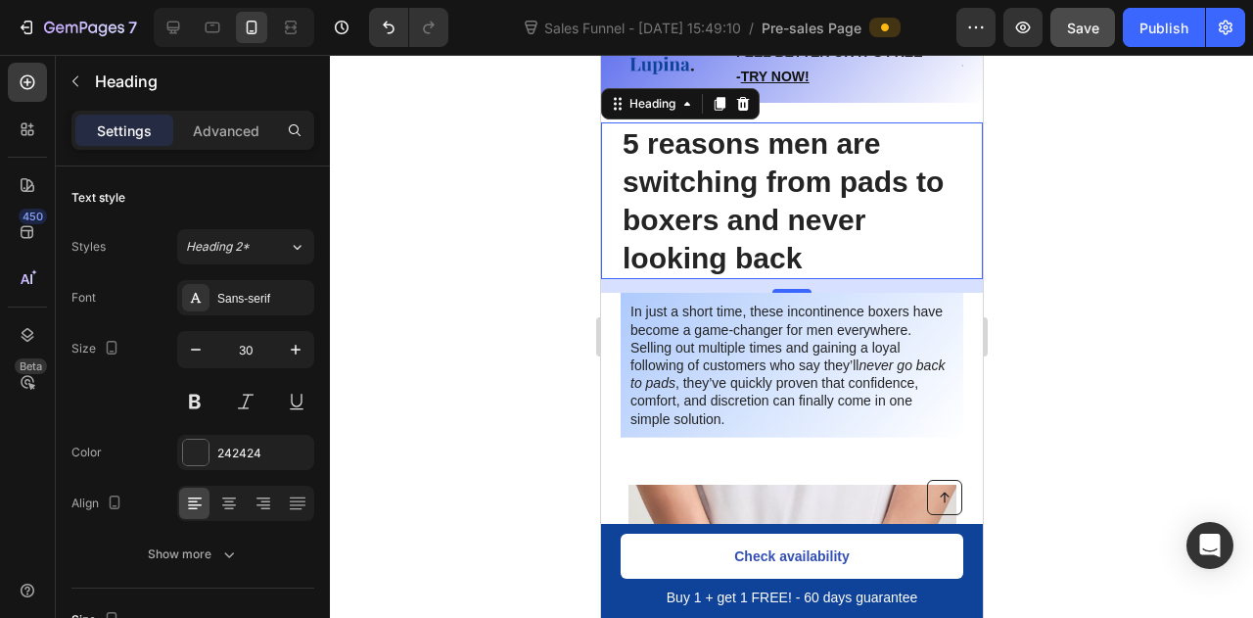
click at [1110, 283] on div at bounding box center [791, 336] width 923 height 563
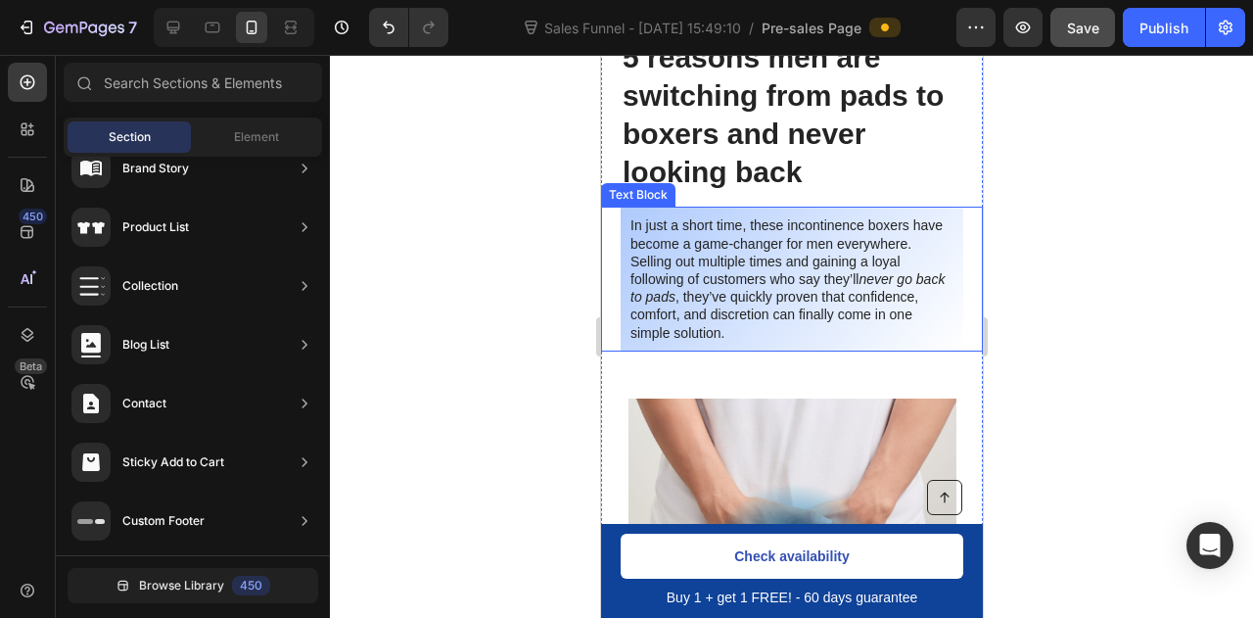
scroll to position [0, 0]
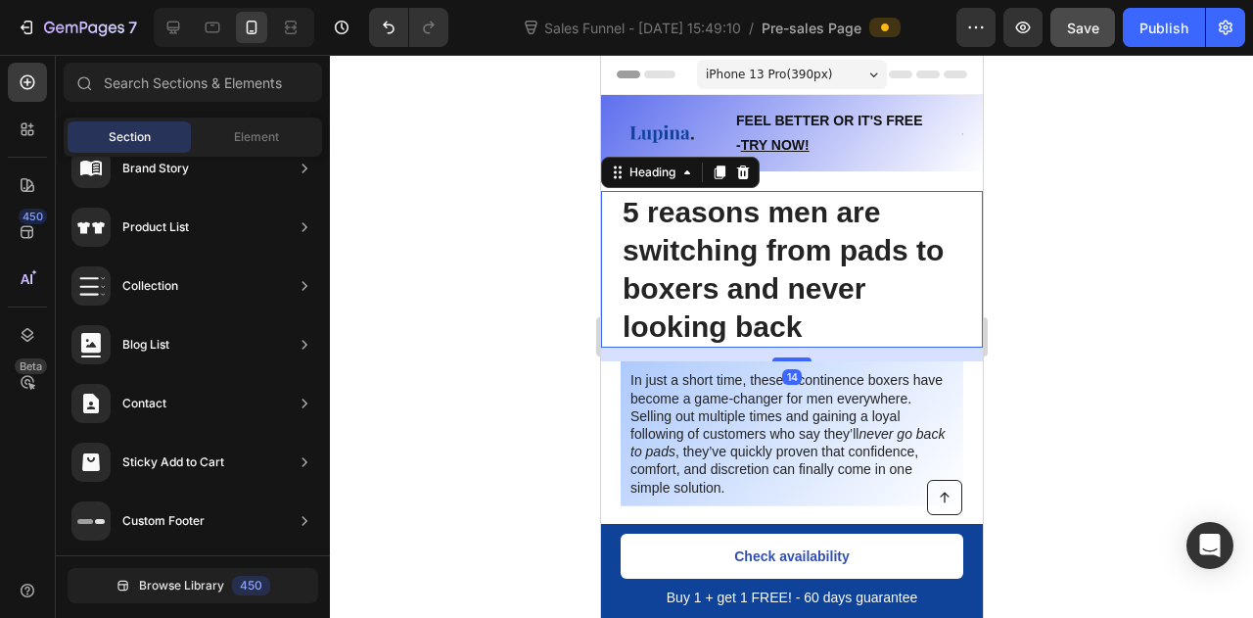
click at [760, 262] on strong "5 reasons men are switching from pads to boxers and never looking back" at bounding box center [782, 269] width 321 height 147
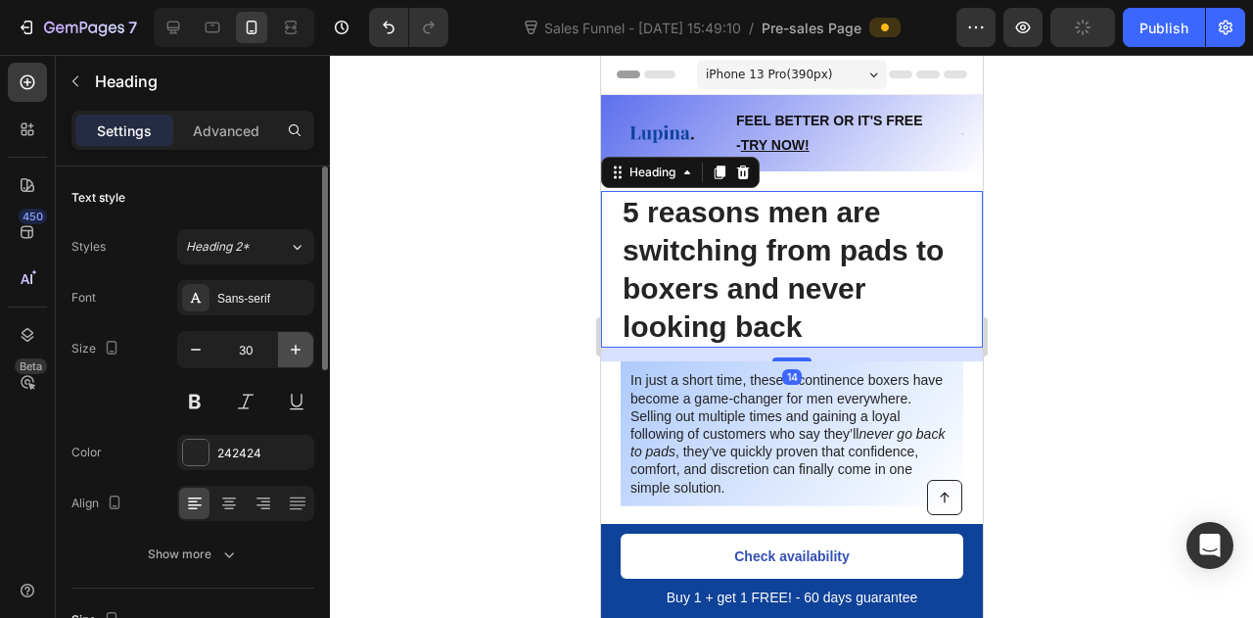
click at [290, 346] on icon "button" at bounding box center [296, 350] width 20 height 20
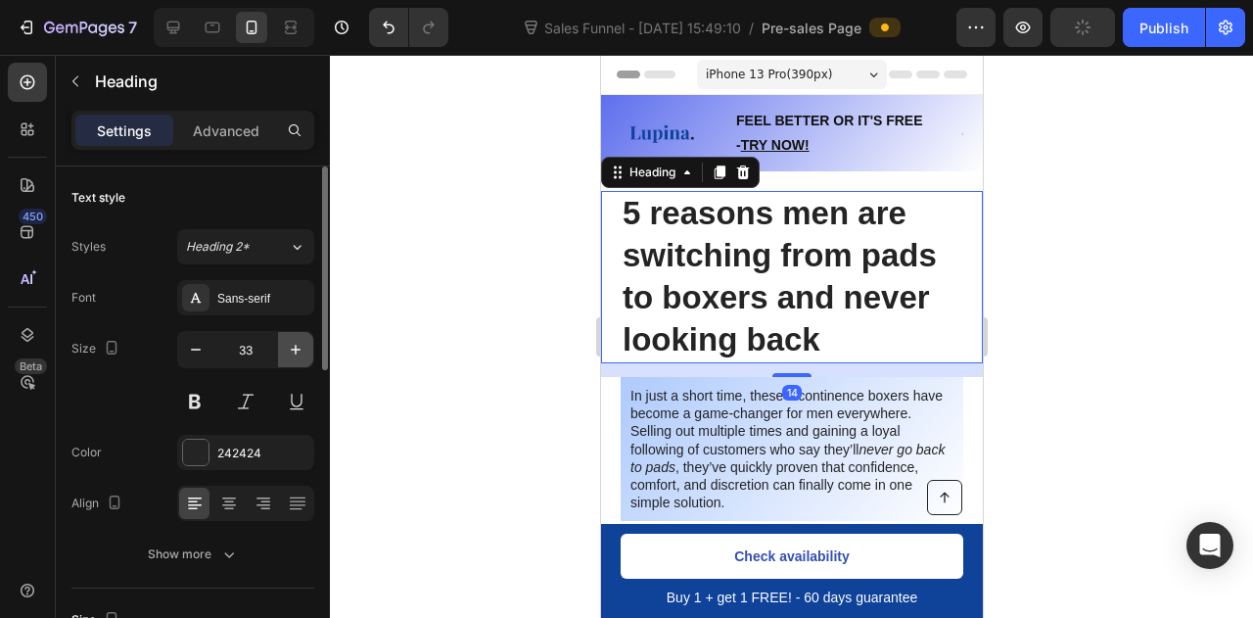
click at [290, 346] on icon "button" at bounding box center [296, 350] width 20 height 20
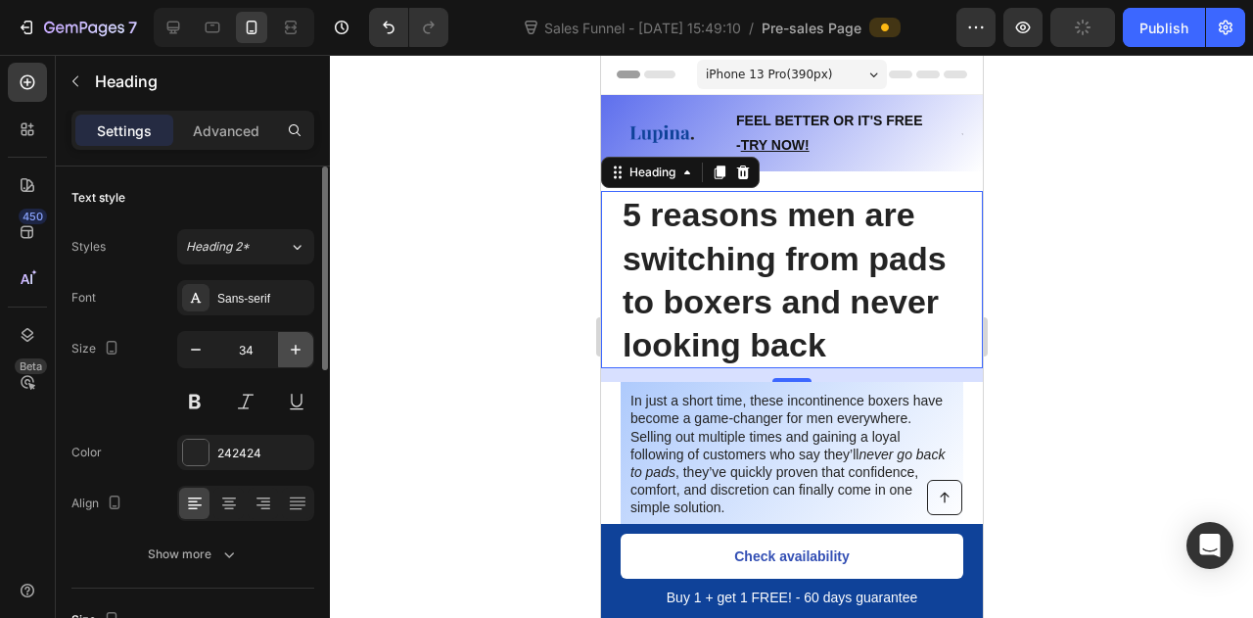
type input "35"
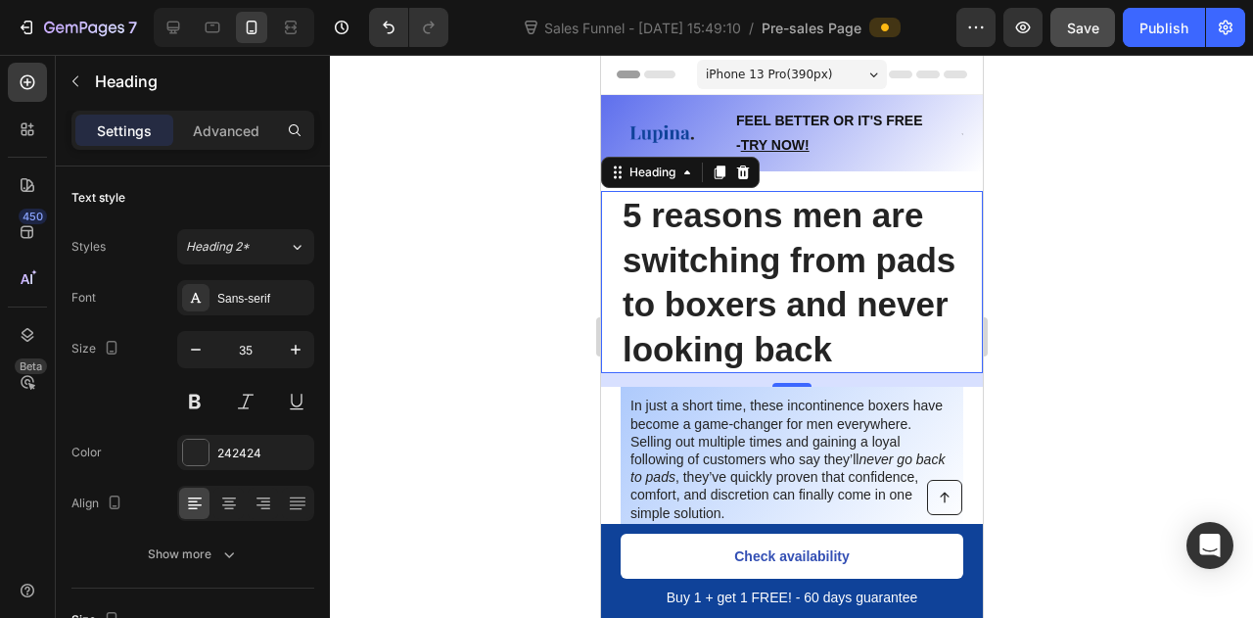
click at [1054, 381] on div at bounding box center [791, 336] width 923 height 563
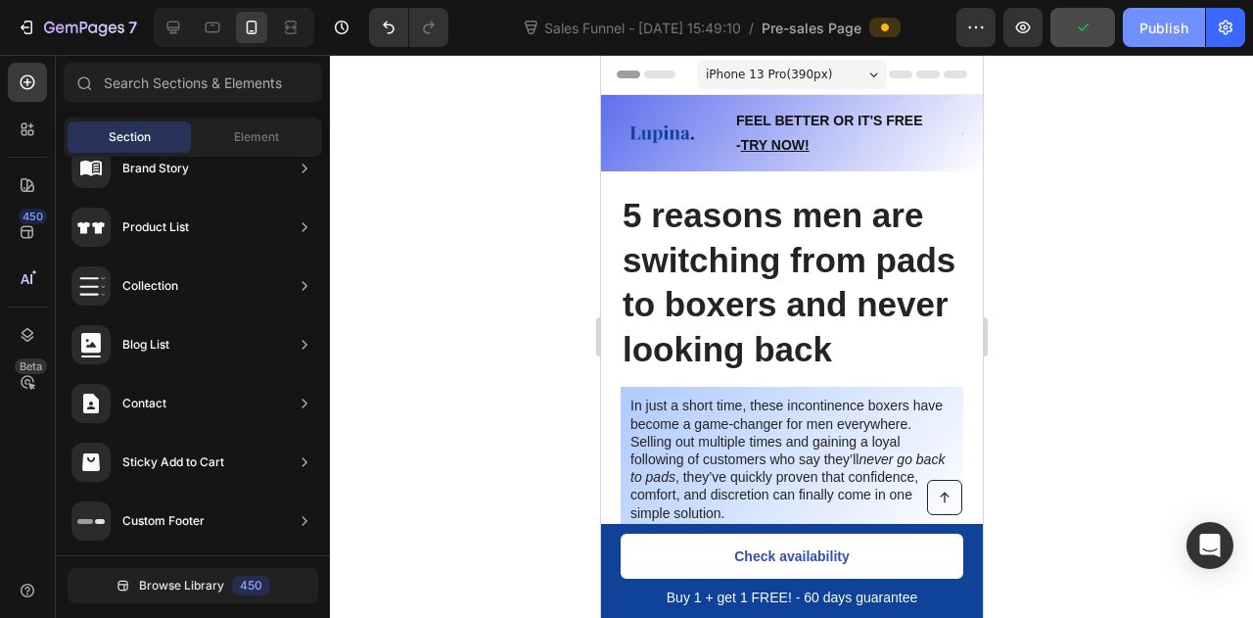
click at [1189, 21] on button "Publish" at bounding box center [1164, 27] width 82 height 39
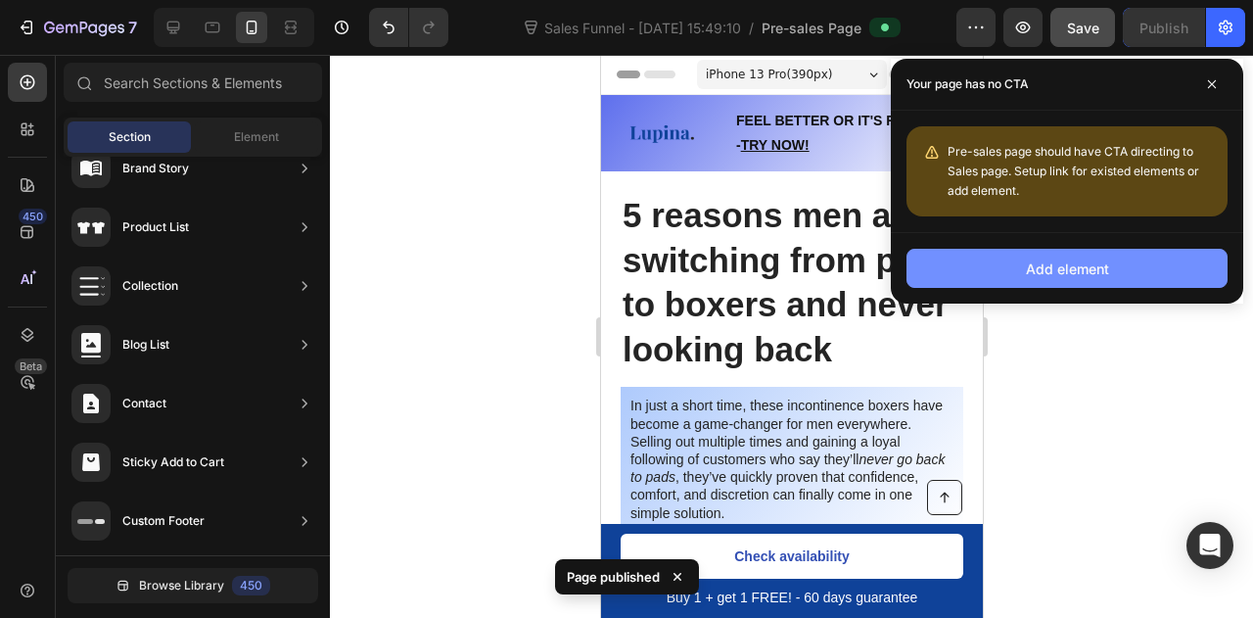
click at [1082, 282] on button "Add element" at bounding box center [1067, 268] width 321 height 39
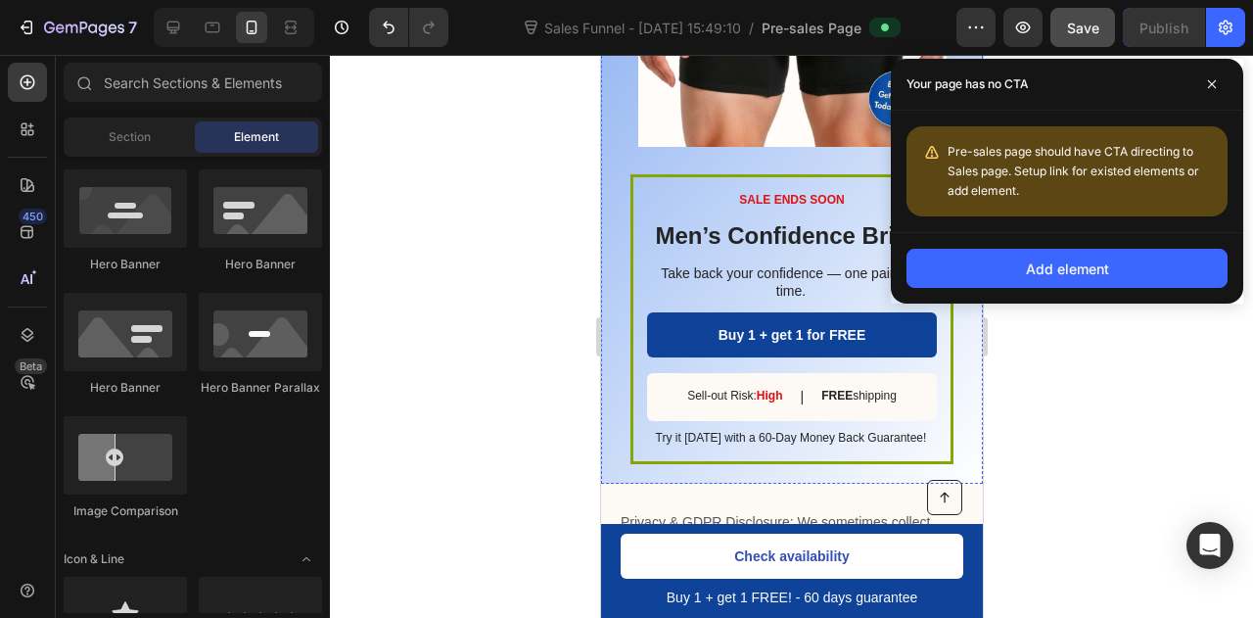
scroll to position [4349, 0]
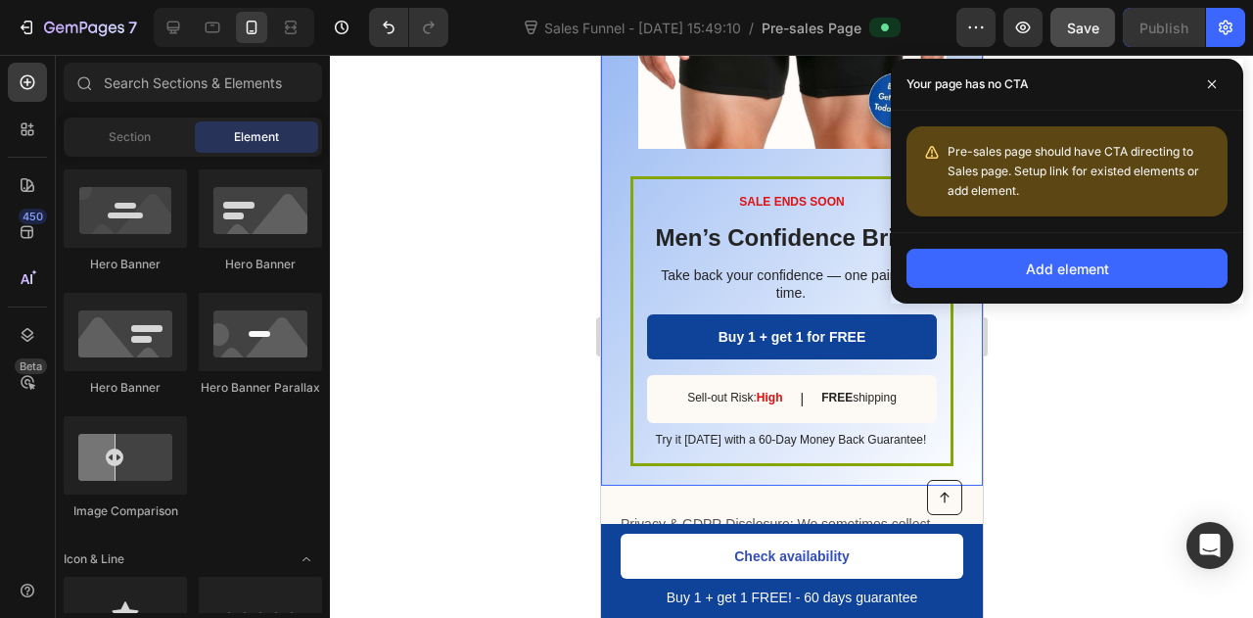
click at [609, 293] on div "SALE ENDS SOON Text Block Men’s Confidence Briefs Heading Take back your confid…" at bounding box center [791, 158] width 382 height 655
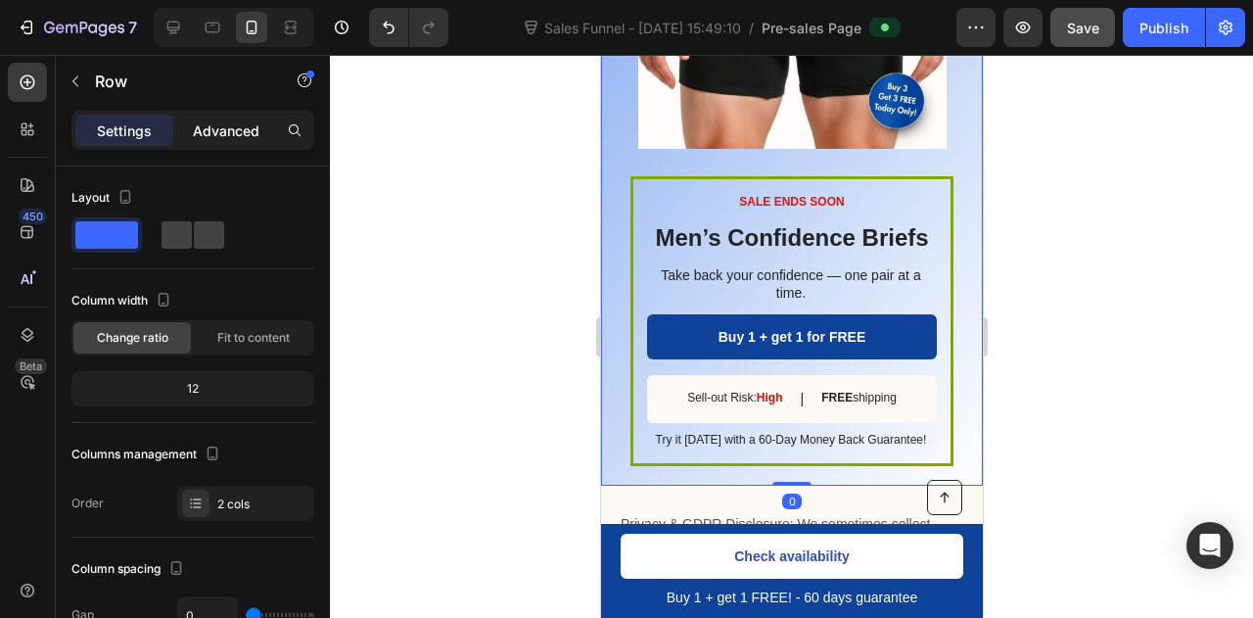
click at [191, 134] on div "Advanced" at bounding box center [226, 130] width 98 height 31
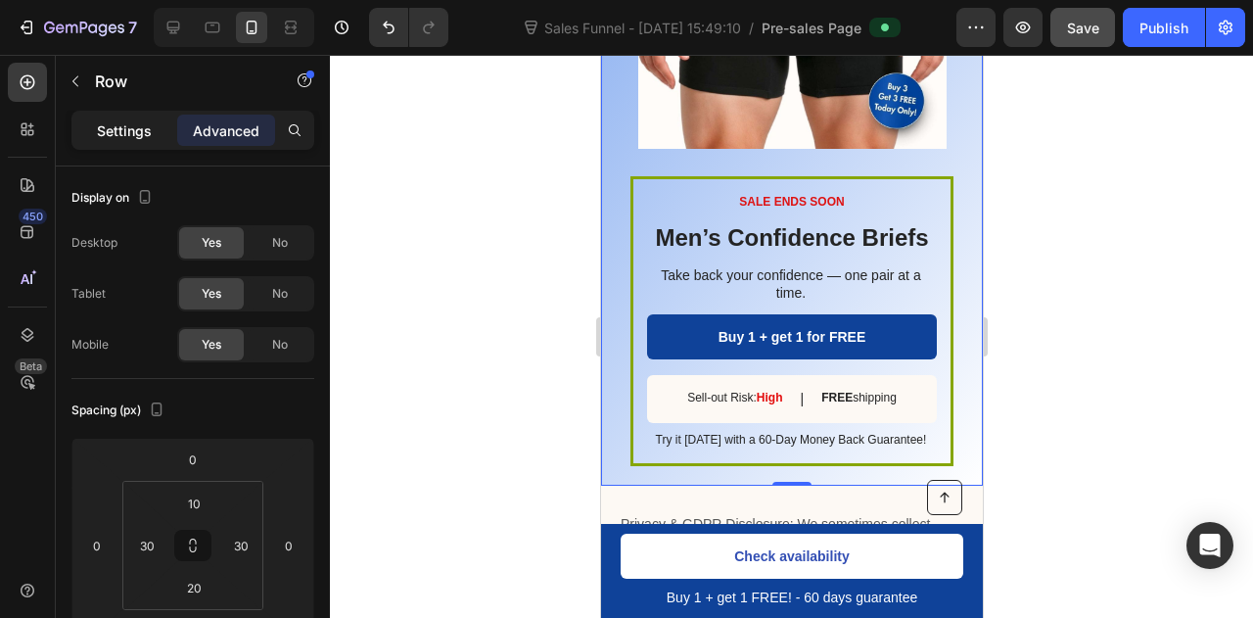
click at [137, 126] on p "Settings" at bounding box center [124, 130] width 55 height 21
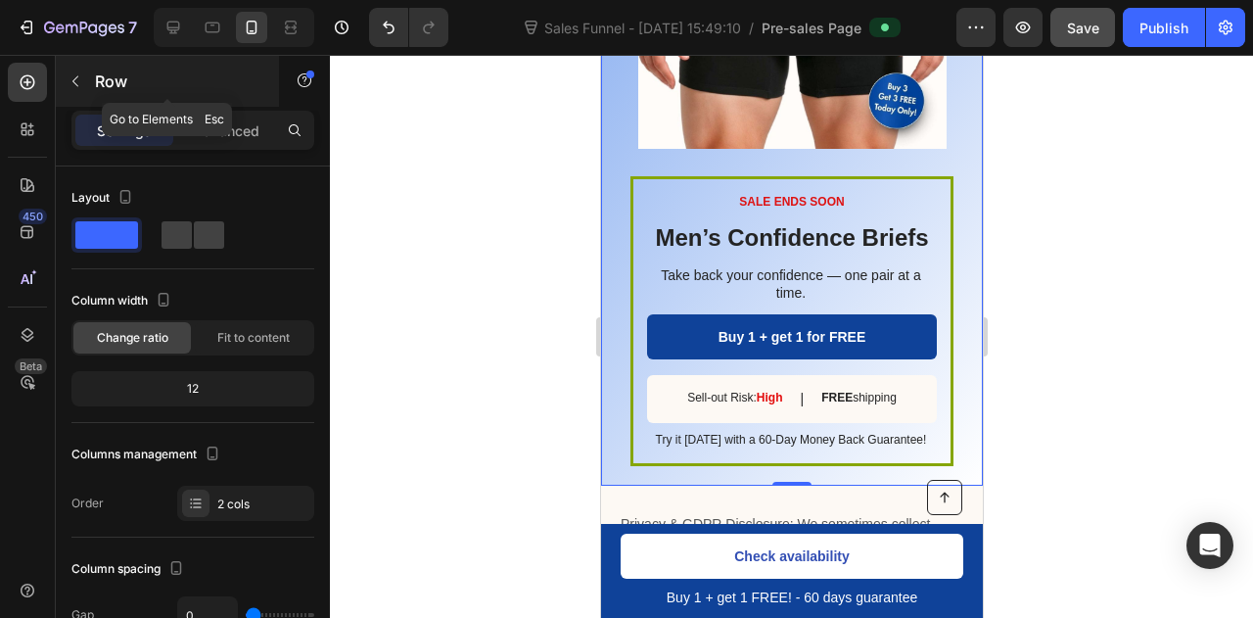
click at [78, 76] on icon "button" at bounding box center [75, 81] width 6 height 11
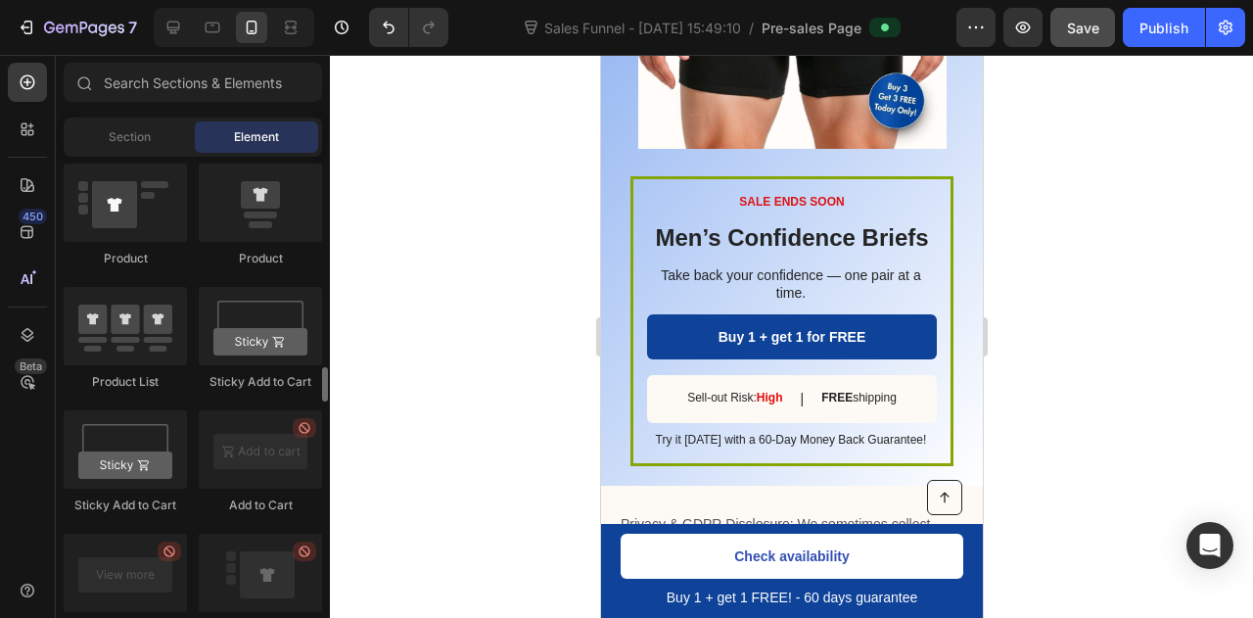
scroll to position [2783, 0]
click at [1162, 28] on div "Publish" at bounding box center [1164, 28] width 49 height 21
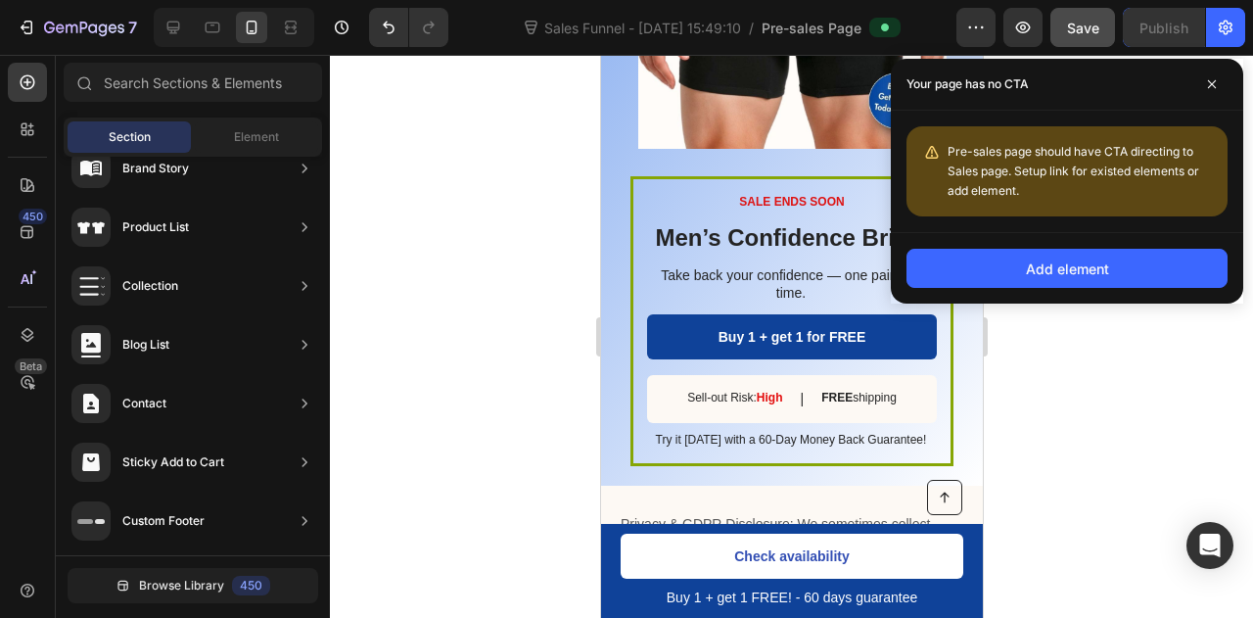
click at [1007, 305] on div at bounding box center [791, 336] width 923 height 563
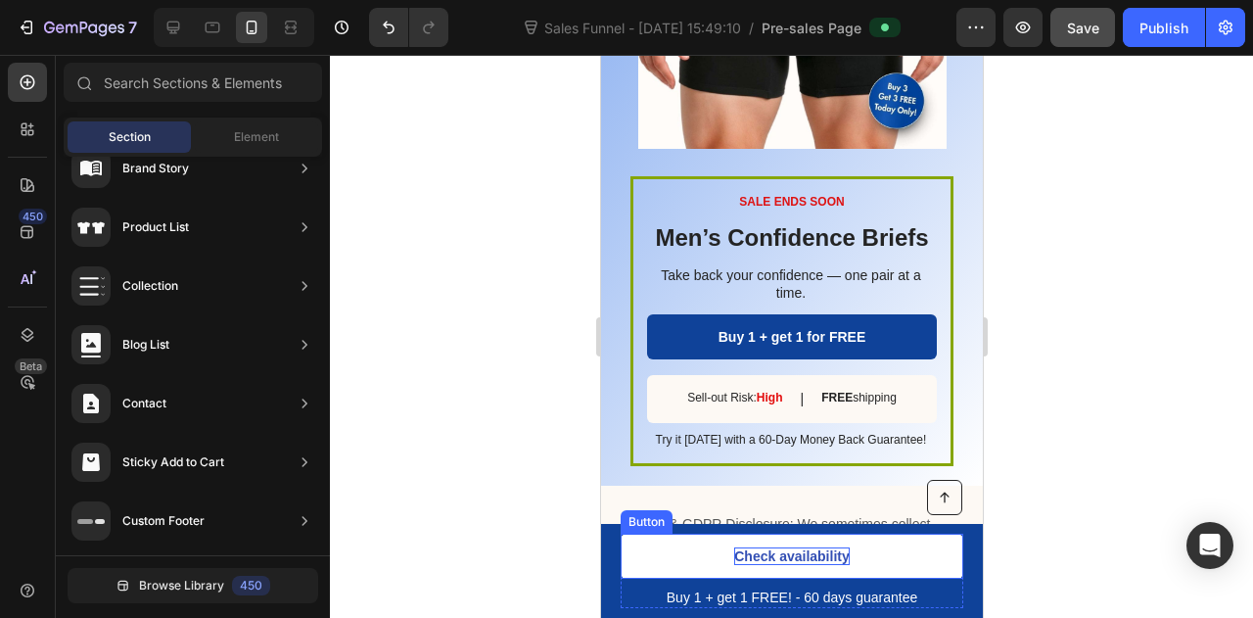
click at [771, 561] on p "Check availability" at bounding box center [791, 556] width 116 height 18
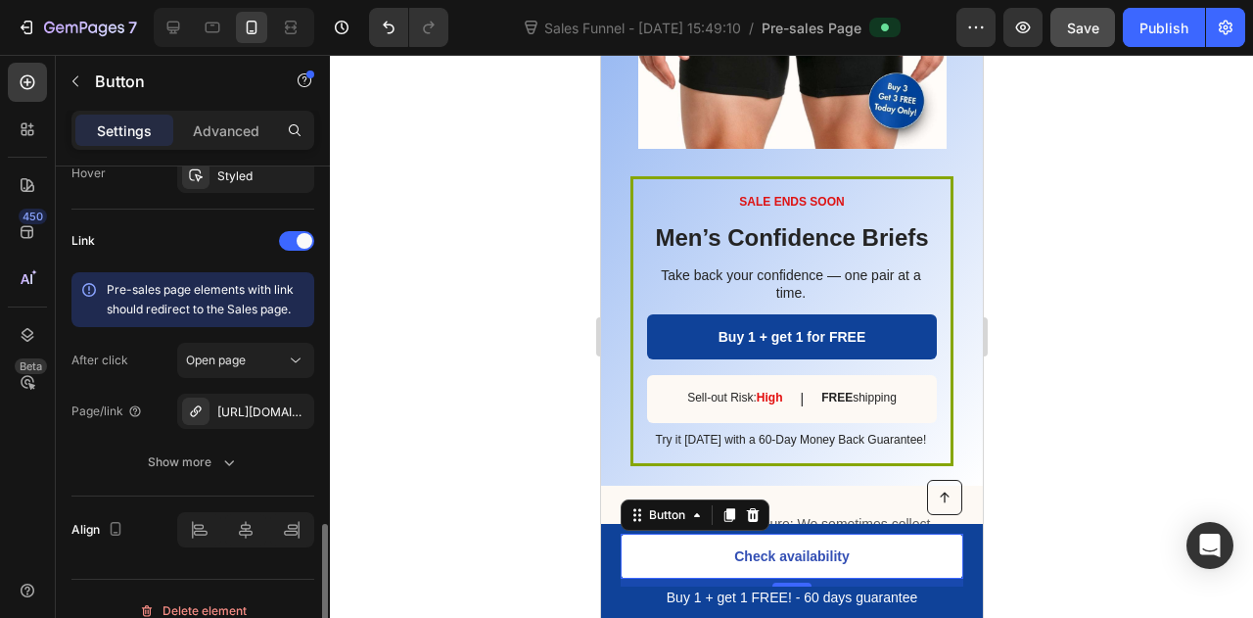
scroll to position [1115, 0]
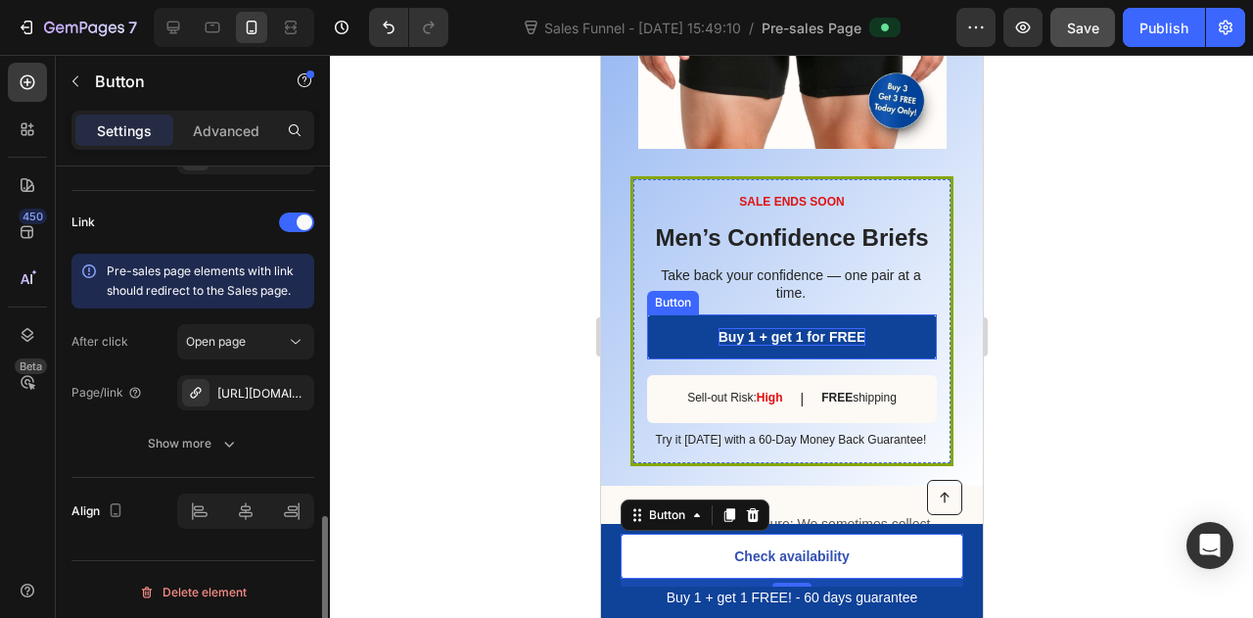
click at [732, 346] on p "Buy 1 + get 1 for FREE" at bounding box center [792, 337] width 148 height 18
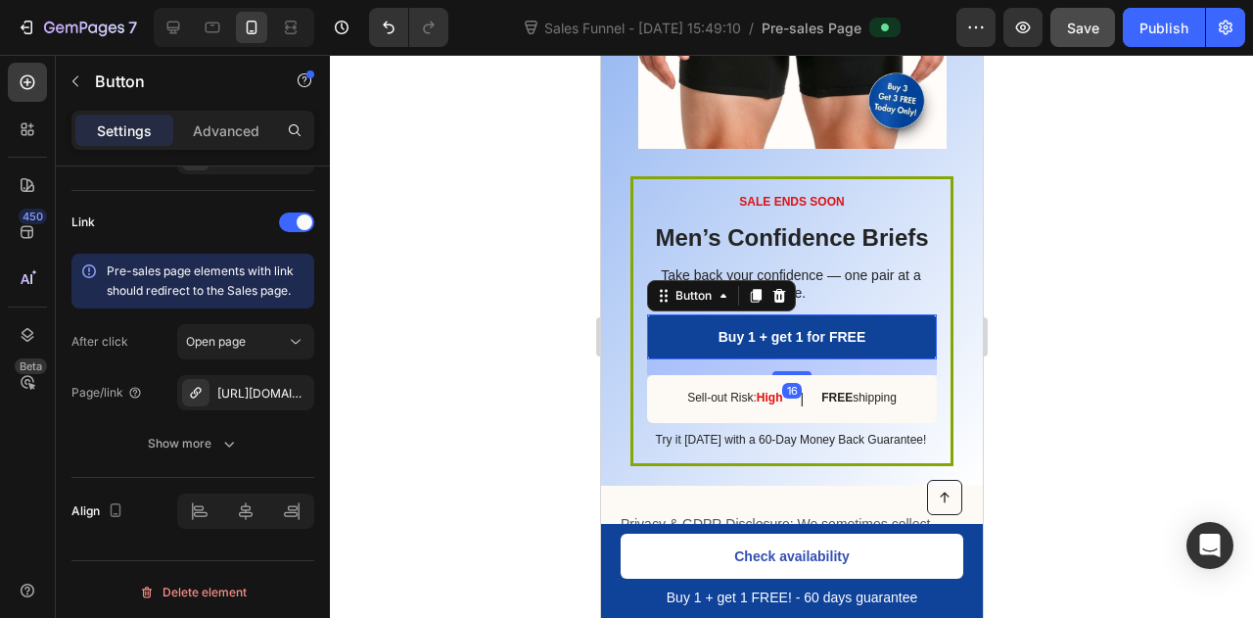
click at [685, 359] on link "Buy 1 + get 1 for FREE" at bounding box center [791, 336] width 290 height 45
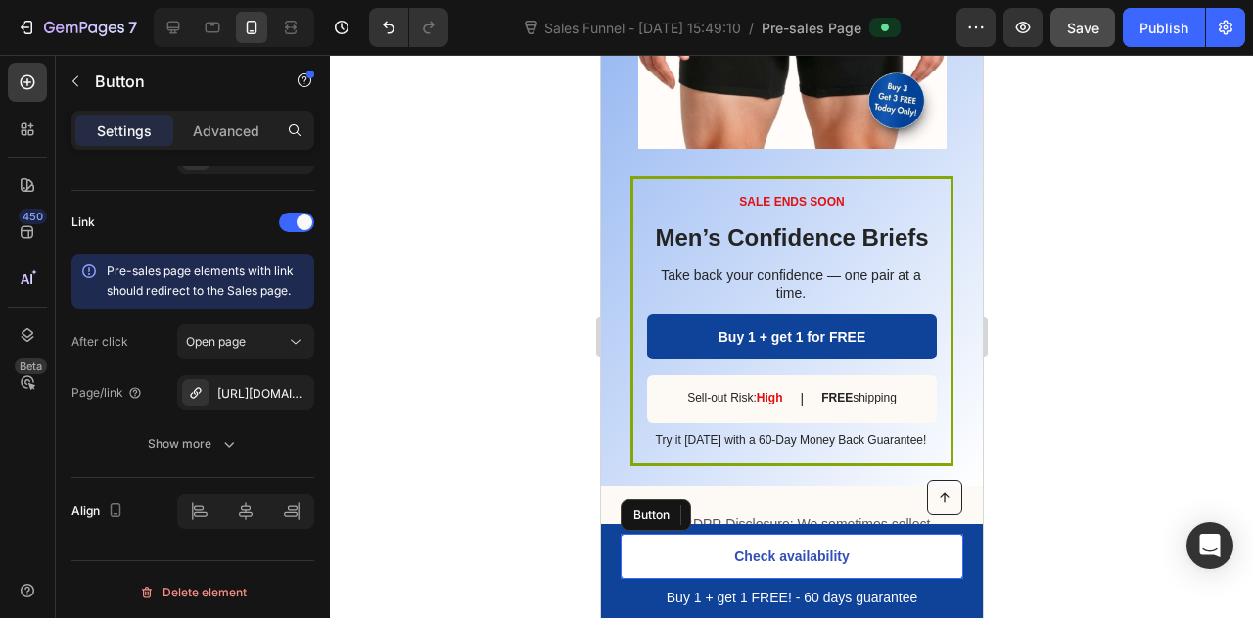
click at [633, 559] on link "Check availability" at bounding box center [791, 556] width 343 height 45
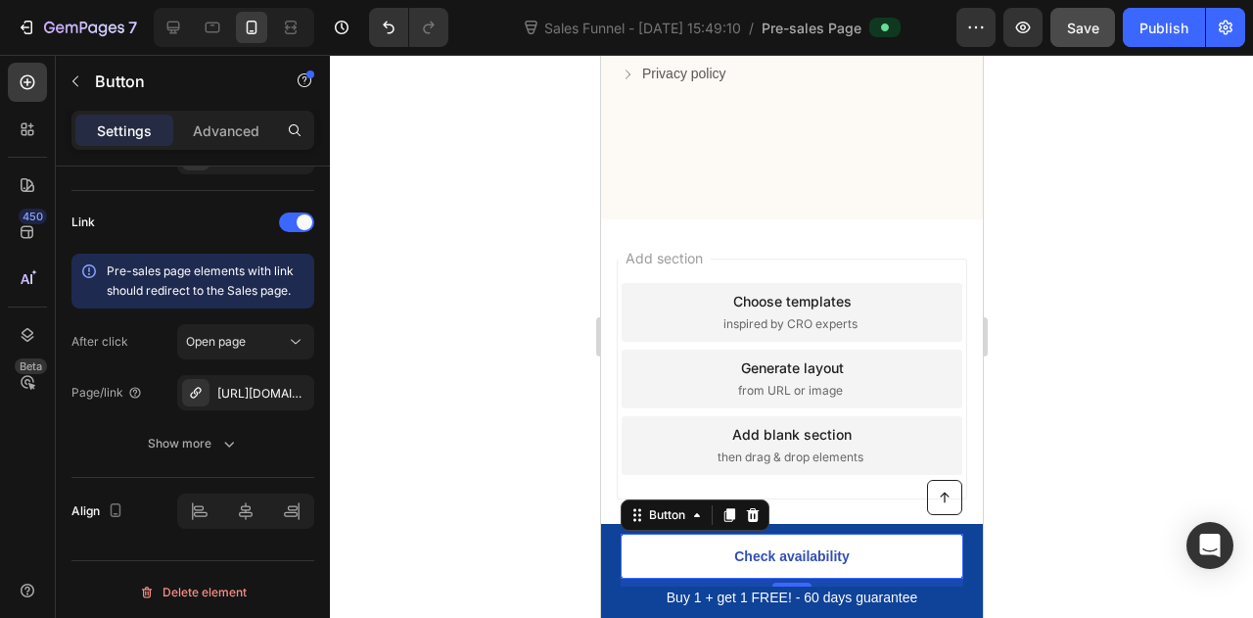
scroll to position [5515, 0]
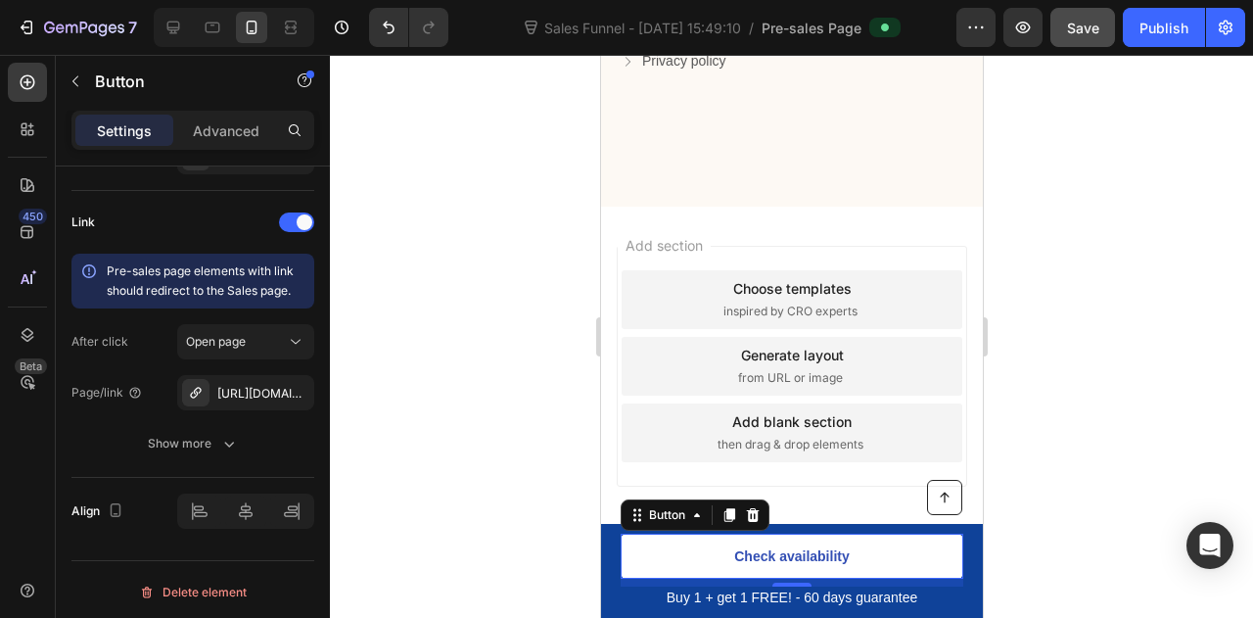
click at [1085, 207] on div at bounding box center [791, 336] width 923 height 563
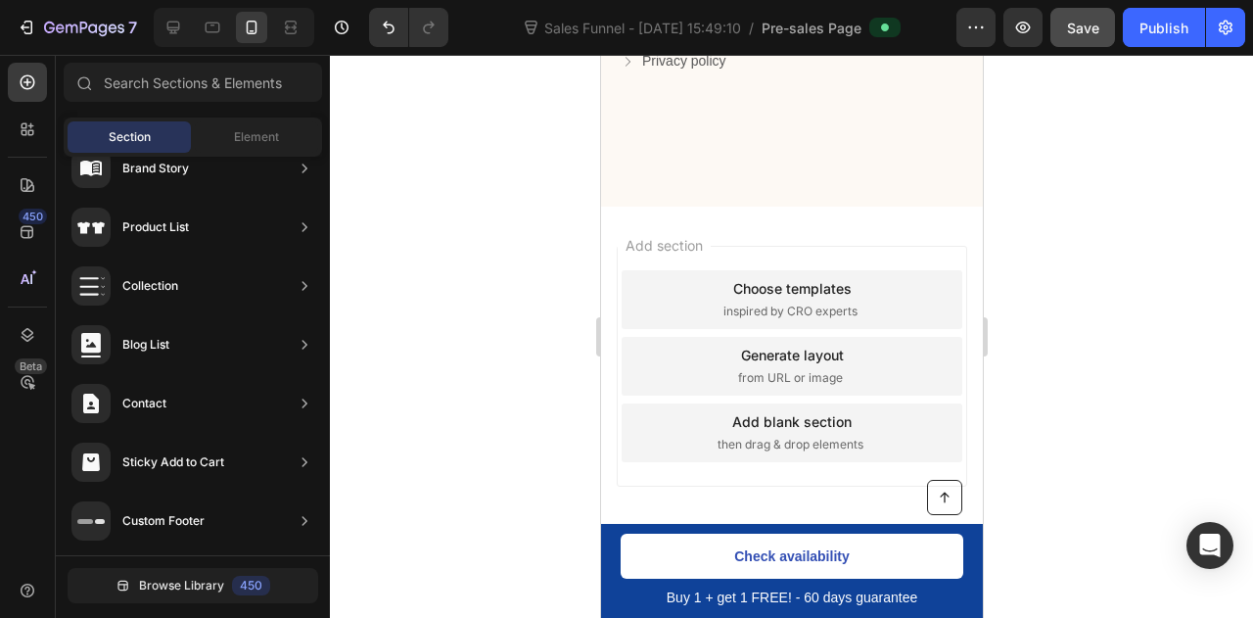
click at [731, 275] on div "Choose templates inspired by CRO experts" at bounding box center [791, 299] width 341 height 59
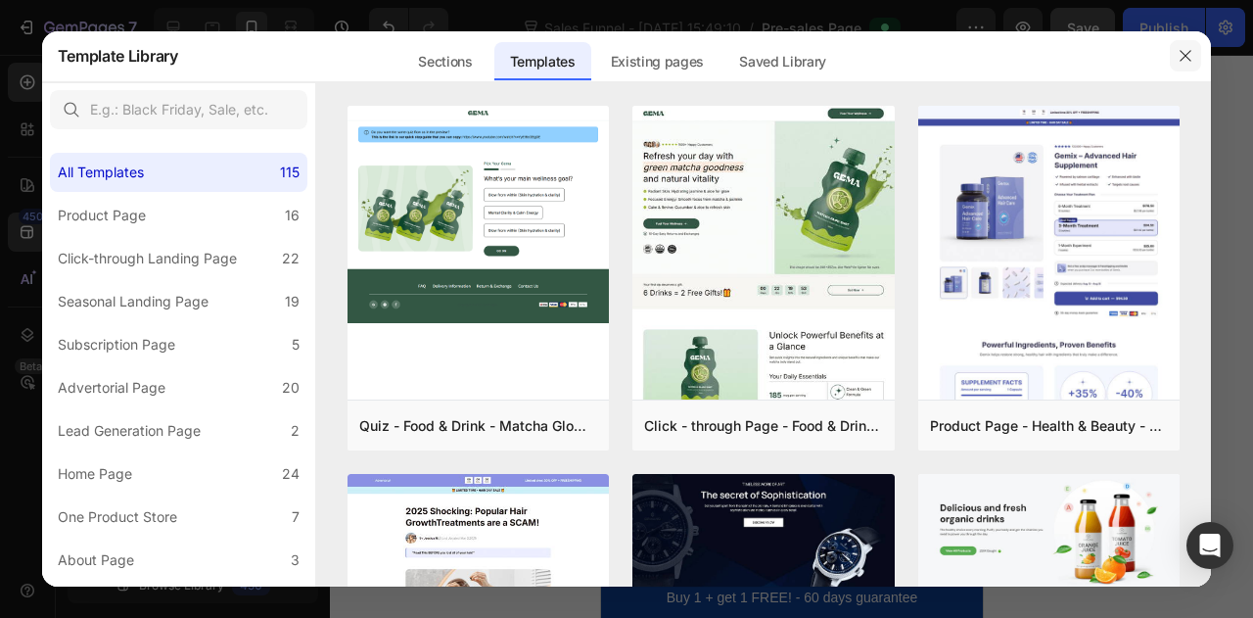
click at [1181, 60] on icon "button" at bounding box center [1186, 56] width 16 height 16
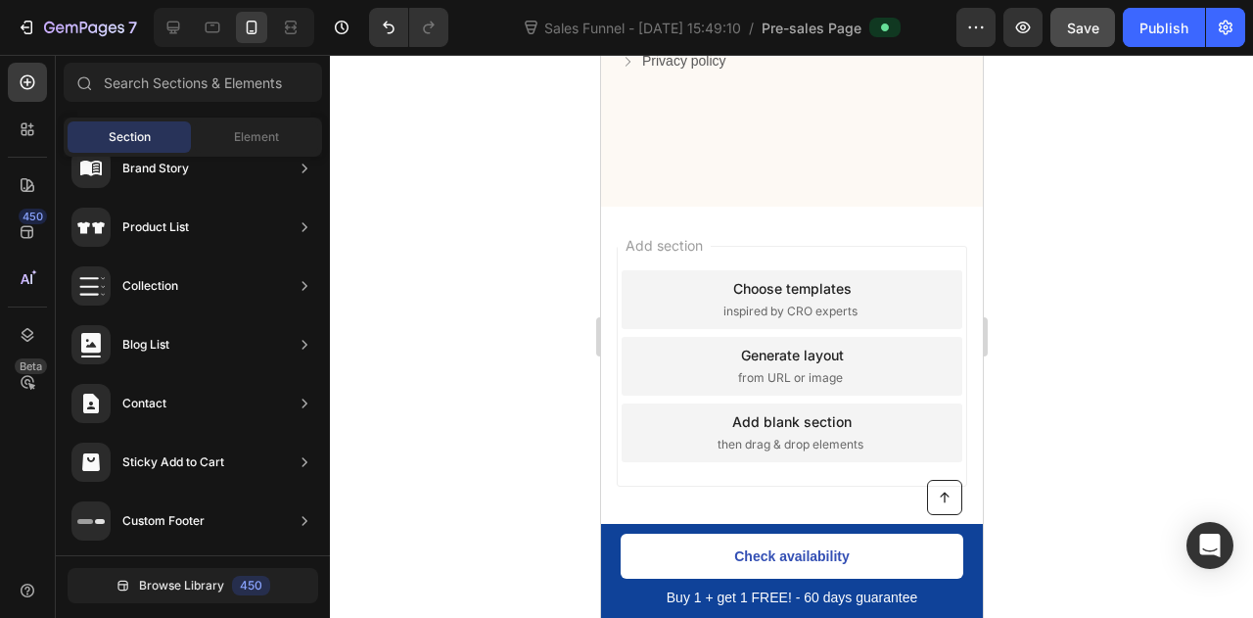
click at [731, 417] on div "Add blank section" at bounding box center [790, 421] width 119 height 21
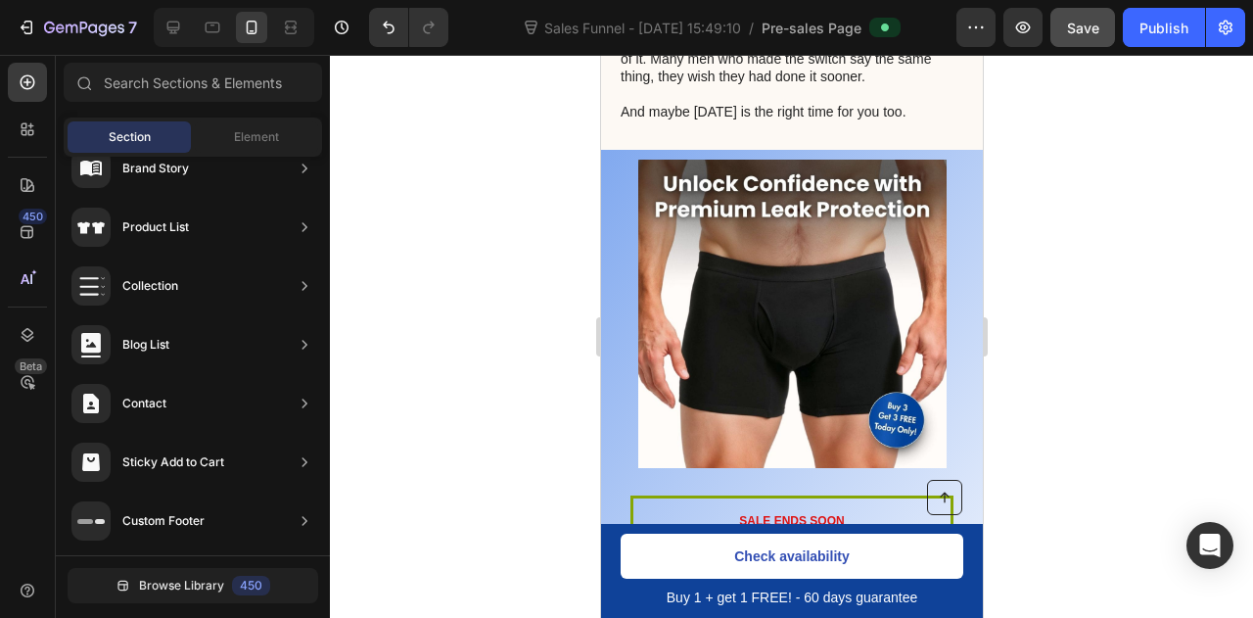
scroll to position [4029, 0]
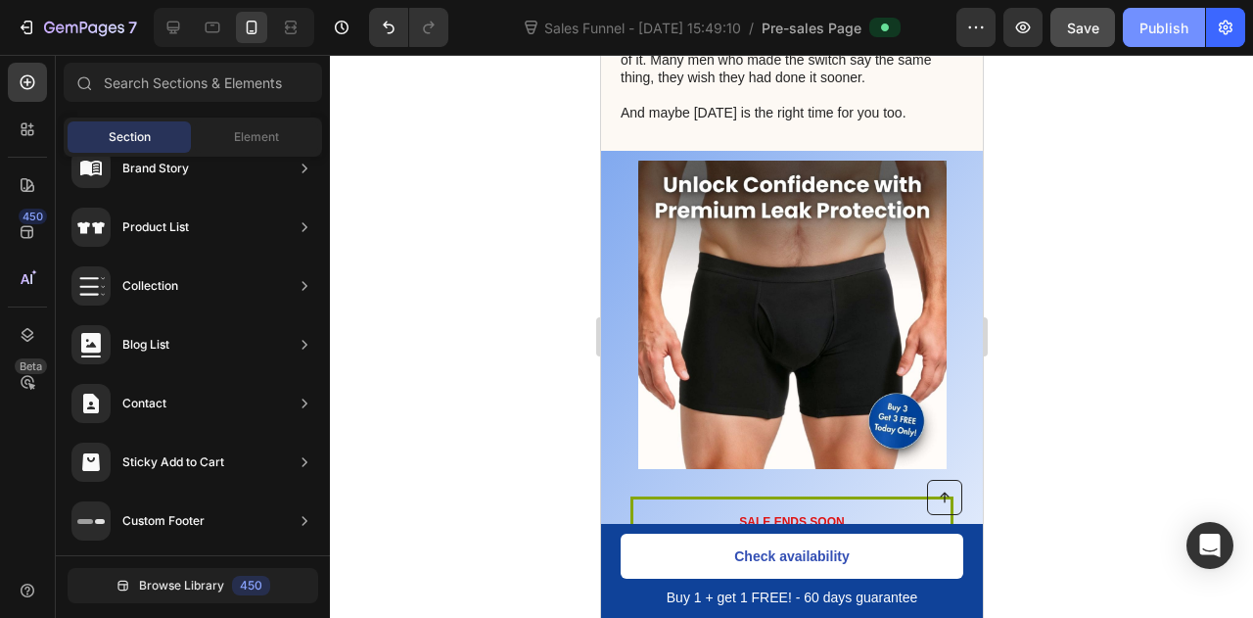
click at [1182, 28] on div "Publish" at bounding box center [1164, 28] width 49 height 21
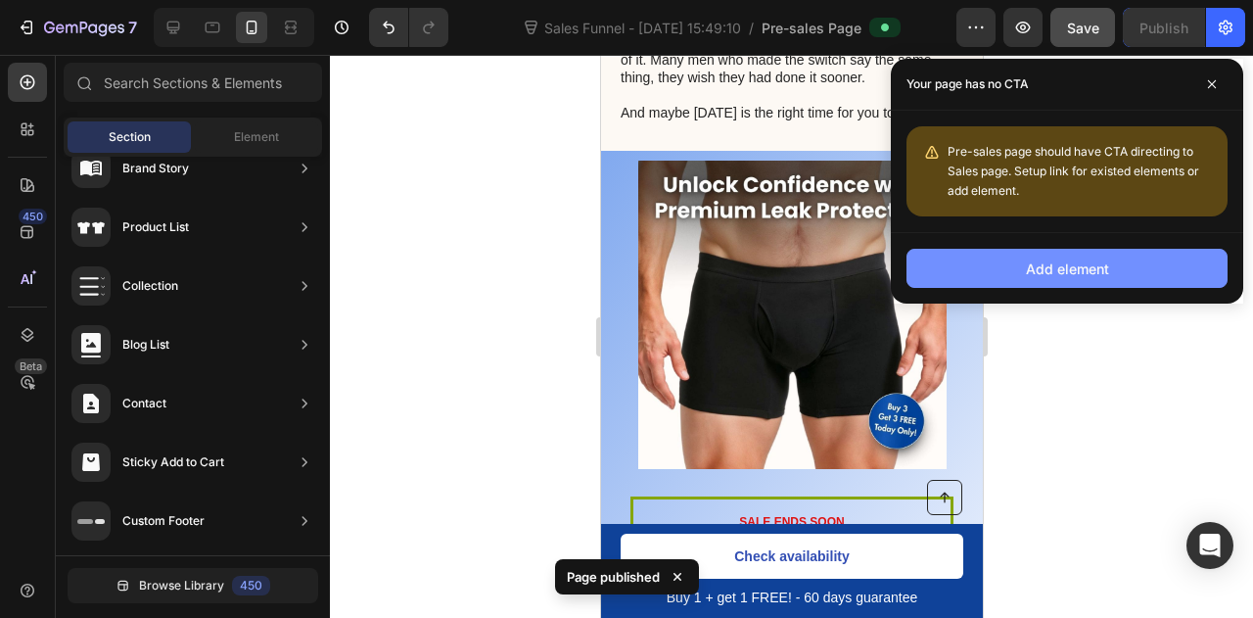
click at [1090, 252] on button "Add element" at bounding box center [1067, 268] width 321 height 39
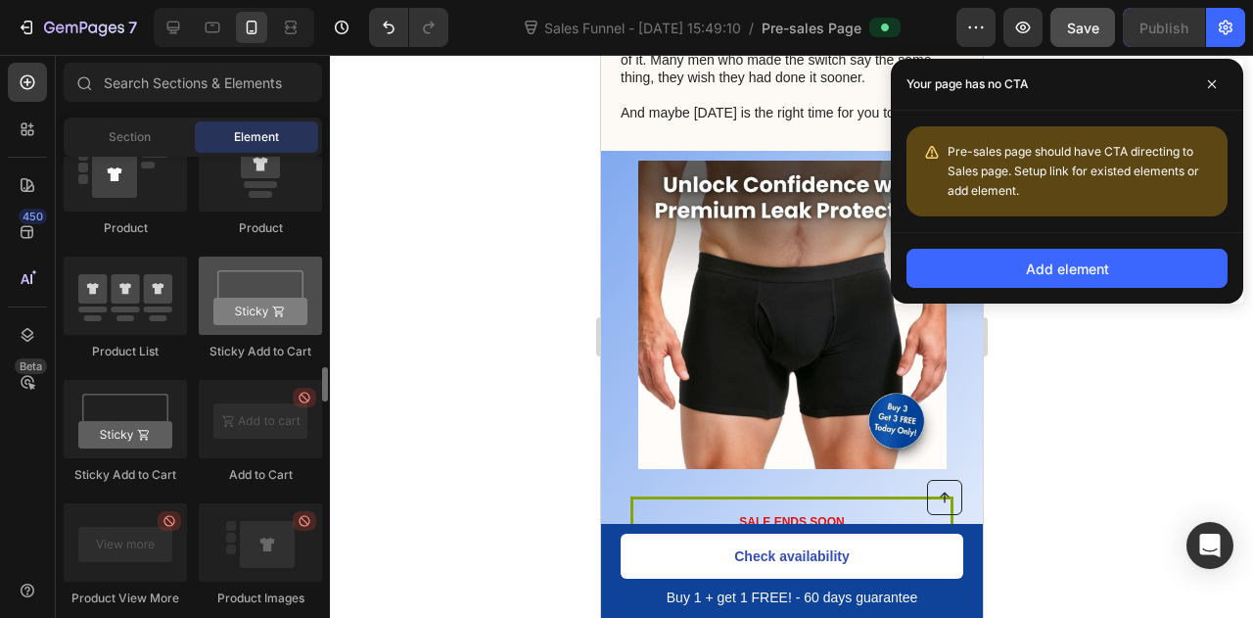
scroll to position [2814, 0]
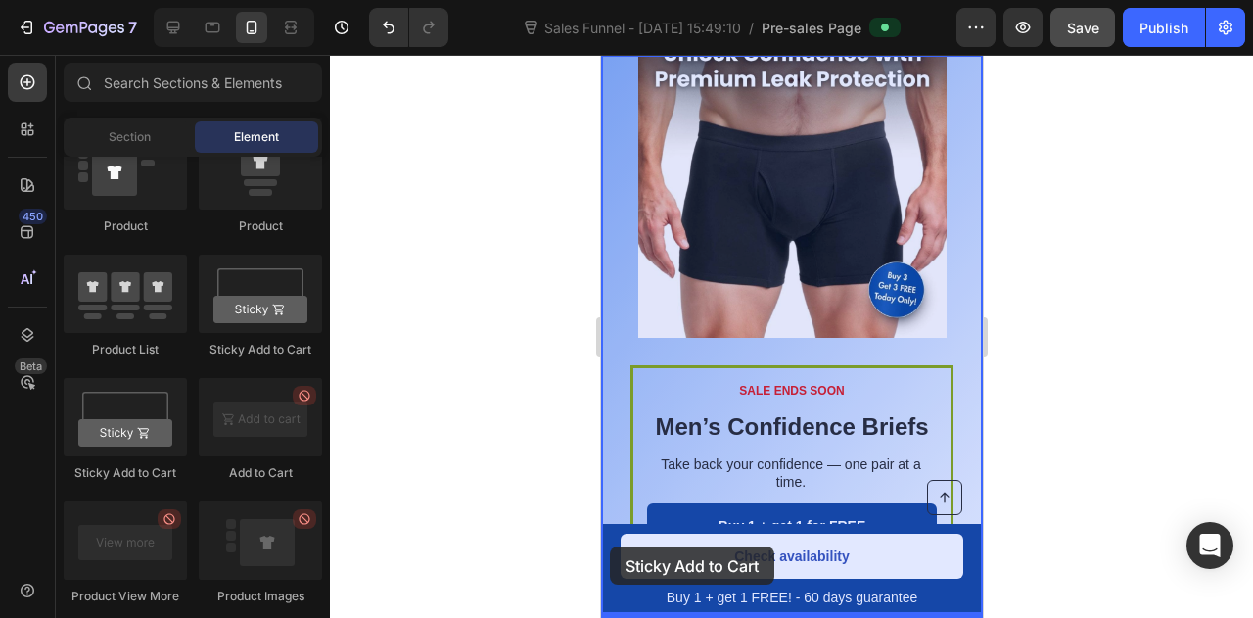
drag, startPoint x: 843, startPoint y: 346, endPoint x: 609, endPoint y: 549, distance: 310.2
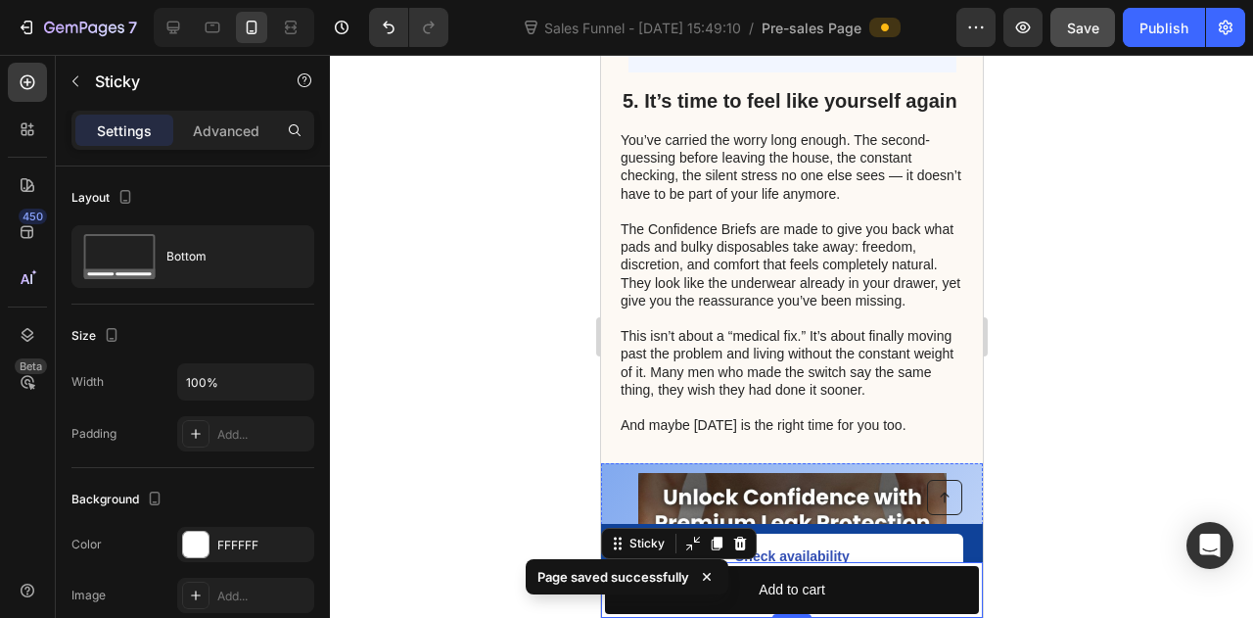
scroll to position [3713, 0]
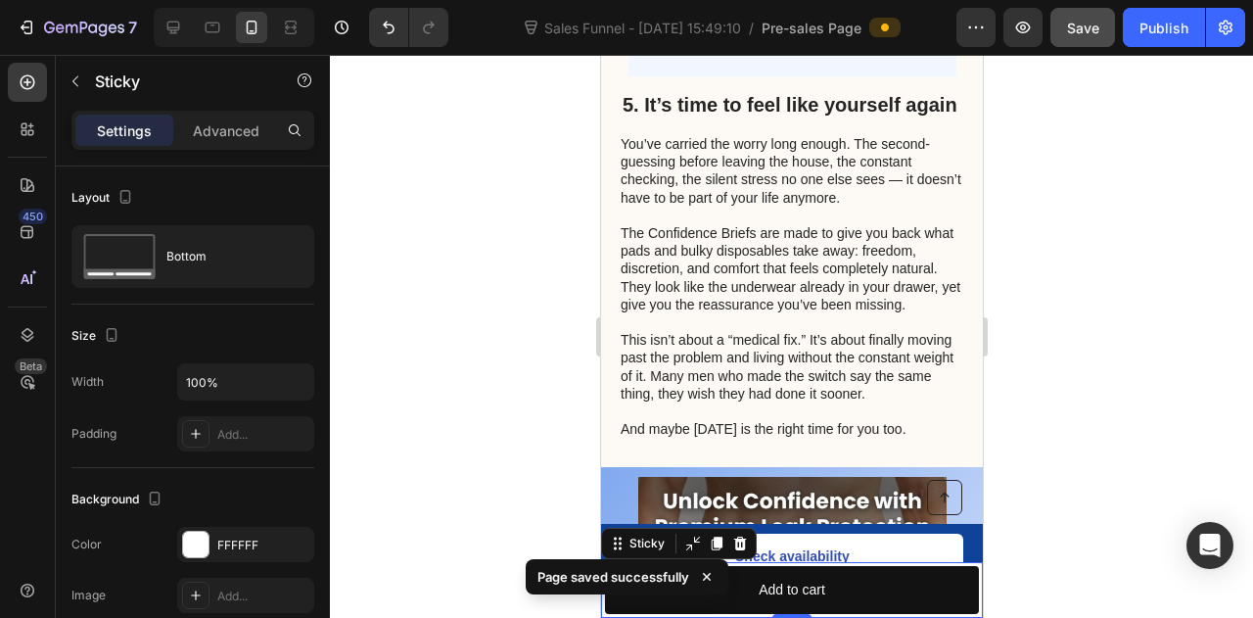
click at [705, 576] on icon at bounding box center [707, 577] width 8 height 8
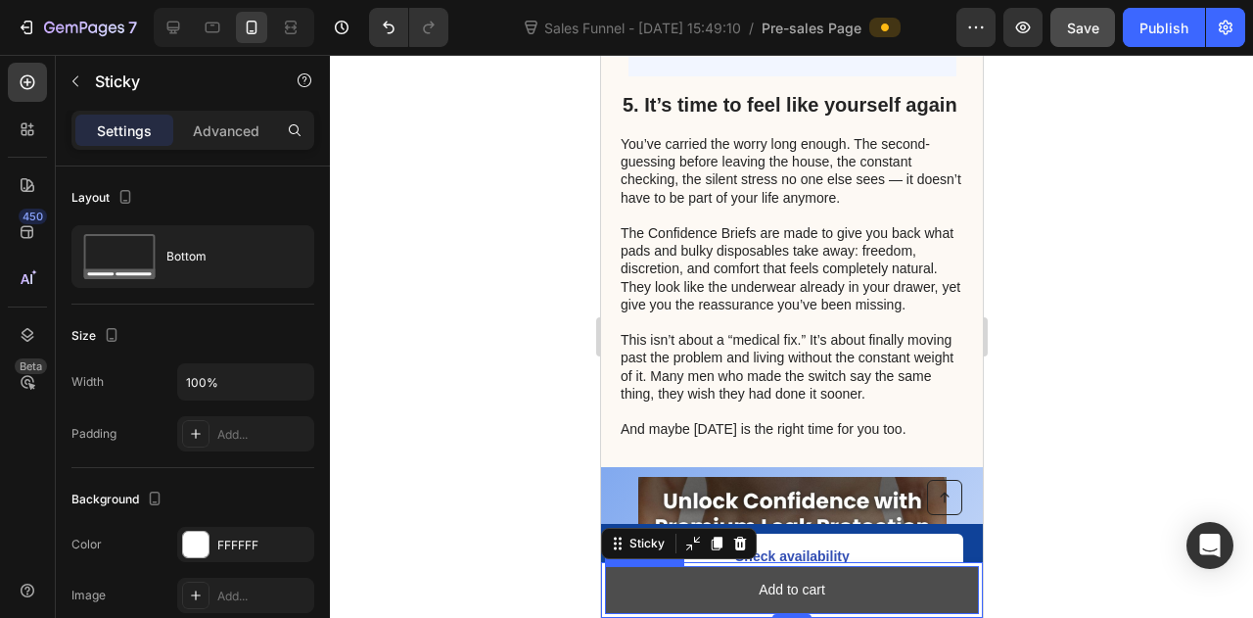
click at [673, 598] on button "Add to cart" at bounding box center [791, 590] width 374 height 48
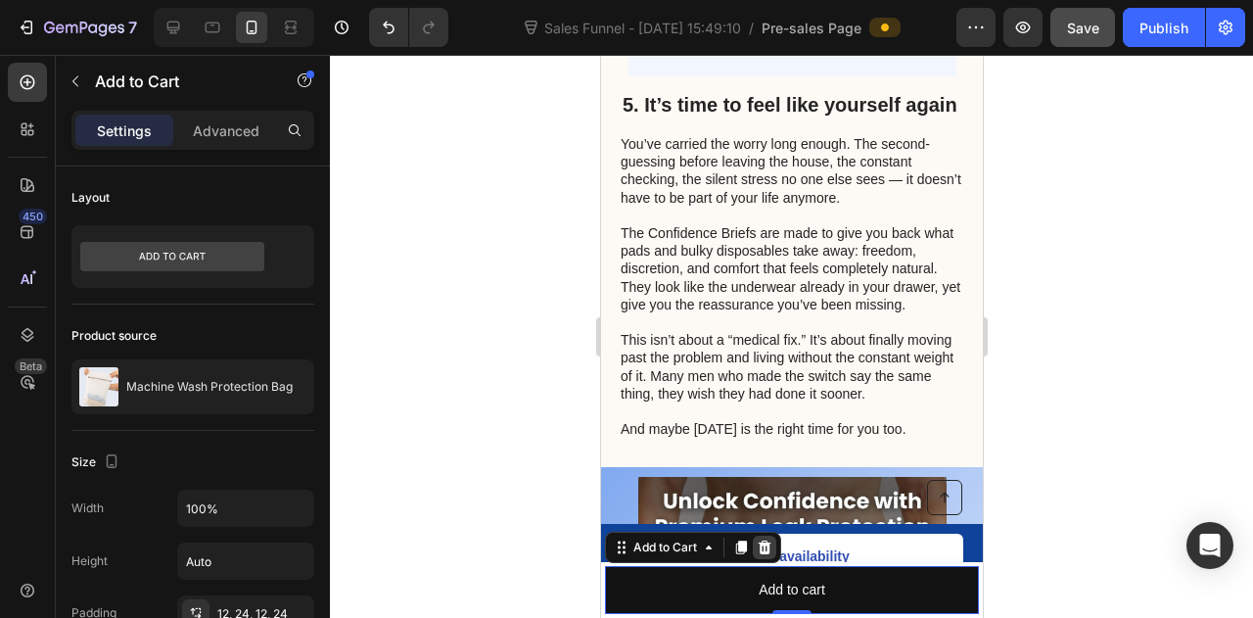
click at [768, 548] on icon at bounding box center [764, 547] width 13 height 14
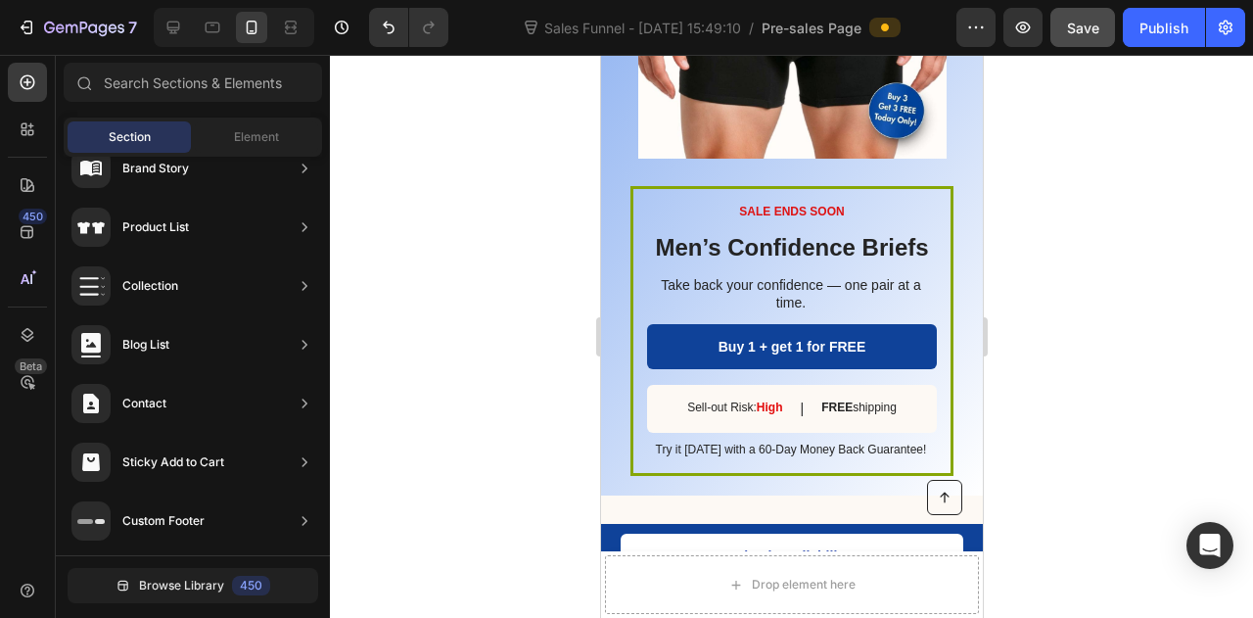
scroll to position [4369, 0]
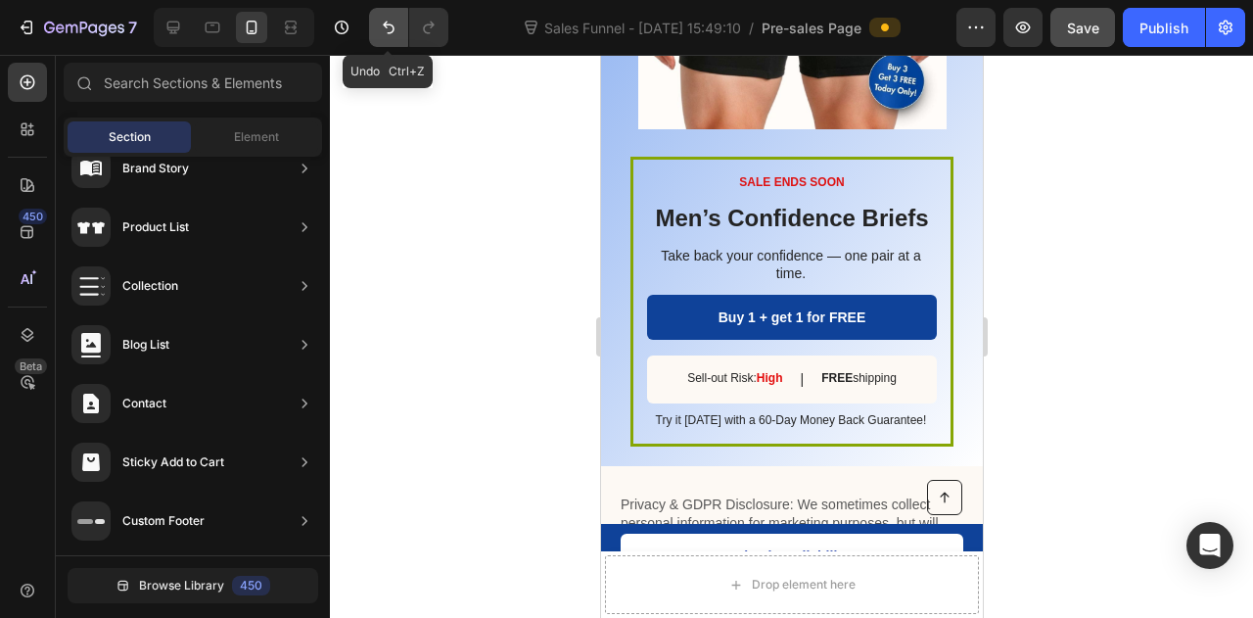
click at [393, 25] on icon "Undo/Redo" at bounding box center [389, 28] width 20 height 20
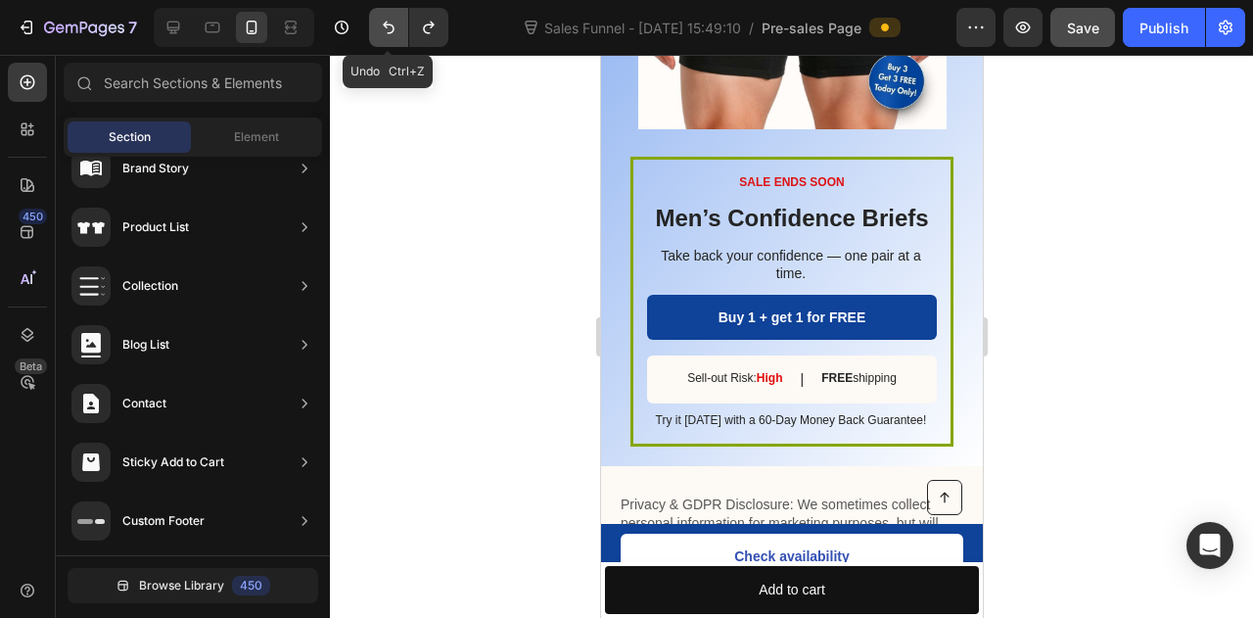
click at [393, 25] on icon "Undo/Redo" at bounding box center [389, 28] width 20 height 20
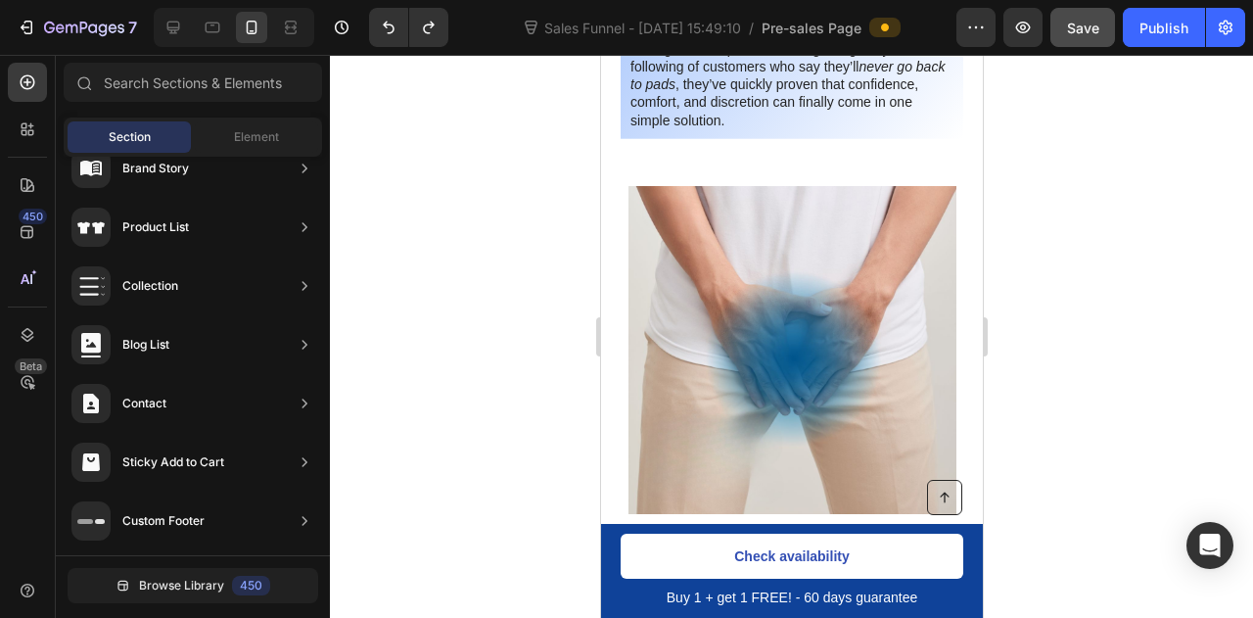
scroll to position [0, 0]
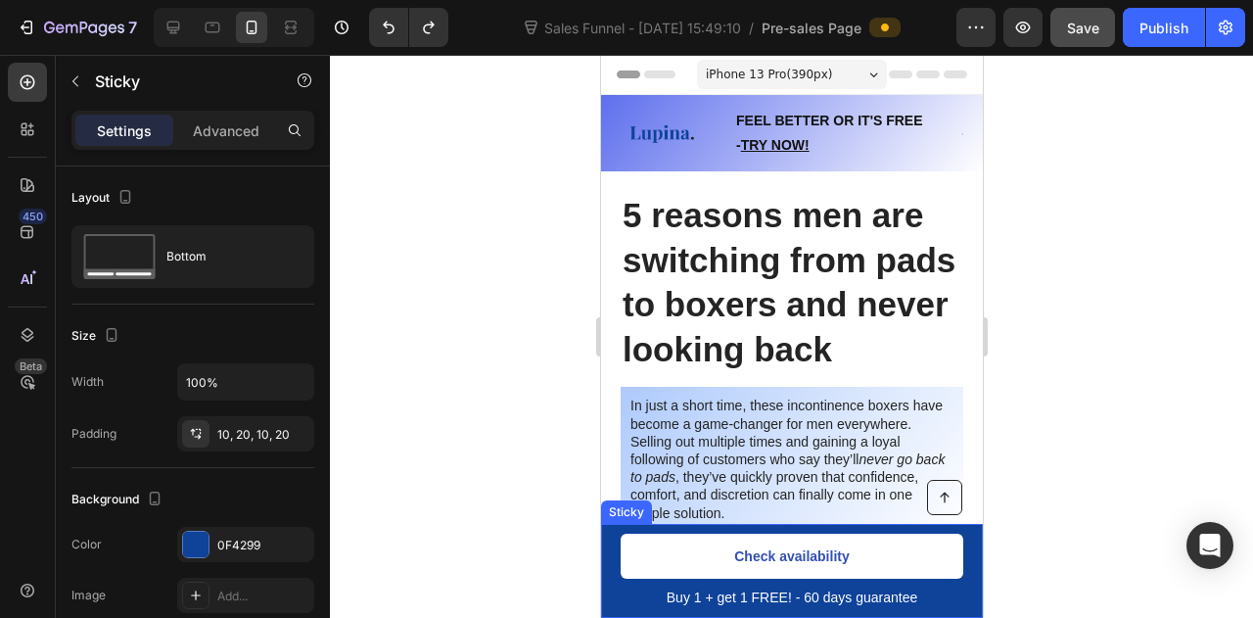
click at [609, 540] on div "Button Buy 1 + get 1 FREE! - 60 days guarantee Text Block Check availability Bu…" at bounding box center [791, 571] width 382 height 94
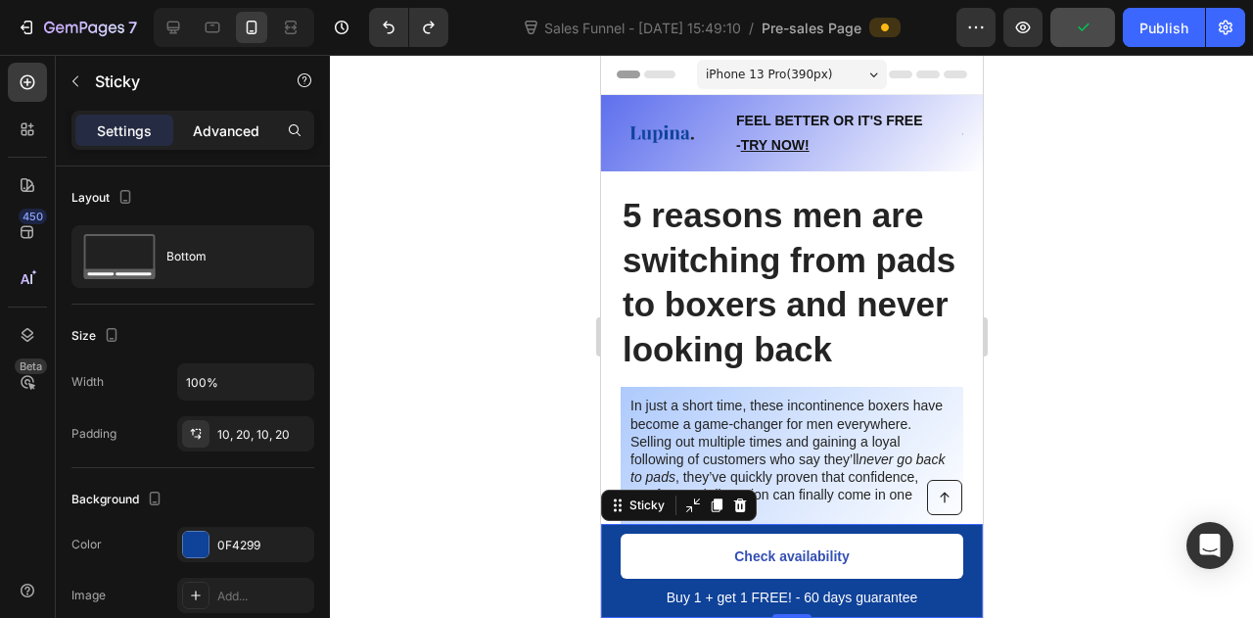
click at [202, 122] on p "Advanced" at bounding box center [226, 130] width 67 height 21
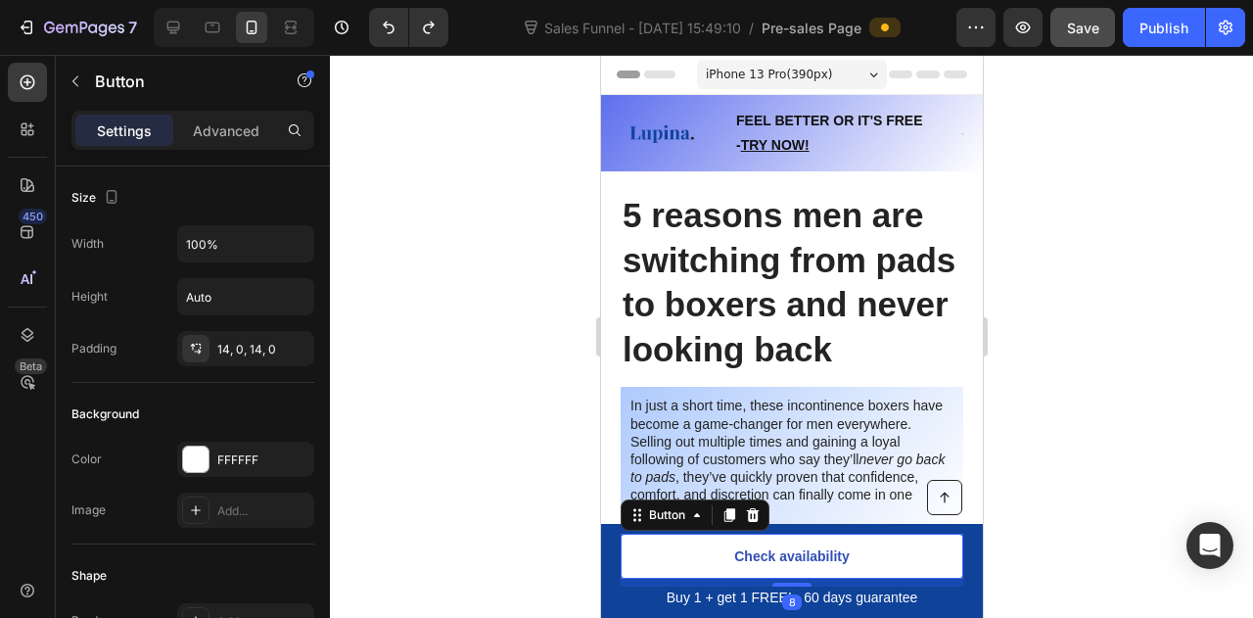
click at [846, 553] on link "Check availability" at bounding box center [791, 556] width 343 height 45
click at [1150, 24] on div "Publish" at bounding box center [1164, 28] width 49 height 21
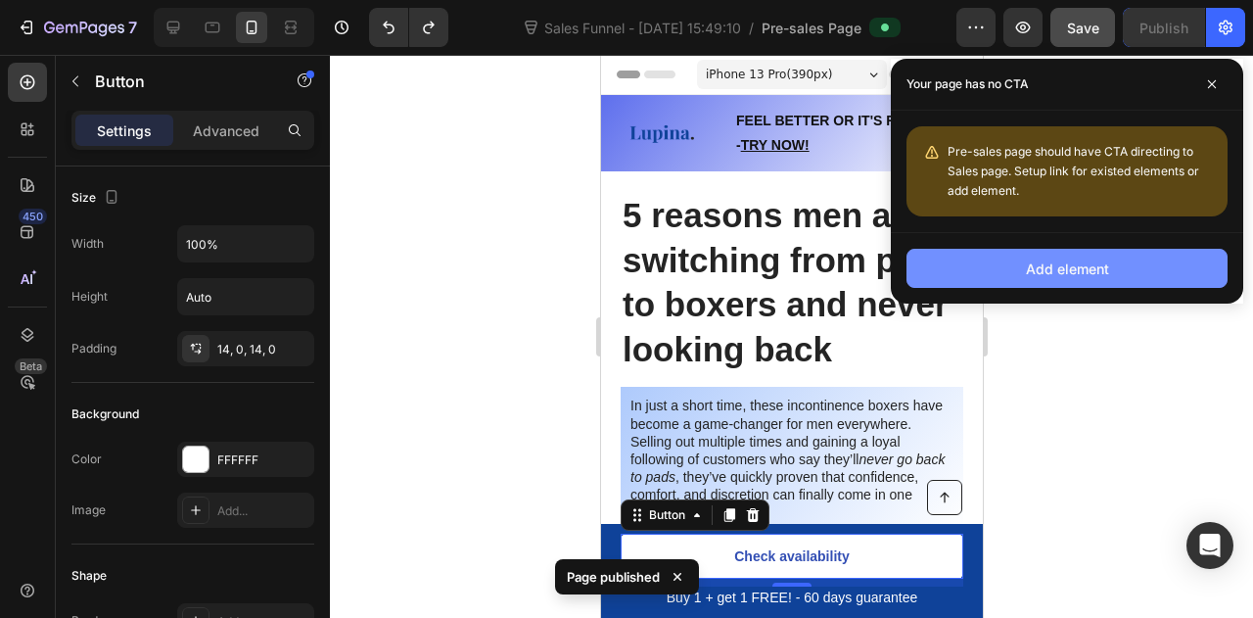
click at [1022, 269] on button "Add element" at bounding box center [1067, 268] width 321 height 39
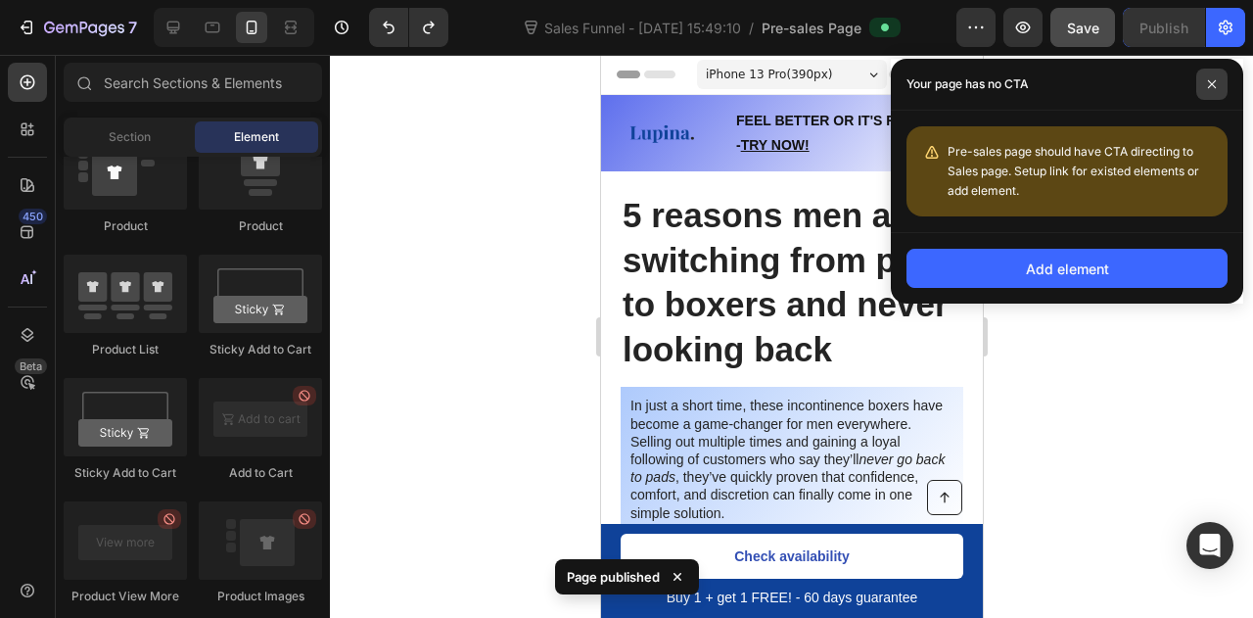
click at [1211, 85] on icon at bounding box center [1212, 84] width 8 height 8
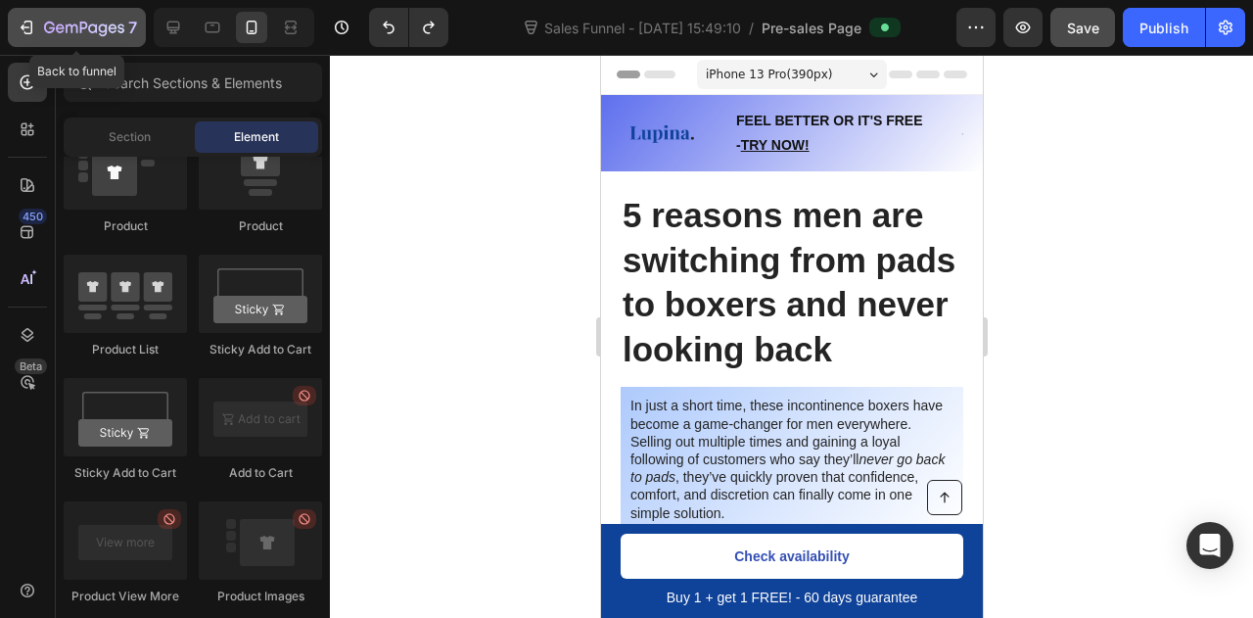
click at [43, 23] on div "7" at bounding box center [77, 27] width 120 height 23
